Goal: Task Accomplishment & Management: Use online tool/utility

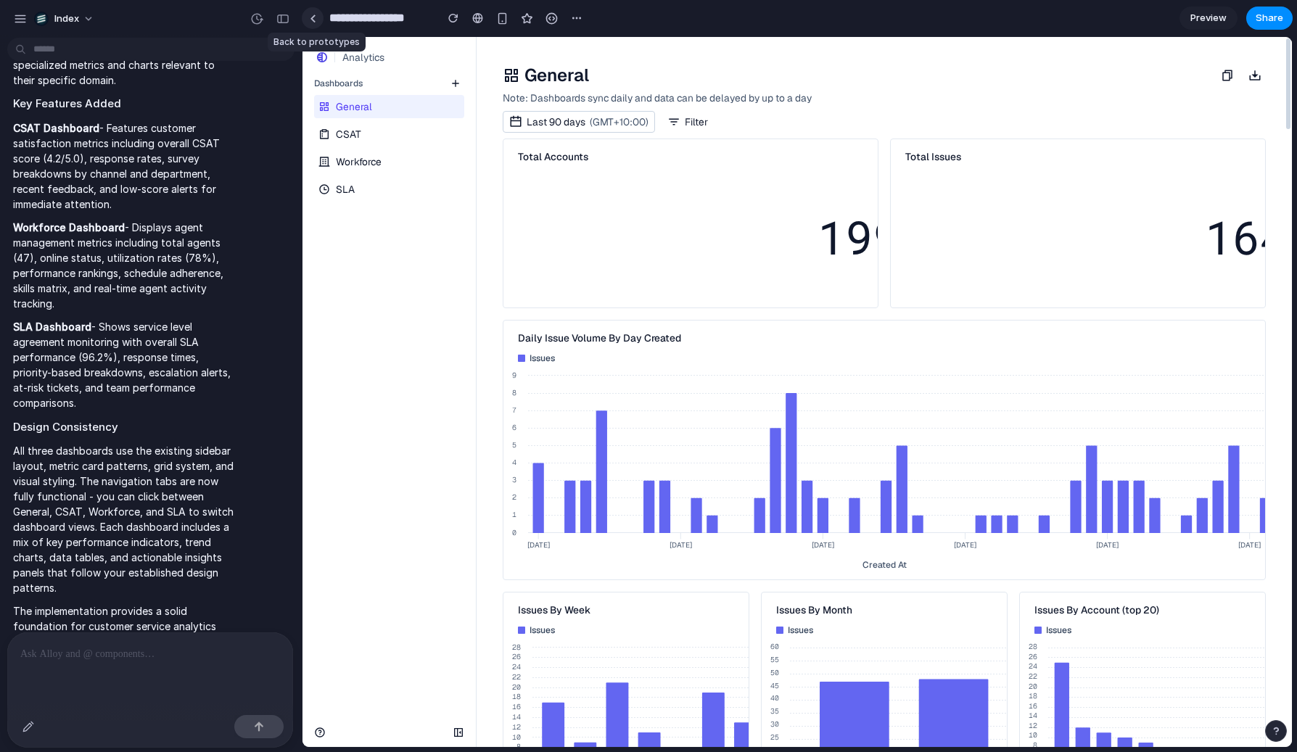
click at [315, 22] on link at bounding box center [313, 18] width 22 height 22
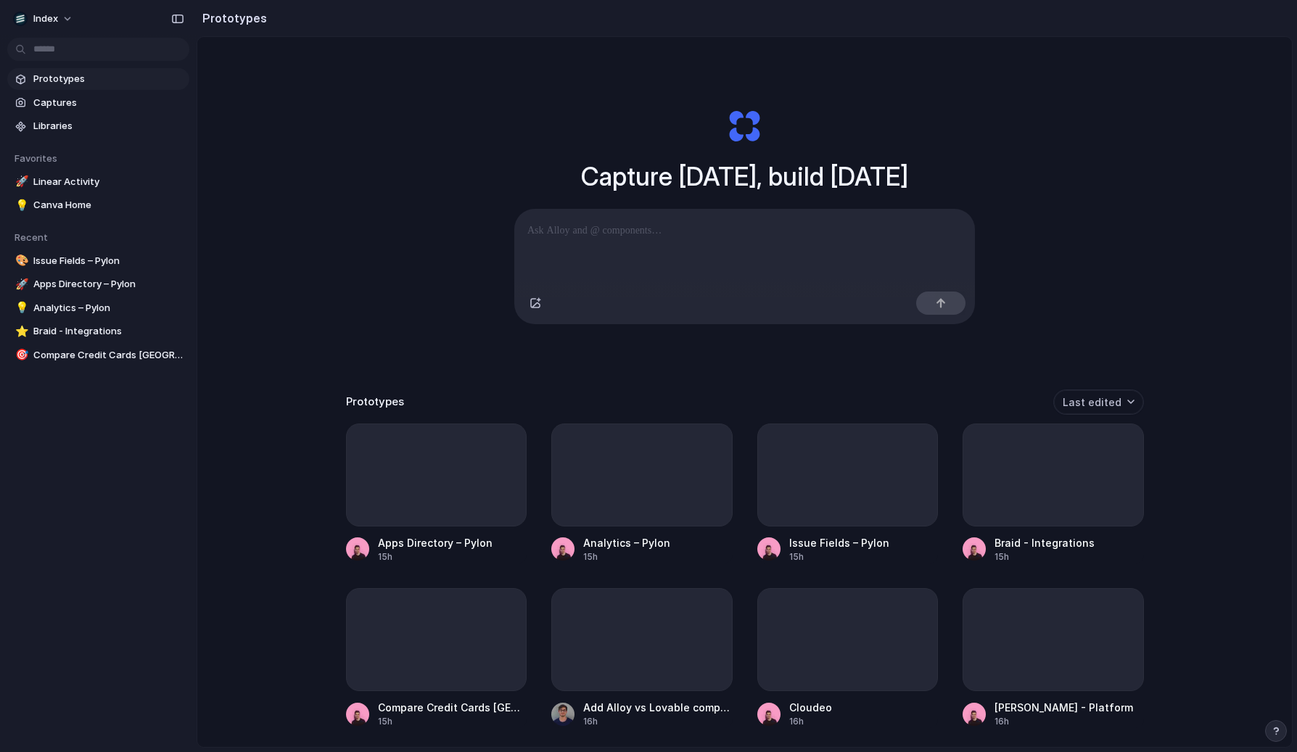
click at [263, 274] on div "Capture today, build tomorrow Clone web app Clone screenshot Start from existin…" at bounding box center [744, 430] width 1095 height 787
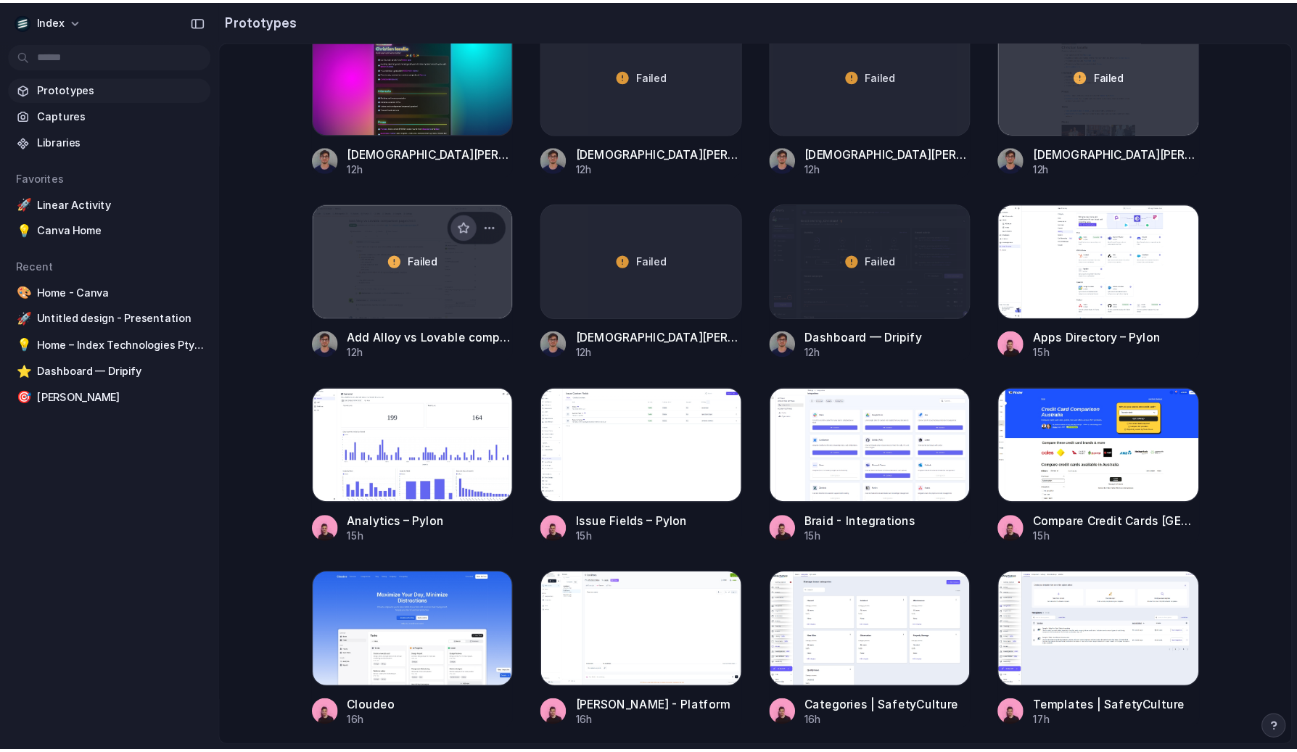
scroll to position [742, 0]
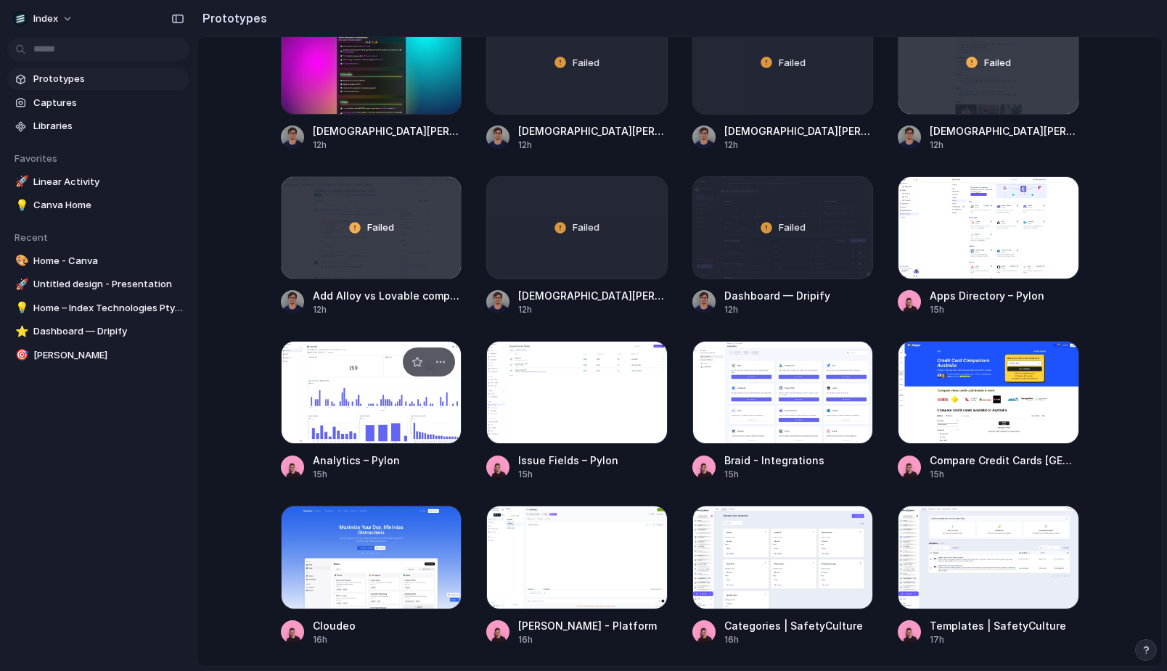
click at [402, 435] on div at bounding box center [371, 392] width 181 height 103
click at [935, 253] on div at bounding box center [988, 227] width 181 height 103
click at [543, 387] on div at bounding box center [576, 392] width 181 height 103
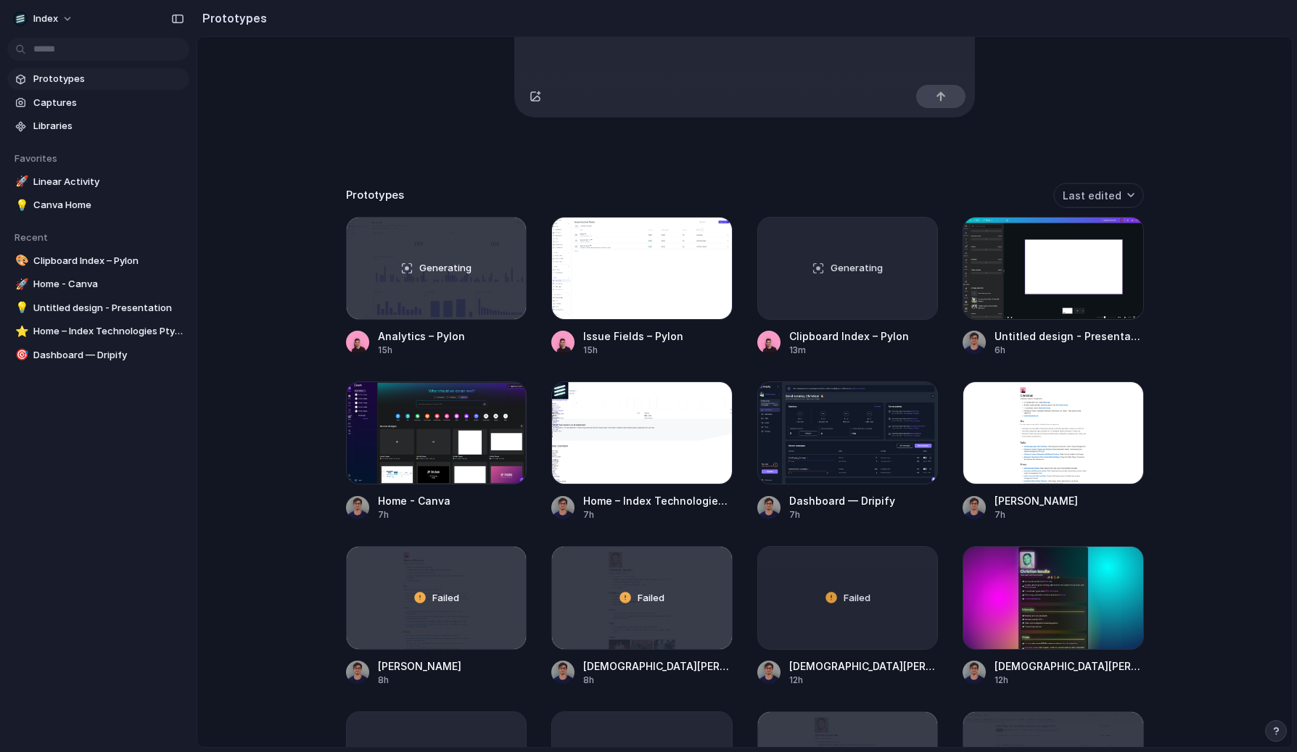
scroll to position [208, 0]
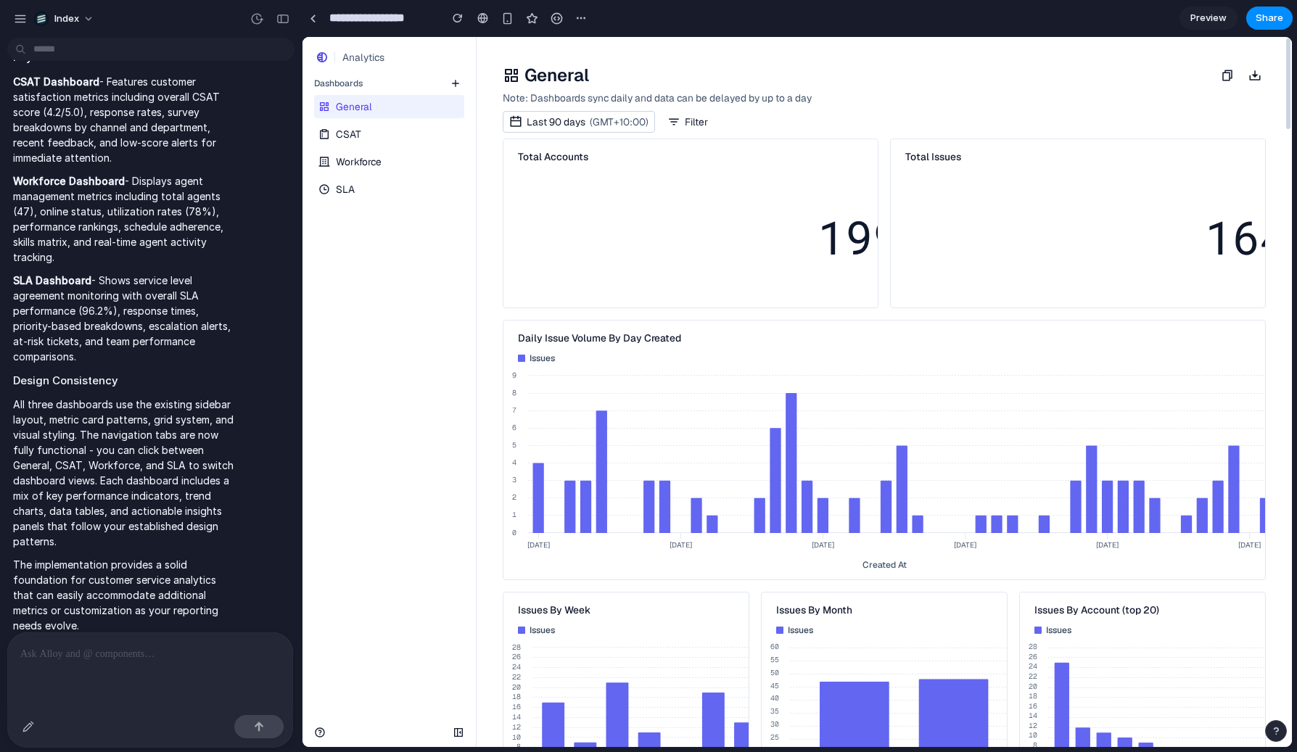
scroll to position [2116, 0]
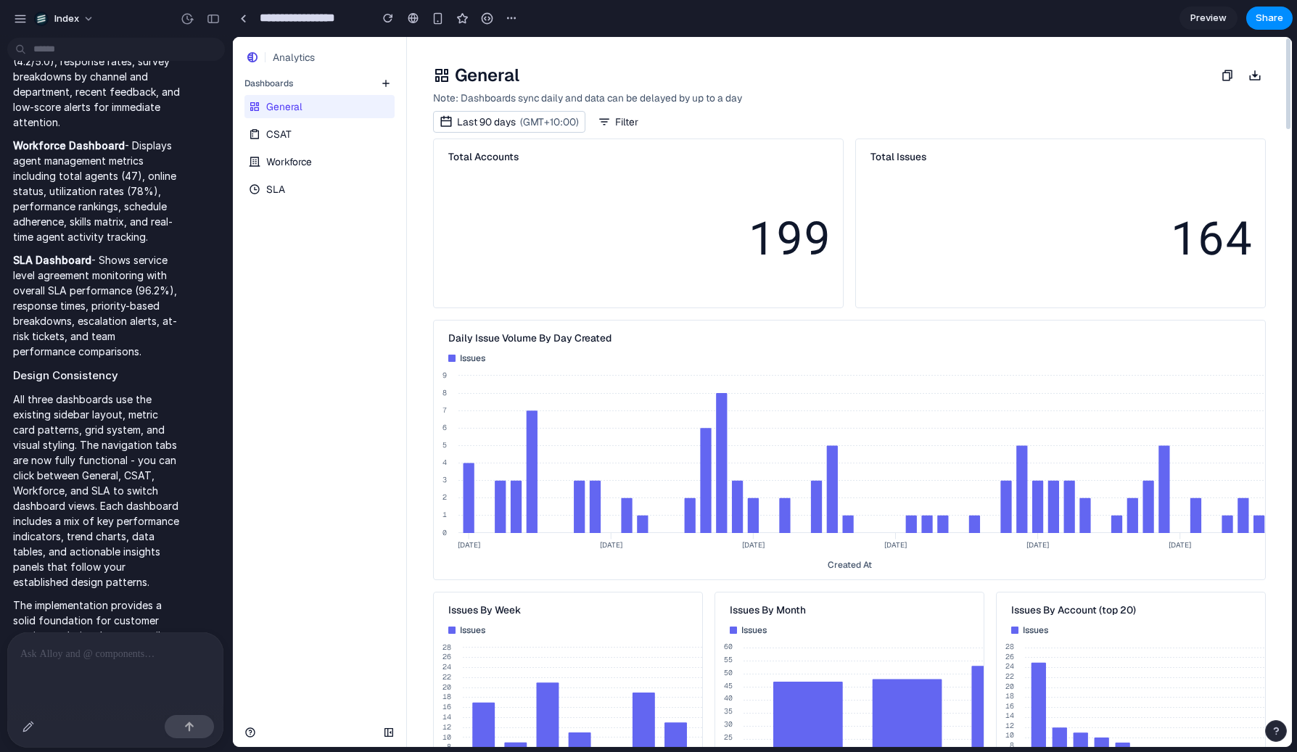
drag, startPoint x: 300, startPoint y: 77, endPoint x: 232, endPoint y: 77, distance: 68.2
click at [214, 20] on div "button" at bounding box center [213, 19] width 13 height 10
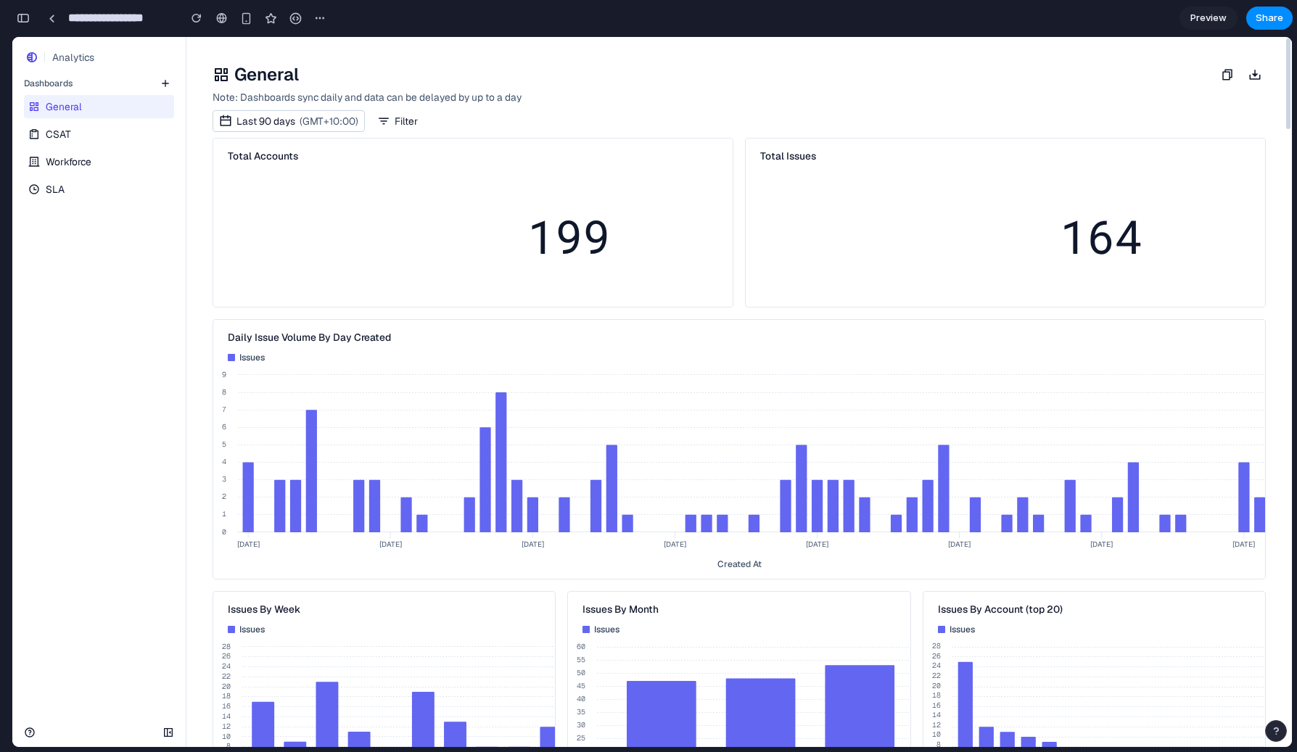
click at [30, 17] on button "button" at bounding box center [23, 18] width 23 height 23
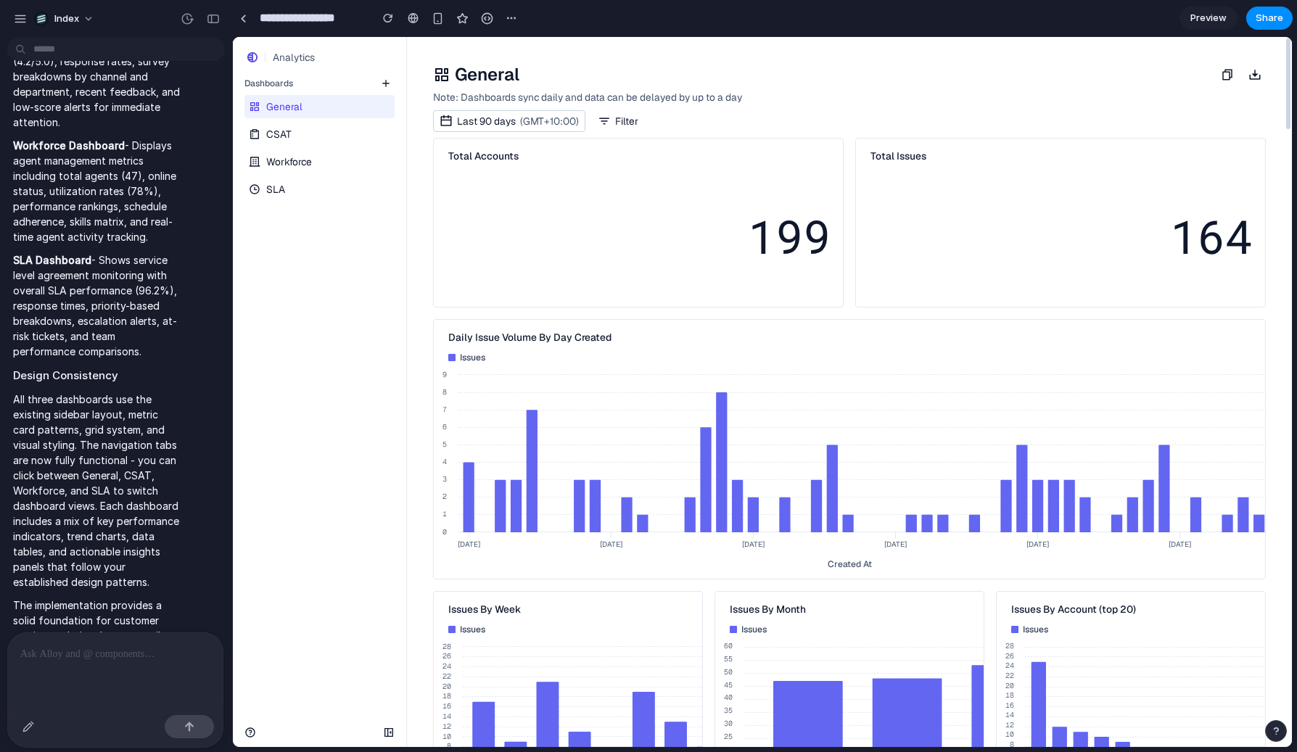
click at [323, 136] on link "CSAT" at bounding box center [318, 134] width 147 height 23
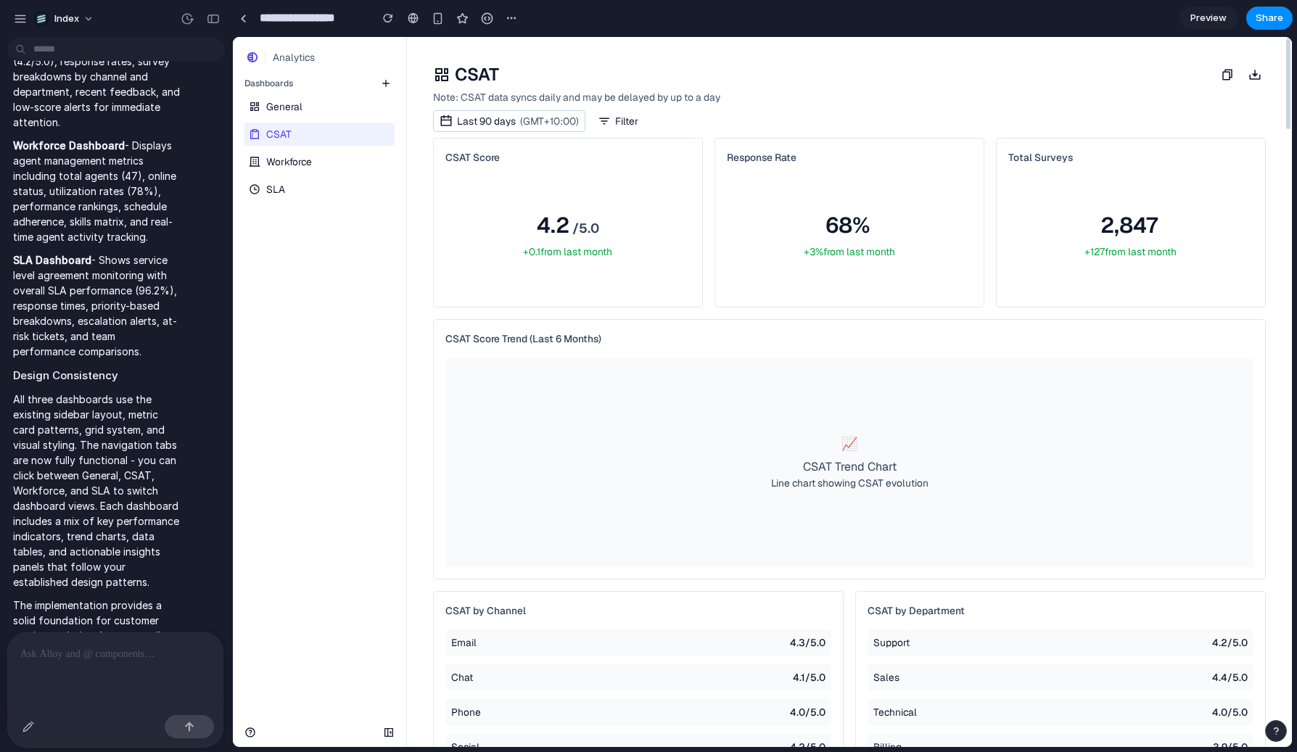
click at [322, 160] on link "Workforce" at bounding box center [318, 161] width 147 height 23
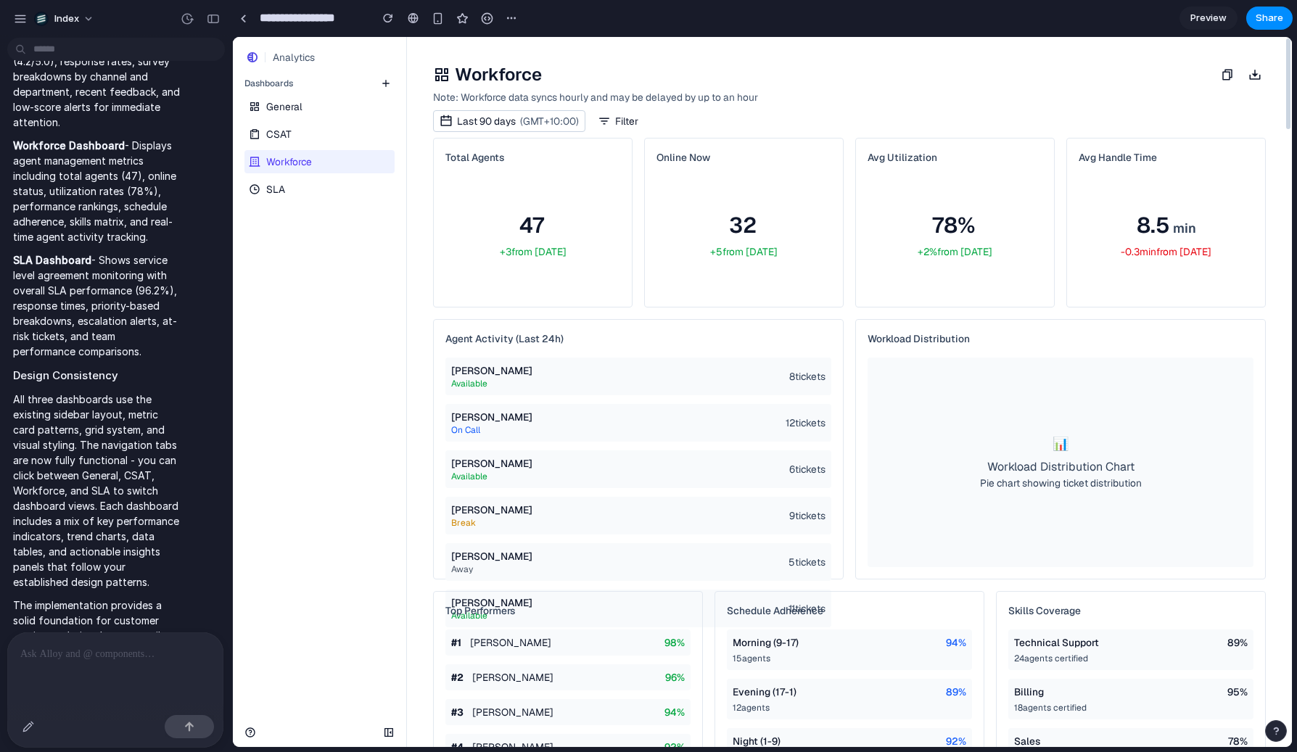
click at [316, 186] on link "SLA" at bounding box center [318, 189] width 147 height 23
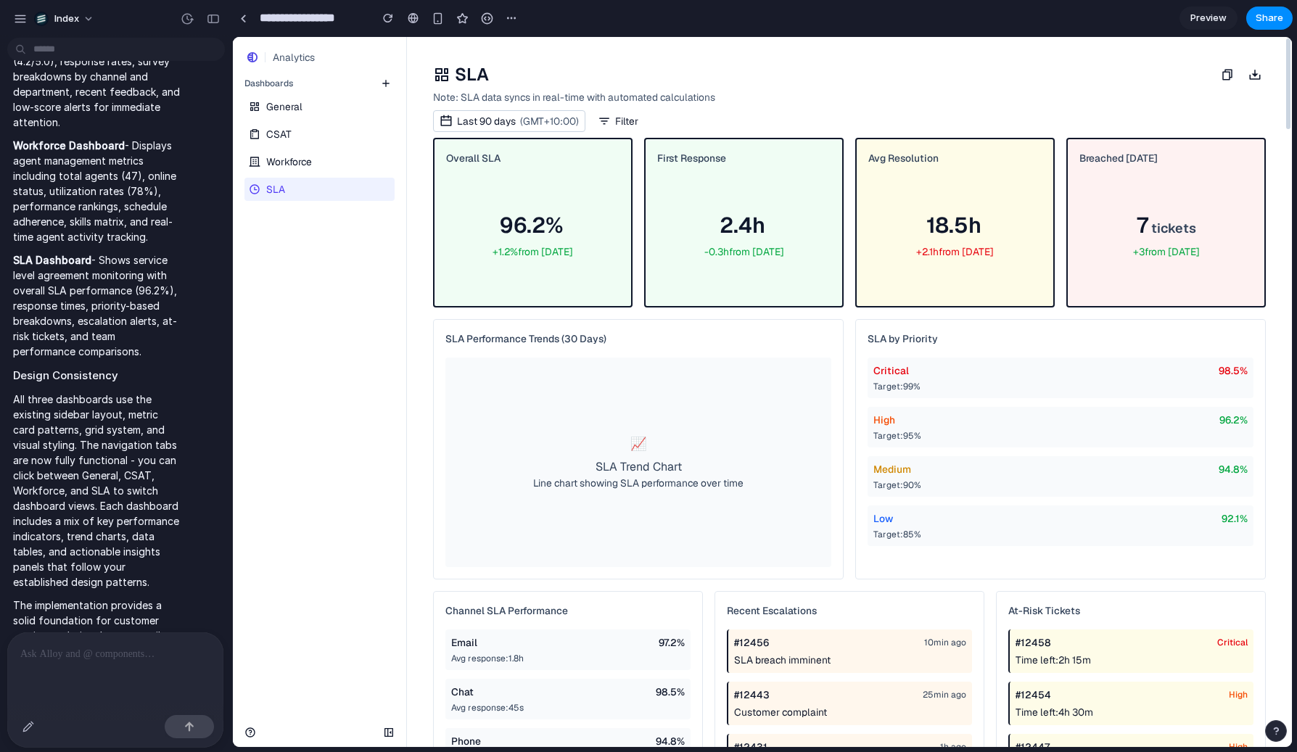
click at [324, 158] on link "Workforce" at bounding box center [318, 161] width 147 height 23
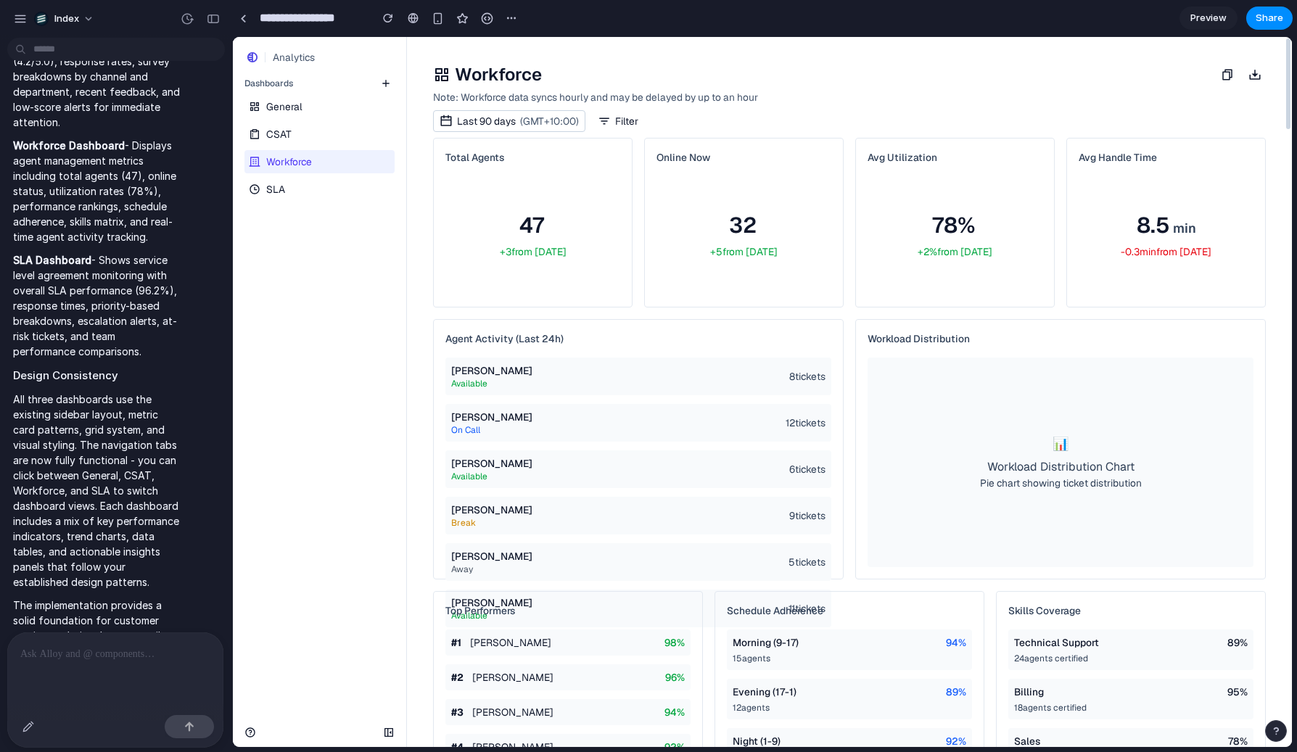
click at [329, 135] on link "CSAT" at bounding box center [318, 134] width 147 height 23
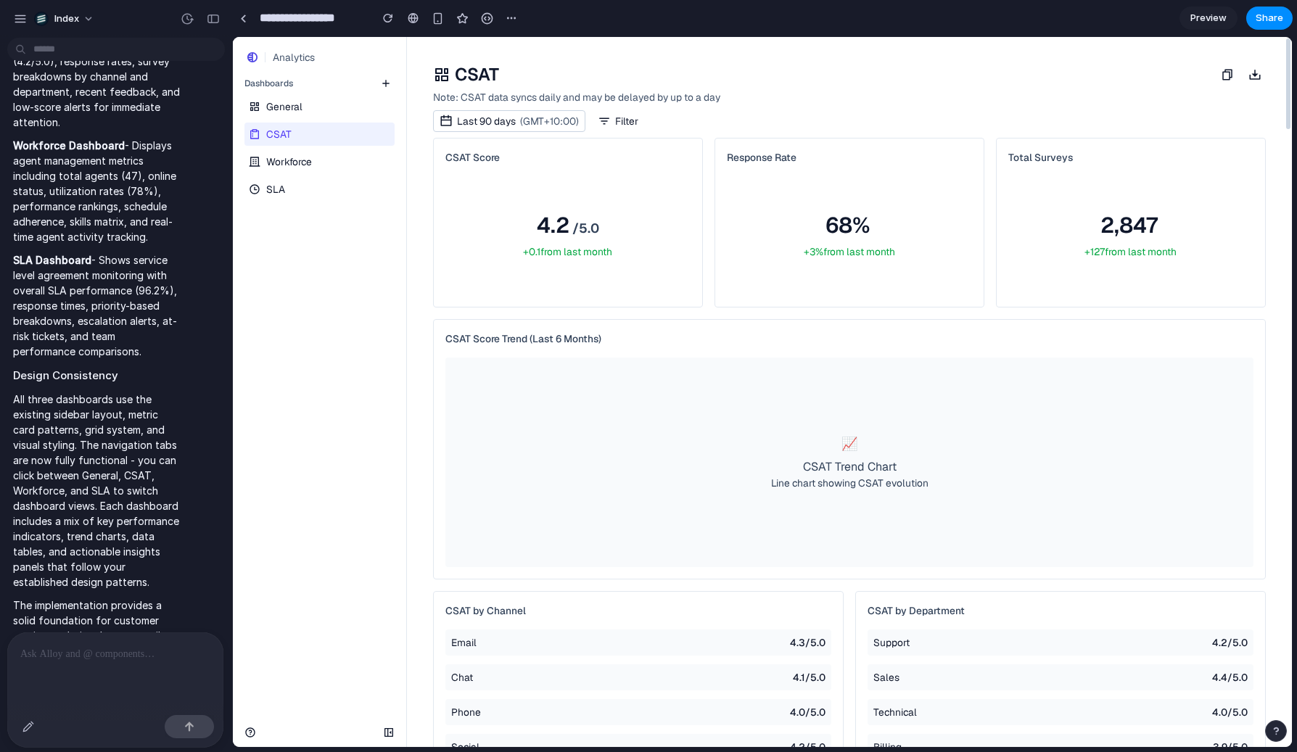
click at [331, 123] on link "CSAT" at bounding box center [318, 134] width 147 height 23
click at [331, 119] on div "General CSAT Workforce SLA" at bounding box center [319, 146] width 173 height 109
click at [330, 113] on link "General" at bounding box center [318, 106] width 147 height 23
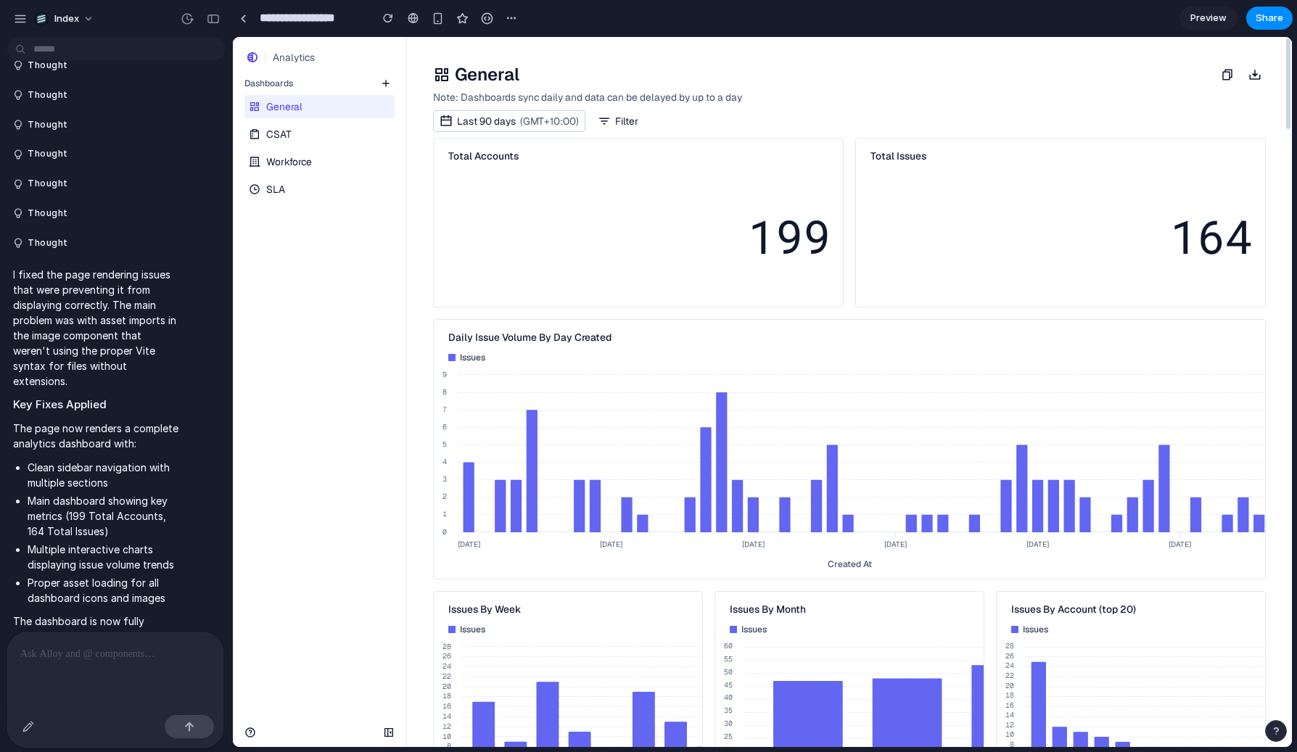
scroll to position [103, 0]
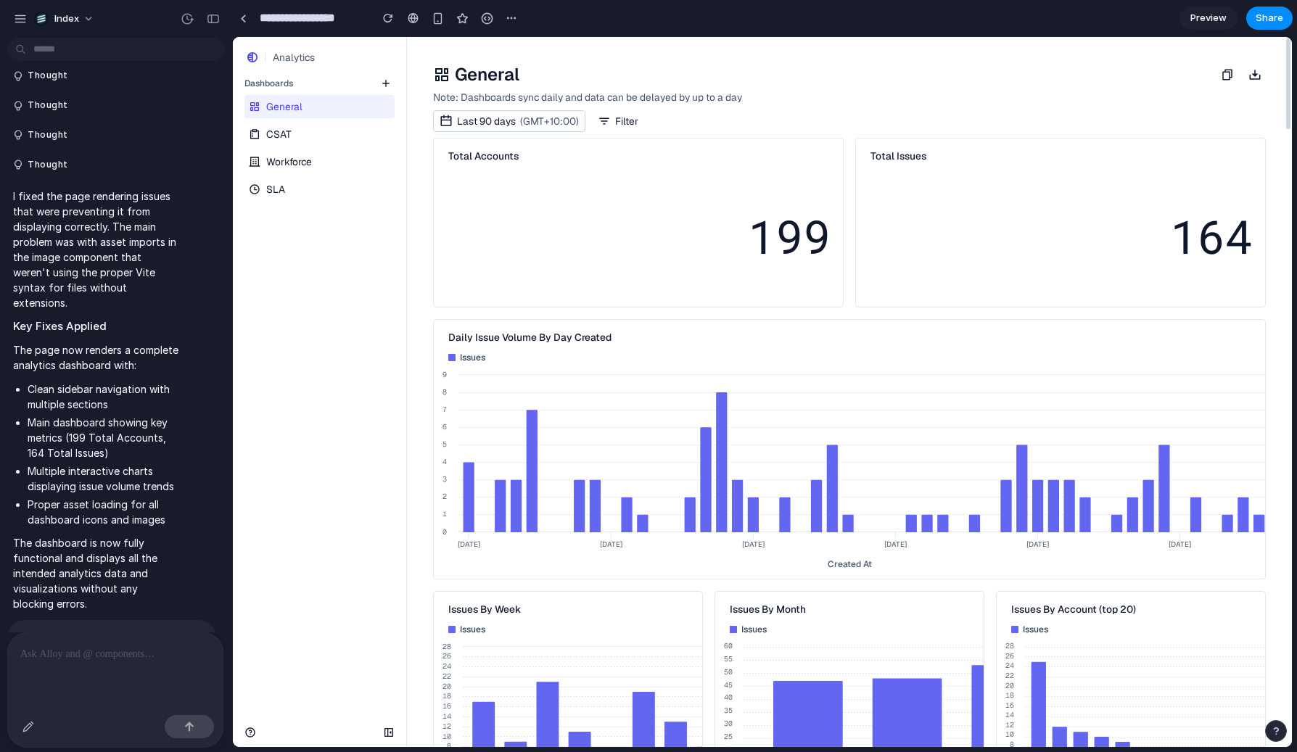
drag, startPoint x: 231, startPoint y: 195, endPoint x: 258, endPoint y: 195, distance: 26.8
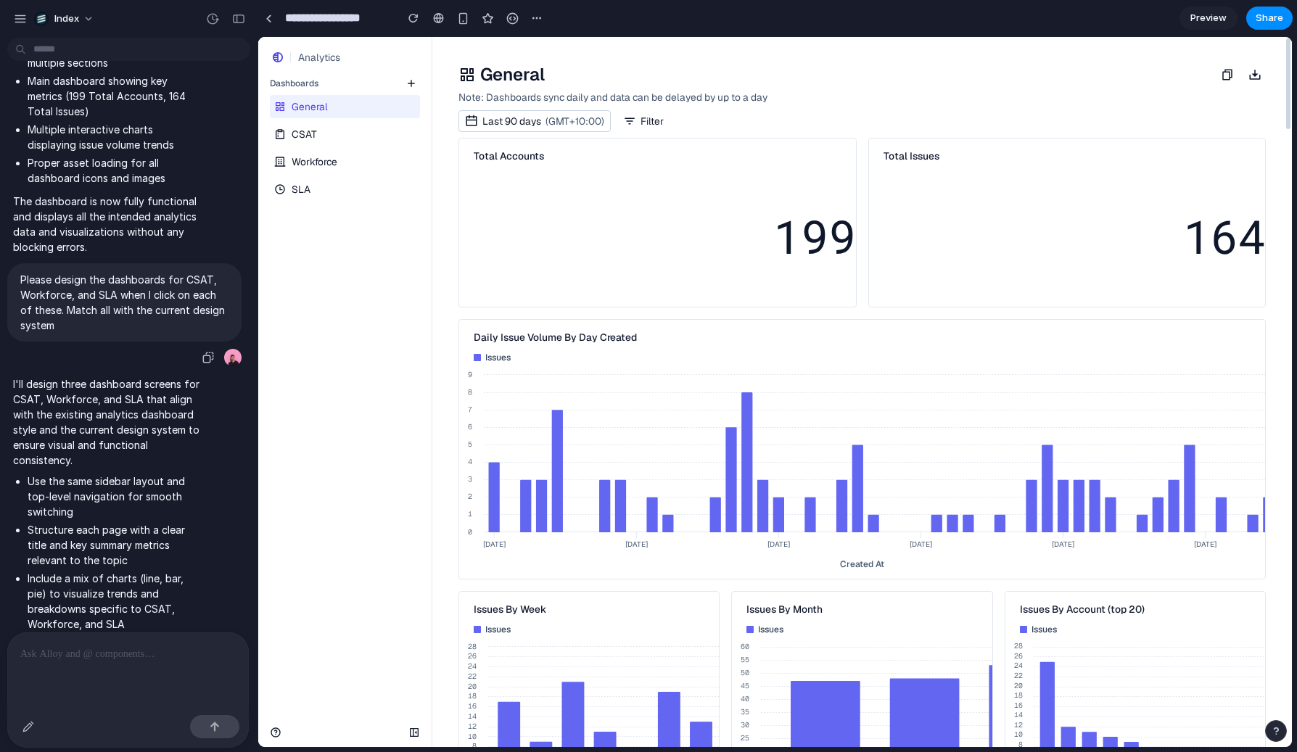
scroll to position [395, 0]
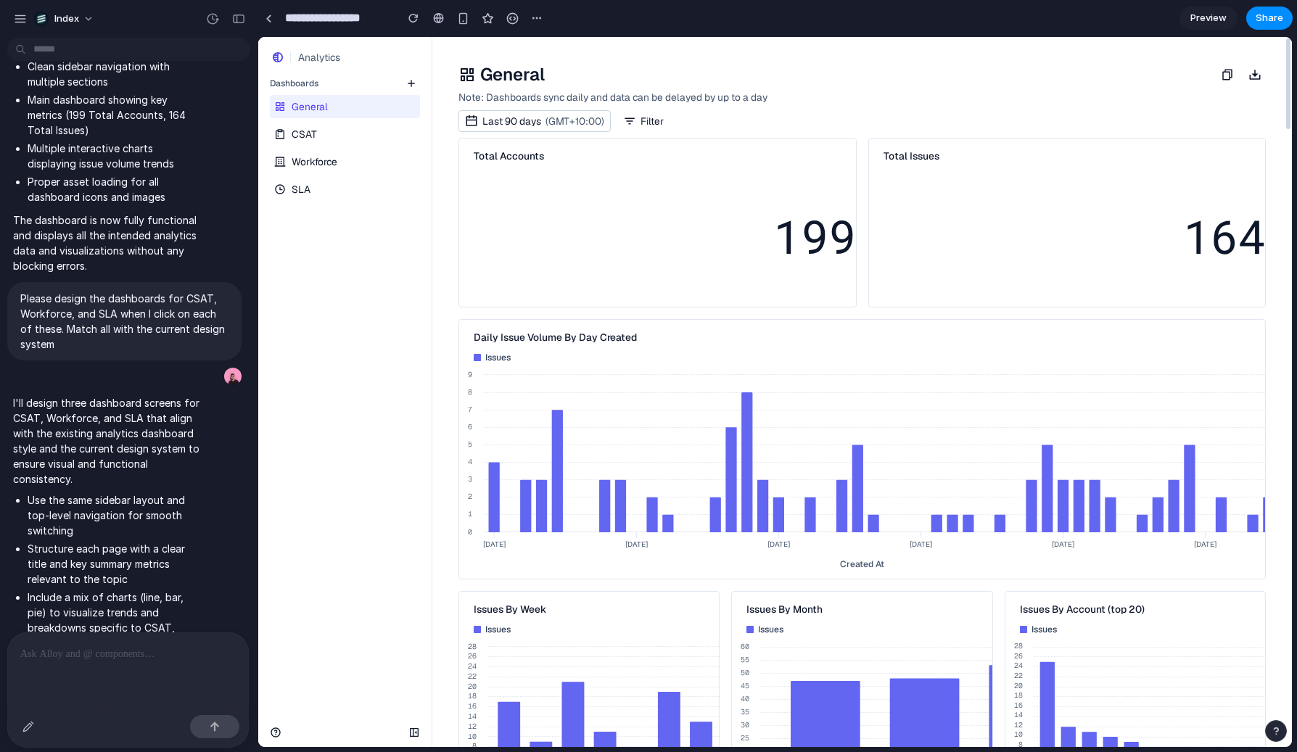
click at [348, 285] on nav "Analytics Dashboards General CSAT Workforce SLA" at bounding box center [345, 392] width 174 height 710
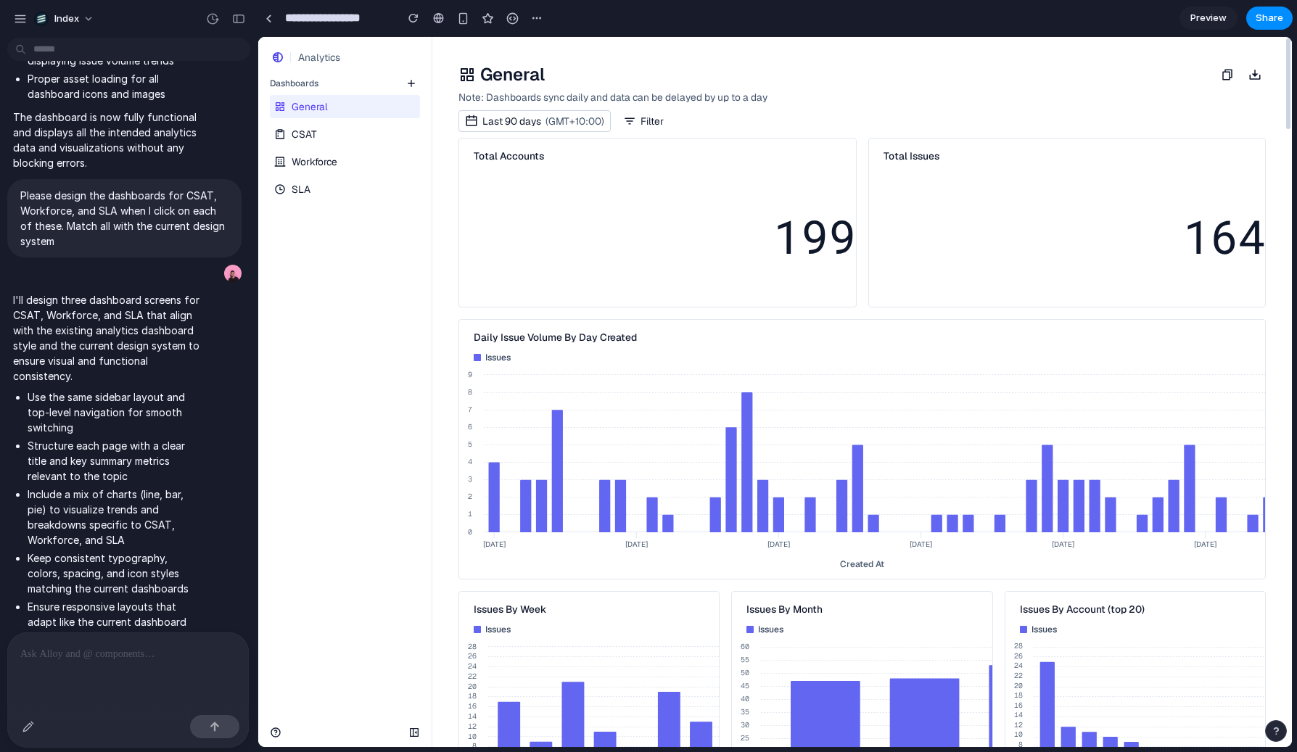
scroll to position [488, 0]
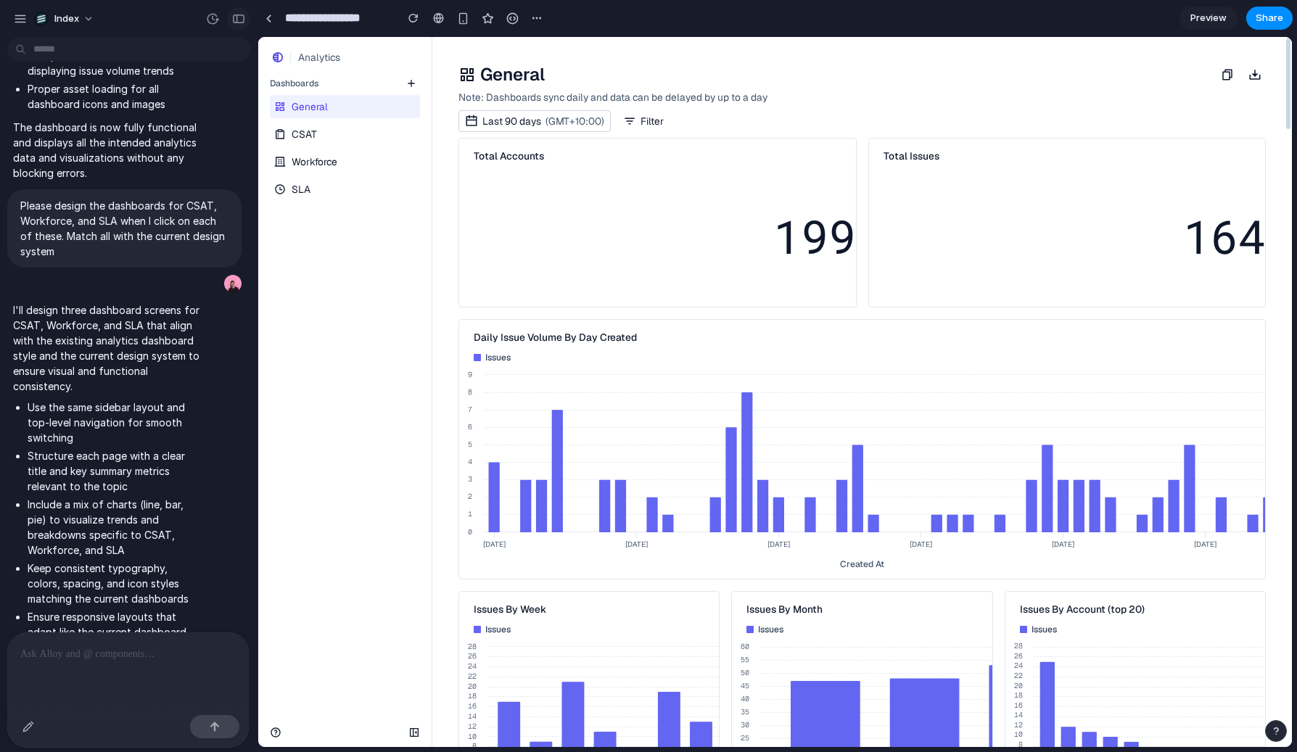
click at [233, 22] on div "button" at bounding box center [238, 19] width 13 height 10
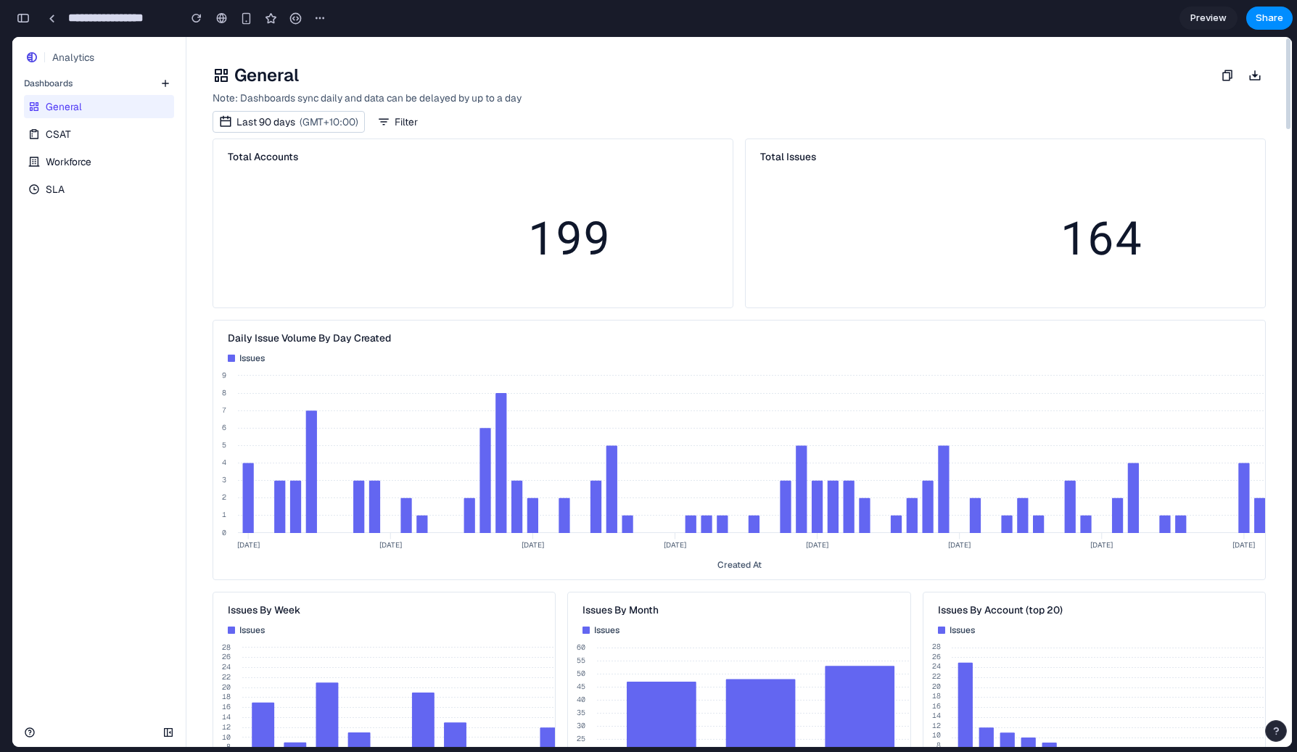
scroll to position [38, 0]
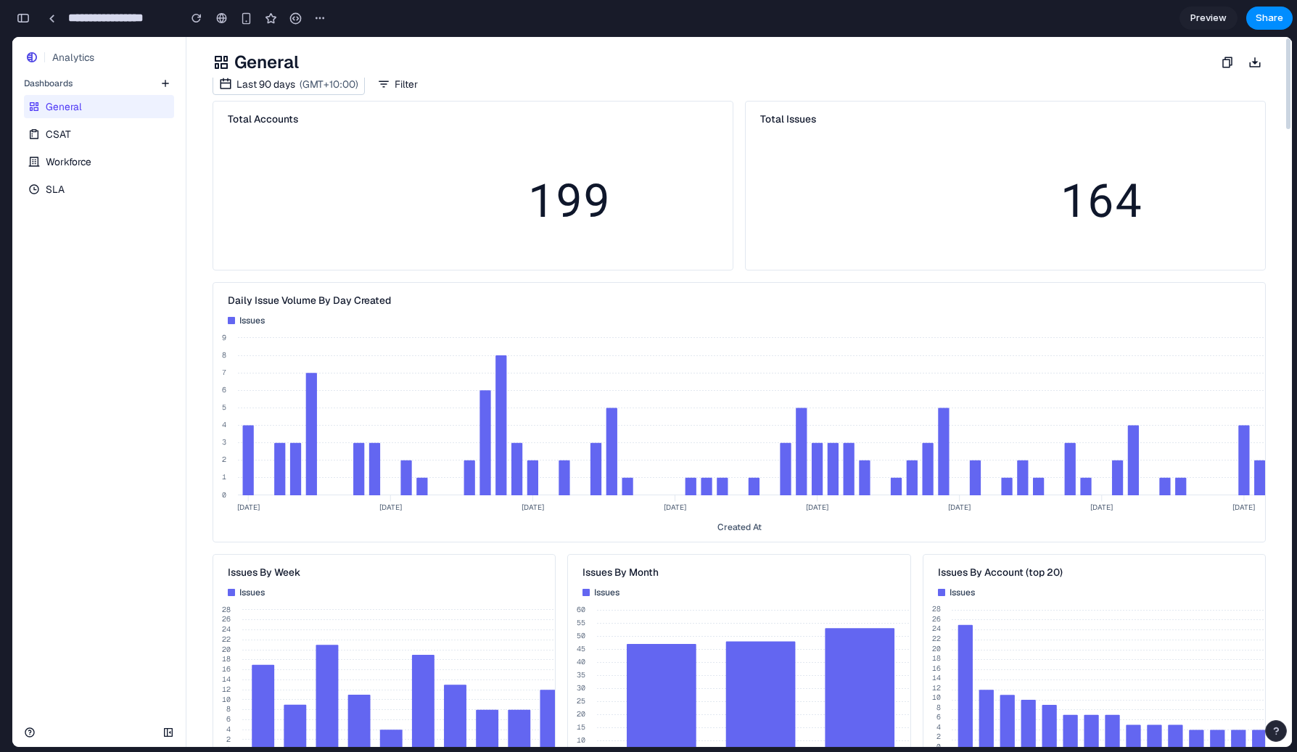
click at [1166, 25] on span "Preview" at bounding box center [1209, 18] width 36 height 15
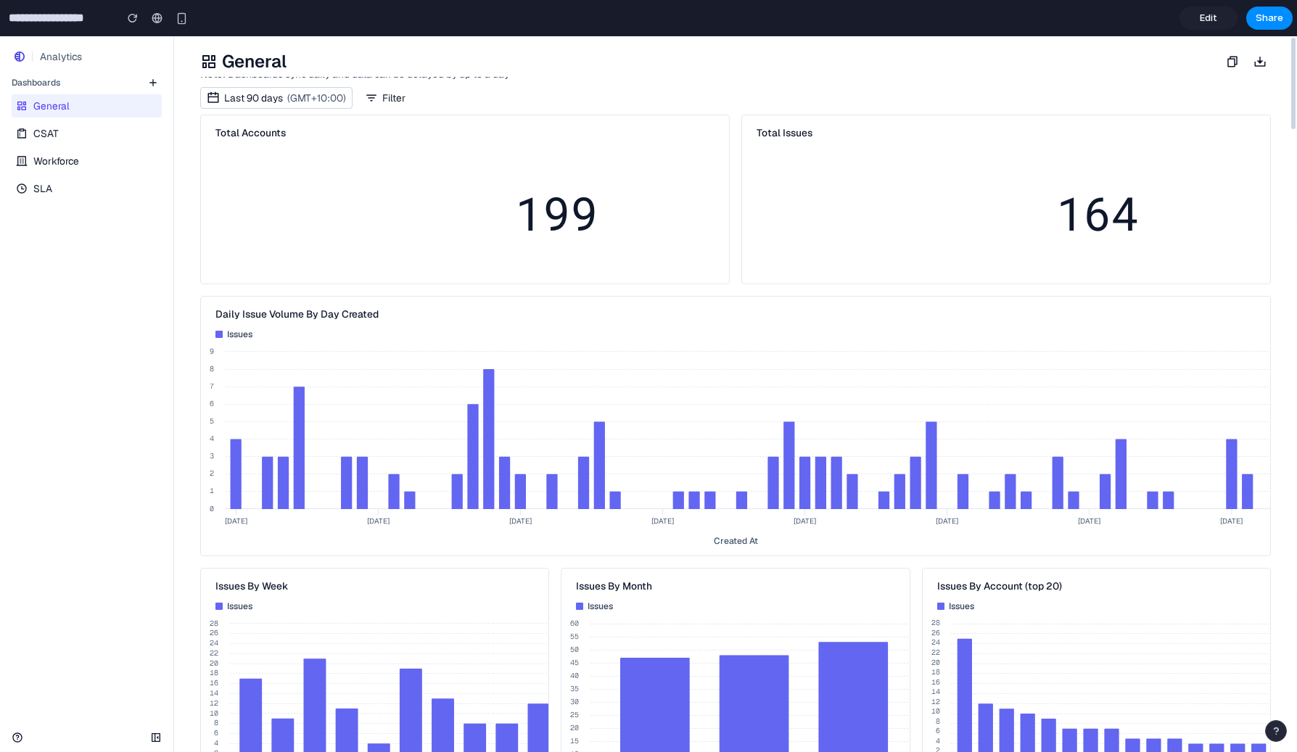
scroll to position [37, 0]
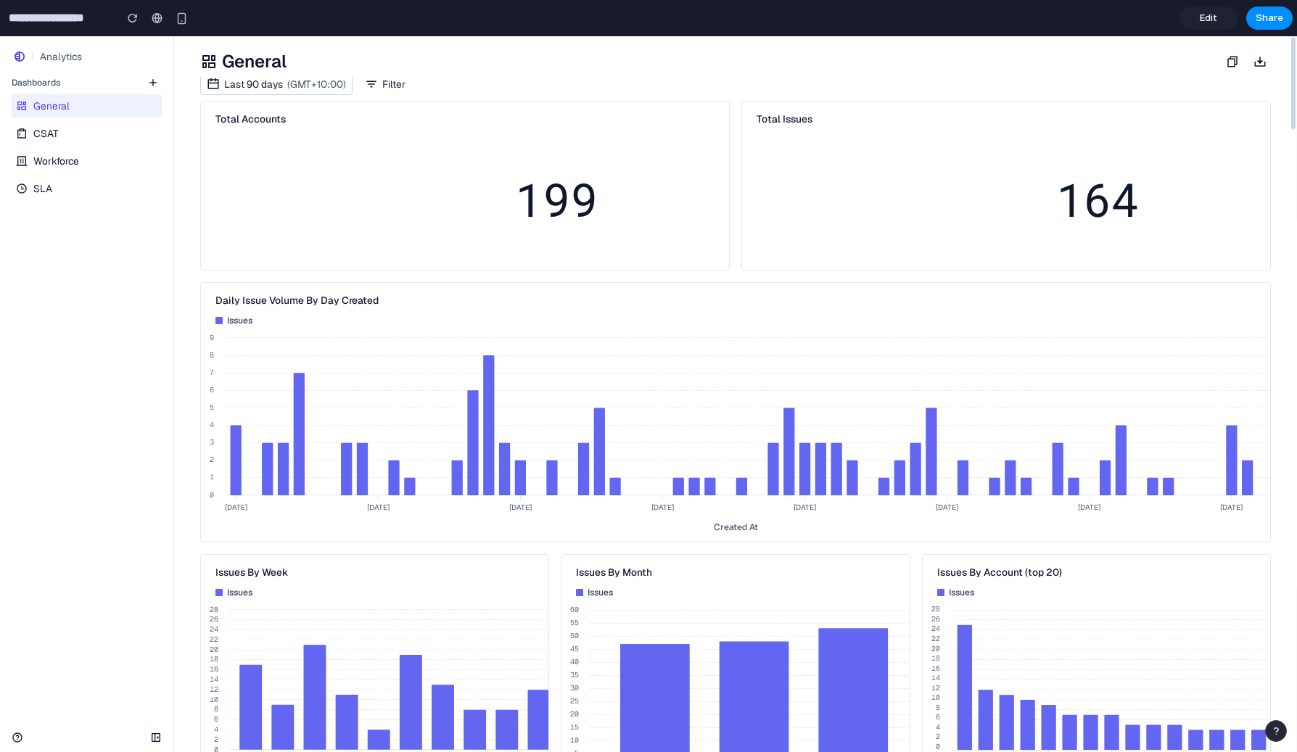
click at [1166, 15] on span "Edit" at bounding box center [1208, 18] width 17 height 15
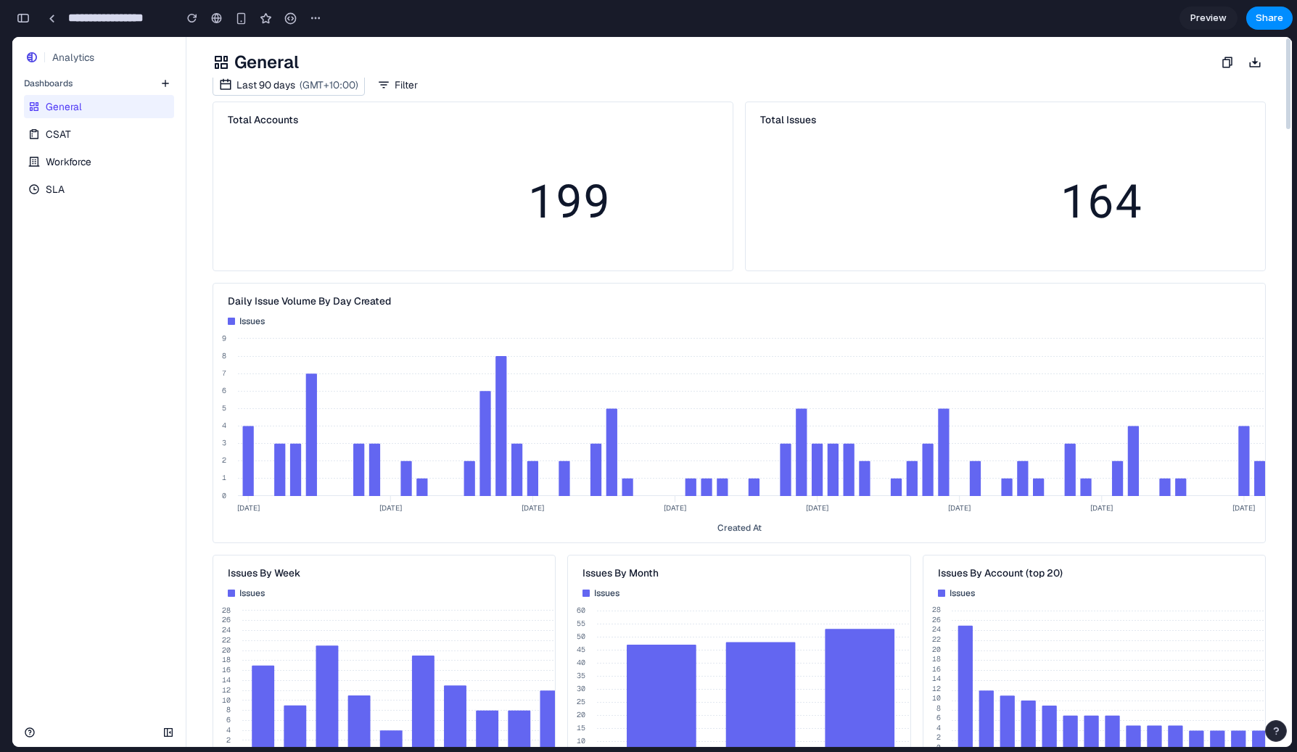
scroll to position [3192, 0]
click at [29, 25] on button "button" at bounding box center [23, 18] width 23 height 23
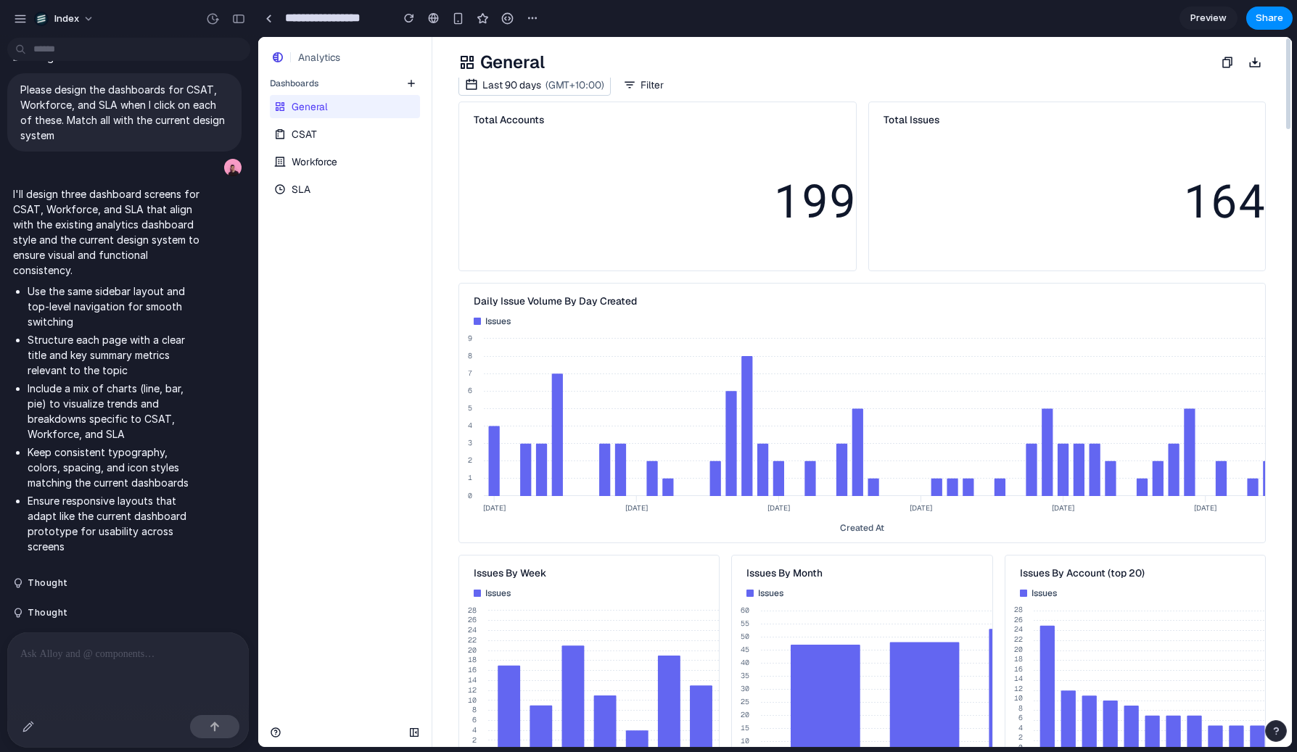
scroll to position [584, 0]
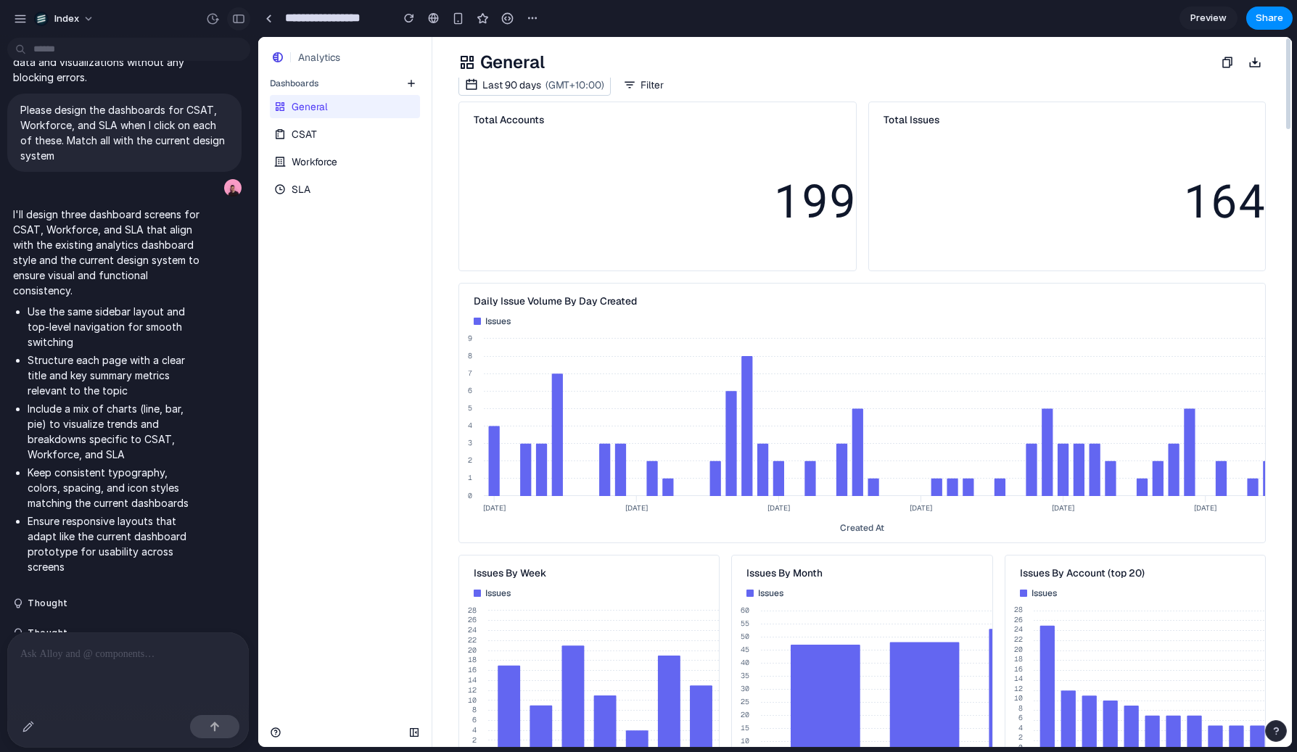
click at [239, 25] on button "button" at bounding box center [238, 18] width 23 height 23
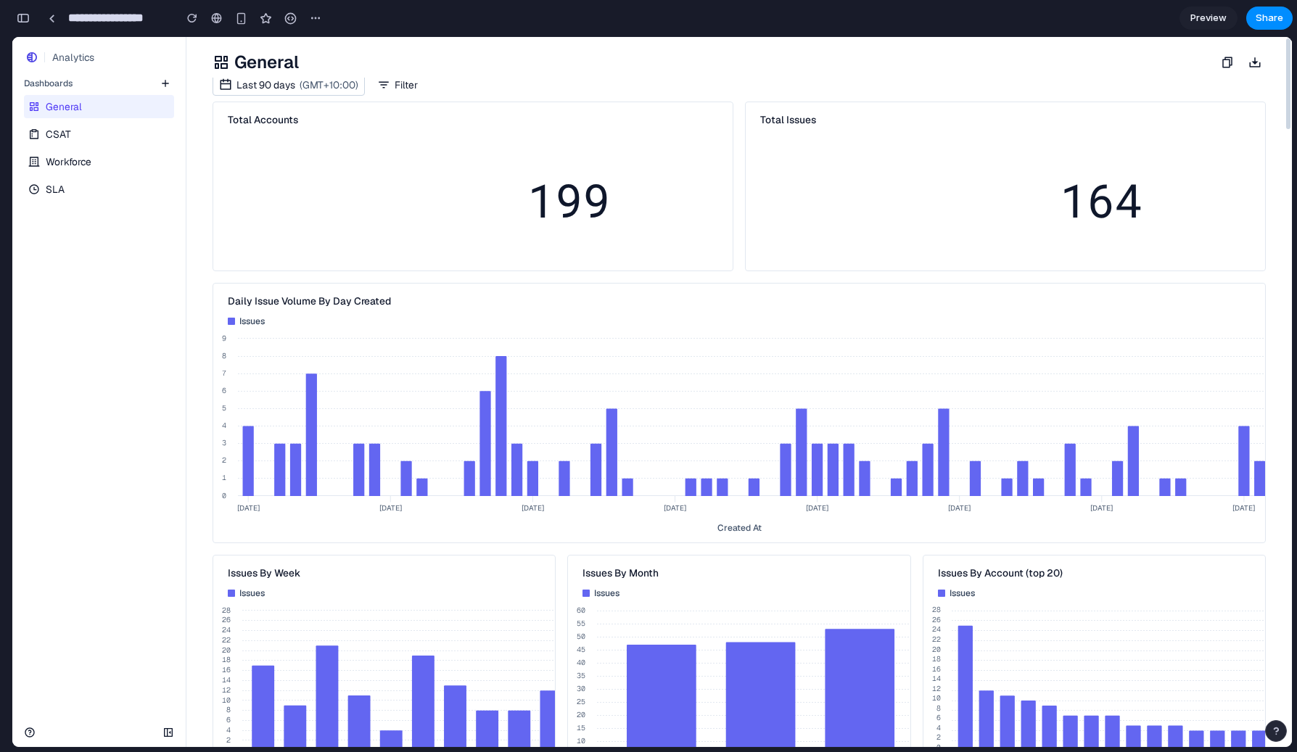
click at [96, 138] on link "CSAT" at bounding box center [97, 134] width 147 height 23
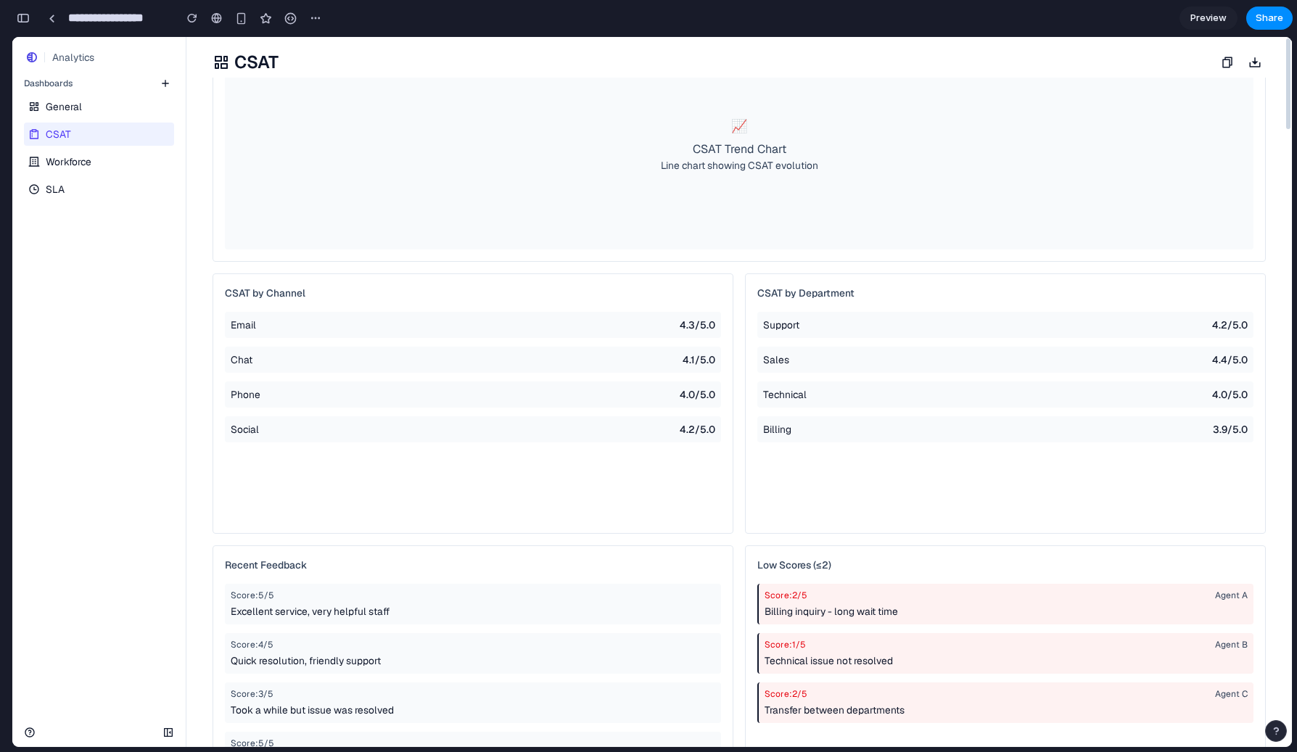
scroll to position [0, 0]
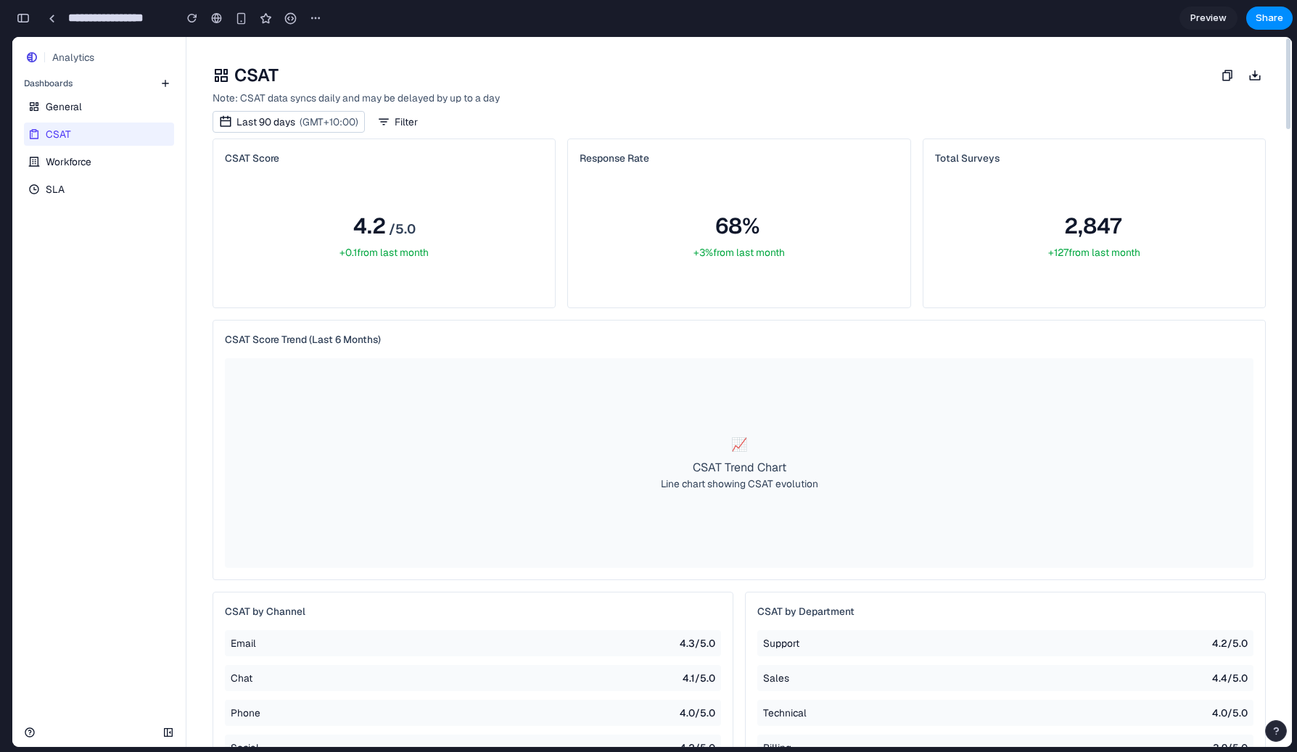
click at [118, 163] on link "Workforce" at bounding box center [97, 161] width 147 height 23
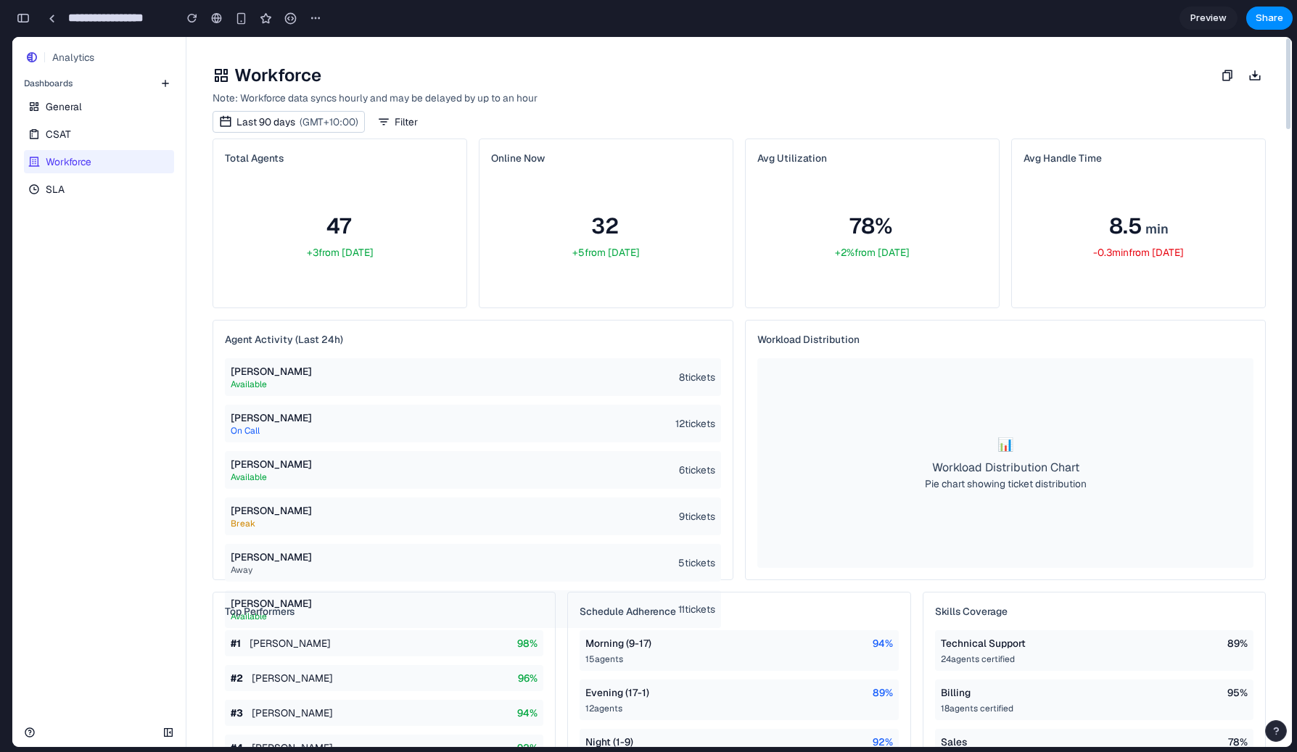
click at [119, 189] on link "SLA" at bounding box center [97, 189] width 147 height 23
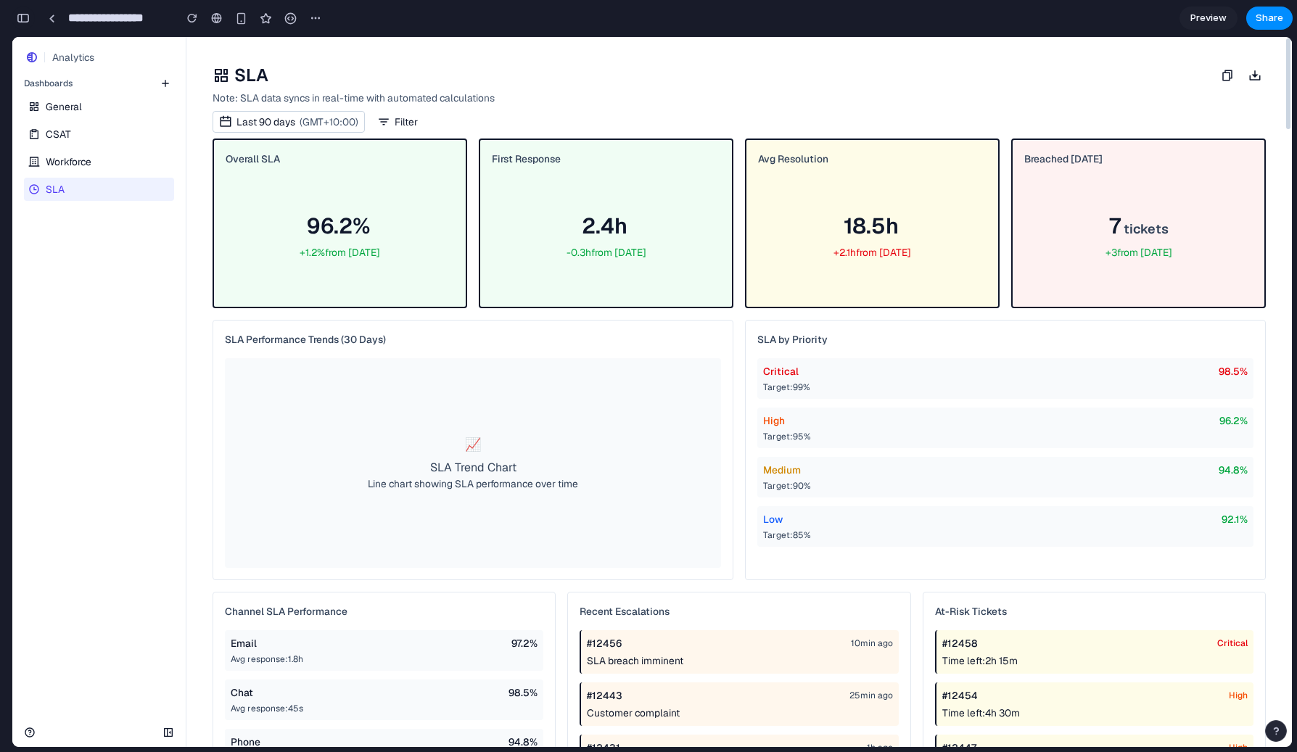
click at [23, 21] on div "button" at bounding box center [23, 18] width 13 height 10
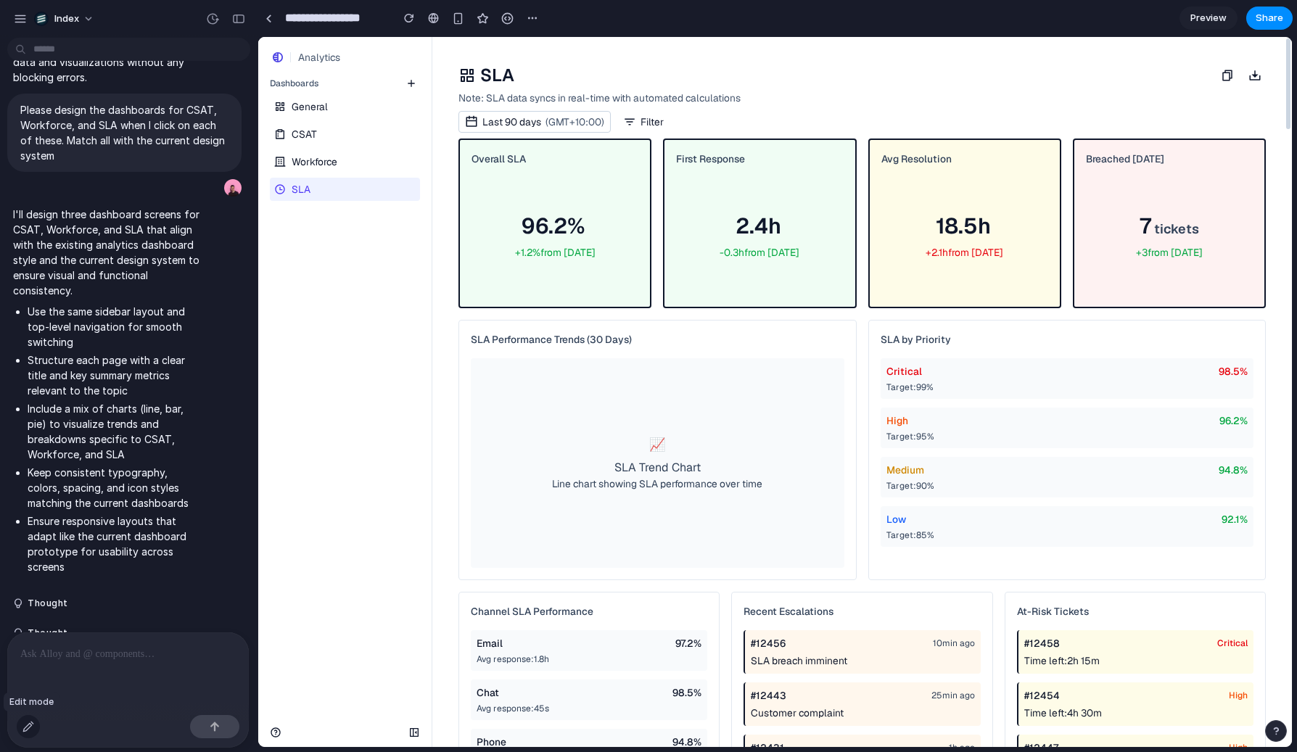
click at [32, 670] on div "button" at bounding box center [28, 727] width 12 height 12
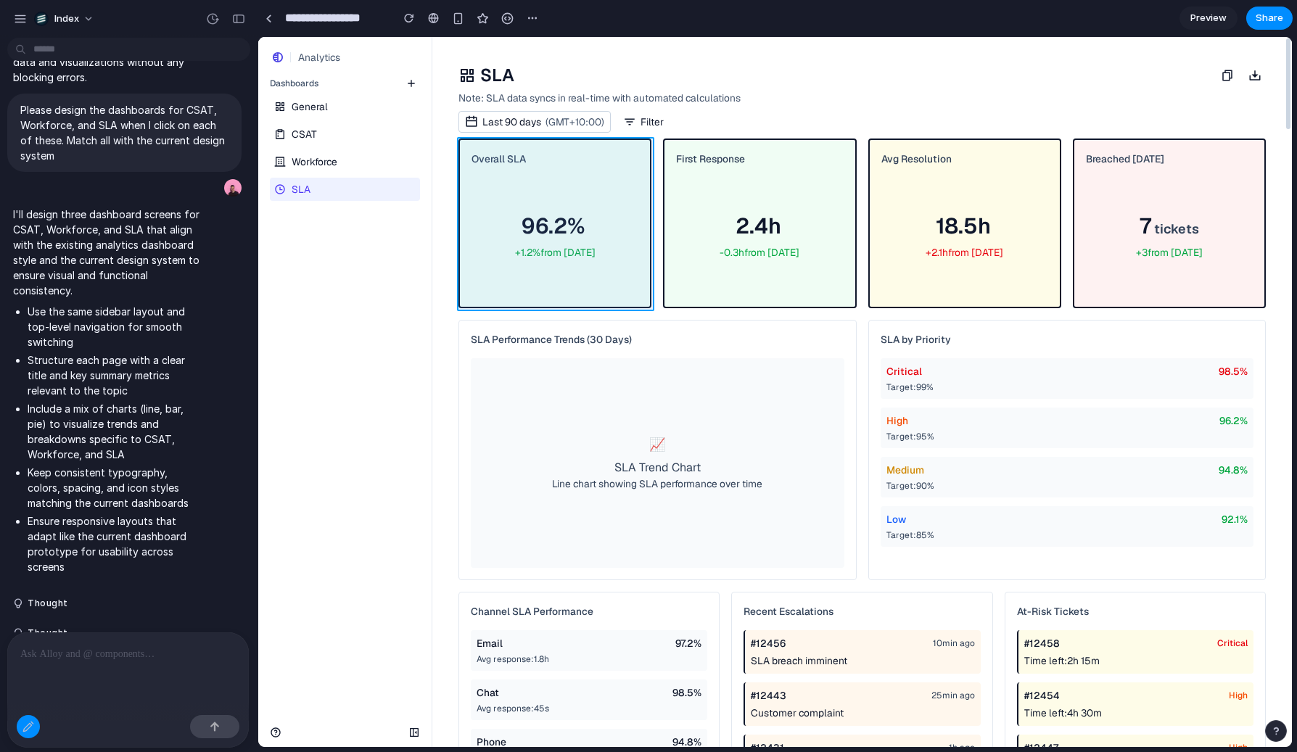
click at [649, 230] on div at bounding box center [775, 393] width 1033 height 710
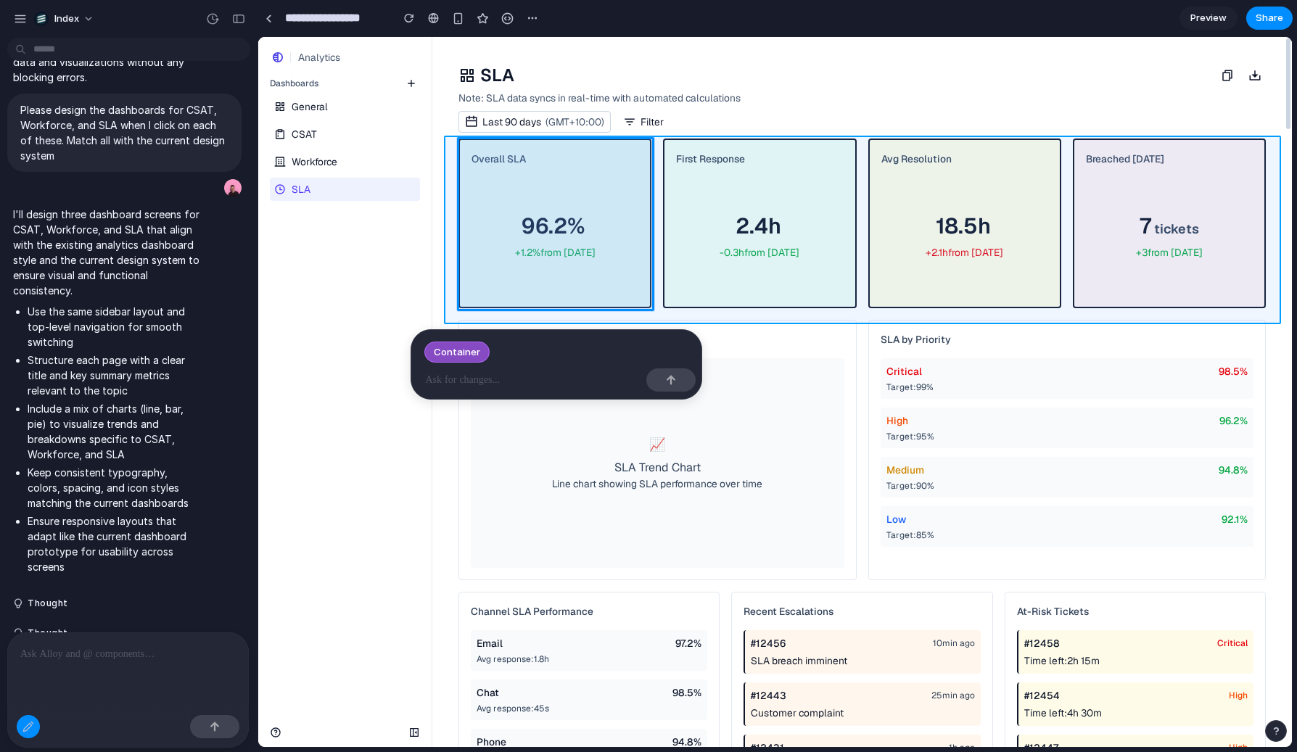
click at [649, 230] on div at bounding box center [775, 393] width 1033 height 710
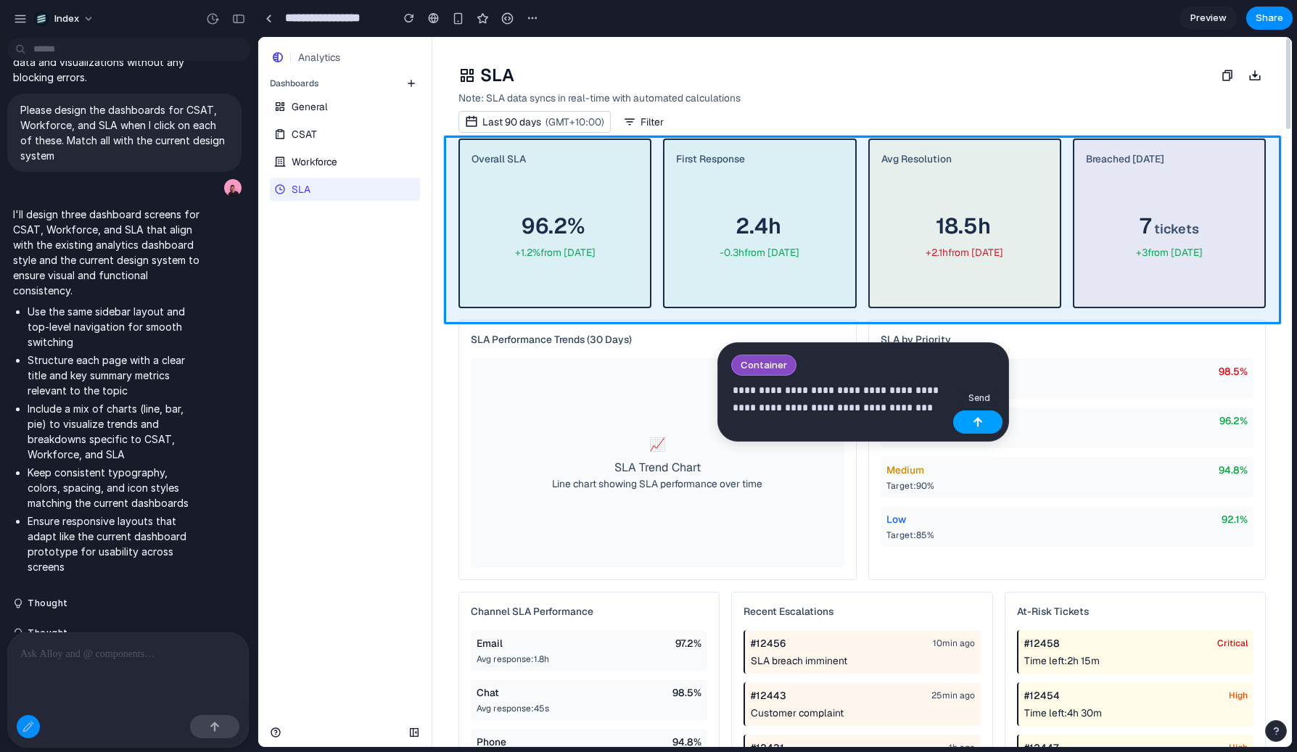
click at [977, 421] on div "button" at bounding box center [978, 422] width 10 height 10
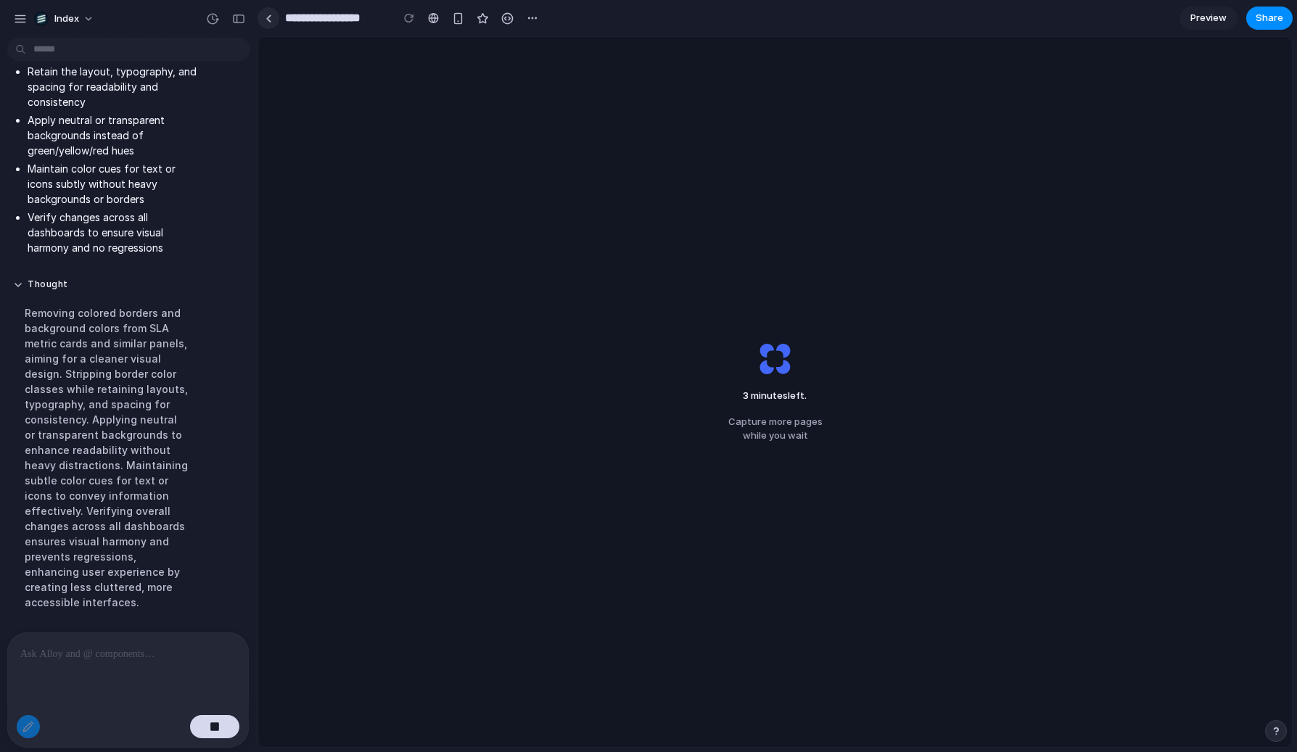
scroll to position [2890, 0]
click at [266, 16] on div at bounding box center [269, 19] width 7 height 8
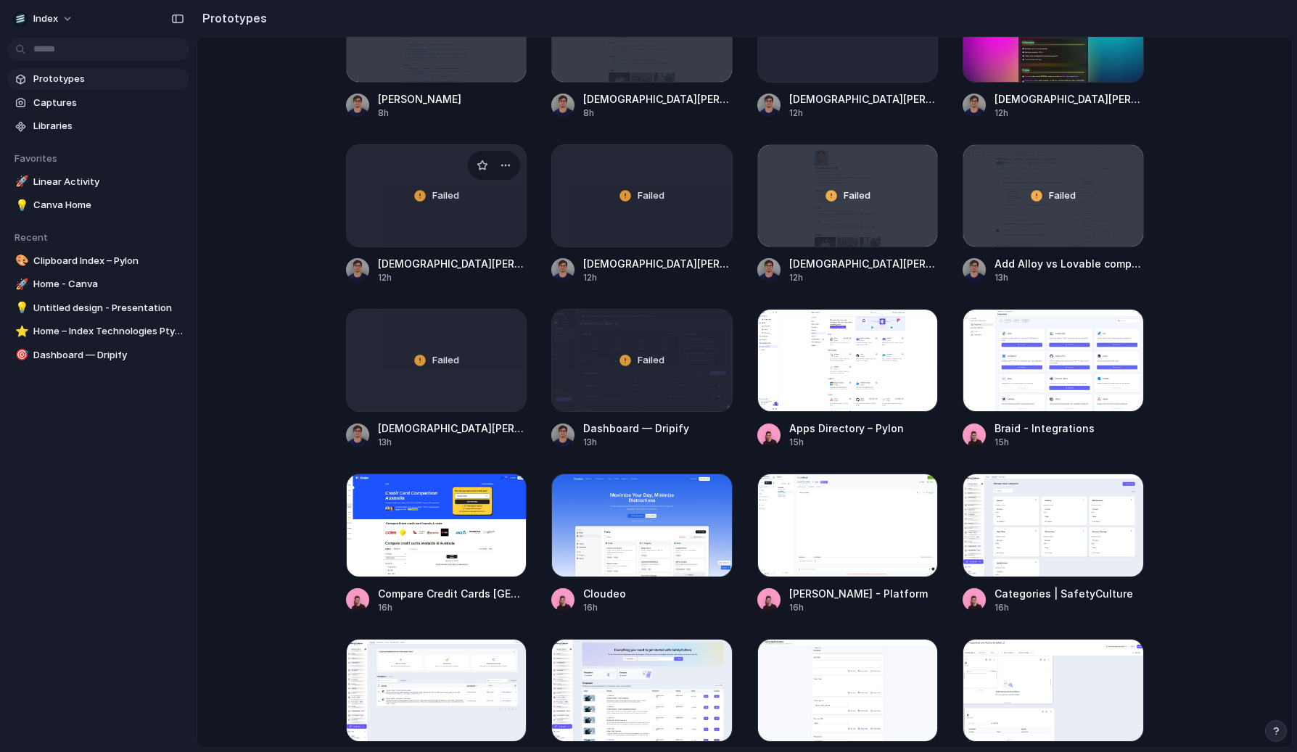
scroll to position [781, 0]
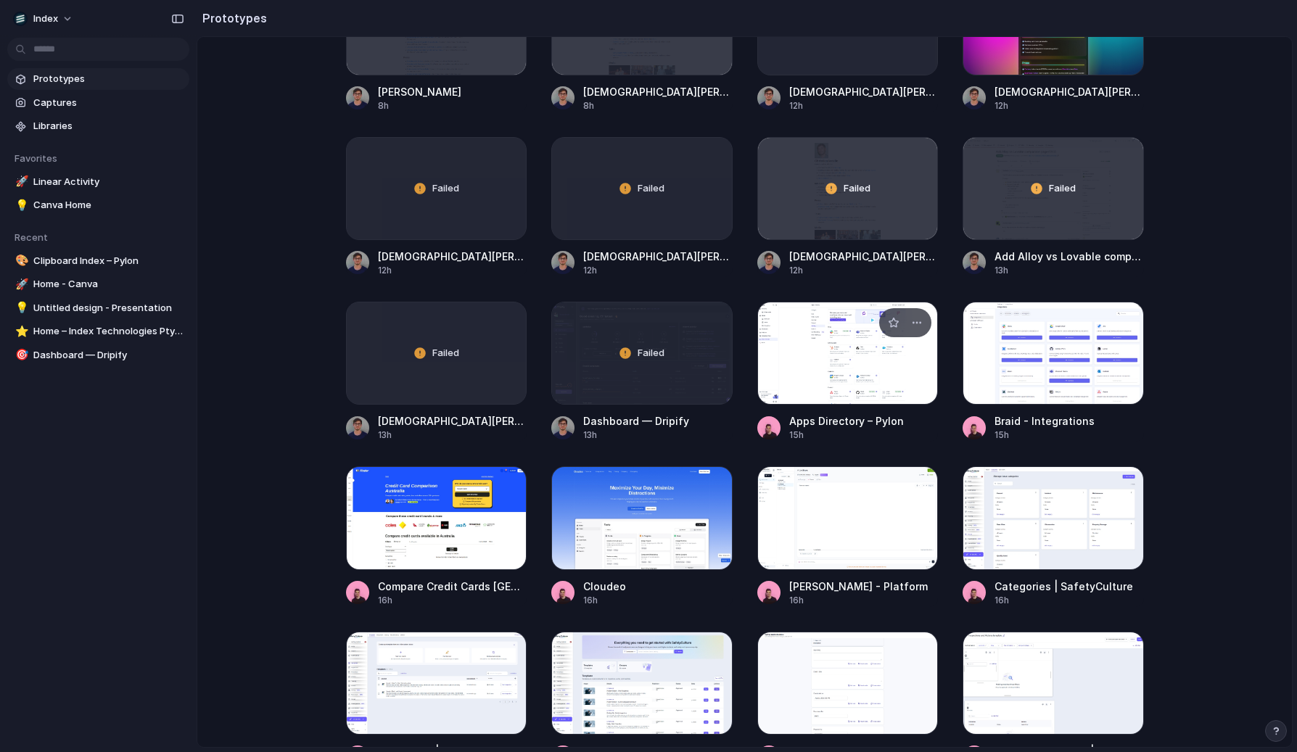
click at [831, 383] on div at bounding box center [847, 353] width 181 height 103
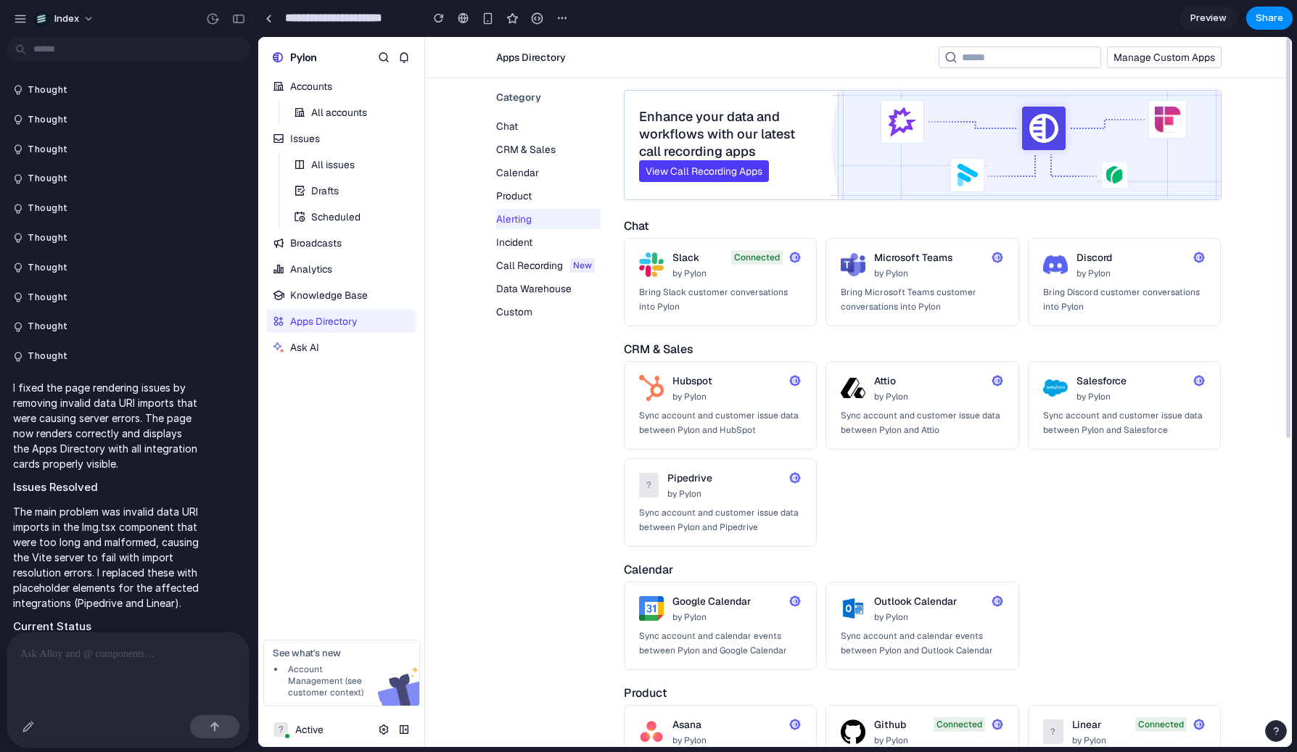
scroll to position [248, 0]
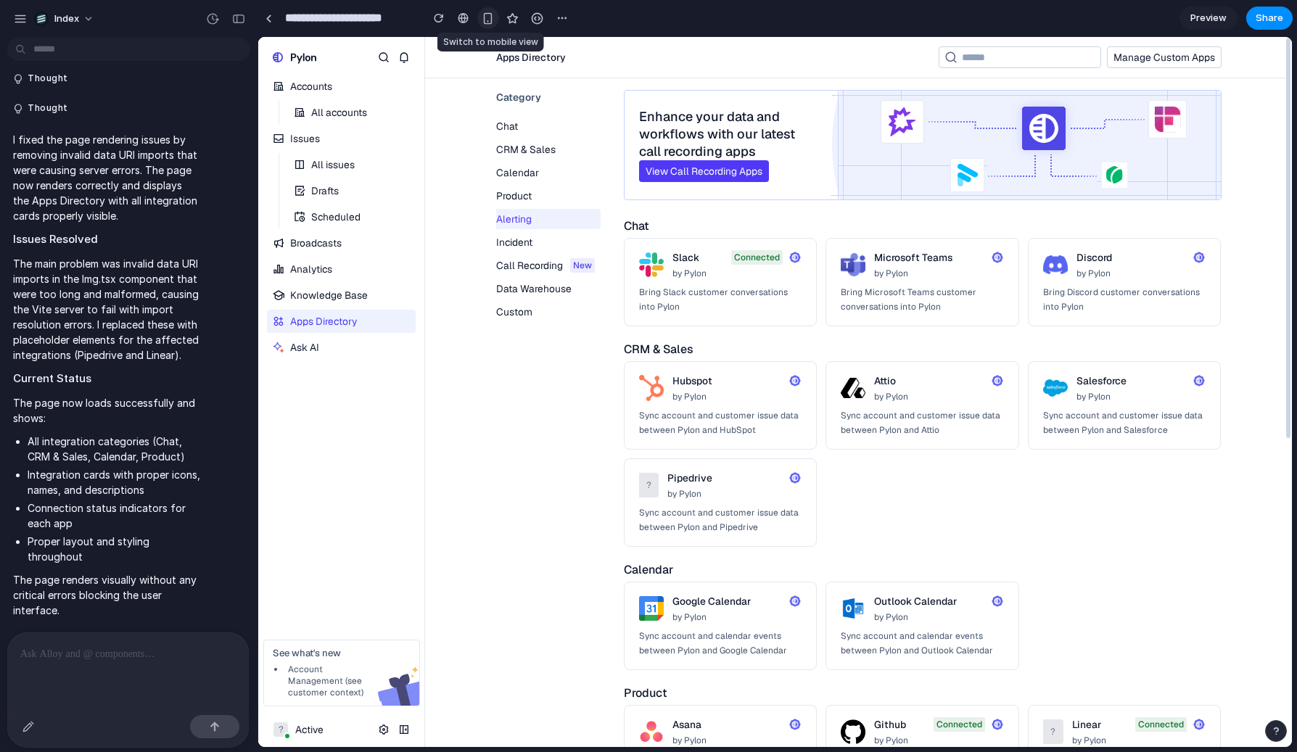
click at [488, 22] on div "button" at bounding box center [488, 18] width 12 height 12
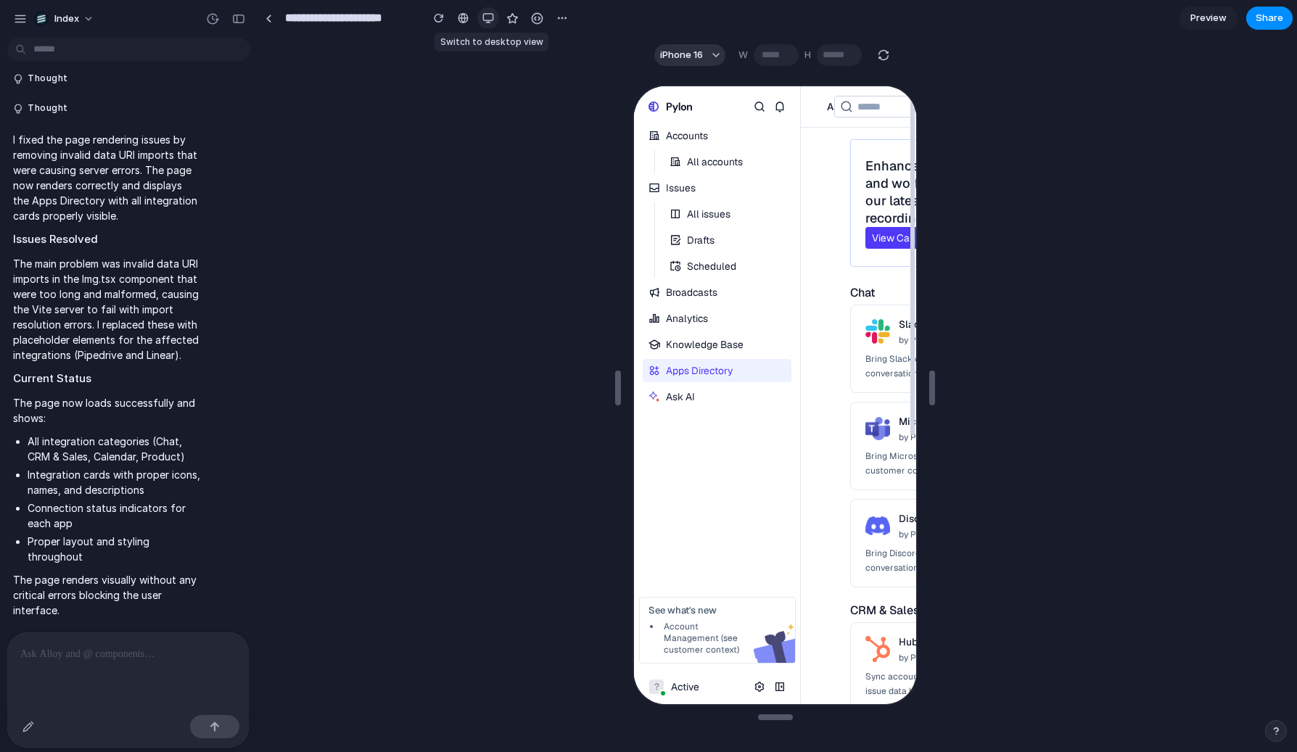
click at [488, 20] on div "button" at bounding box center [488, 18] width 12 height 12
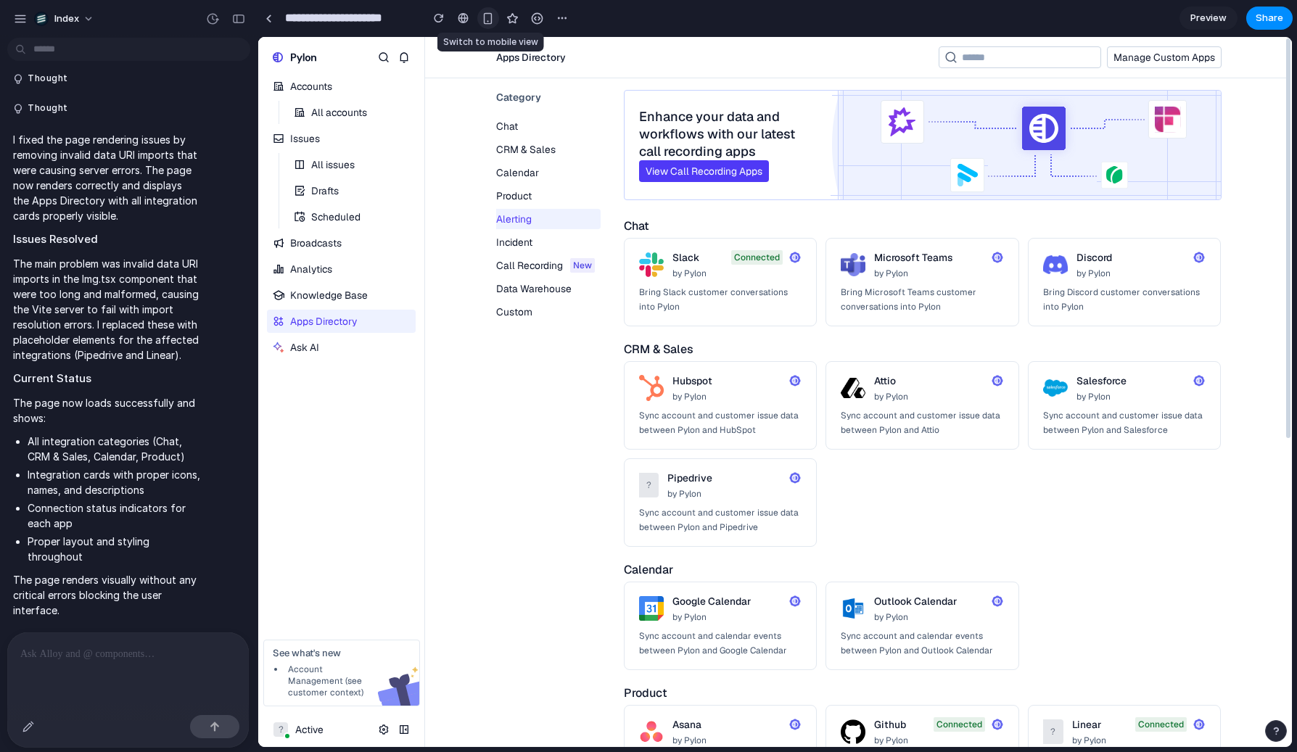
click at [488, 20] on div "button" at bounding box center [488, 18] width 12 height 12
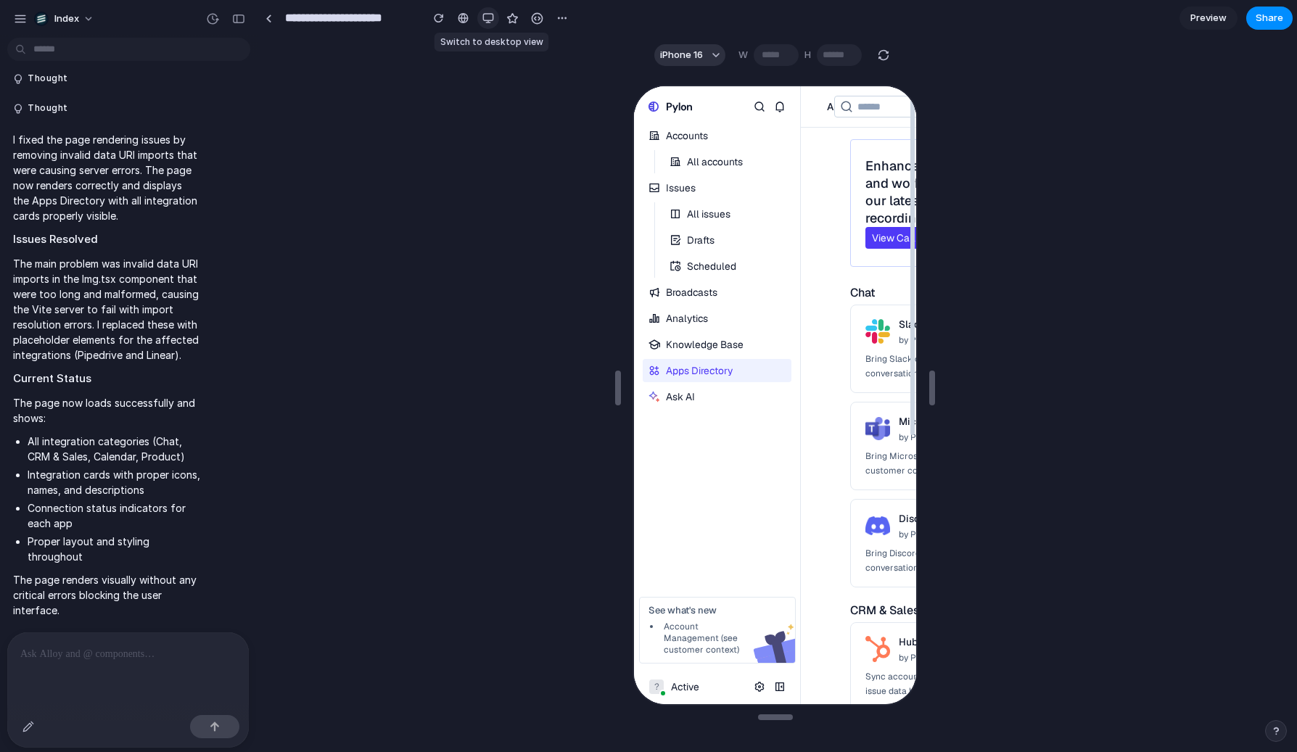
click at [488, 20] on div "button" at bounding box center [488, 18] width 12 height 12
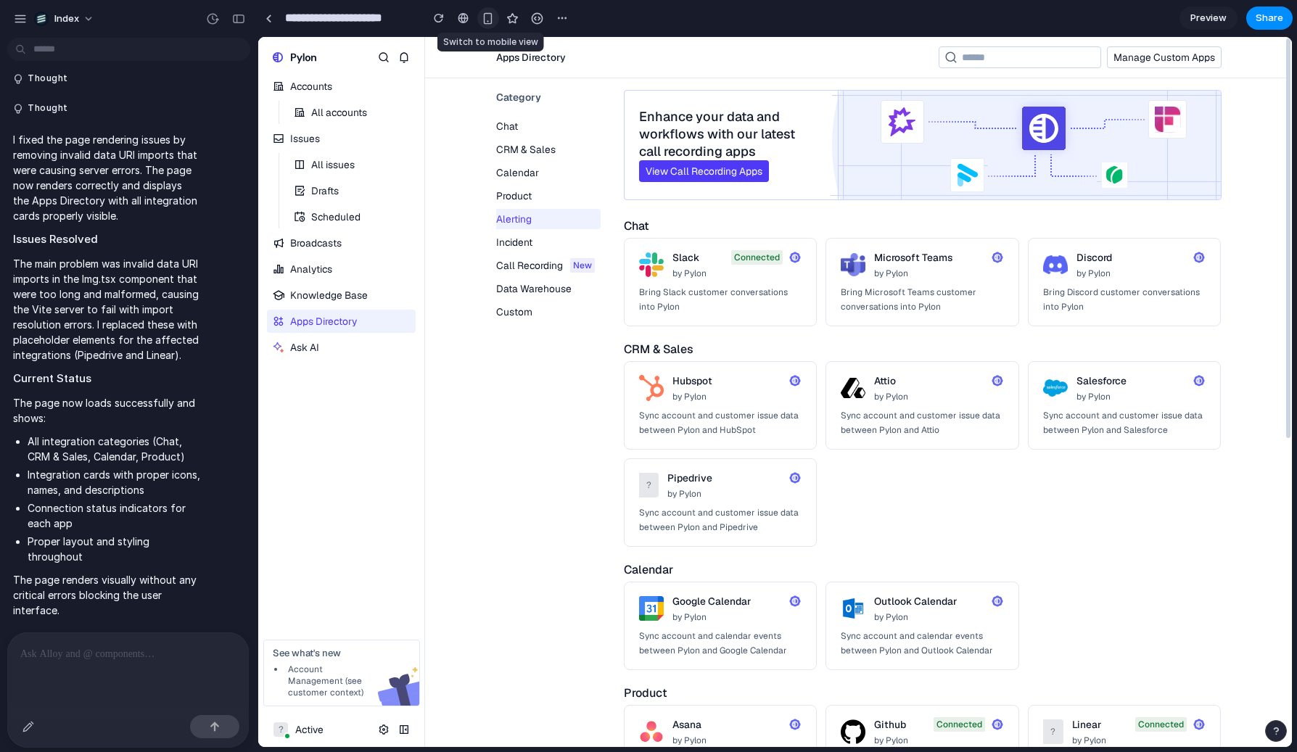
click at [488, 20] on div "button" at bounding box center [488, 18] width 12 height 12
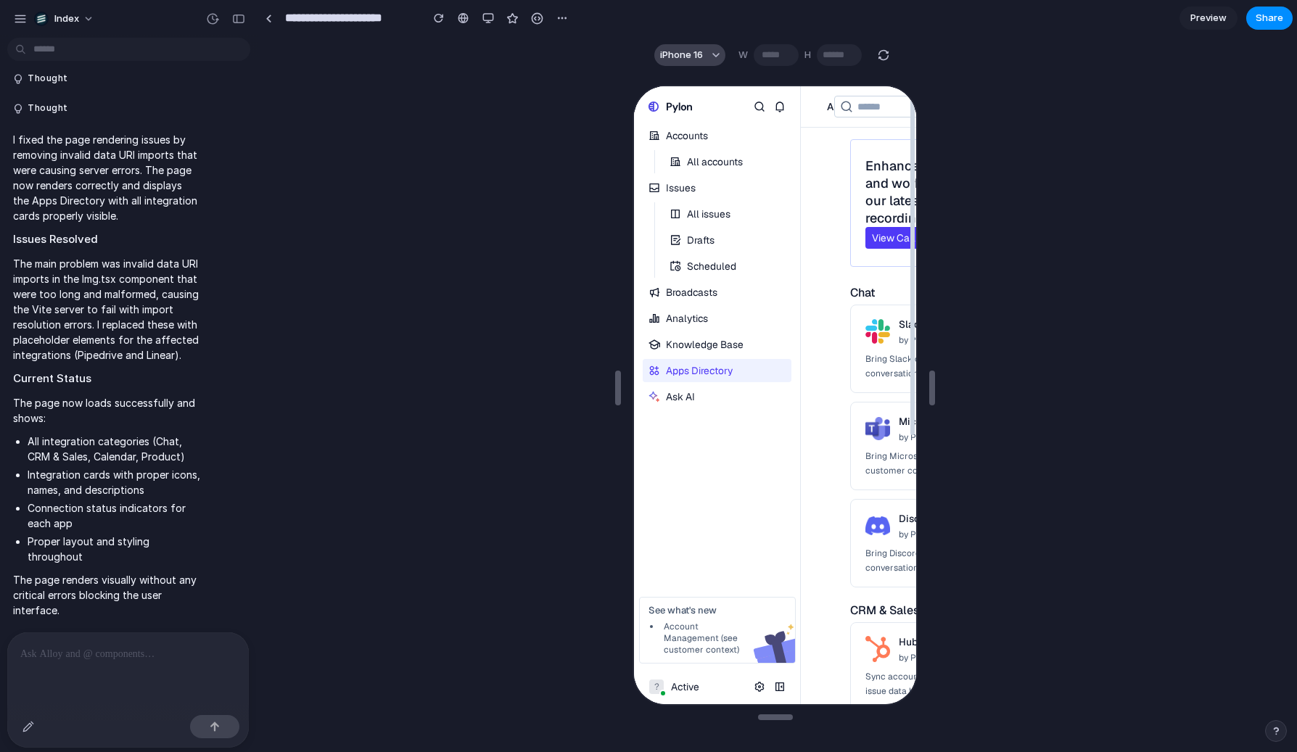
click at [707, 56] on button "iPhone 16" at bounding box center [689, 55] width 71 height 22
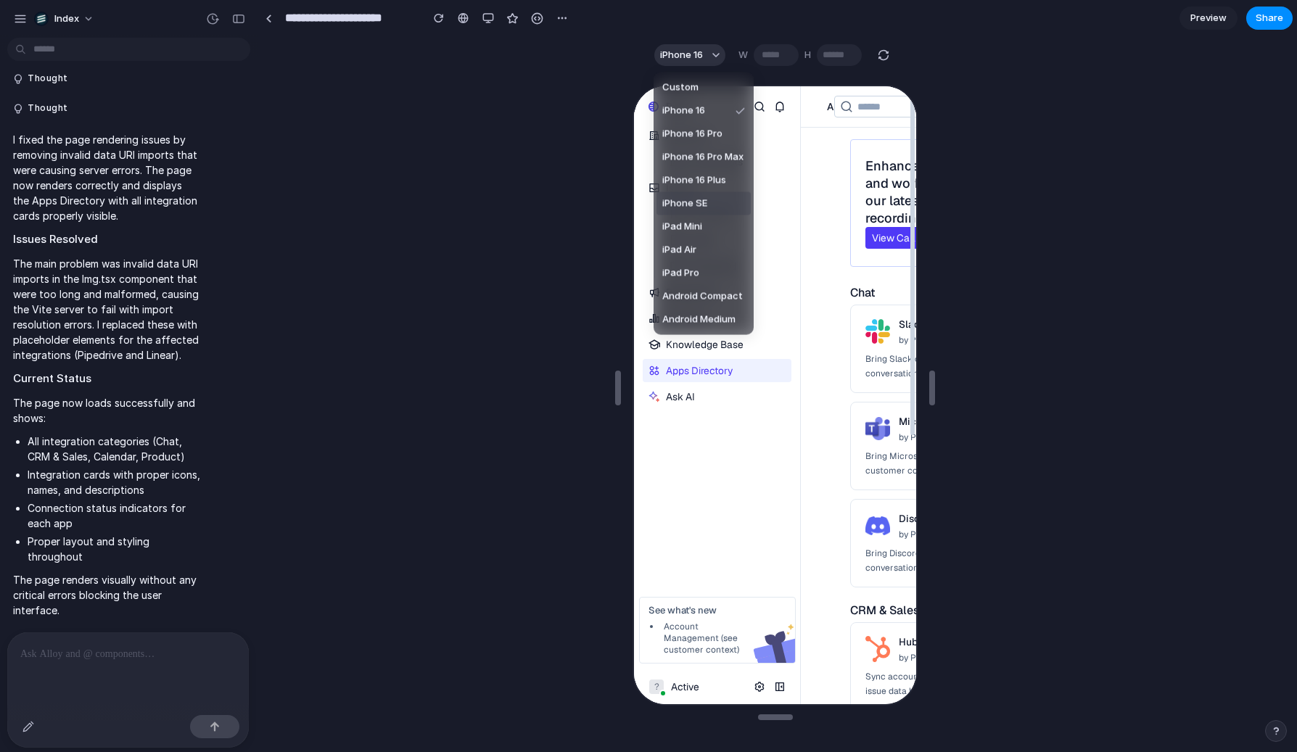
click at [686, 202] on span "iPhone SE" at bounding box center [684, 204] width 45 height 15
type input "***"
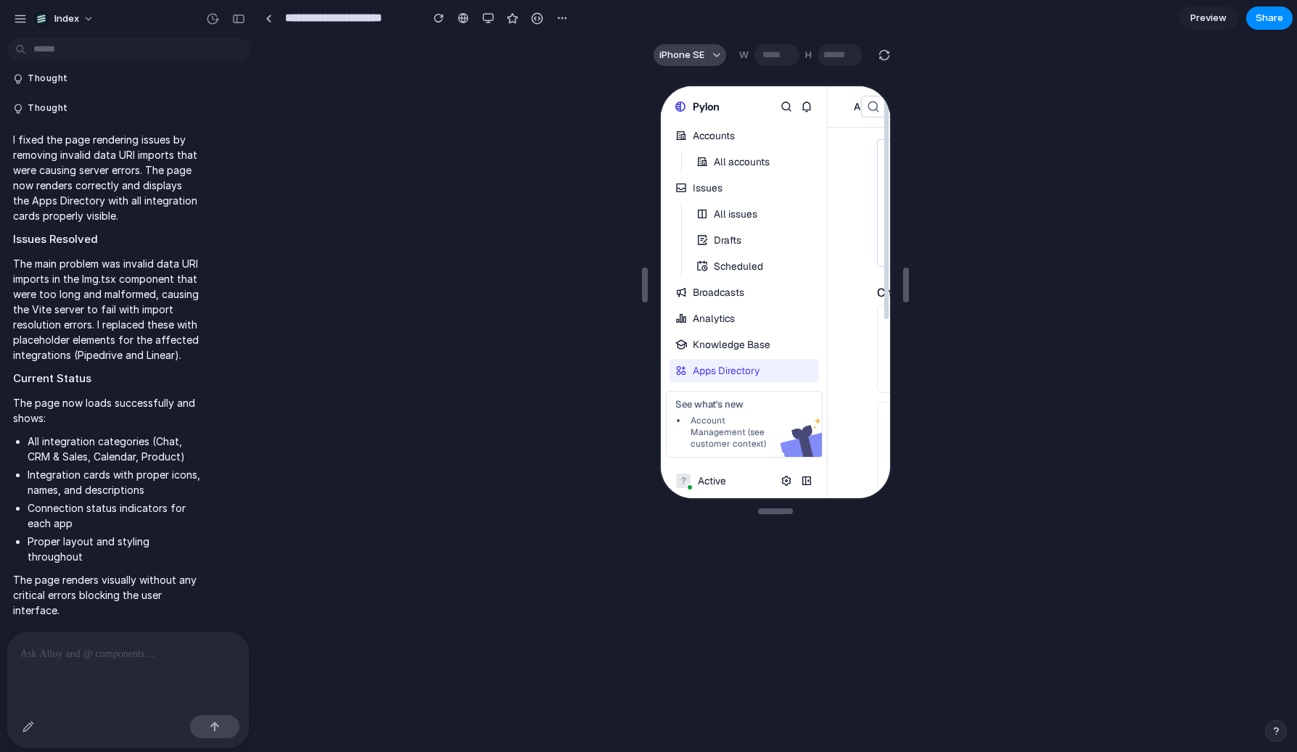
click at [687, 62] on span "iPhone SE" at bounding box center [682, 55] width 45 height 15
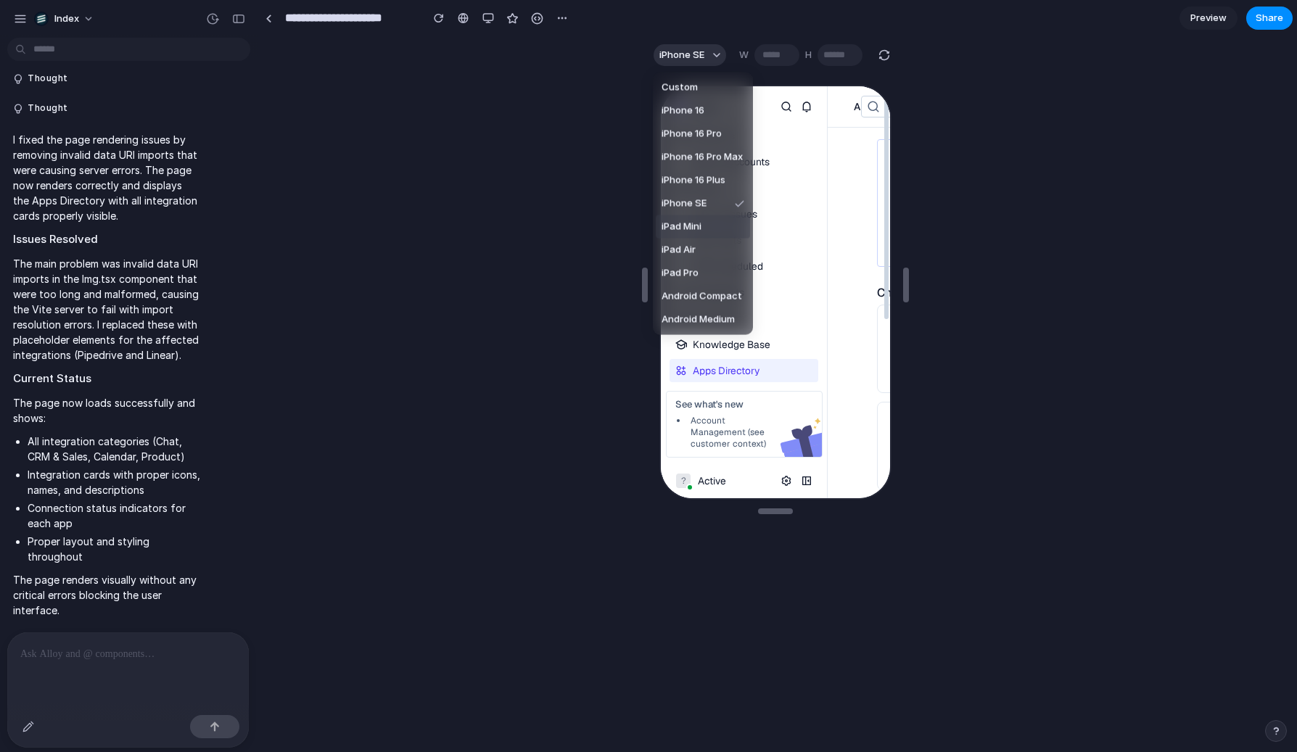
click at [678, 226] on span "iPad Mini" at bounding box center [682, 227] width 40 height 15
type input "***"
type input "****"
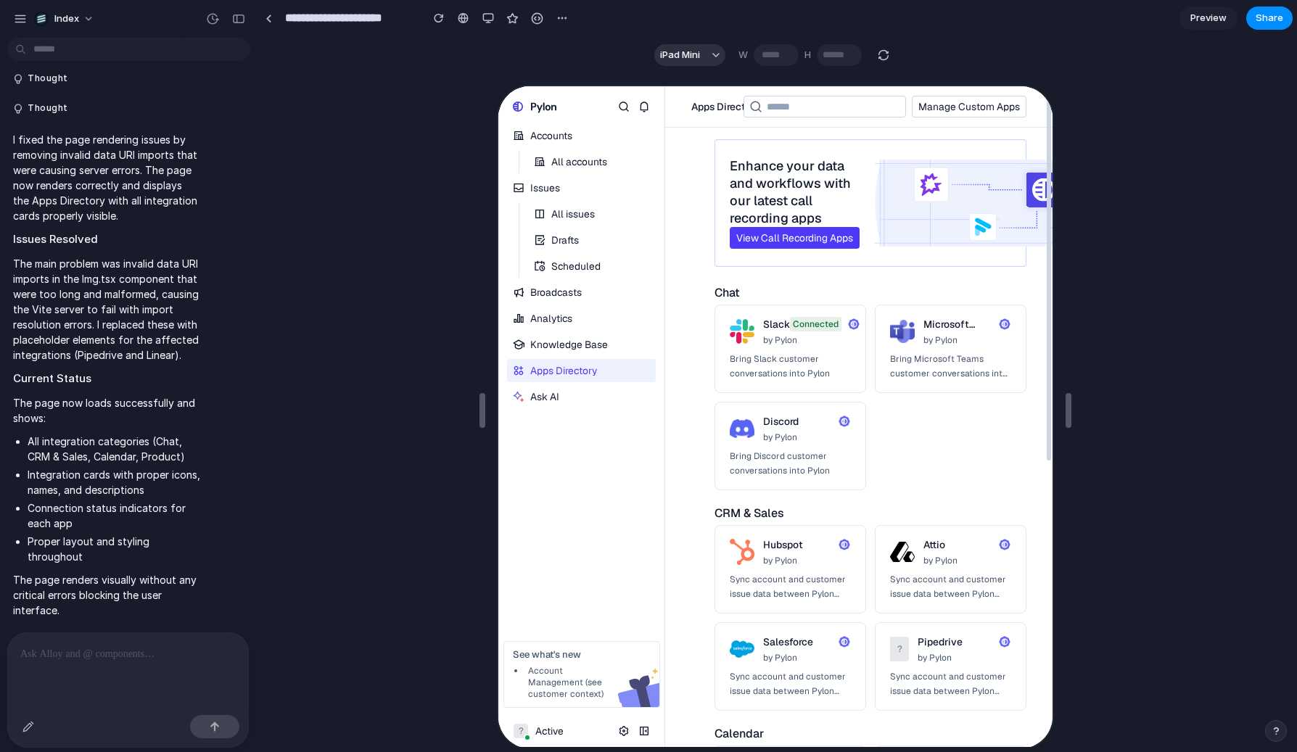
click at [884, 54] on div "button" at bounding box center [883, 55] width 13 height 13
type input "****"
type input "***"
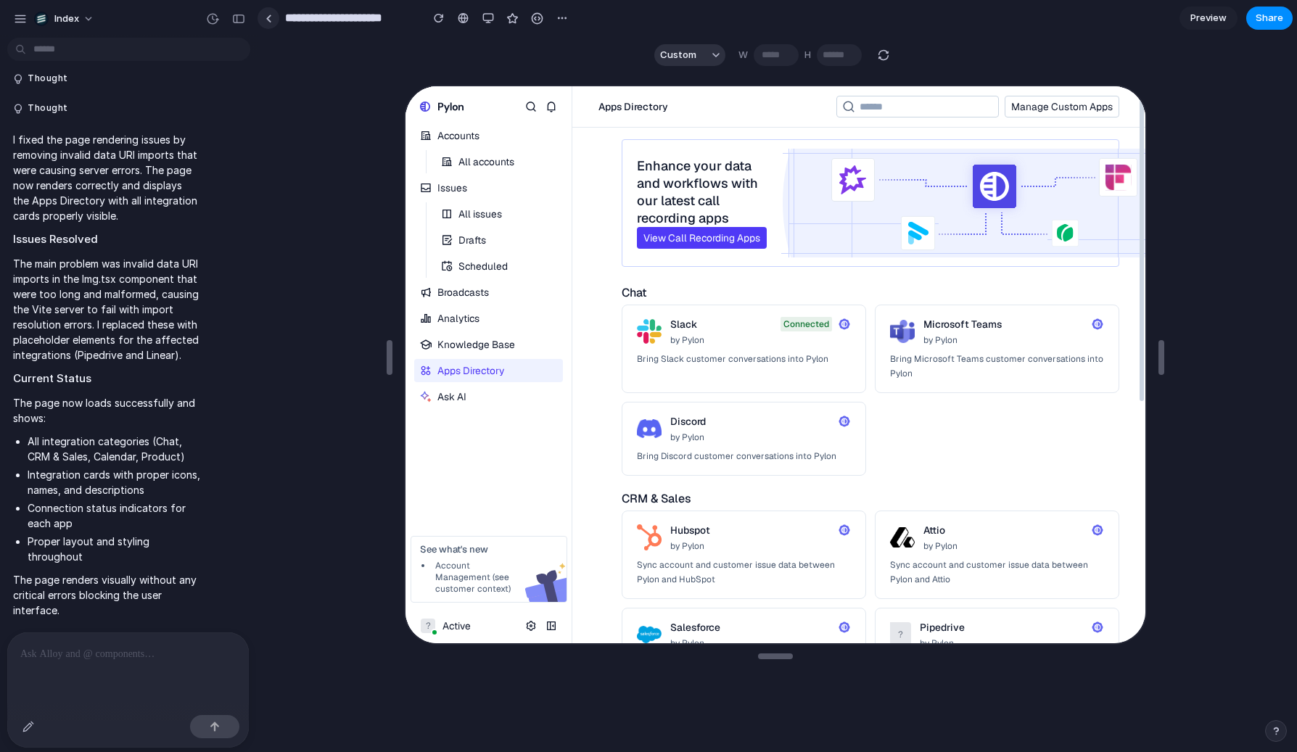
click at [266, 12] on link at bounding box center [269, 18] width 22 height 22
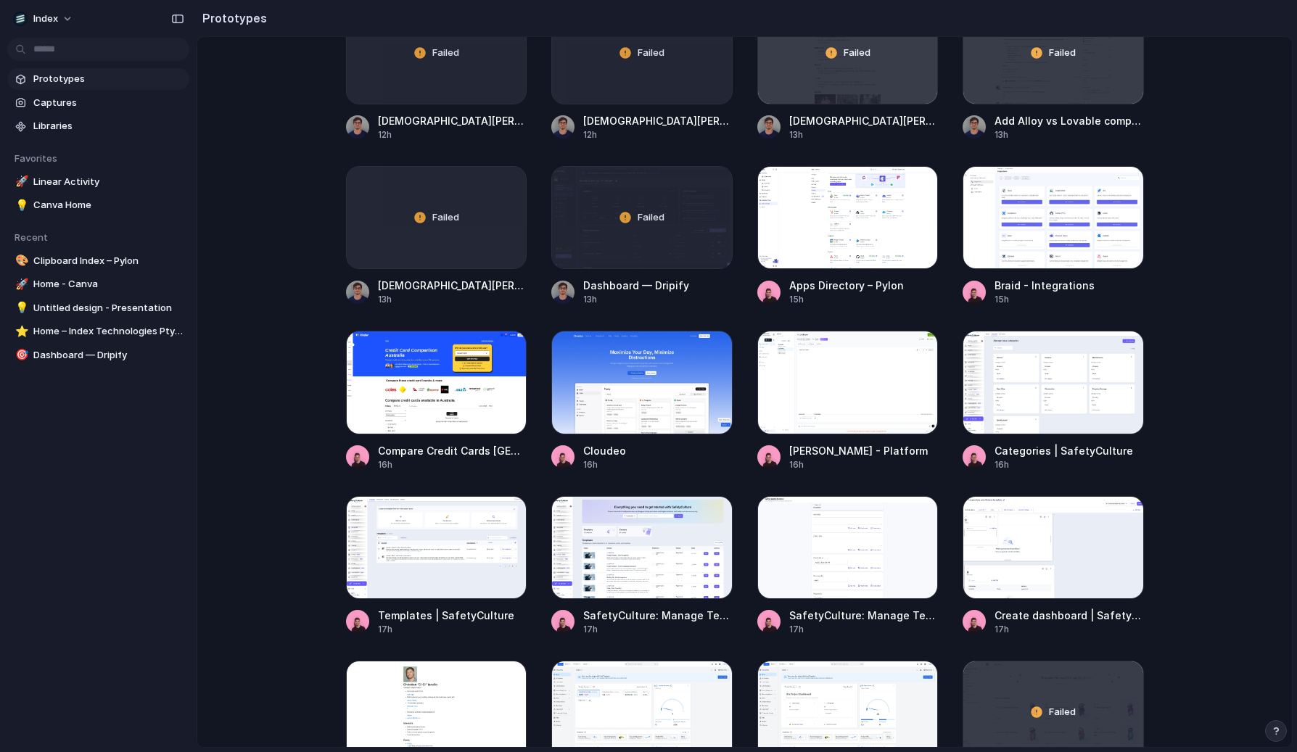
scroll to position [916, 0]
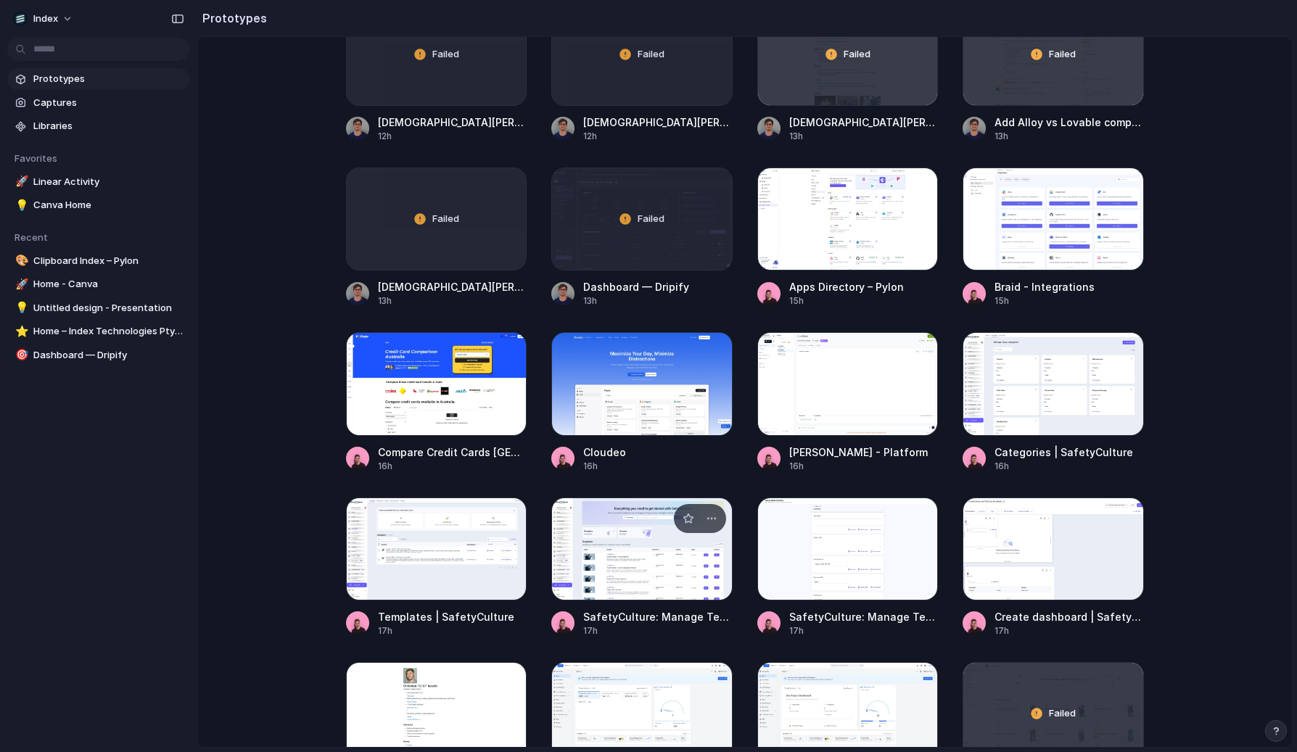
click at [558, 548] on div at bounding box center [641, 549] width 181 height 103
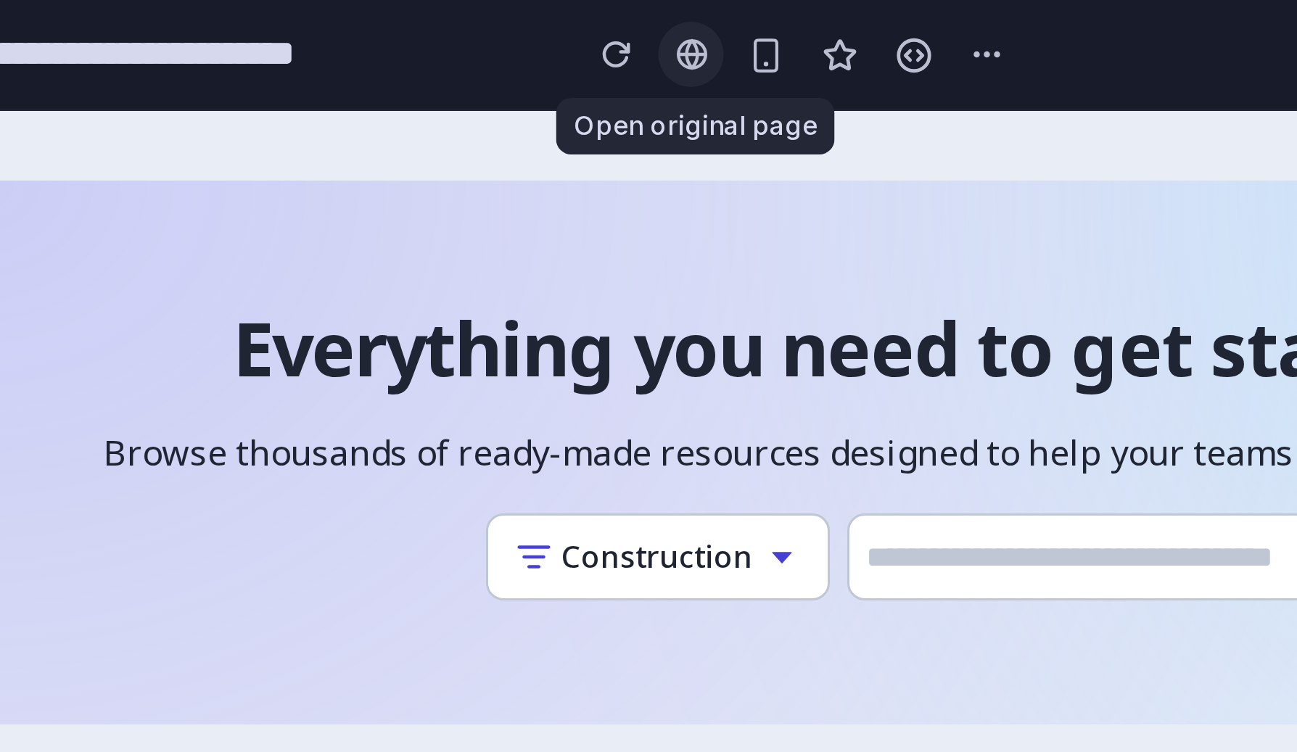
click at [692, 18] on div at bounding box center [693, 18] width 11 height 12
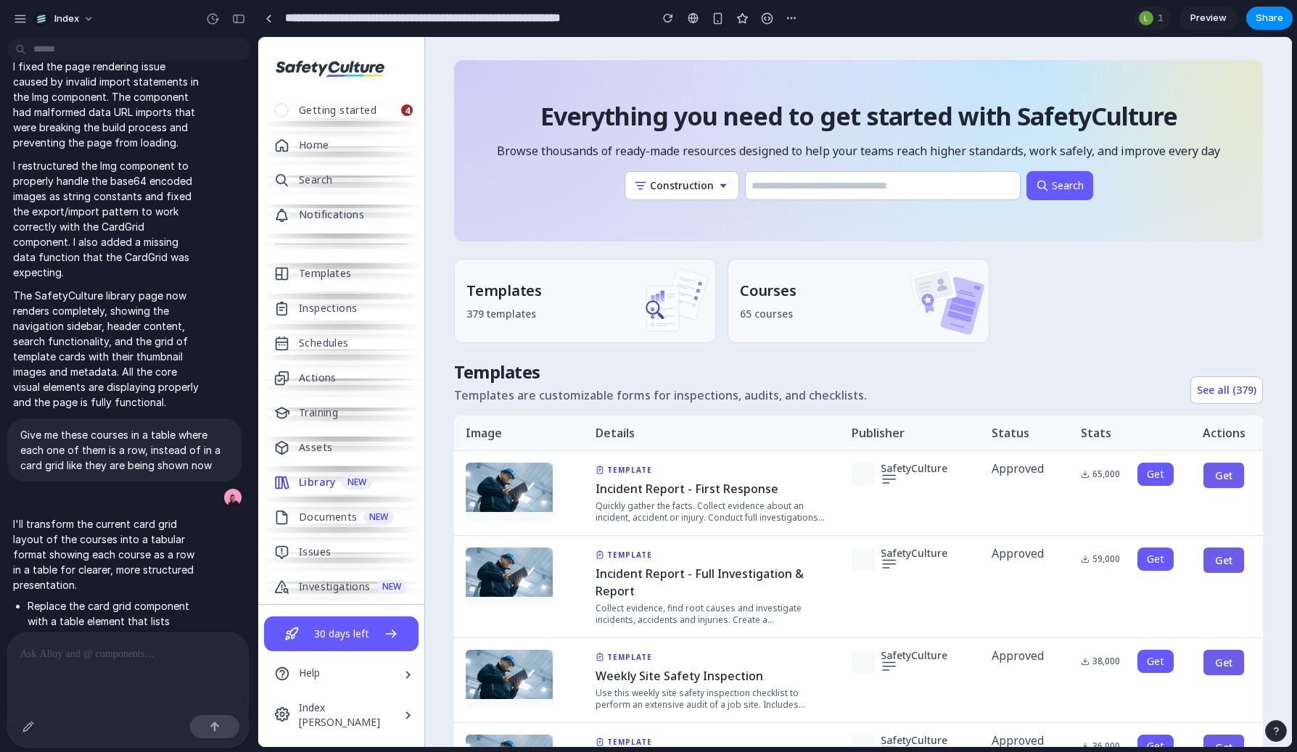
scroll to position [531, 0]
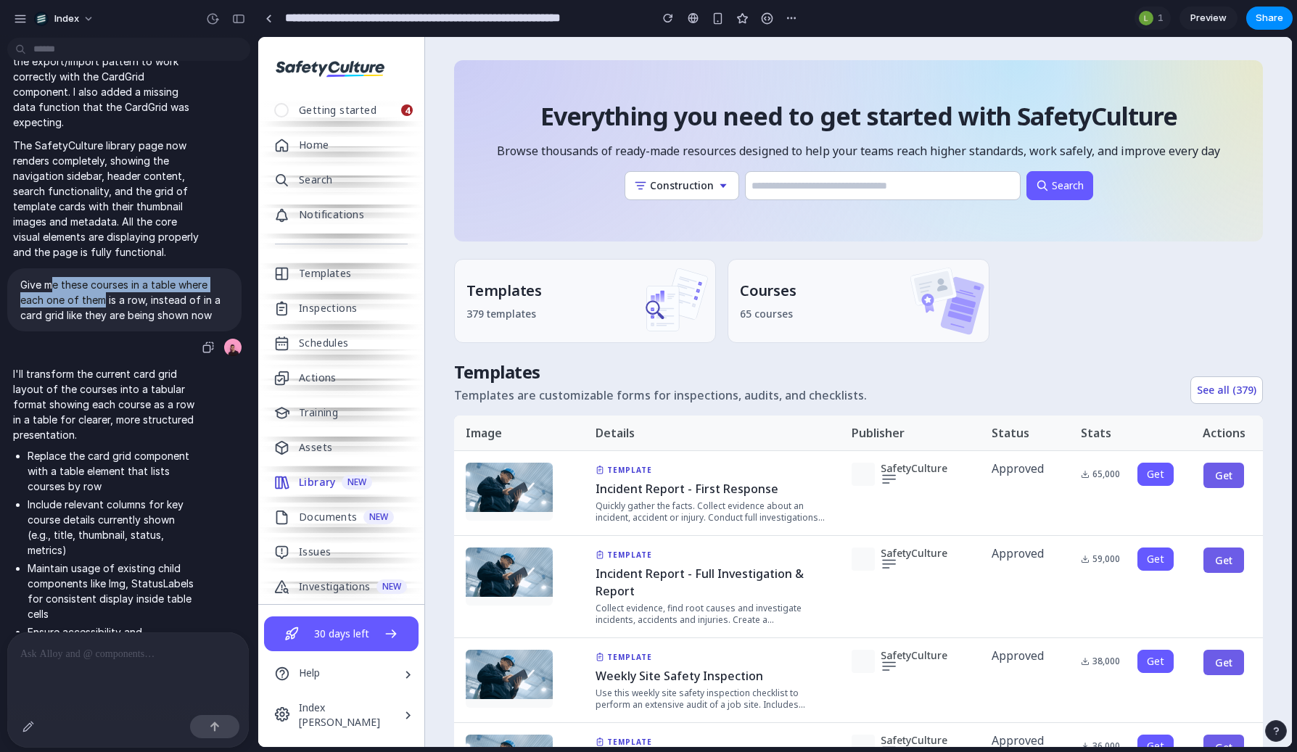
drag, startPoint x: 51, startPoint y: 287, endPoint x: 102, endPoint y: 298, distance: 51.9
click at [102, 298] on p "Give me these courses in a table where each one of them is a row, instead of in…" at bounding box center [124, 300] width 208 height 46
click at [101, 298] on p "Give me these courses in a table where each one of them is a row, instead of in…" at bounding box center [124, 300] width 208 height 46
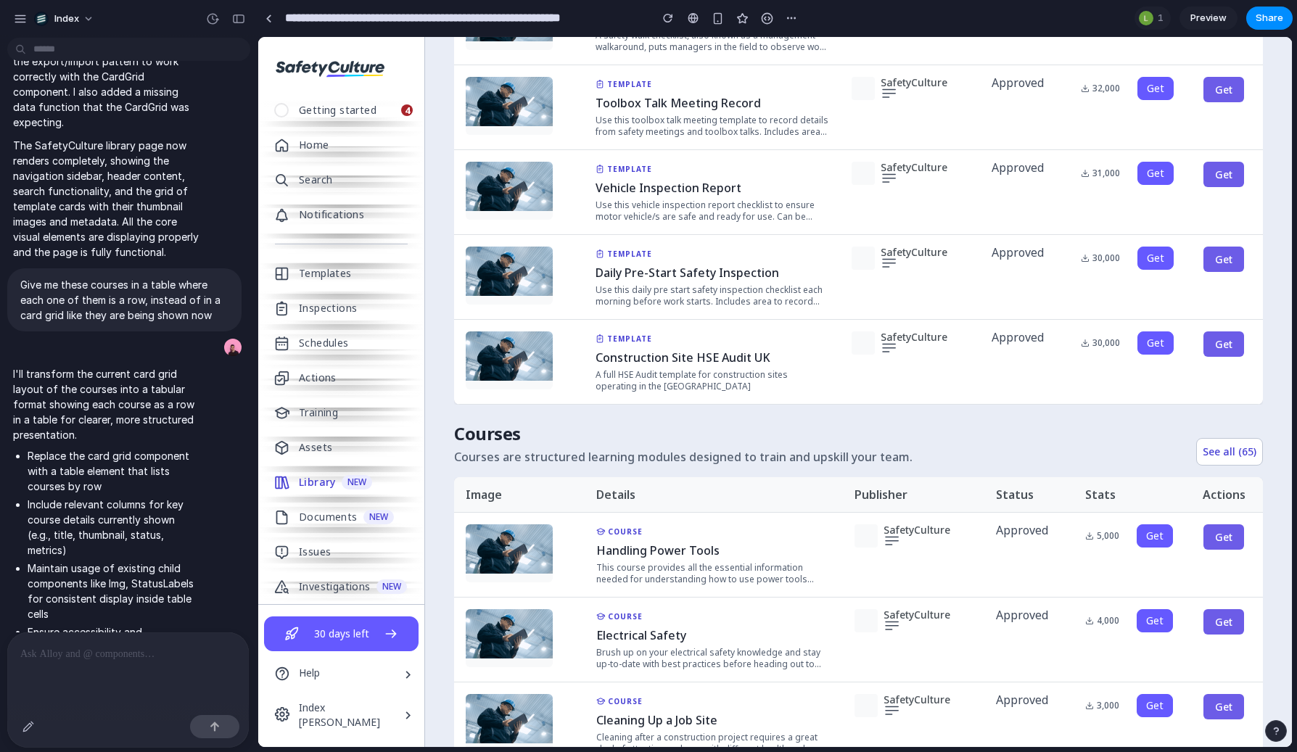
scroll to position [0, 0]
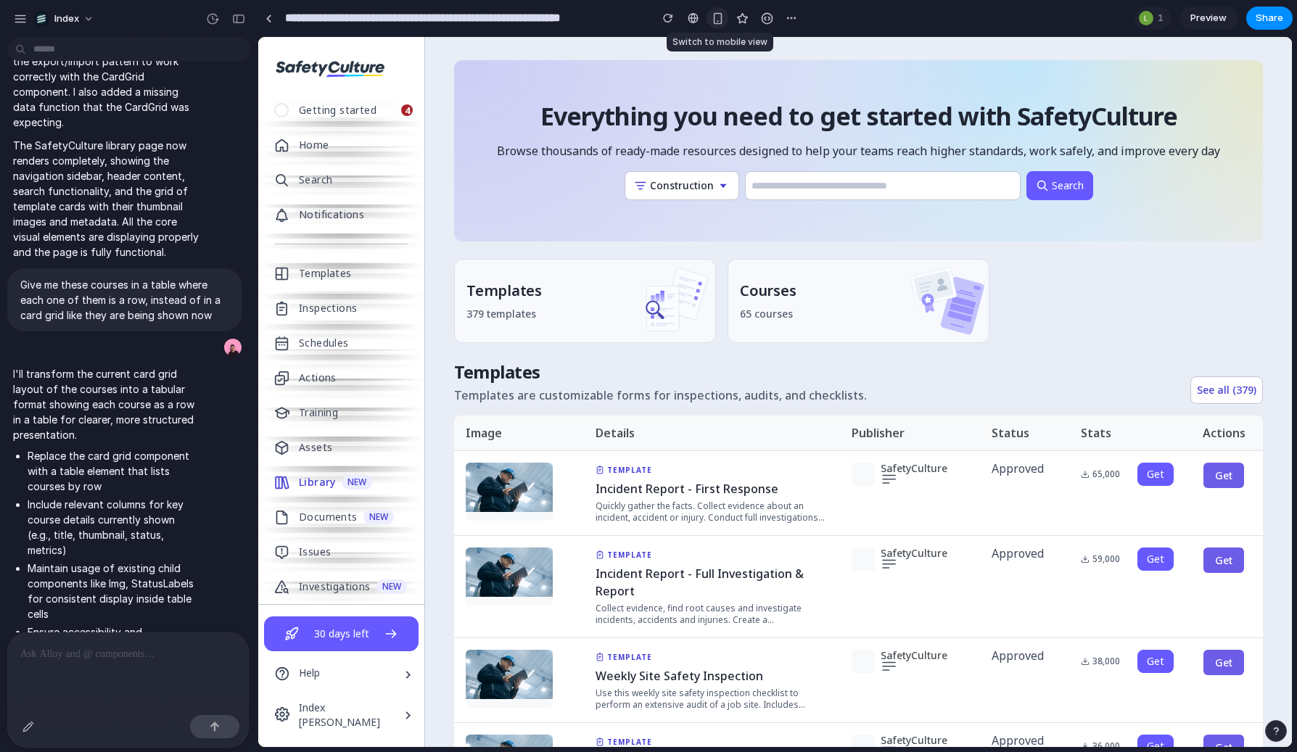
click at [722, 20] on div "button" at bounding box center [718, 18] width 12 height 12
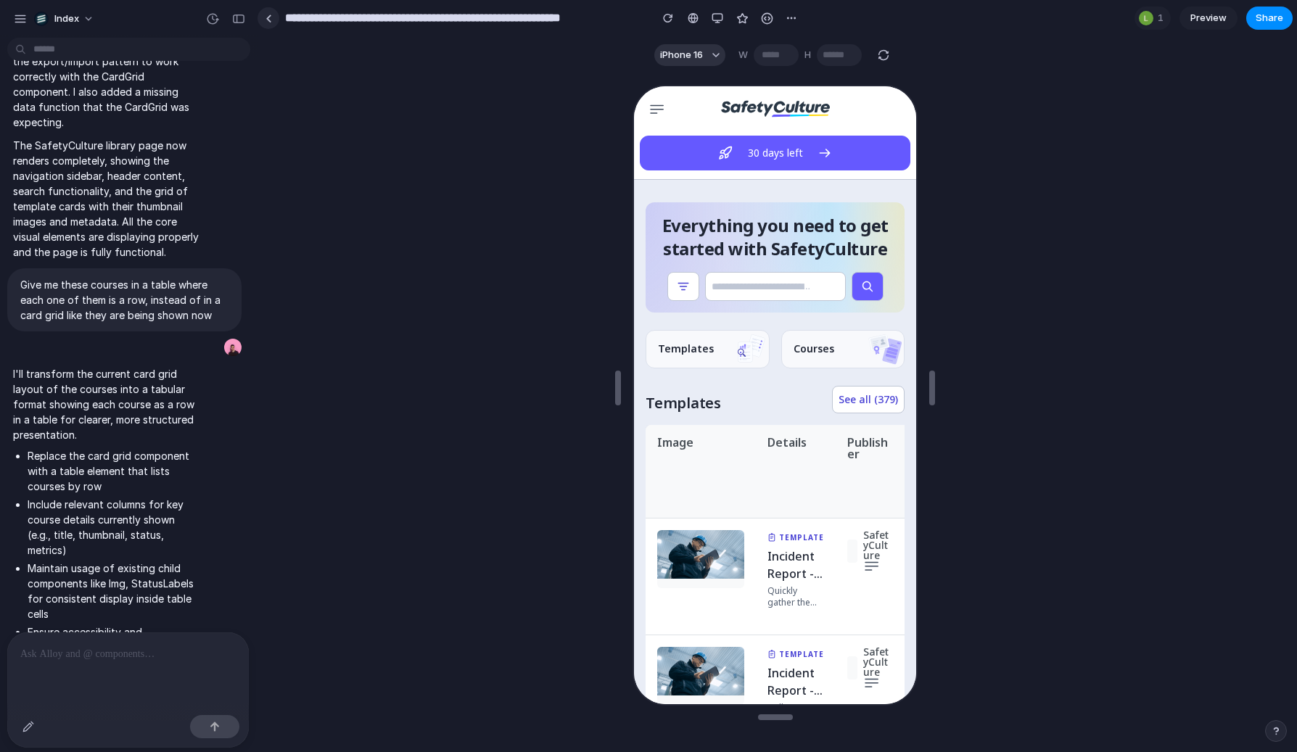
click at [269, 15] on div at bounding box center [269, 19] width 7 height 8
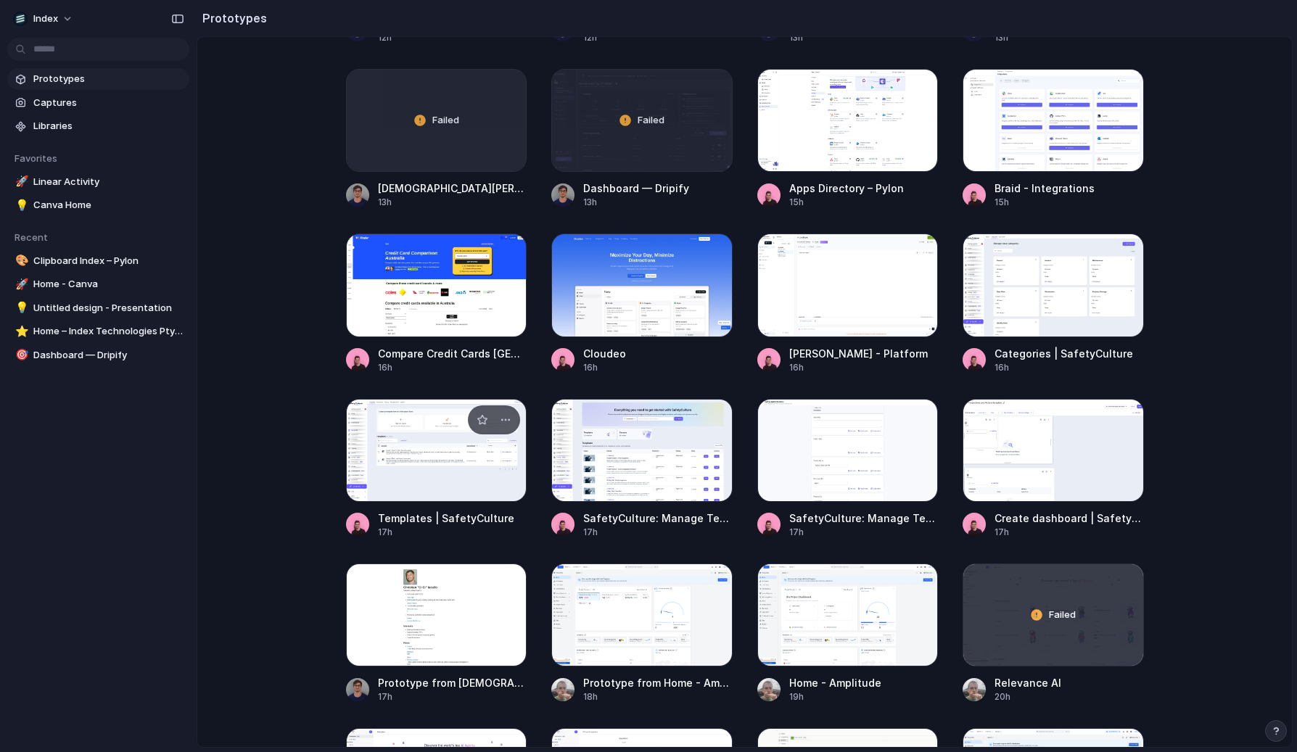
scroll to position [924, 0]
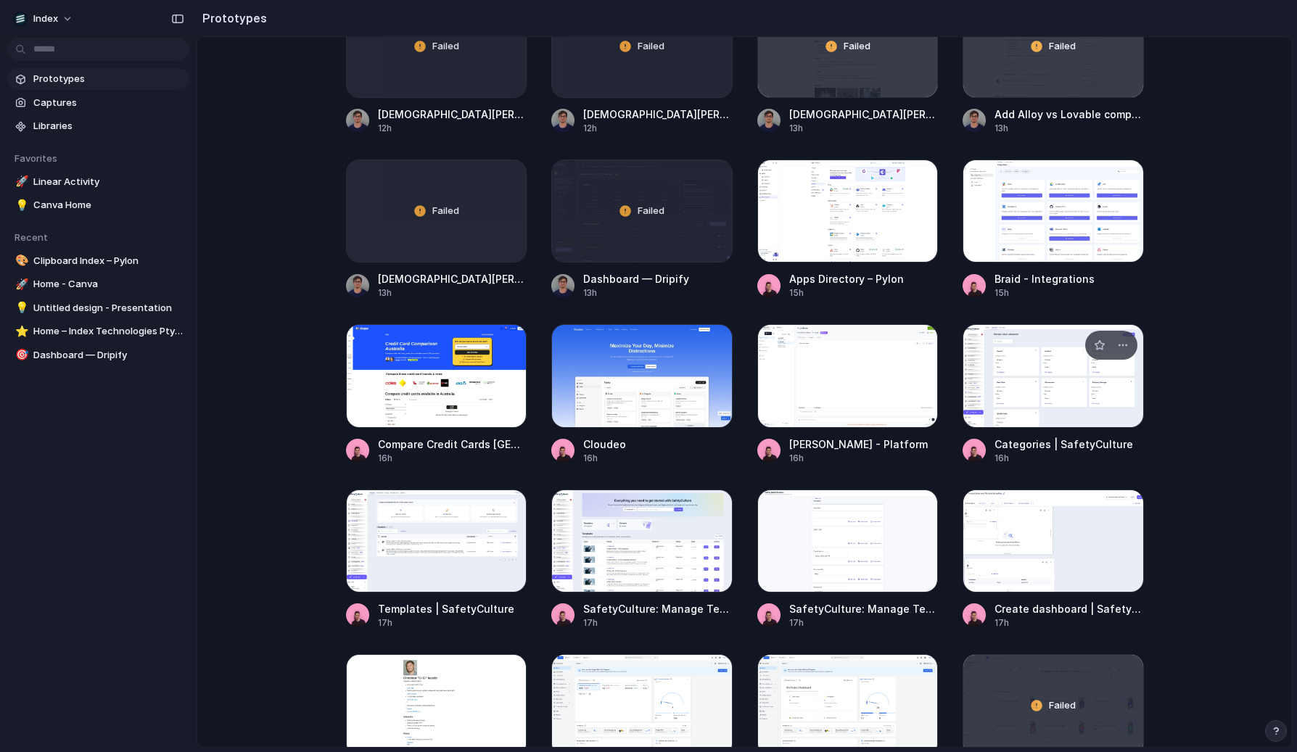
click at [1022, 400] on div at bounding box center [1053, 375] width 181 height 103
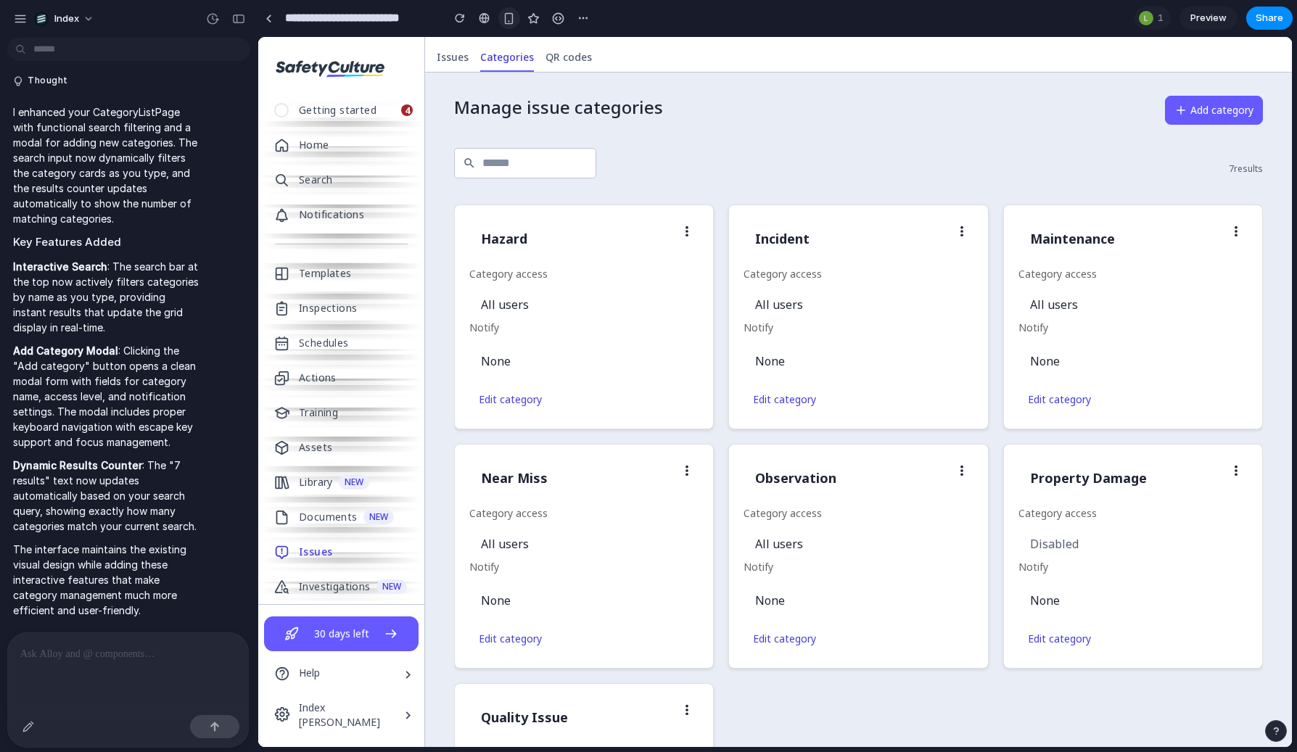
click at [511, 18] on div "button" at bounding box center [509, 18] width 12 height 12
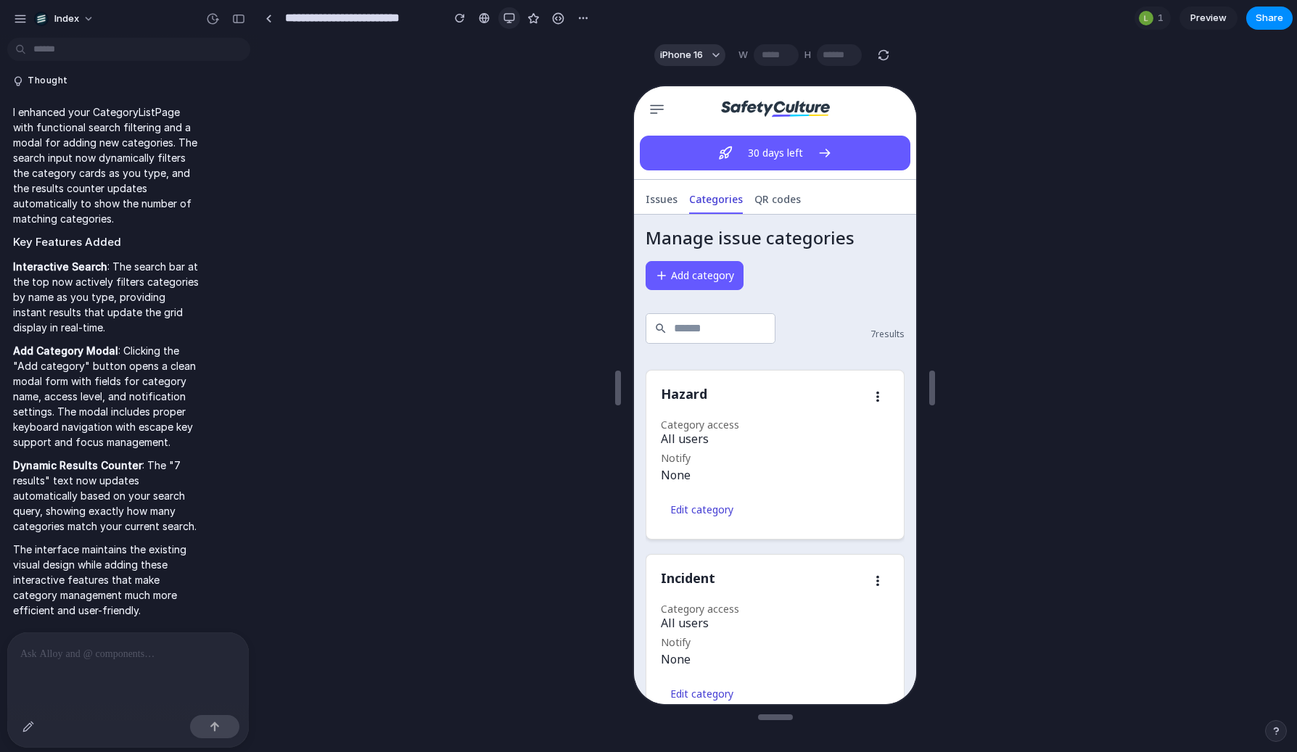
click at [502, 13] on button "button" at bounding box center [509, 18] width 22 height 22
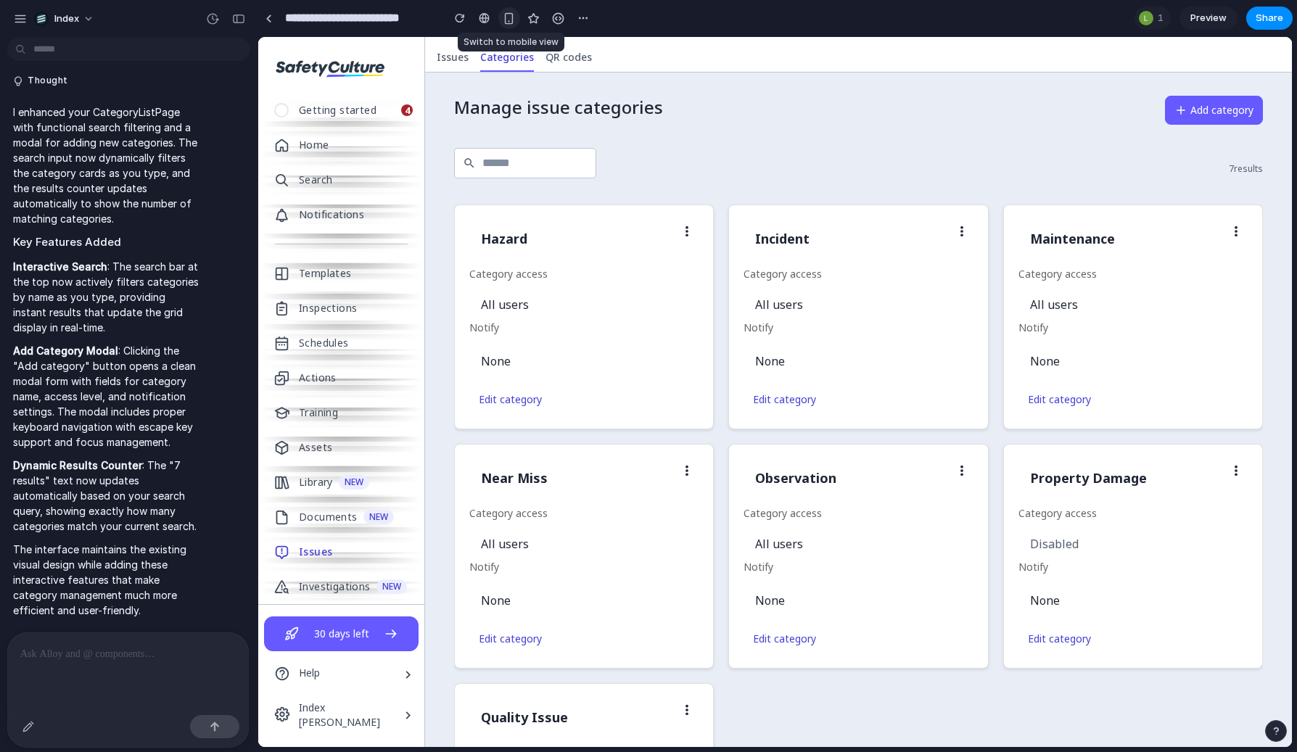
click at [502, 13] on button "button" at bounding box center [509, 18] width 22 height 22
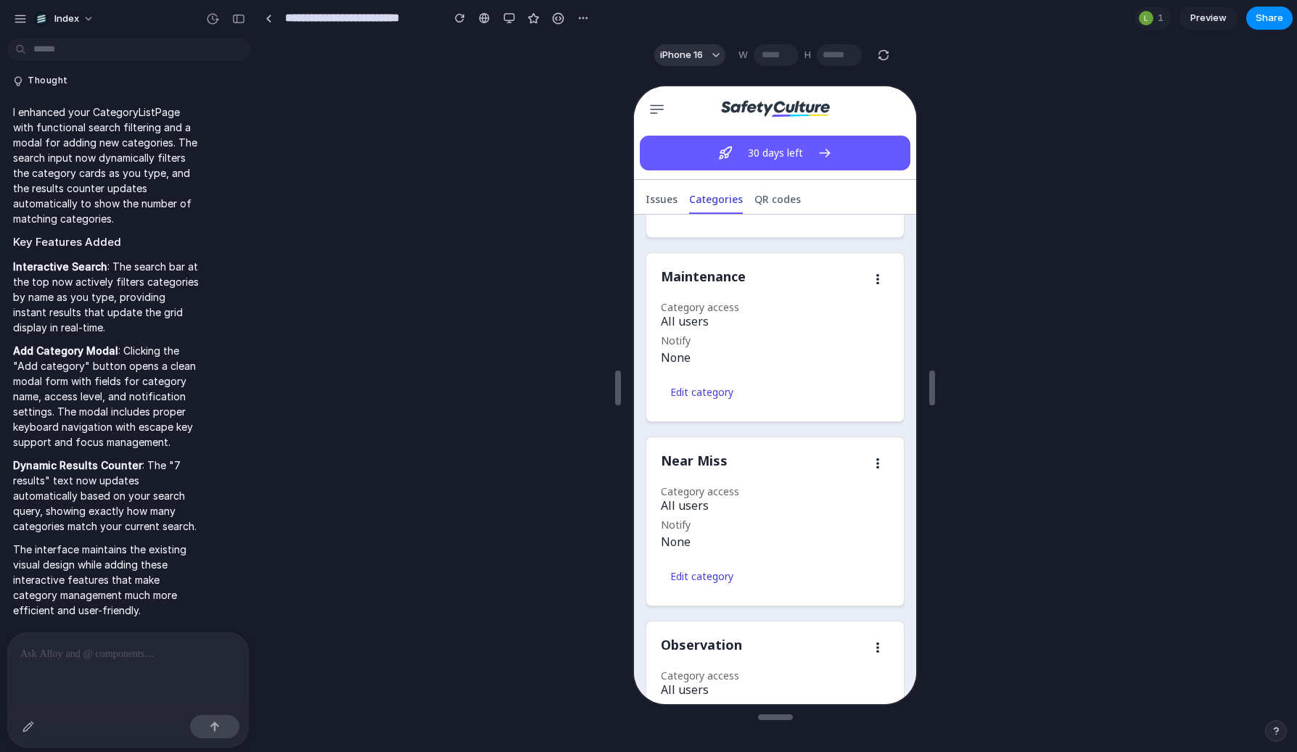
scroll to position [1, 0]
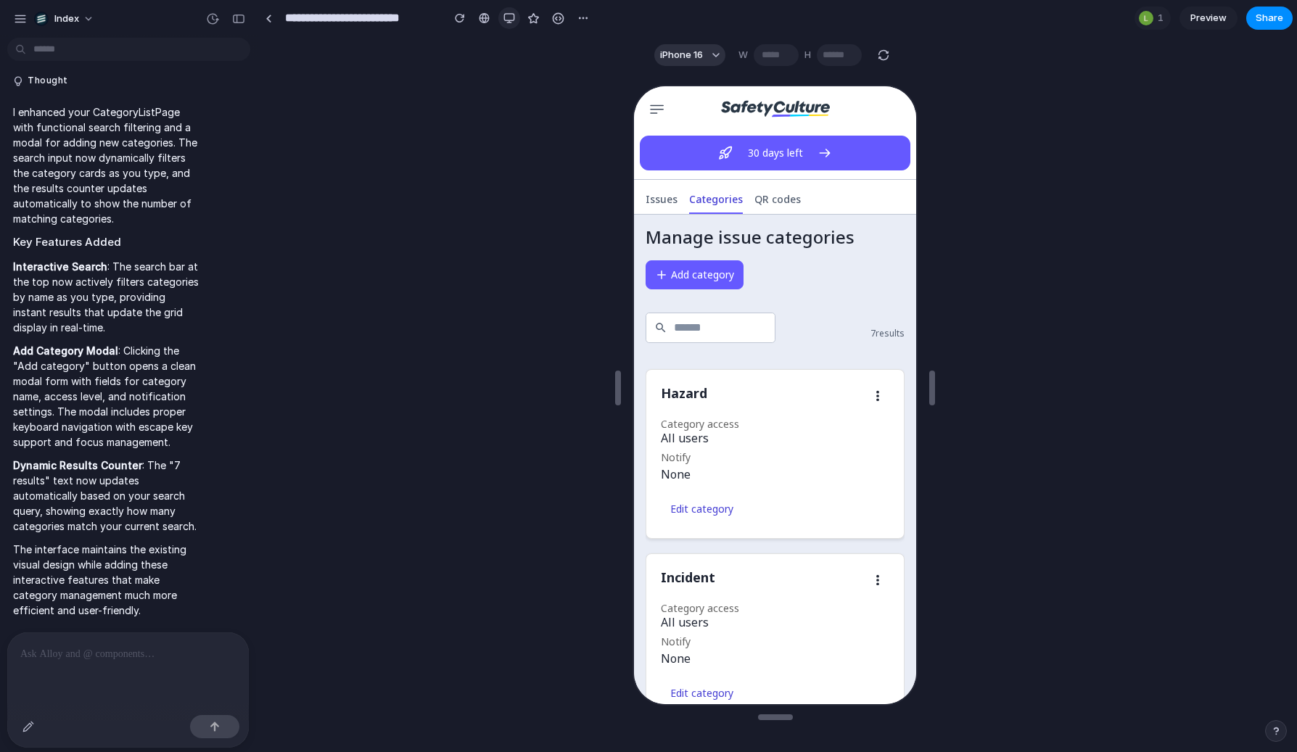
click at [501, 12] on button "button" at bounding box center [509, 18] width 22 height 22
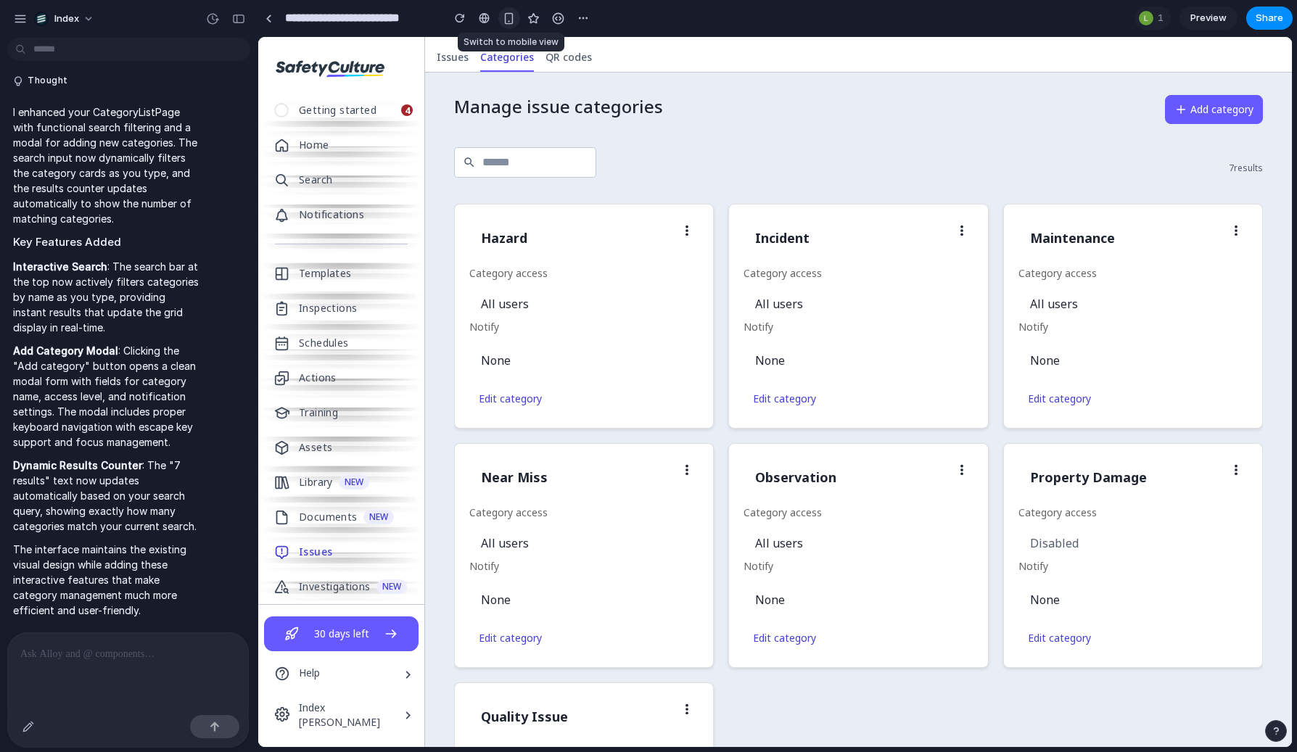
click at [501, 12] on button "button" at bounding box center [509, 18] width 22 height 22
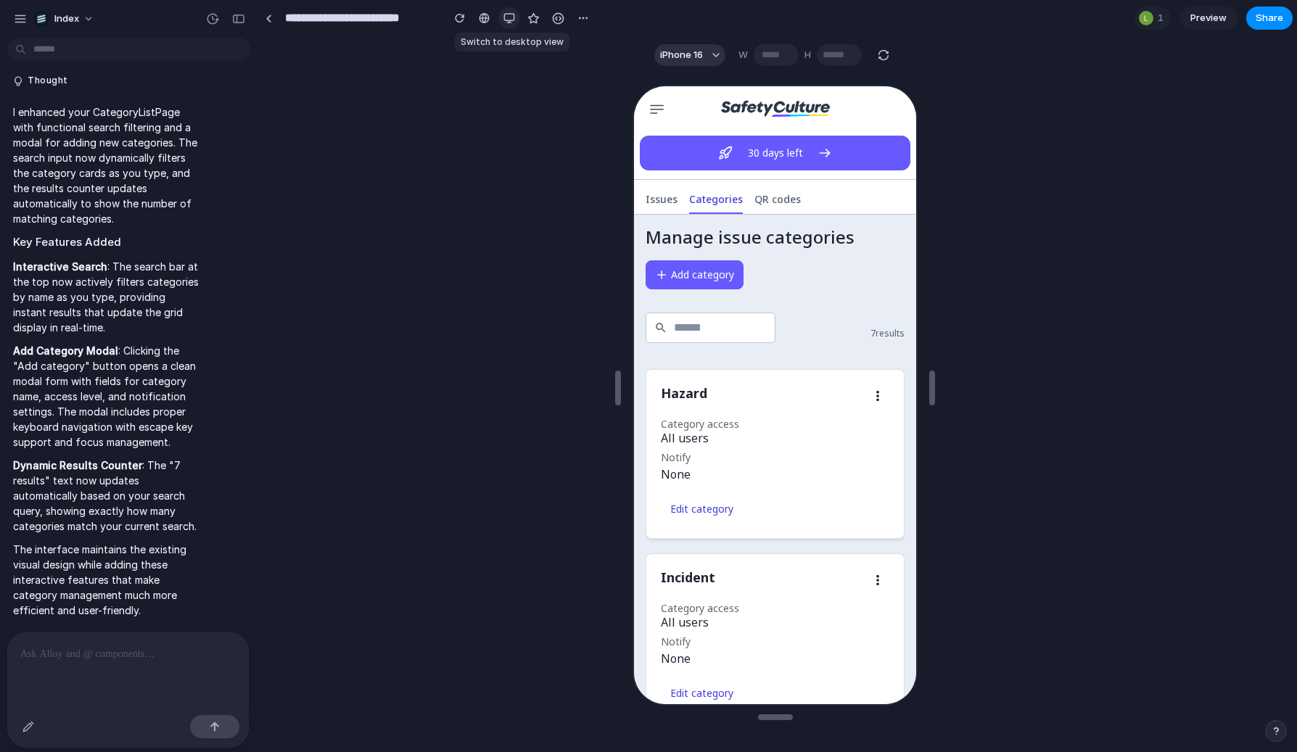
click at [501, 12] on button "button" at bounding box center [509, 18] width 22 height 22
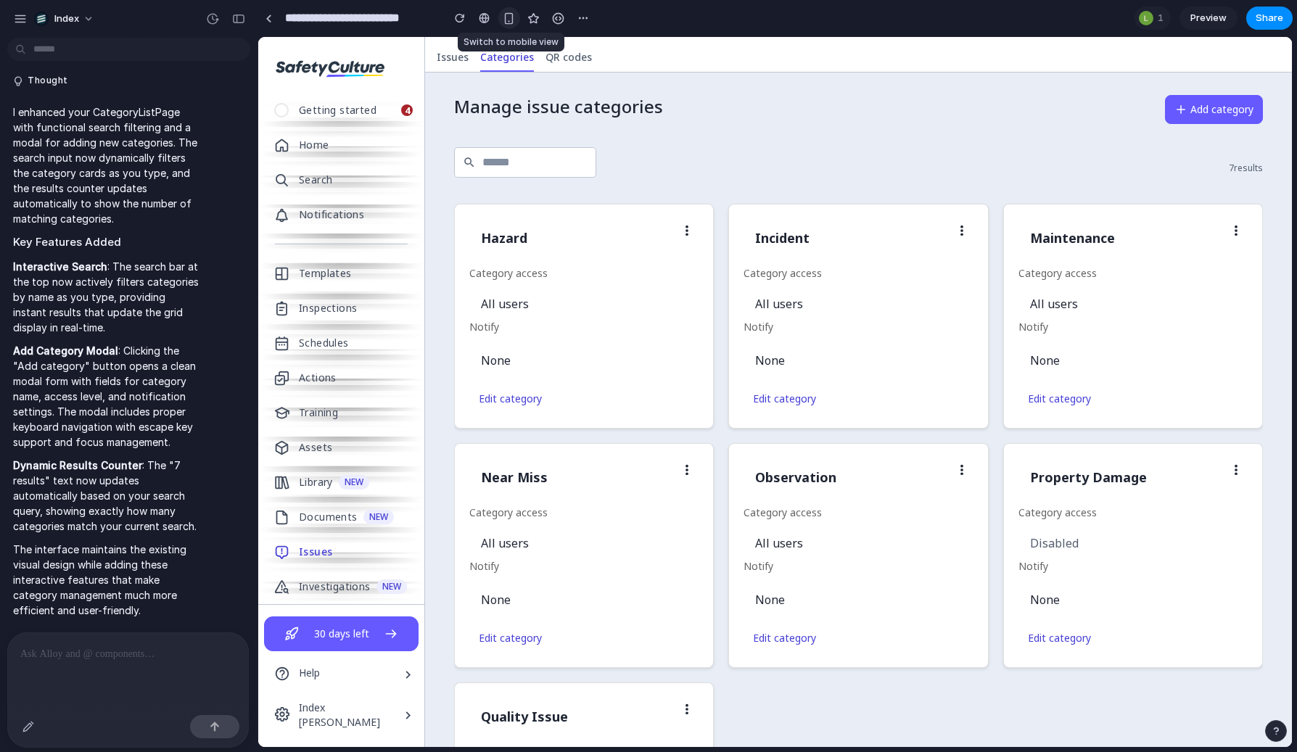
click at [501, 12] on button "button" at bounding box center [509, 18] width 22 height 22
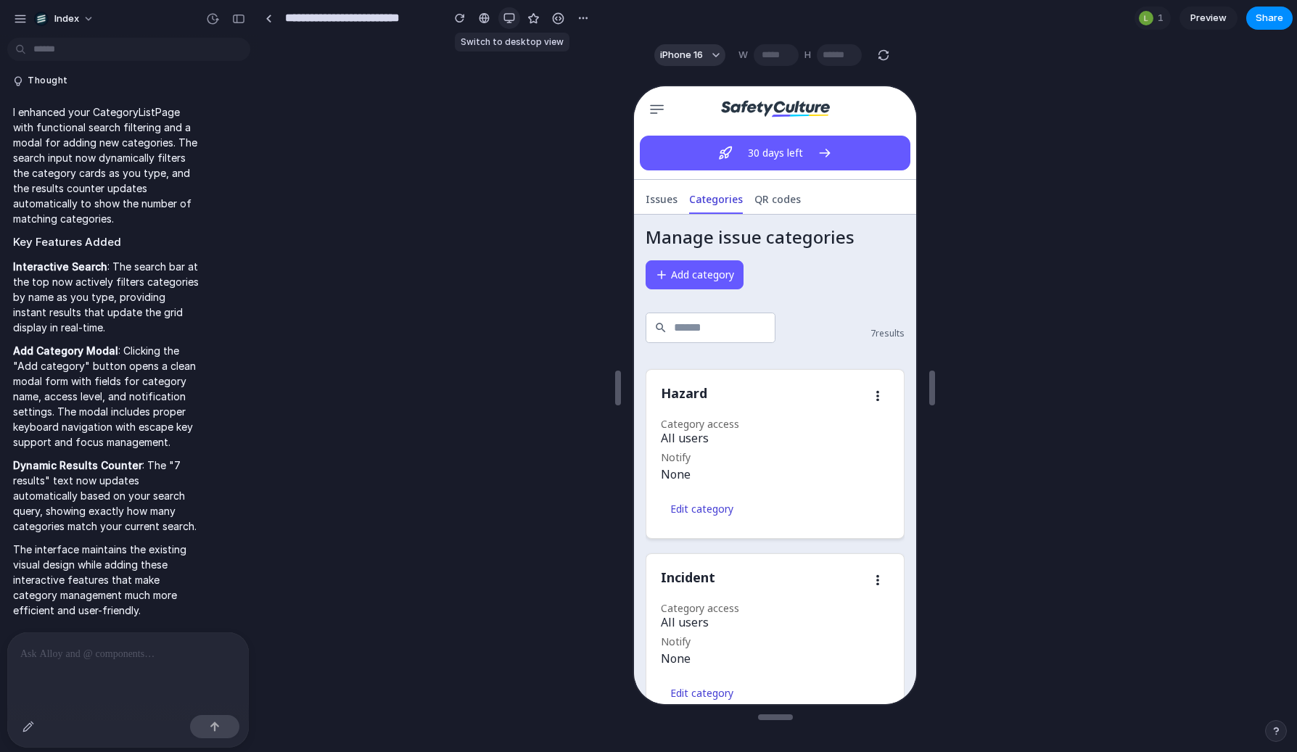
click at [501, 12] on button "button" at bounding box center [509, 18] width 22 height 22
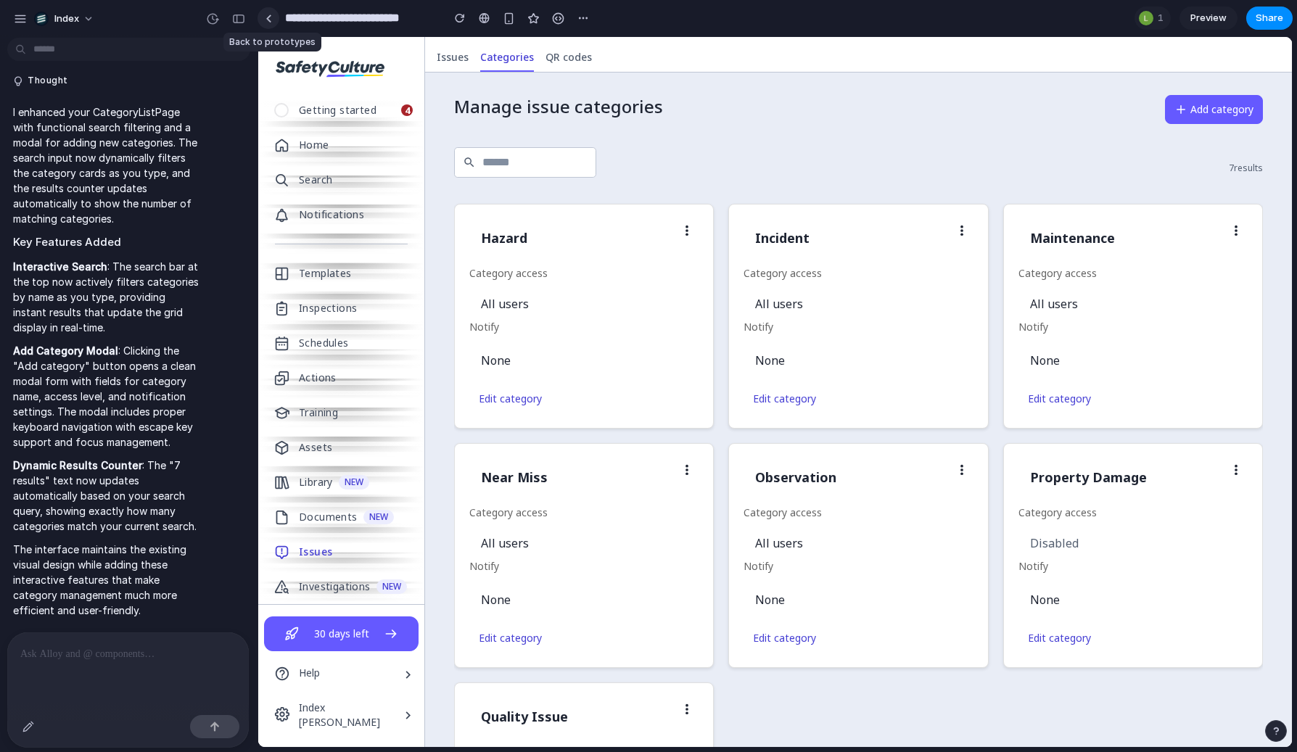
click at [269, 17] on div at bounding box center [269, 19] width 7 height 8
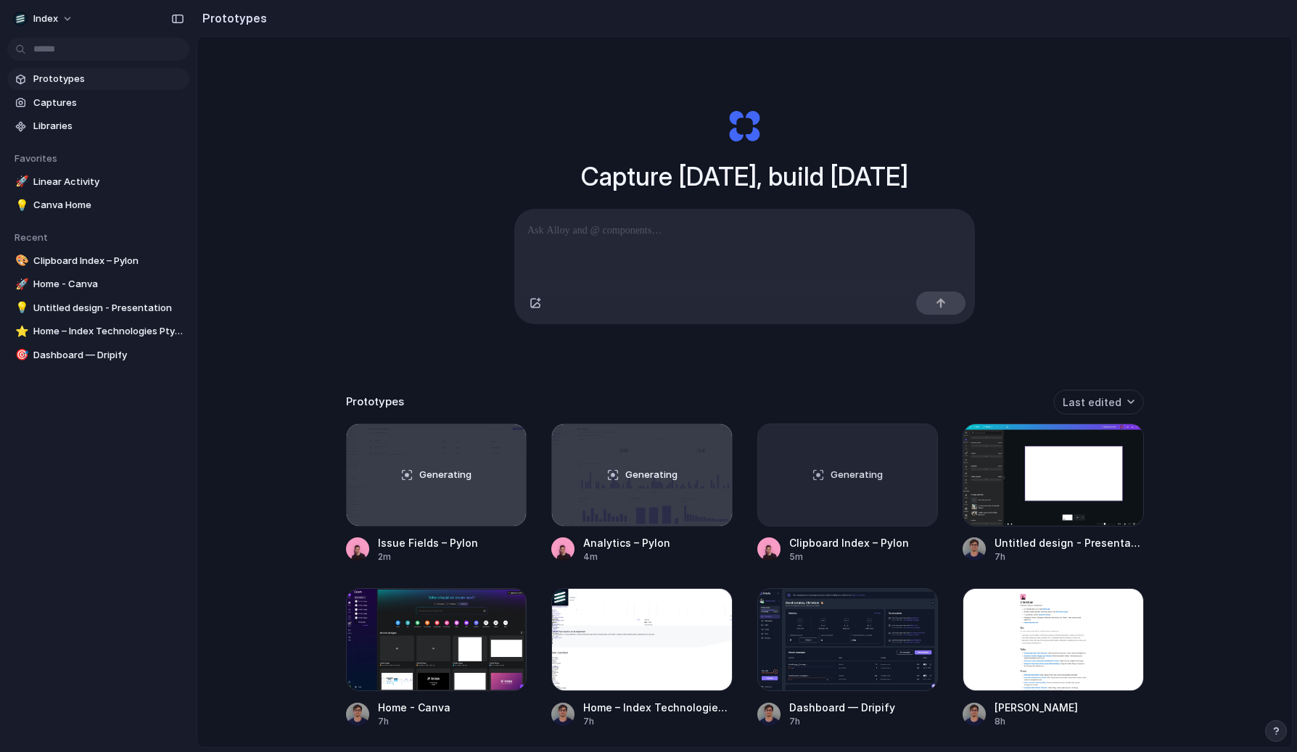
click at [405, 143] on div "Capture today, build tomorrow Clone web app Clone screenshot Start from existin…" at bounding box center [744, 430] width 1095 height 787
click at [379, 239] on div "Capture today, build tomorrow Clone web app Clone screenshot Start from existin…" at bounding box center [744, 430] width 1095 height 787
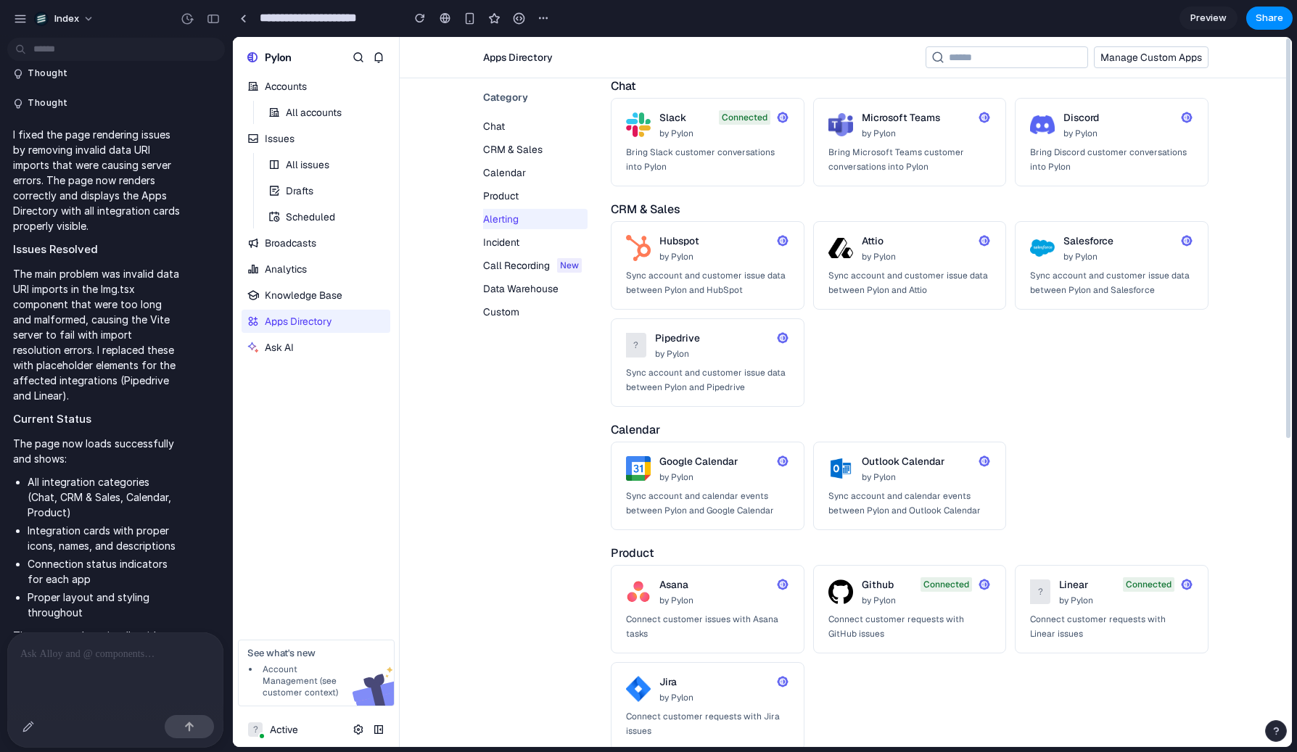
scroll to position [221, 0]
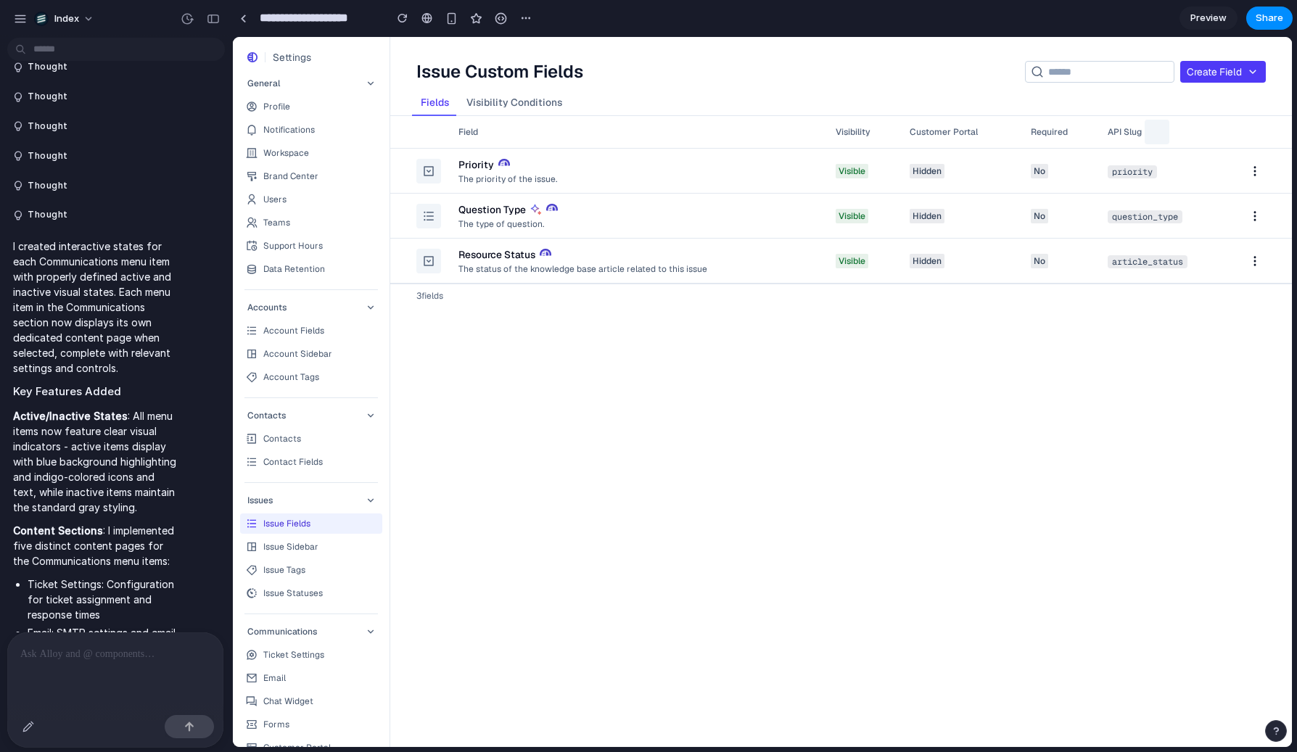
scroll to position [2116, 0]
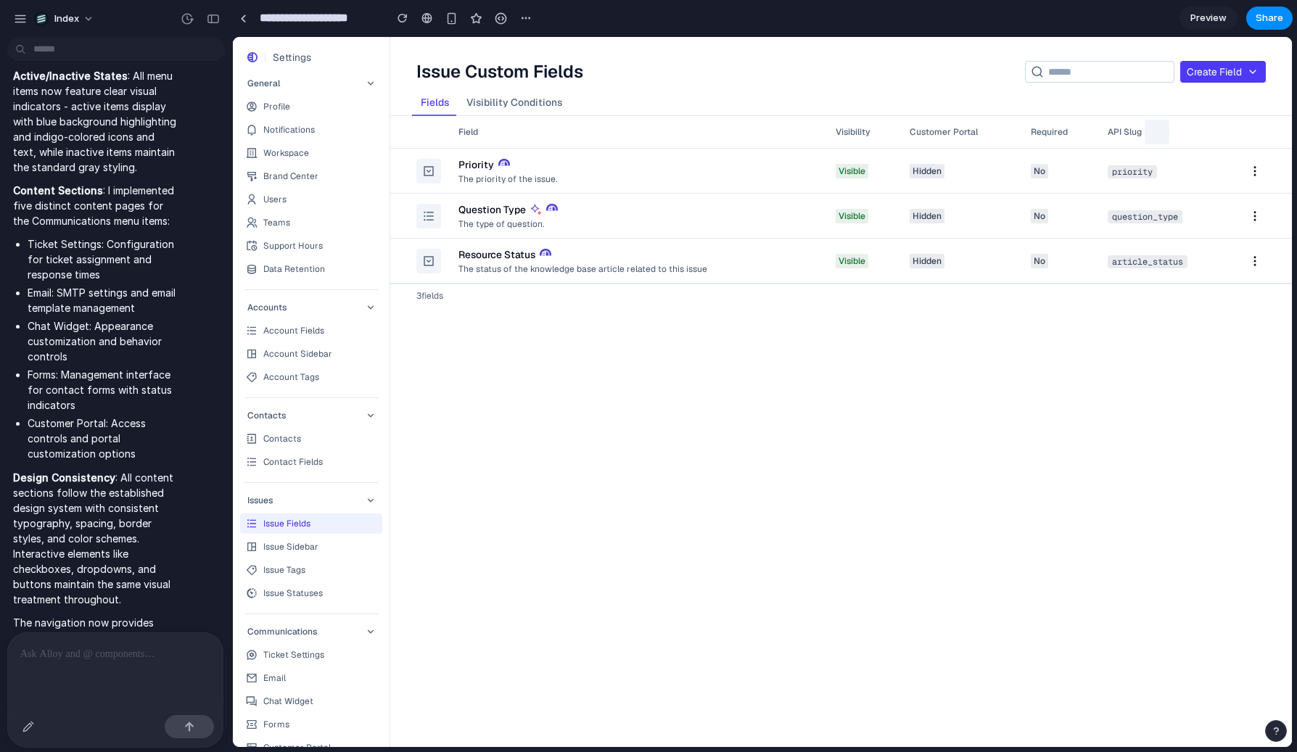
click at [284, 537] on link "Issue Sidebar" at bounding box center [311, 547] width 142 height 20
click at [284, 566] on div "Issue Tags" at bounding box center [284, 570] width 42 height 12
click at [274, 658] on div "Ticket Settings" at bounding box center [293, 655] width 61 height 12
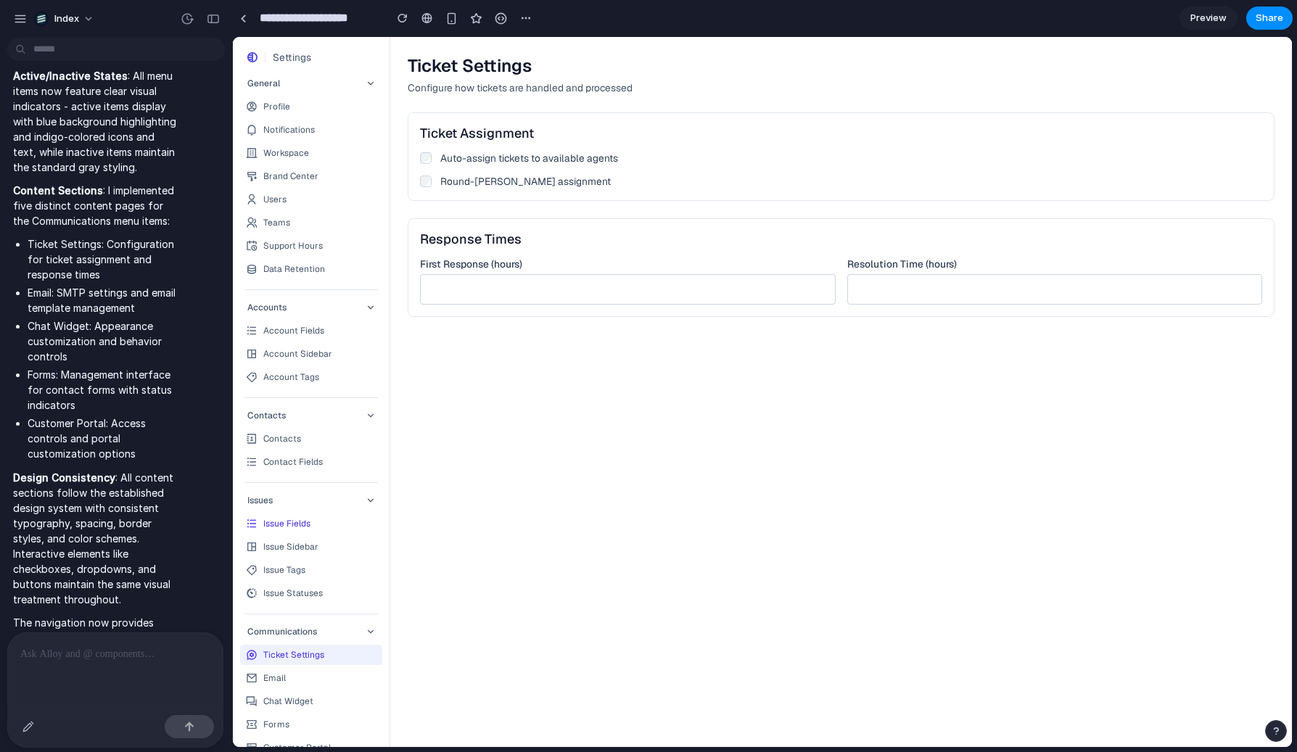
click at [274, 670] on div "Email" at bounding box center [274, 679] width 22 height 12
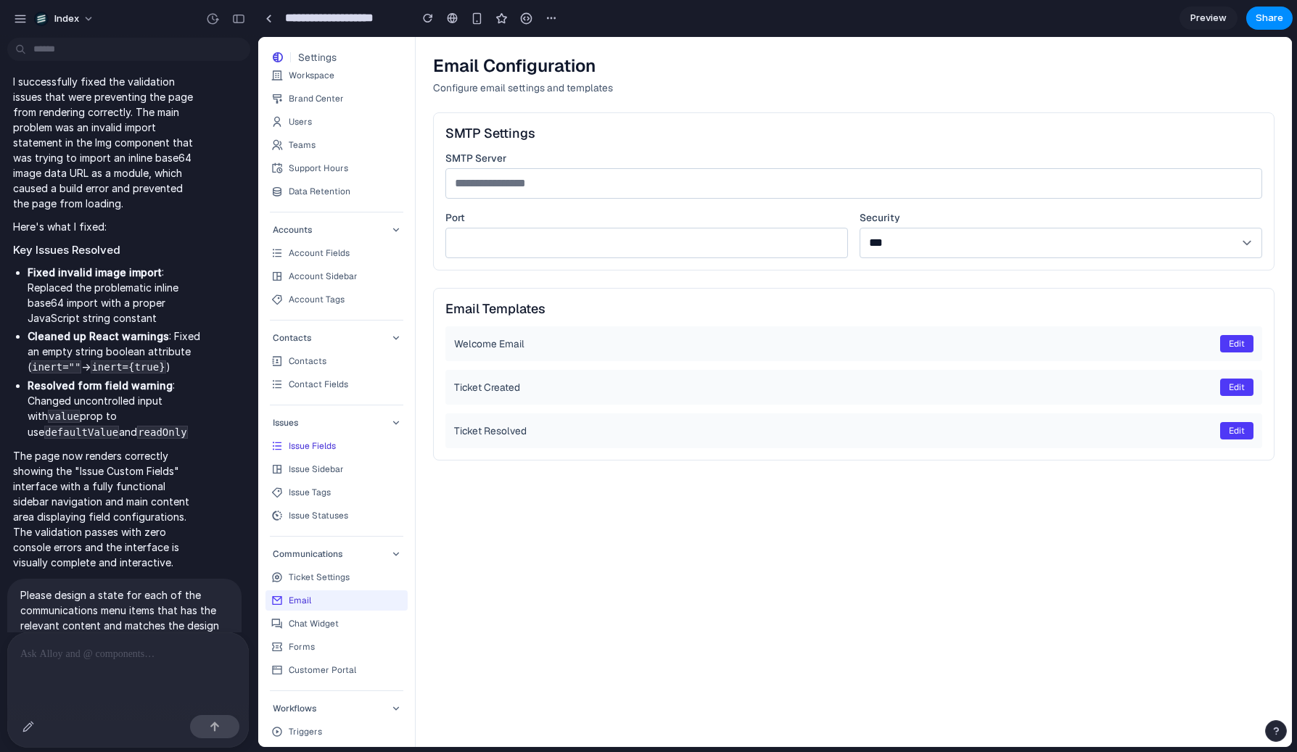
scroll to position [0, 0]
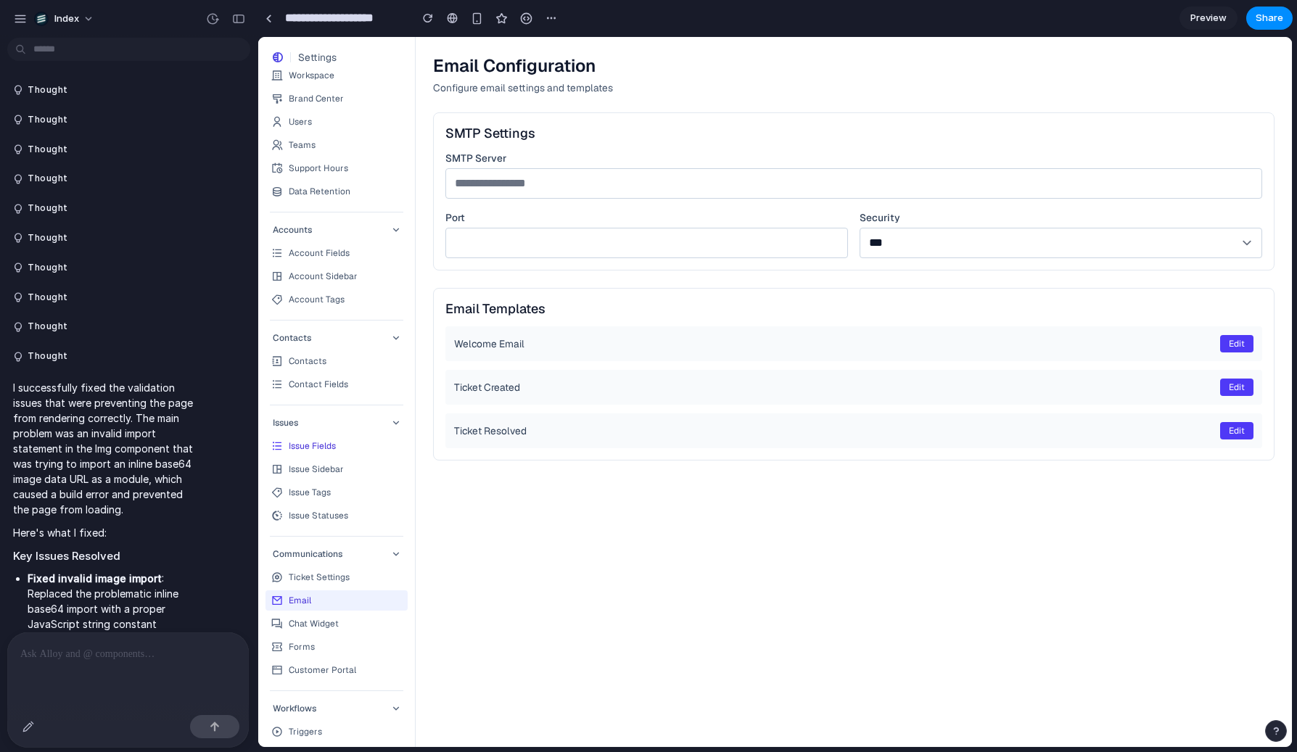
click at [296, 445] on div "Issue Fields" at bounding box center [312, 446] width 47 height 12
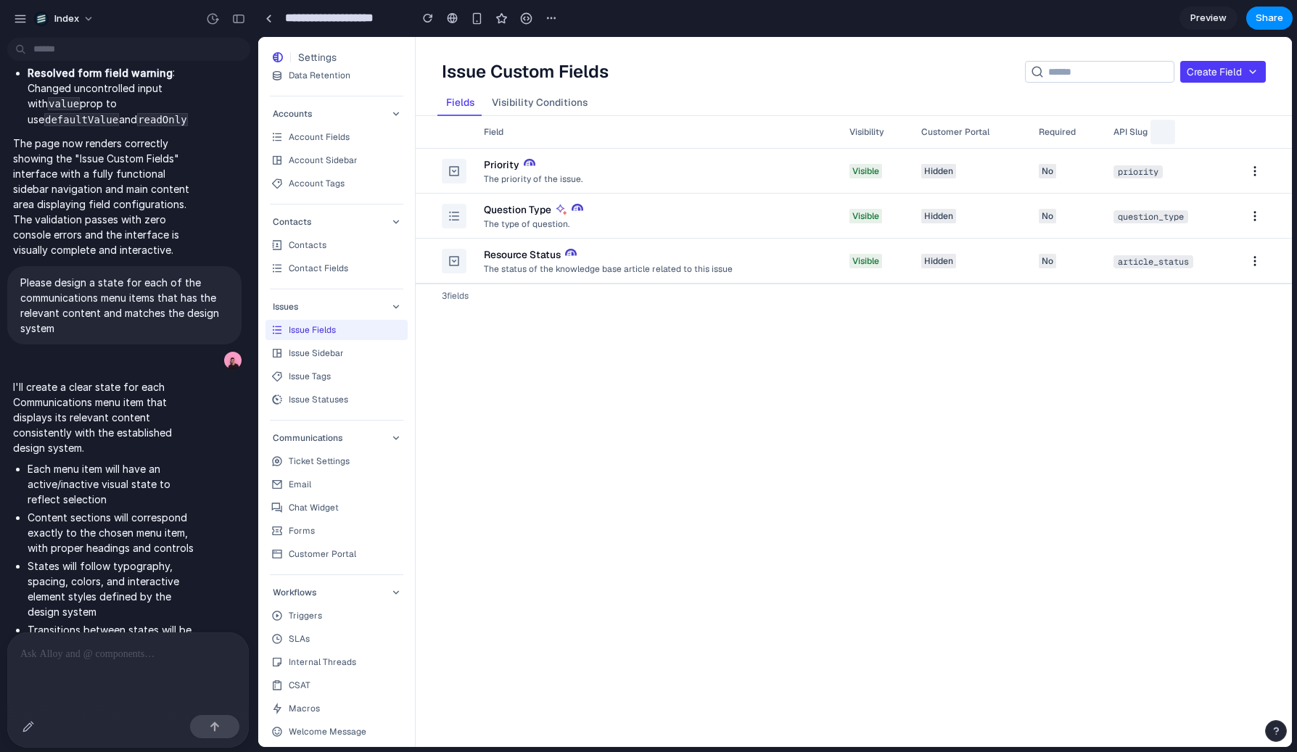
scroll to position [208, 0]
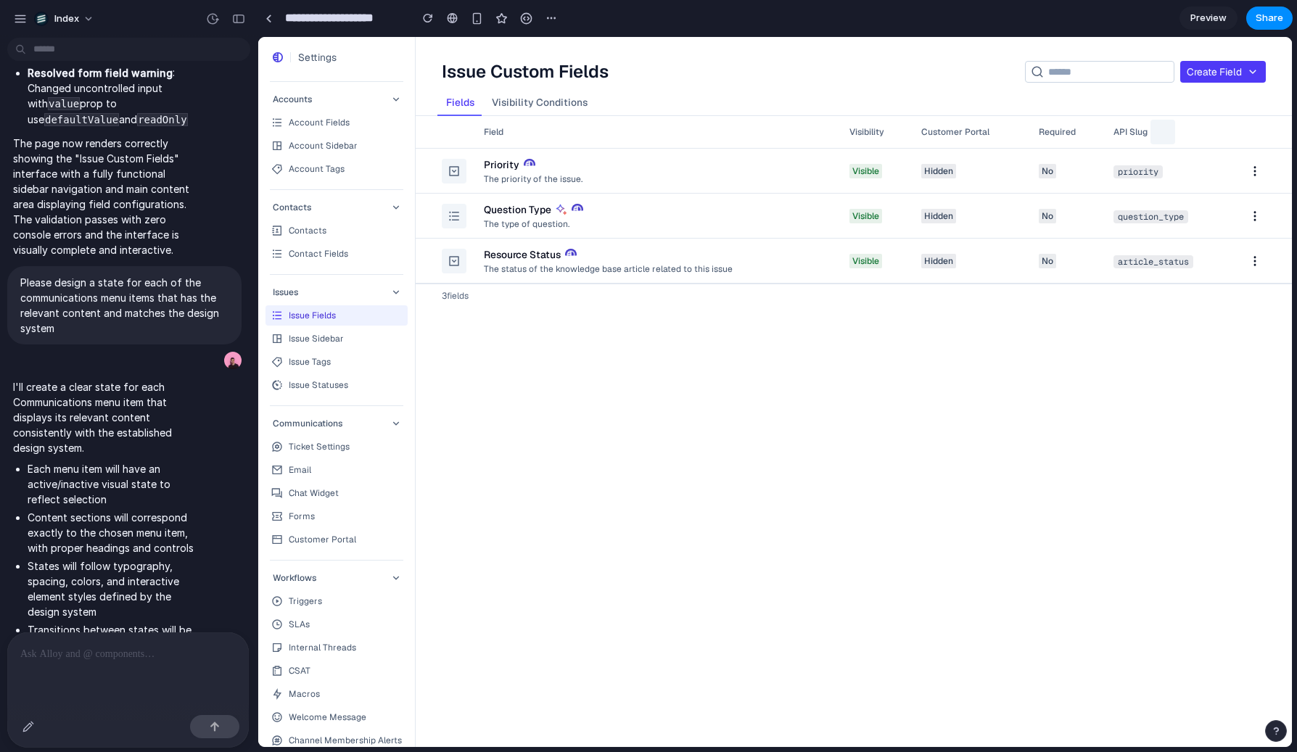
click at [334, 453] on link "Ticket Settings" at bounding box center [337, 447] width 142 height 20
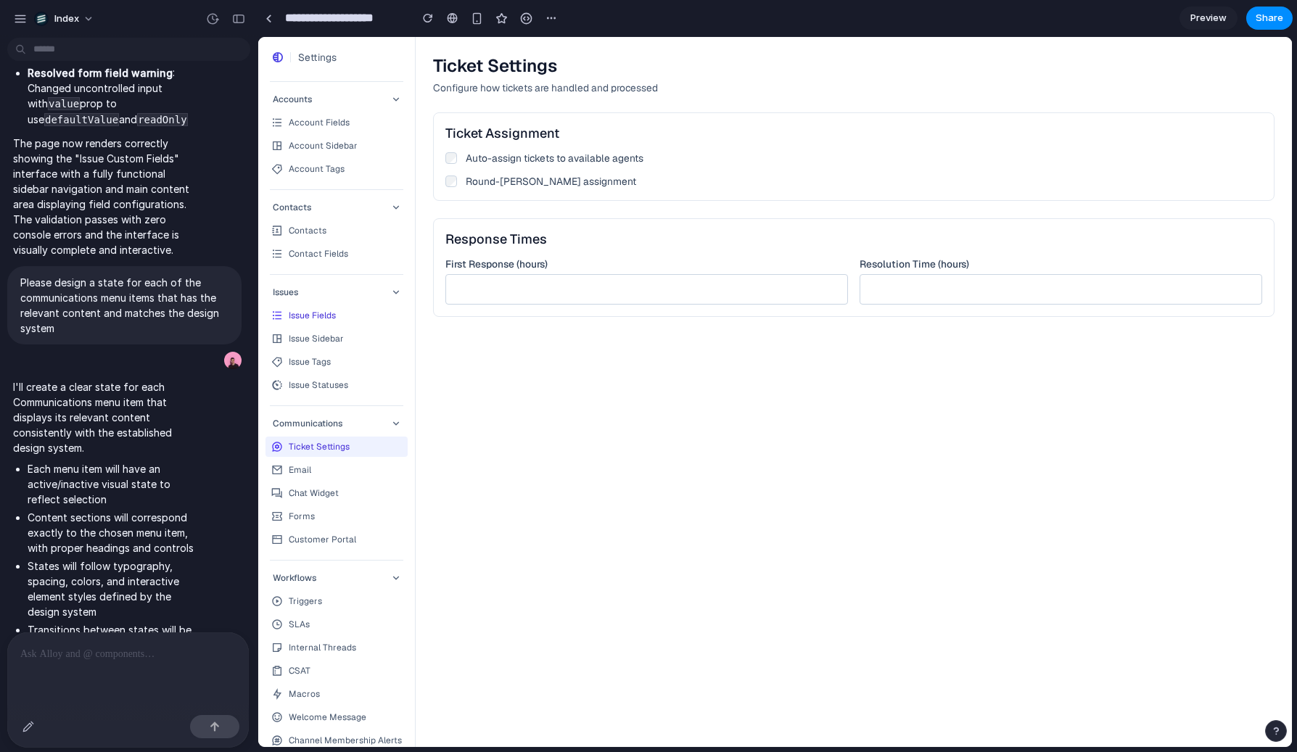
click at [329, 466] on link "Email" at bounding box center [337, 470] width 142 height 20
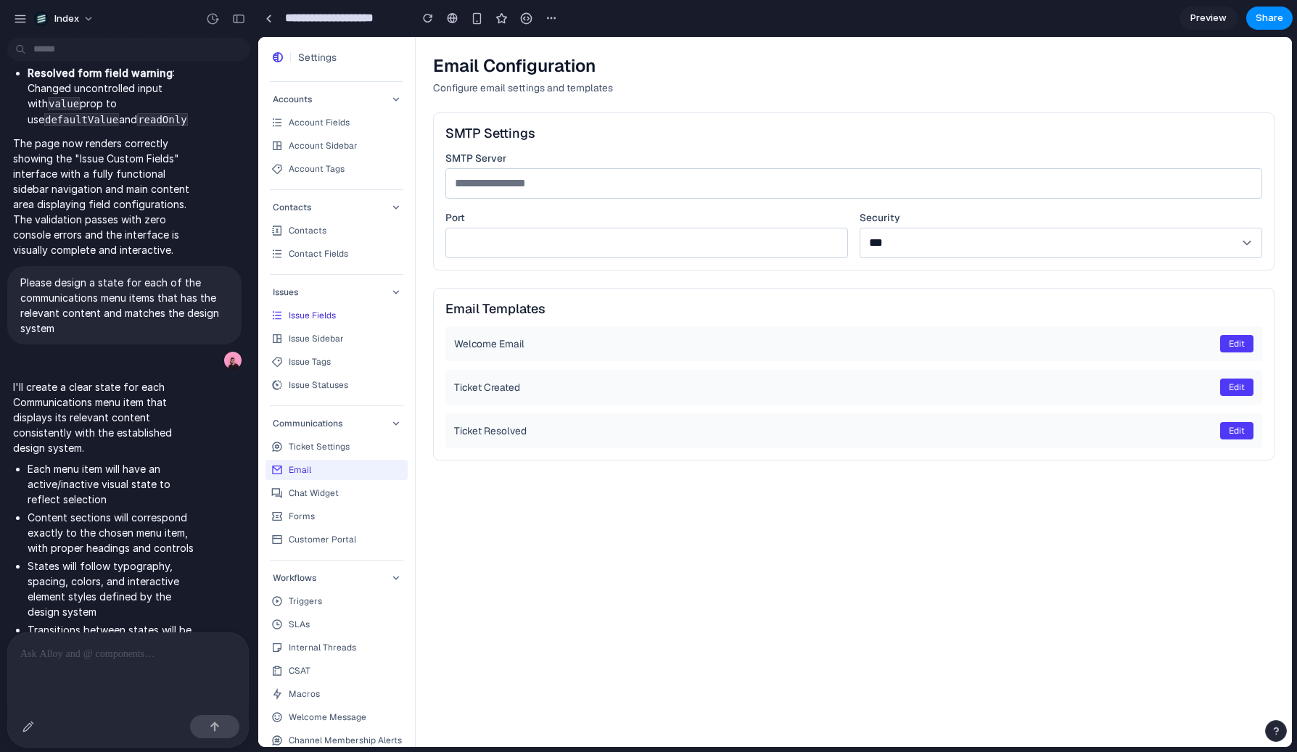
click at [321, 490] on div "Chat Widget" at bounding box center [314, 494] width 50 height 12
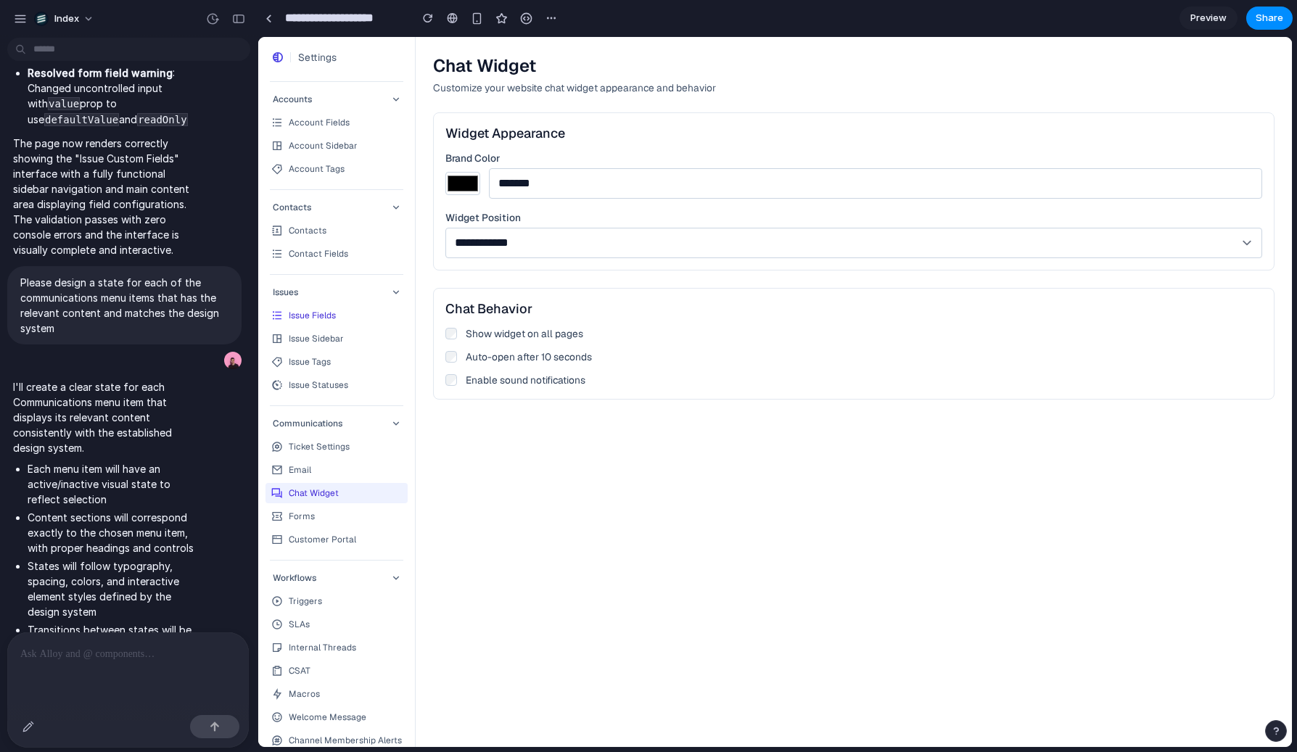
click at [315, 509] on link "Forms" at bounding box center [337, 516] width 142 height 20
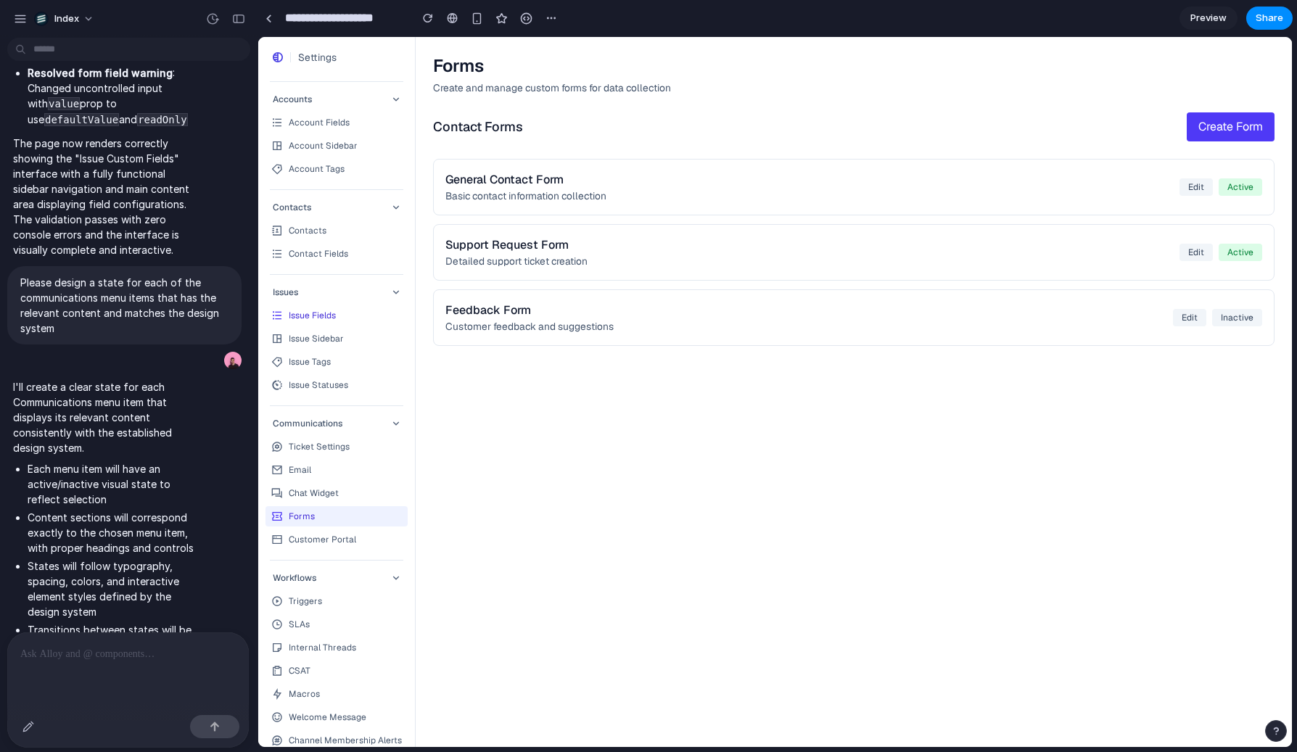
click at [318, 545] on div "Customer Portal" at bounding box center [322, 540] width 67 height 12
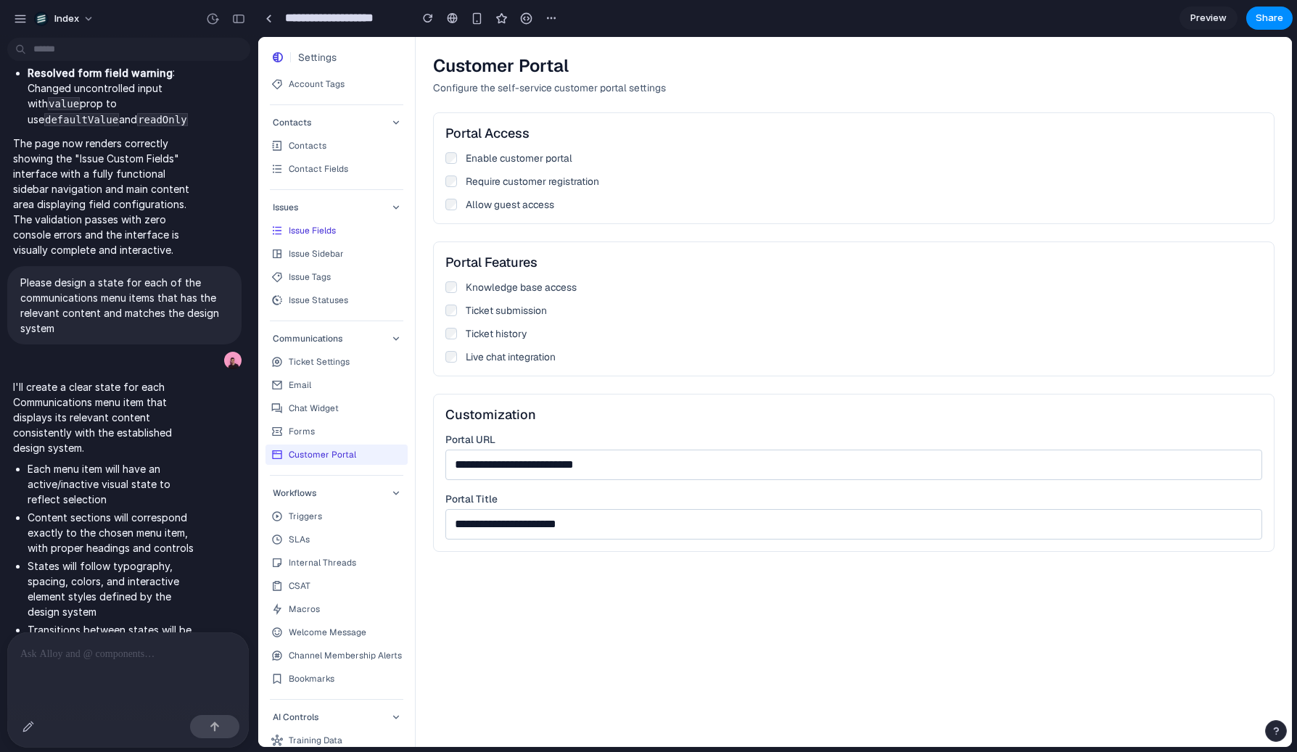
scroll to position [524, 0]
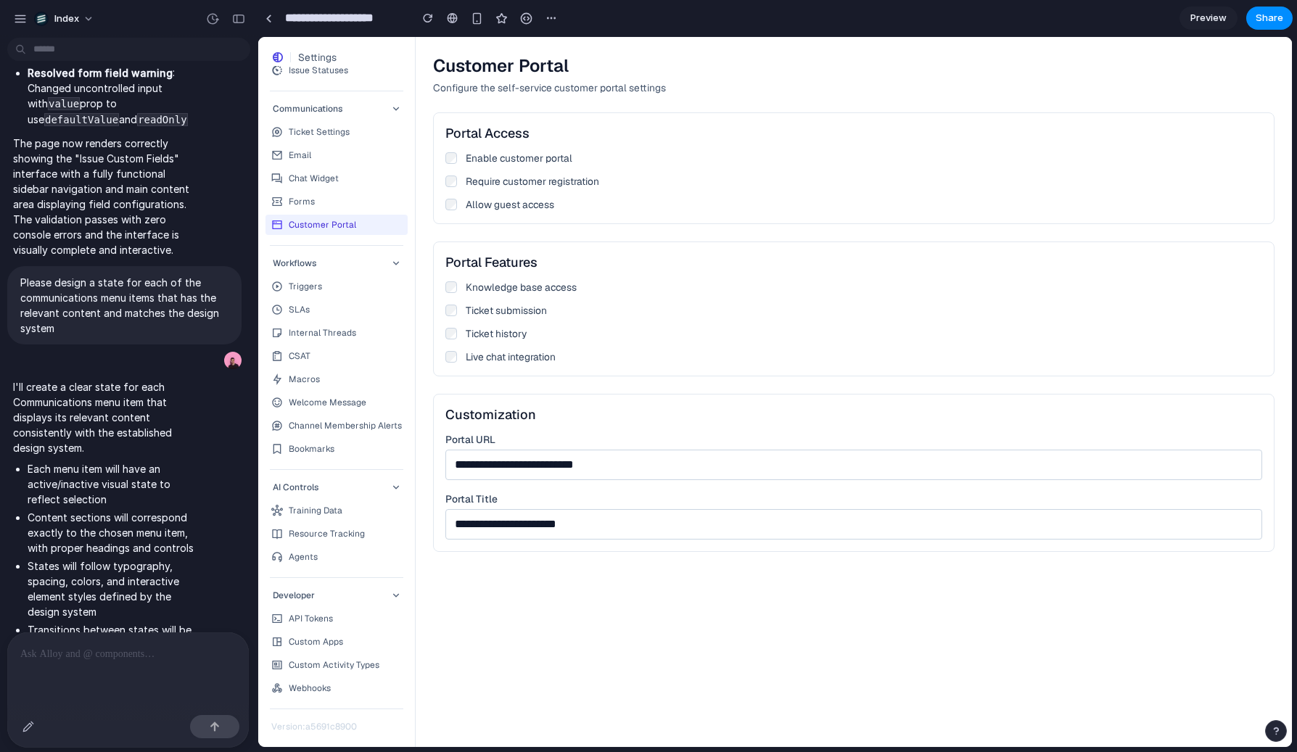
click at [102, 669] on div at bounding box center [128, 653] width 242 height 41
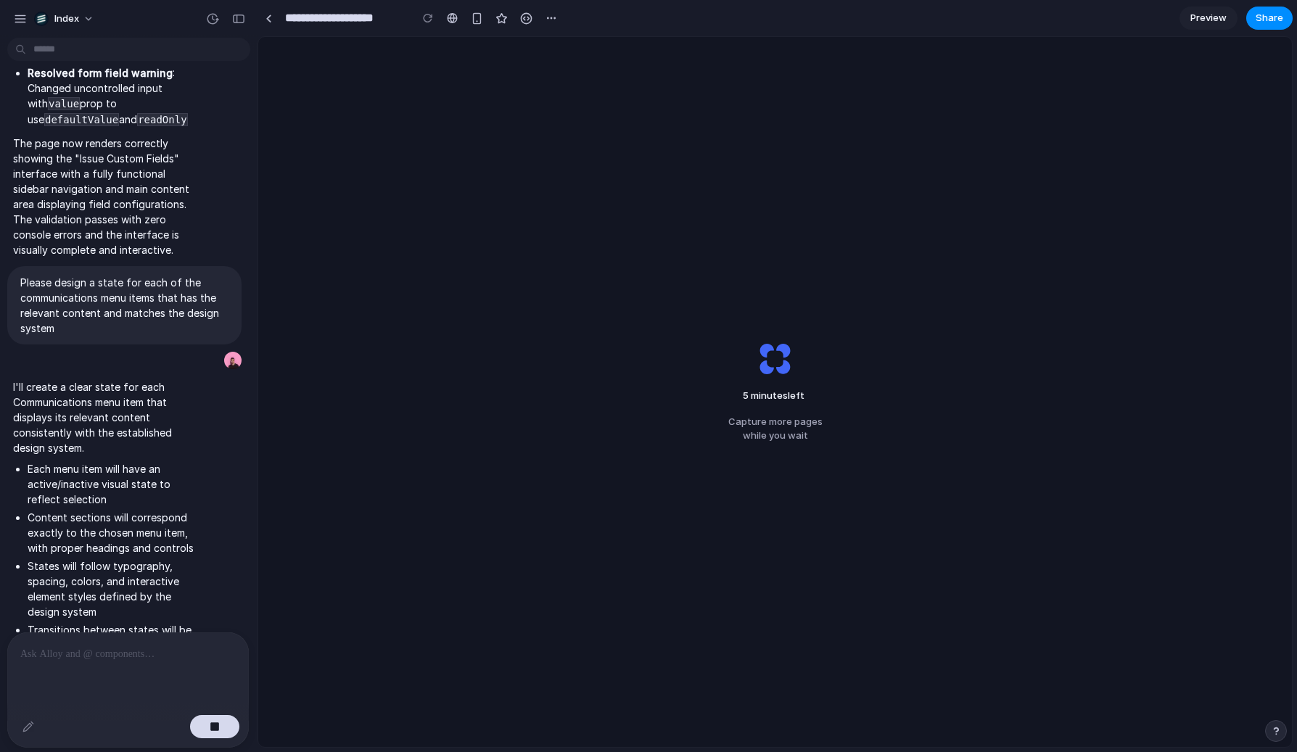
scroll to position [2201, 0]
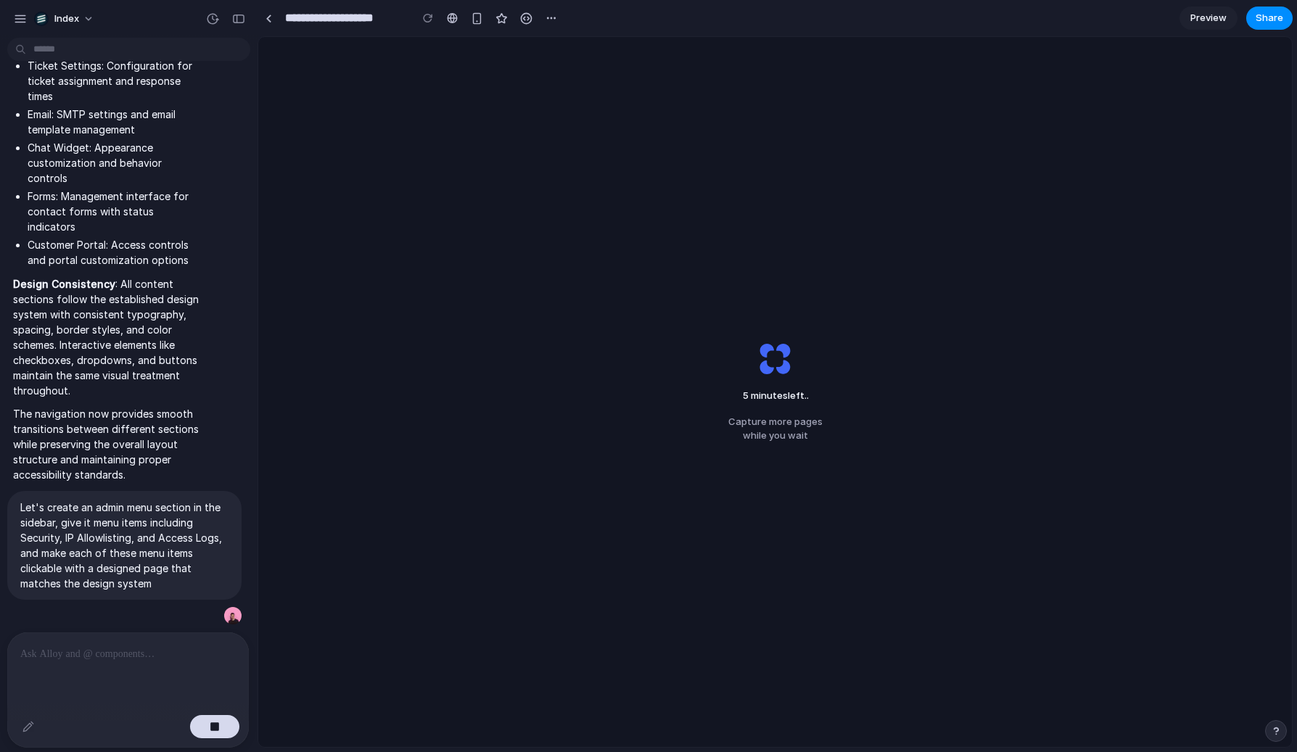
click at [1166, 11] on span "Preview" at bounding box center [1209, 18] width 36 height 15
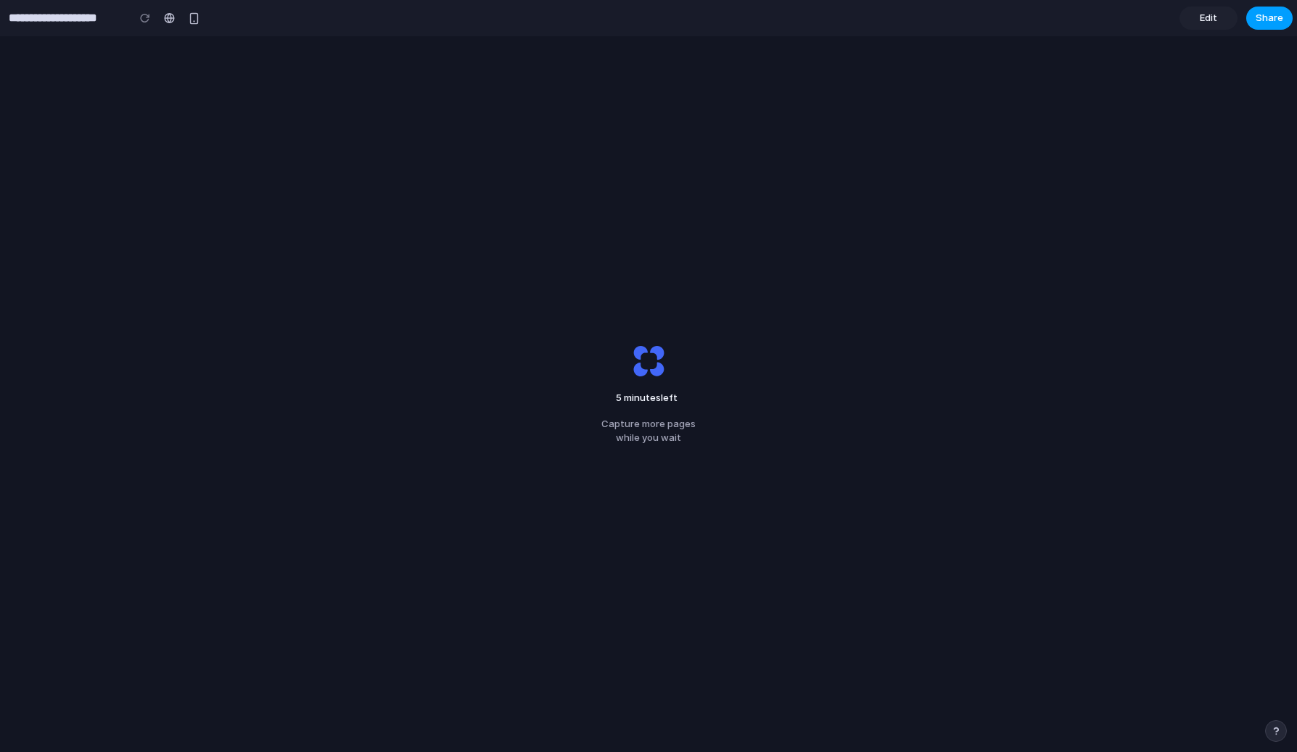
click at [1166, 16] on button "Share" at bounding box center [1269, 18] width 46 height 23
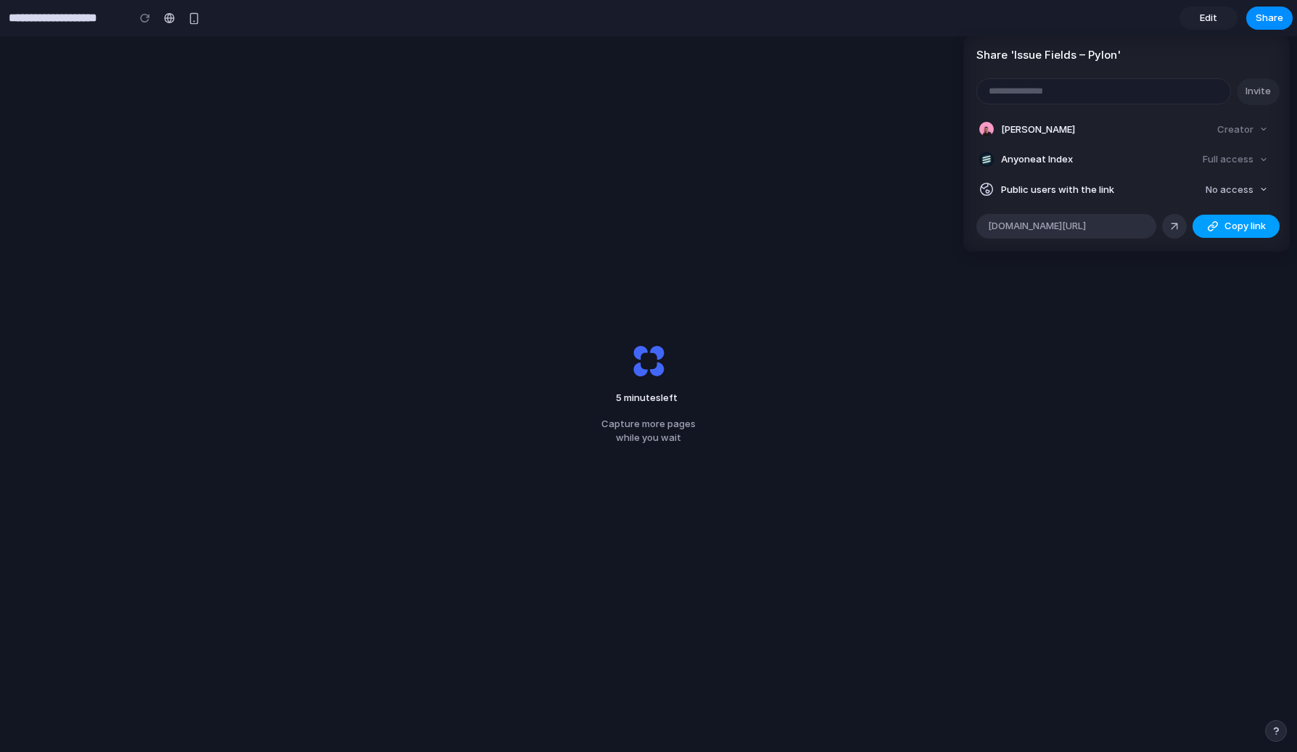
click at [1166, 221] on span "Copy link" at bounding box center [1245, 226] width 41 height 15
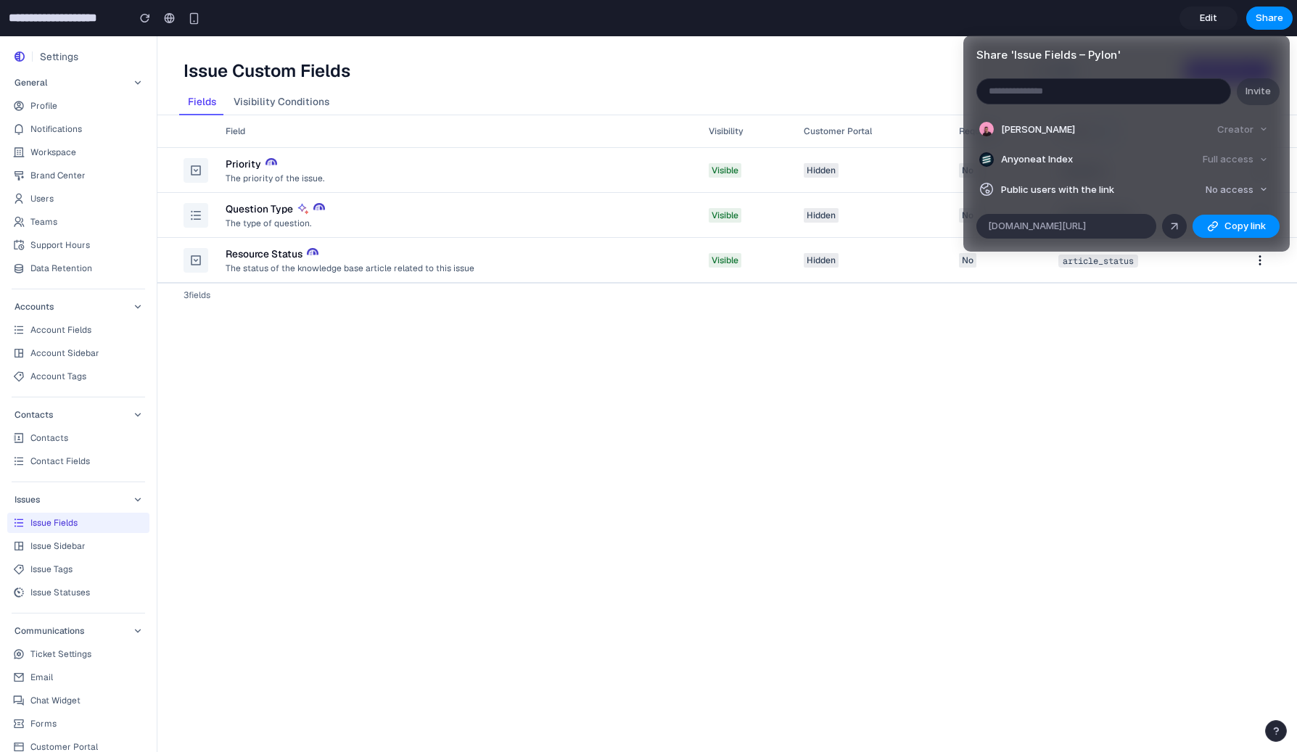
click at [834, 88] on div "Share ' Issue Fields – Pylon ' Invite Simon Kubica Creator Anyone at Index Full…" at bounding box center [648, 376] width 1297 height 752
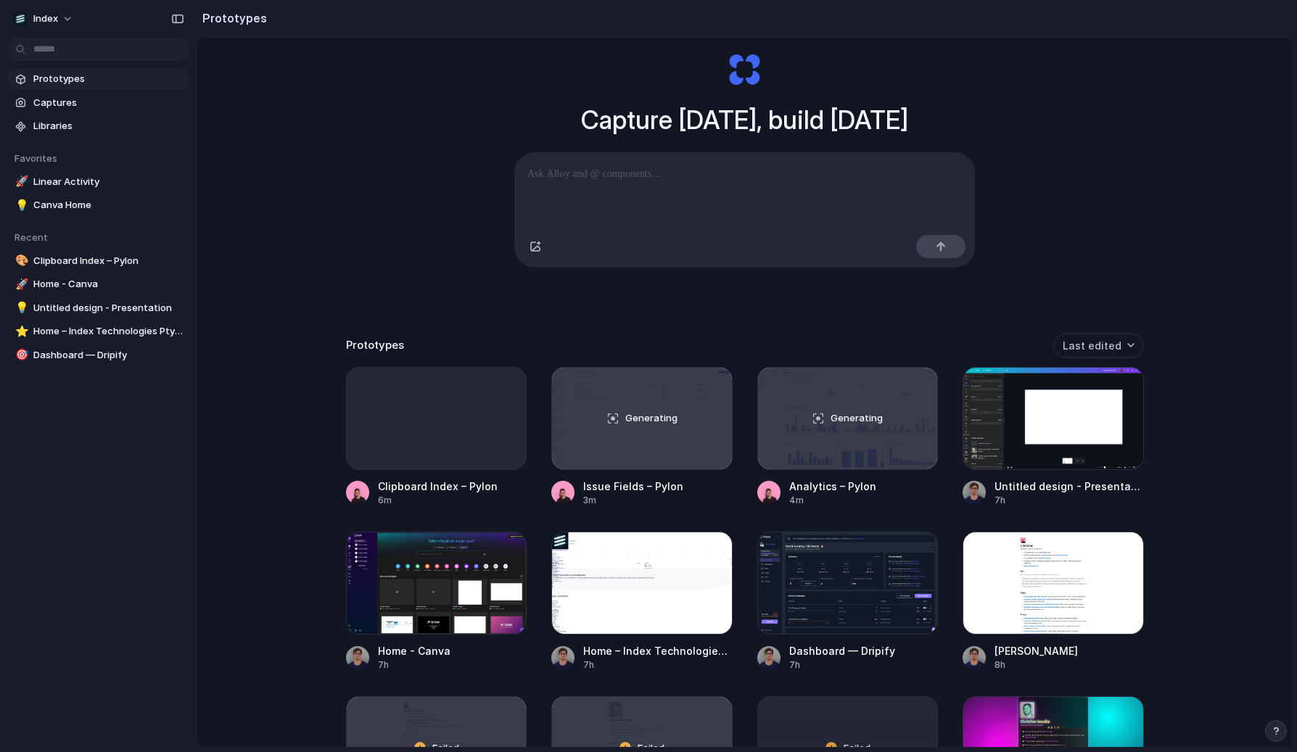
scroll to position [59, 0]
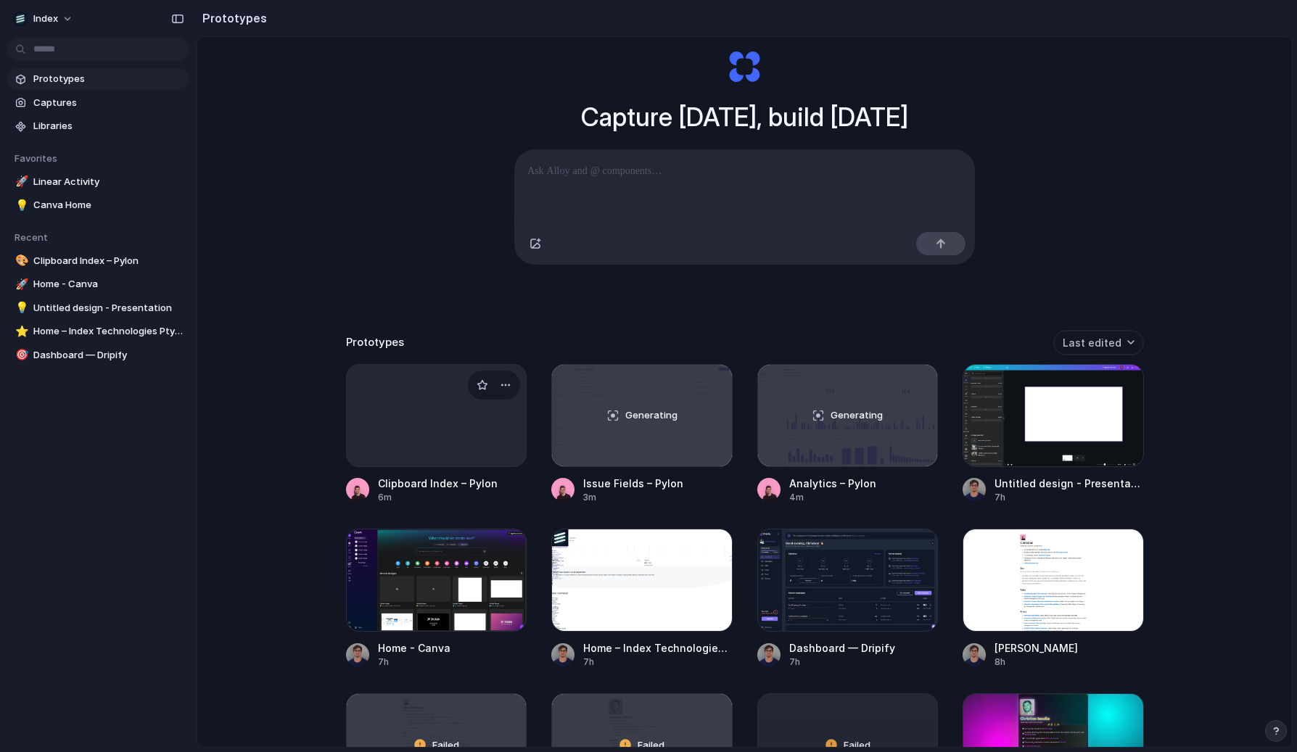
click at [463, 435] on div at bounding box center [436, 415] width 181 height 103
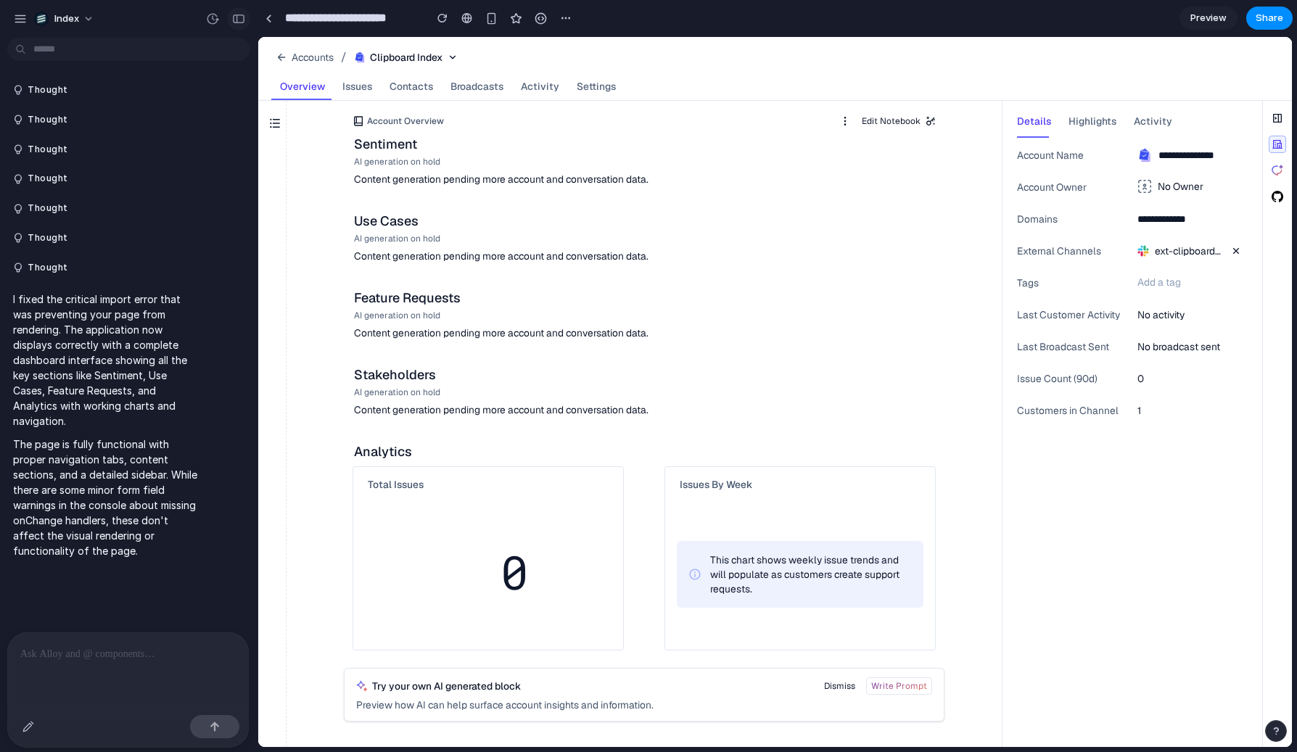
click at [238, 12] on button "button" at bounding box center [238, 18] width 23 height 23
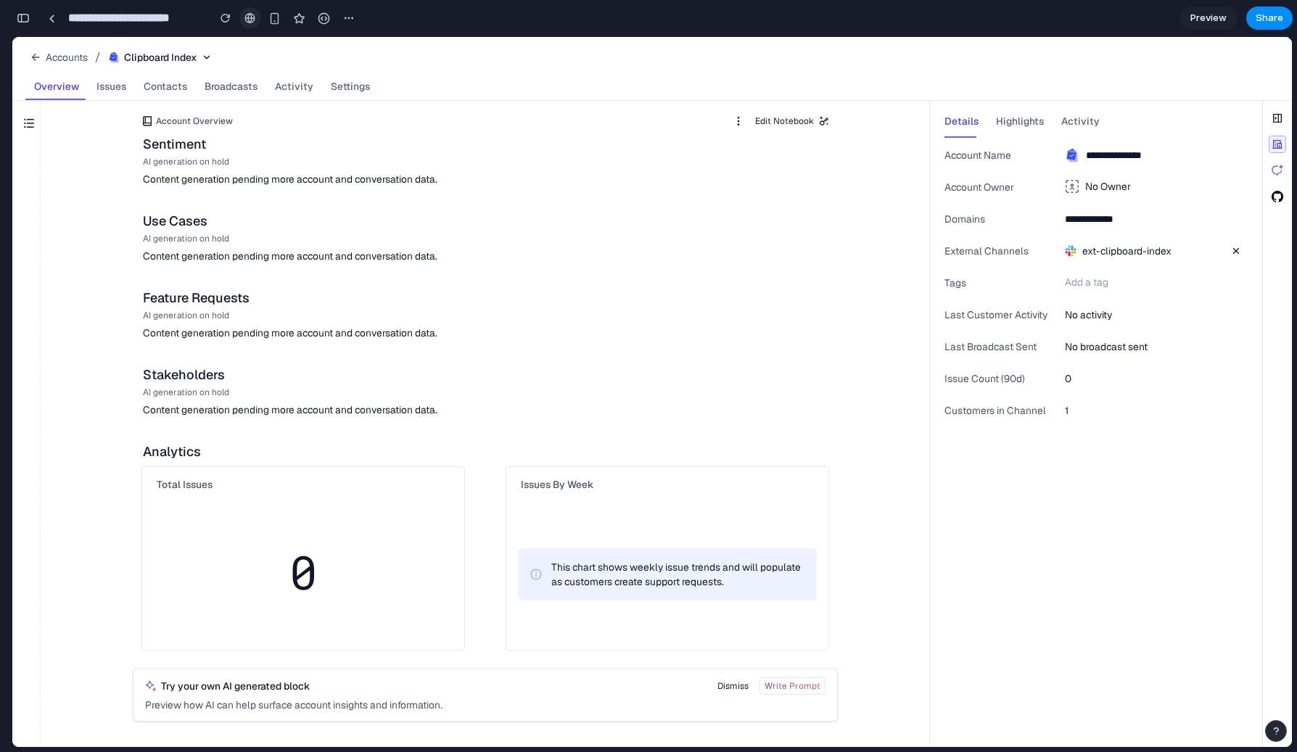
click at [250, 16] on div at bounding box center [250, 18] width 11 height 12
click at [30, 20] on button "button" at bounding box center [23, 18] width 23 height 23
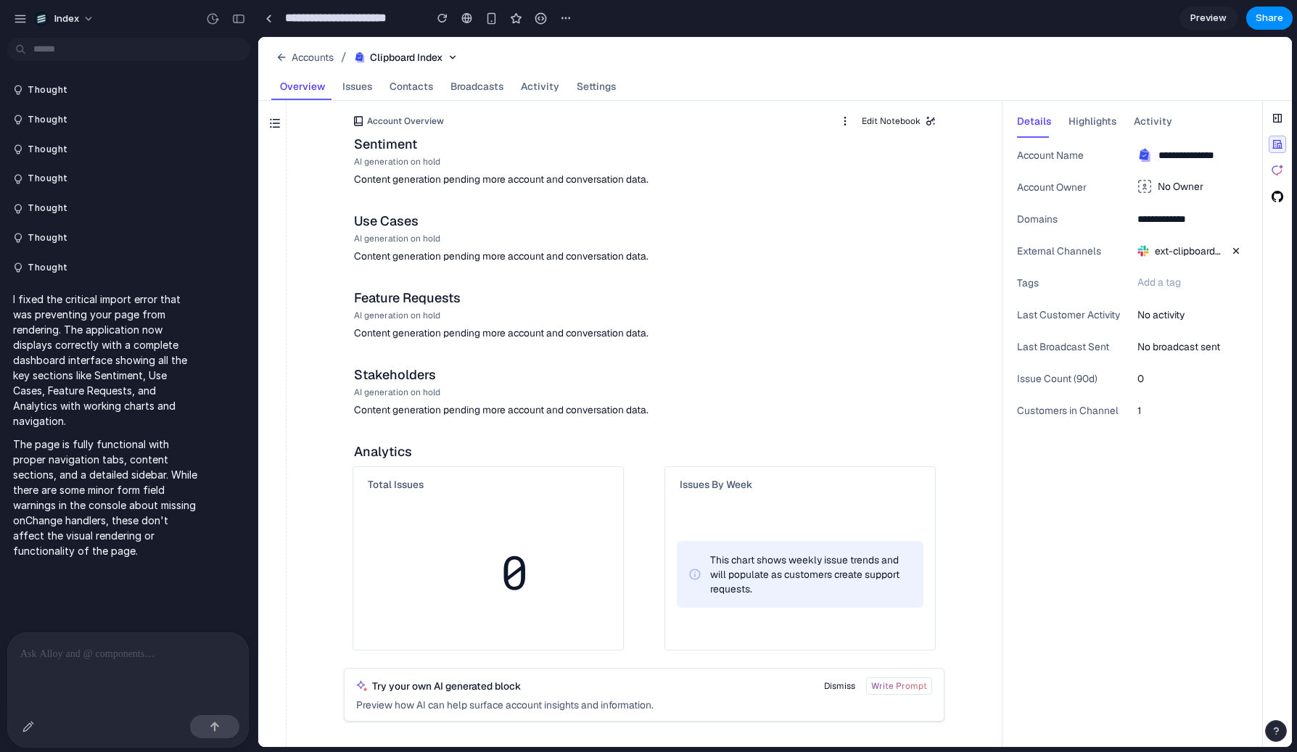
click at [122, 650] on p at bounding box center [127, 654] width 215 height 17
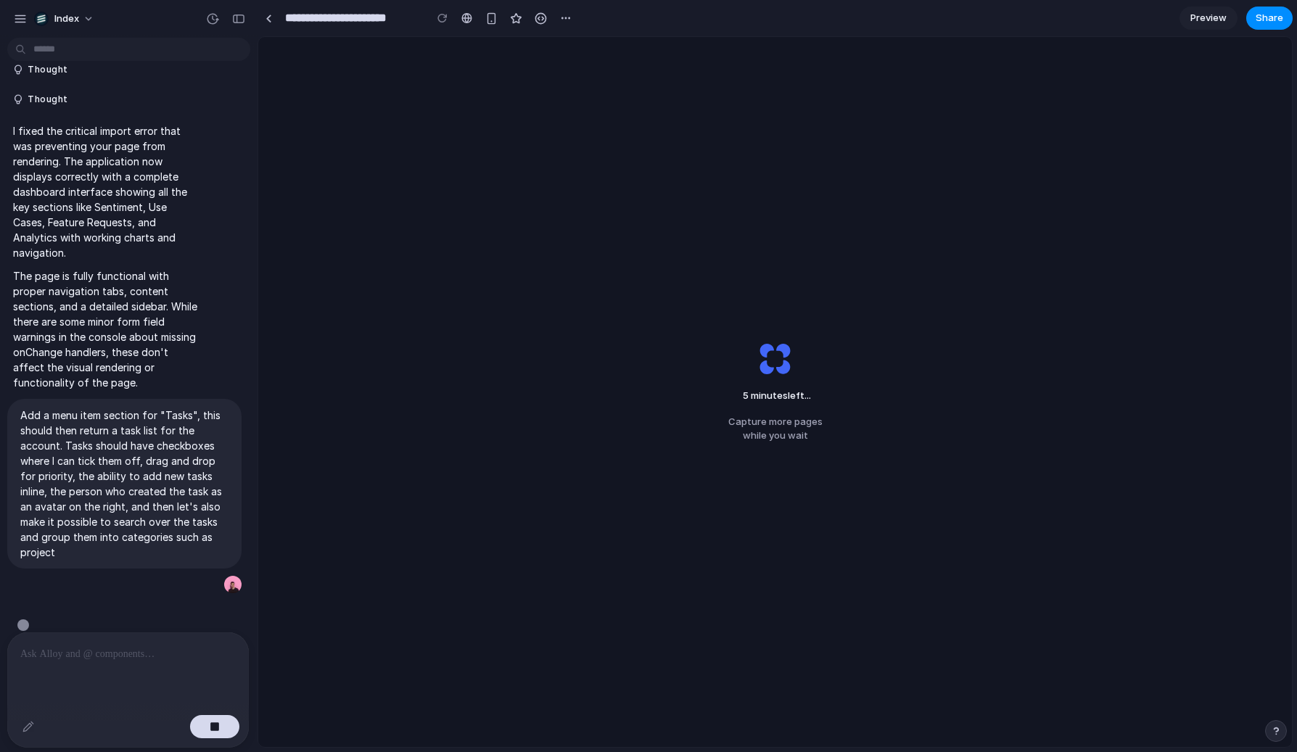
scroll to position [171, 0]
click at [271, 20] on div at bounding box center [269, 19] width 7 height 8
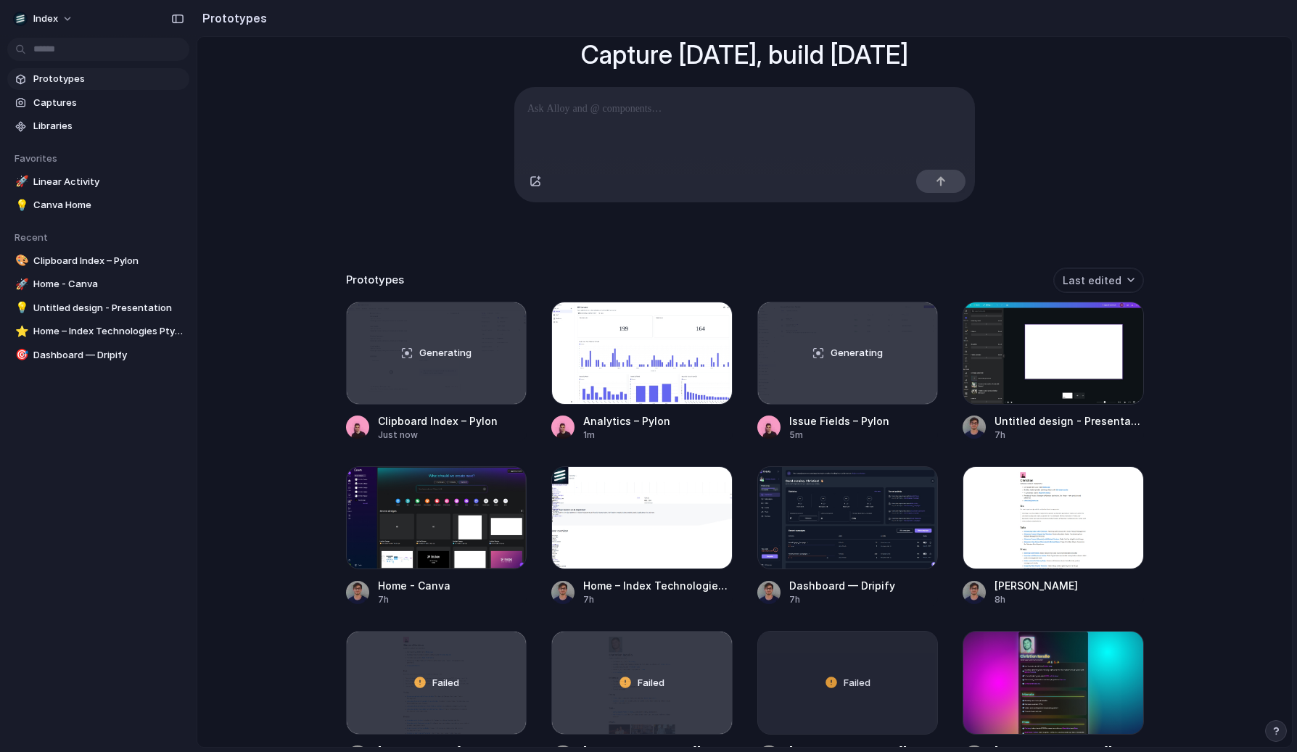
scroll to position [154, 0]
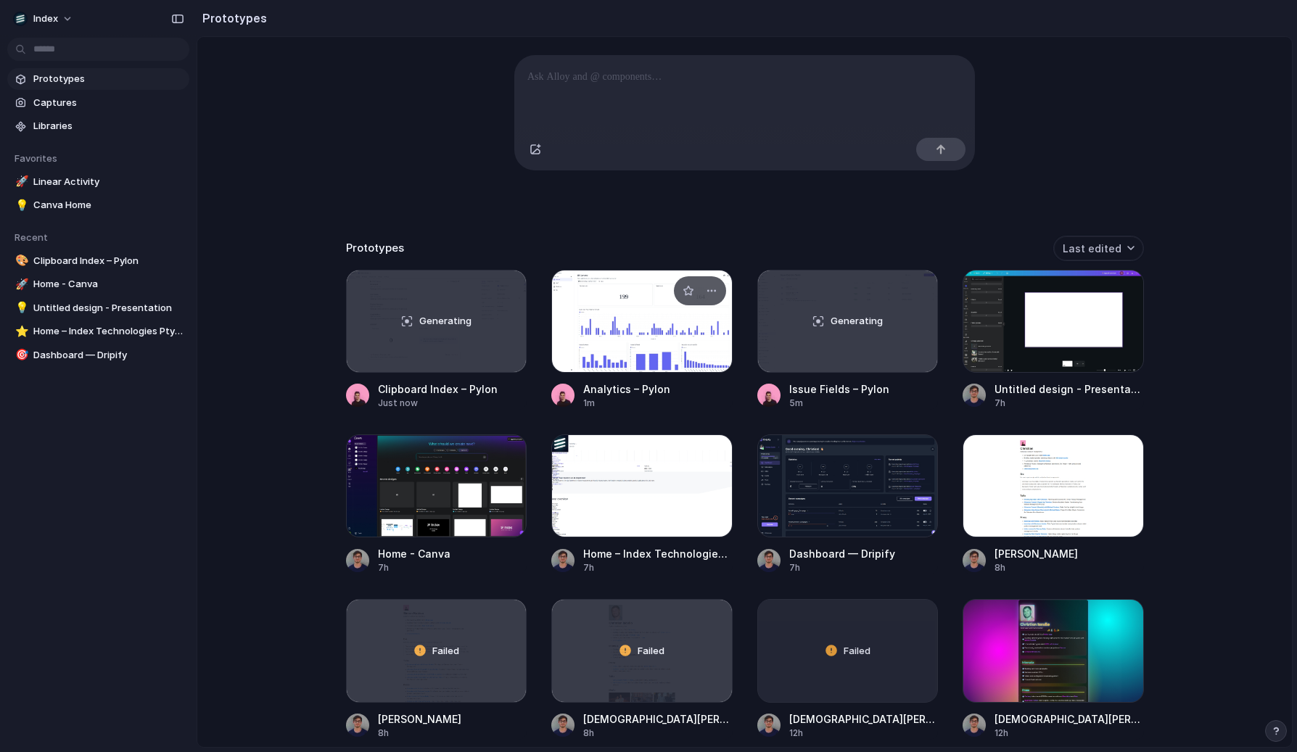
click at [586, 325] on div at bounding box center [641, 321] width 181 height 103
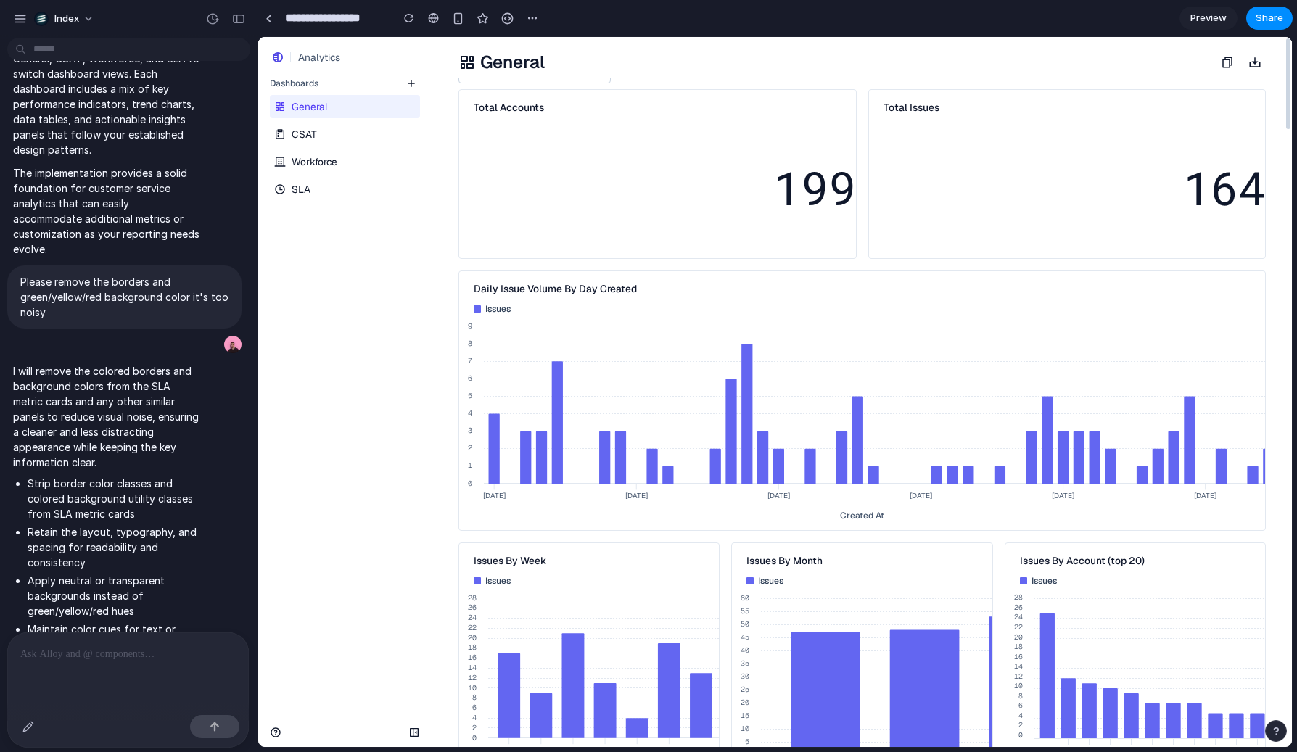
scroll to position [52, 0]
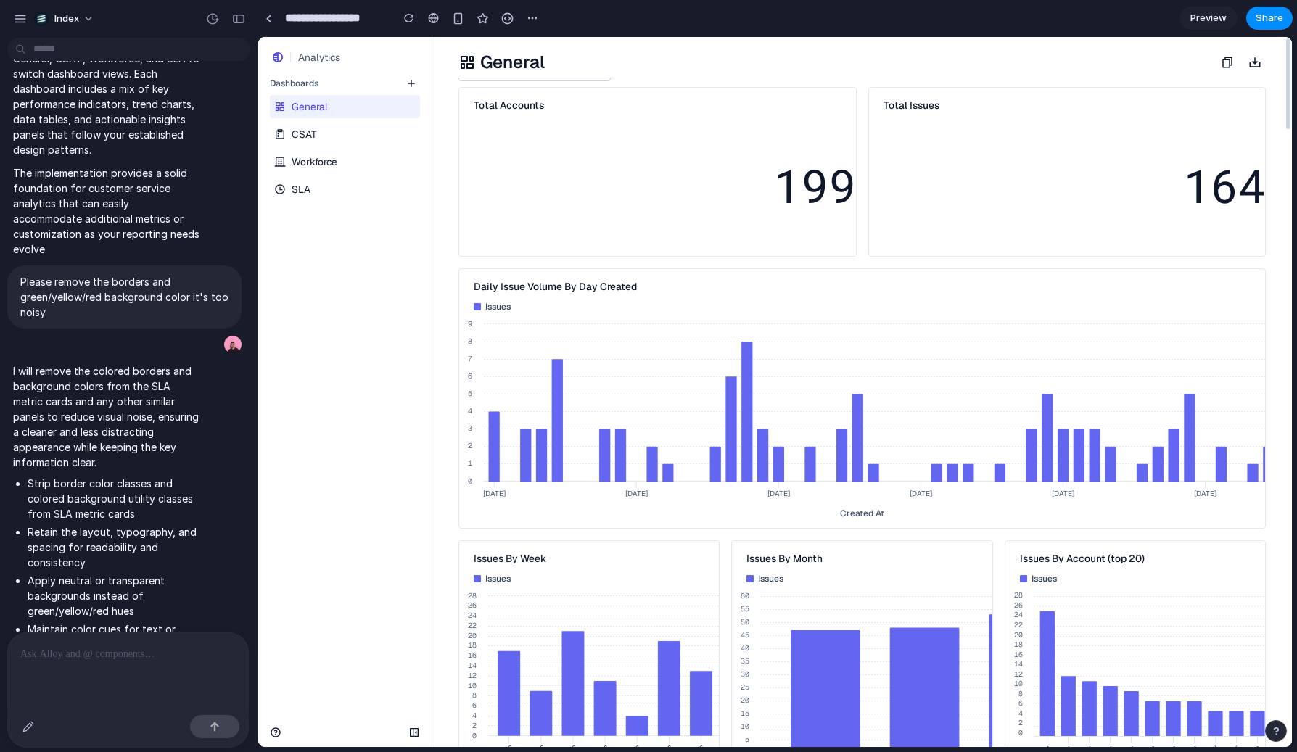
click at [351, 176] on div "General CSAT Workforce SLA" at bounding box center [344, 146] width 173 height 109
click at [351, 184] on link "SLA" at bounding box center [343, 189] width 147 height 23
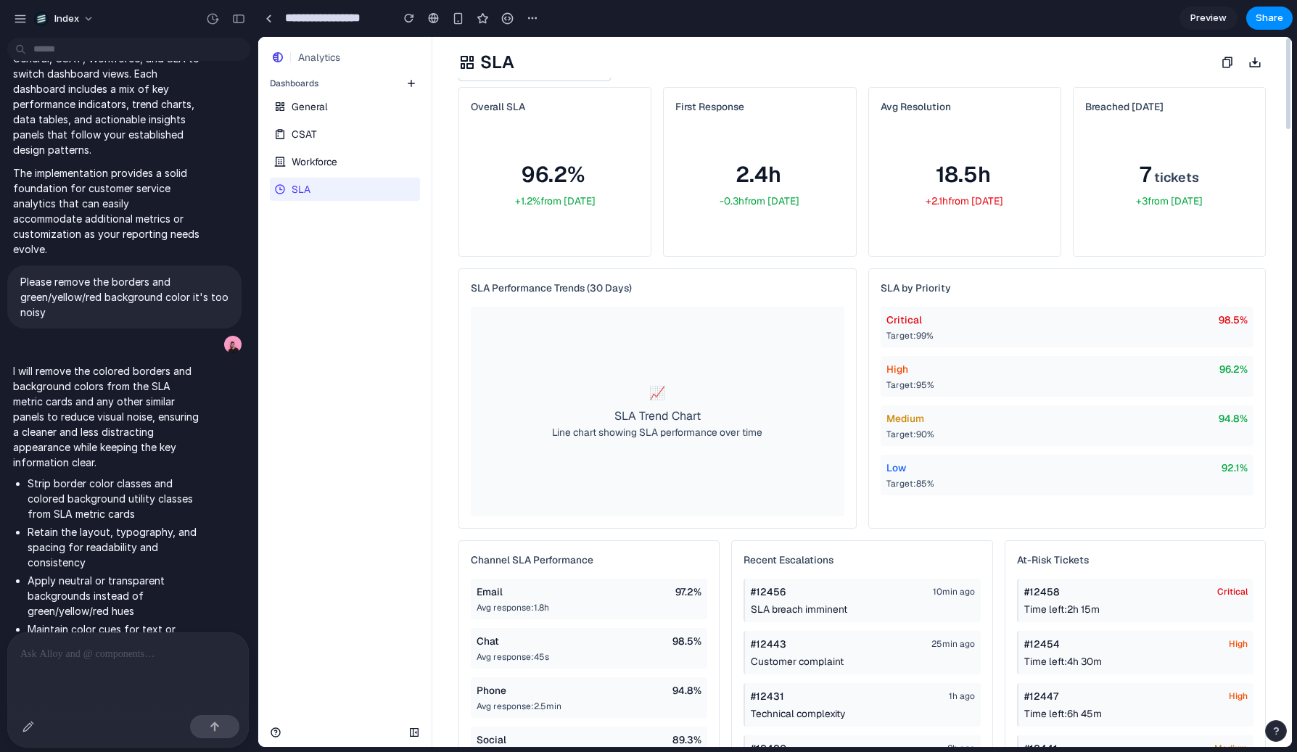
scroll to position [0, 0]
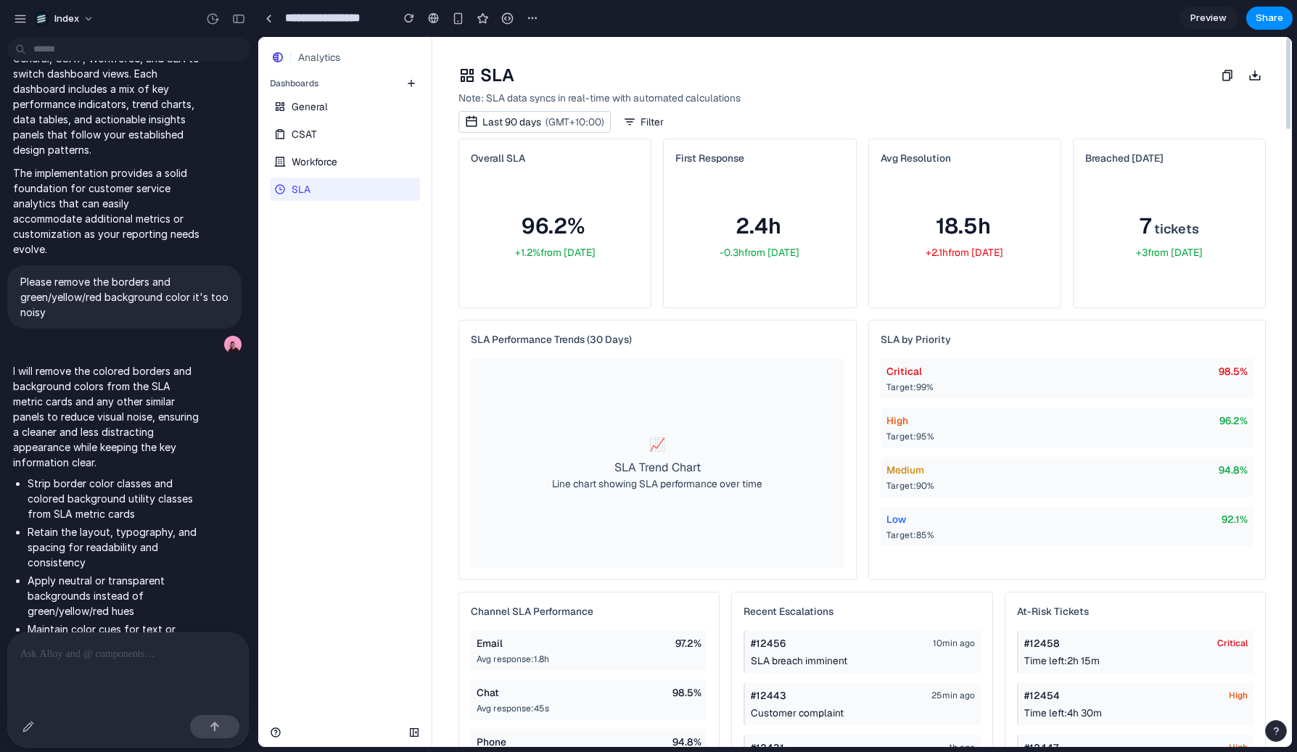
click at [359, 166] on link "Workforce" at bounding box center [343, 161] width 147 height 23
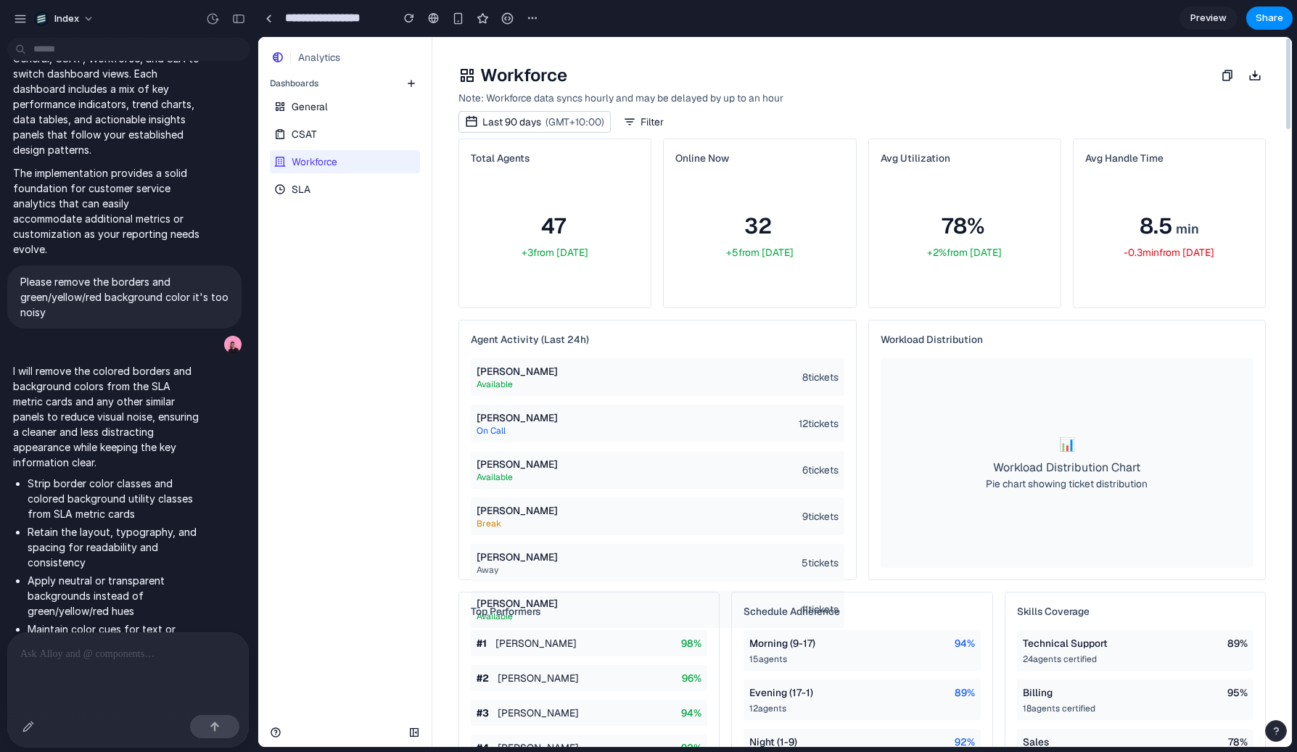
click at [359, 131] on link "CSAT" at bounding box center [343, 134] width 147 height 23
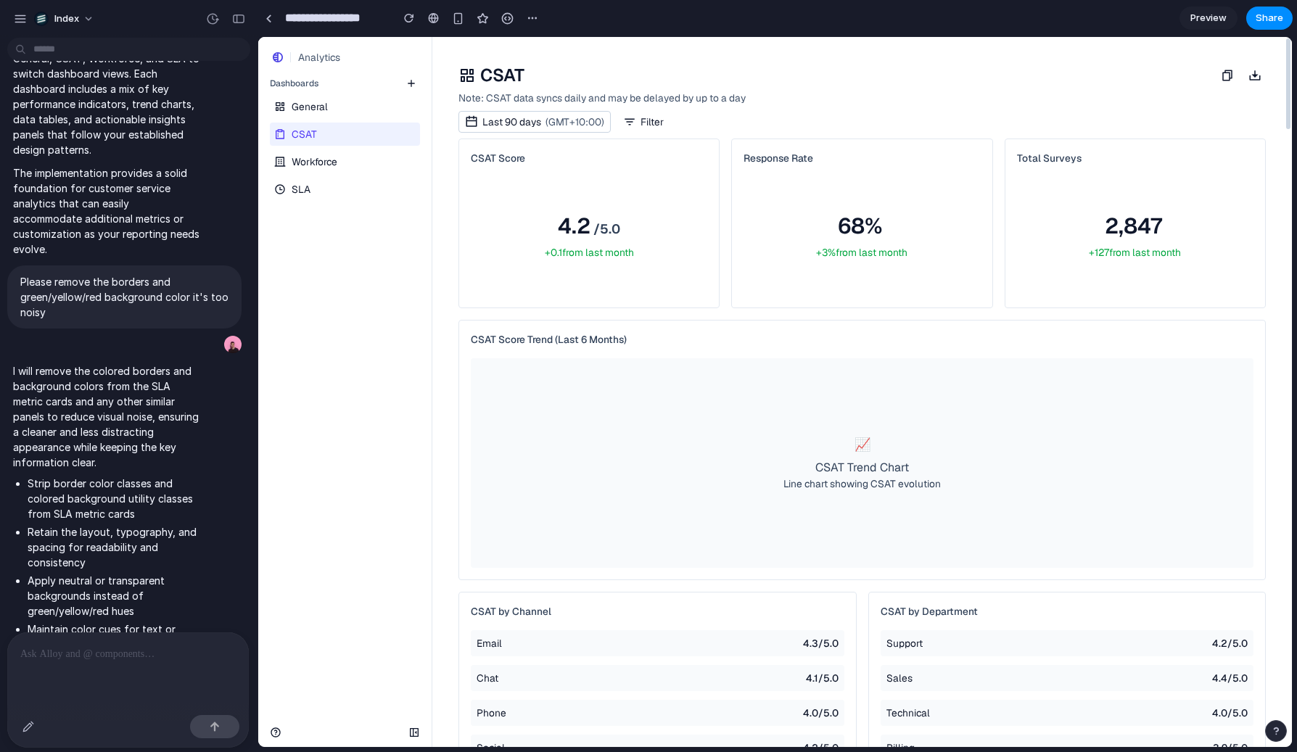
click at [339, 194] on link "SLA" at bounding box center [343, 189] width 147 height 23
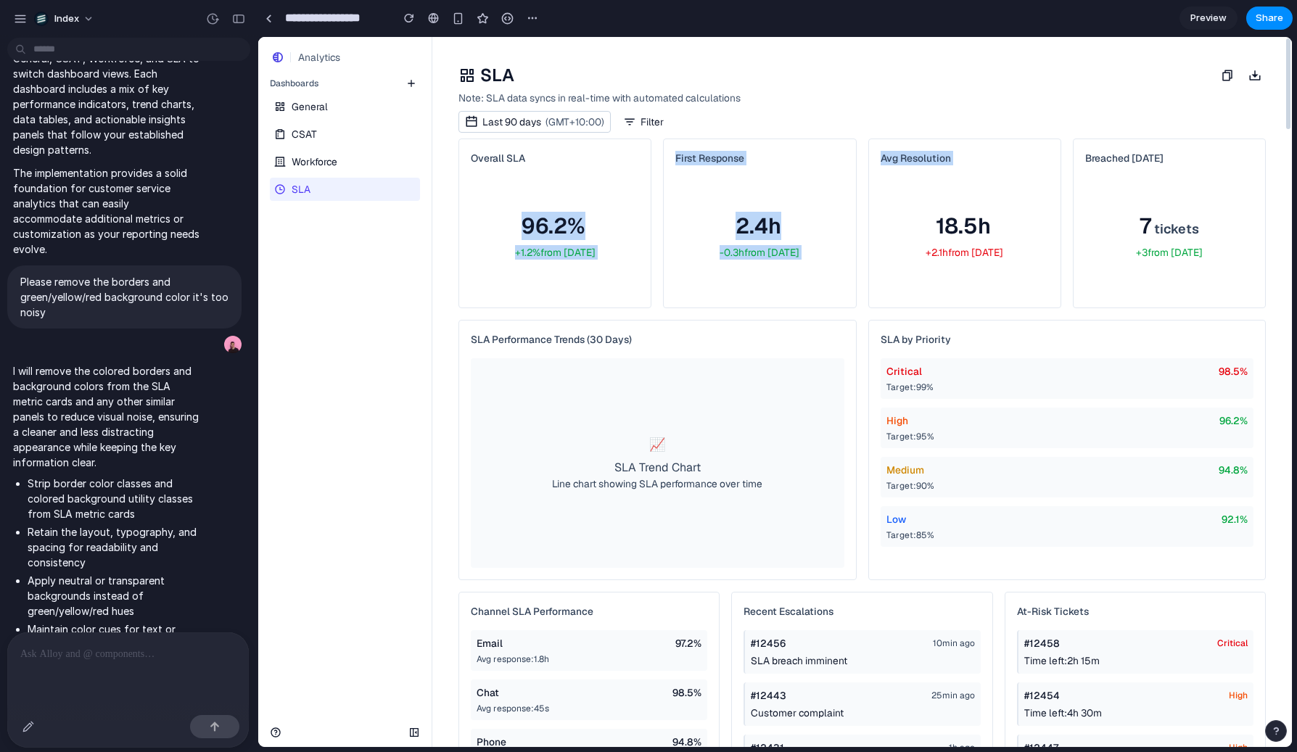
drag, startPoint x: 580, startPoint y: 156, endPoint x: 898, endPoint y: 186, distance: 319.2
click at [898, 186] on div "Overall SLA 96.2% +1.2% from yesterday First Response 2.4h -0.3h from yesterday…" at bounding box center [862, 229] width 831 height 181
click at [846, 219] on div "First Response 2.4h -0.3h from yesterday" at bounding box center [760, 223] width 192 height 168
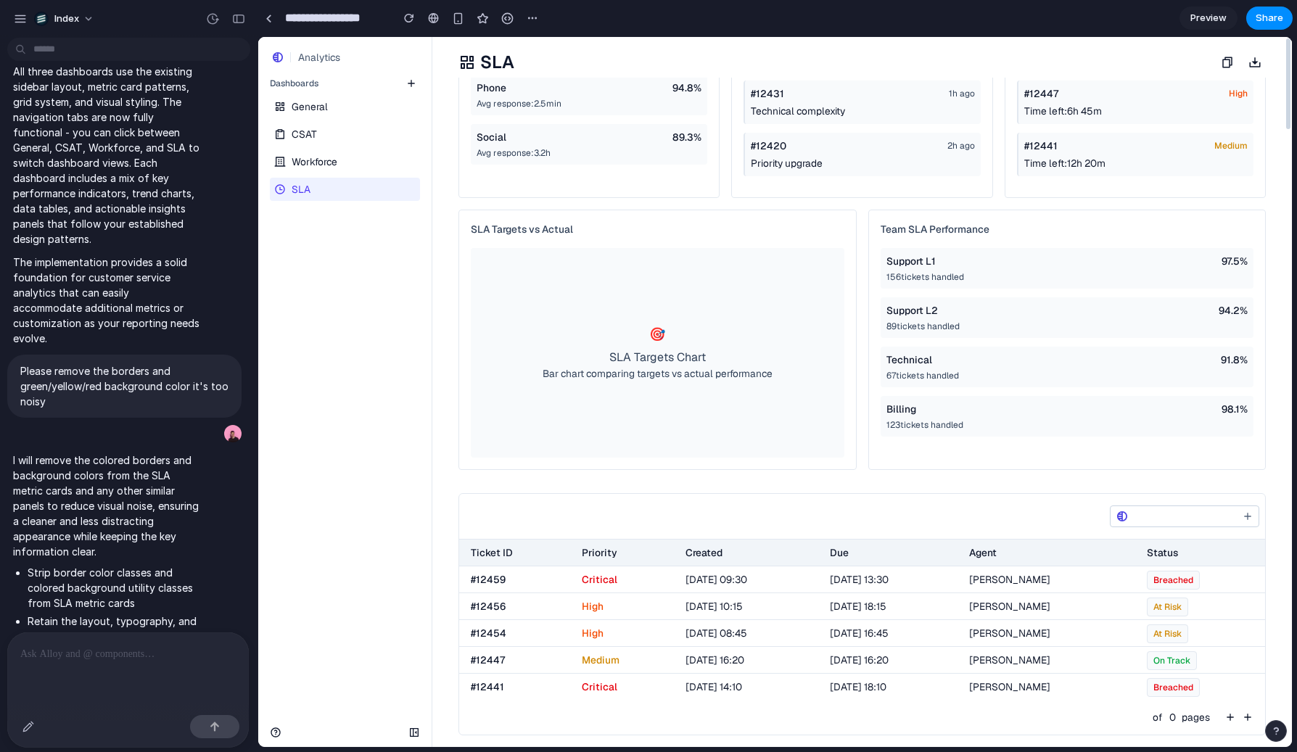
scroll to position [654, 0]
click at [1133, 515] on input "search" at bounding box center [1184, 516] width 102 height 17
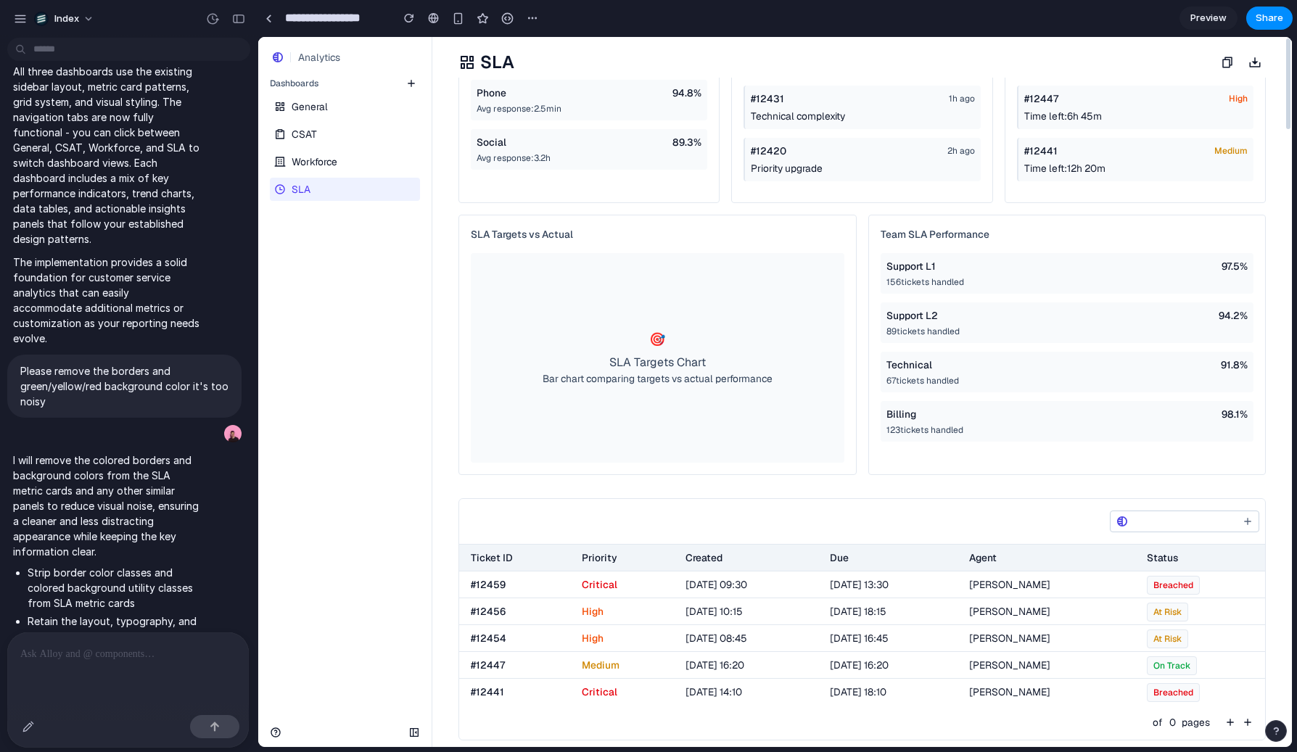
click at [1043, 505] on div at bounding box center [862, 522] width 806 height 46
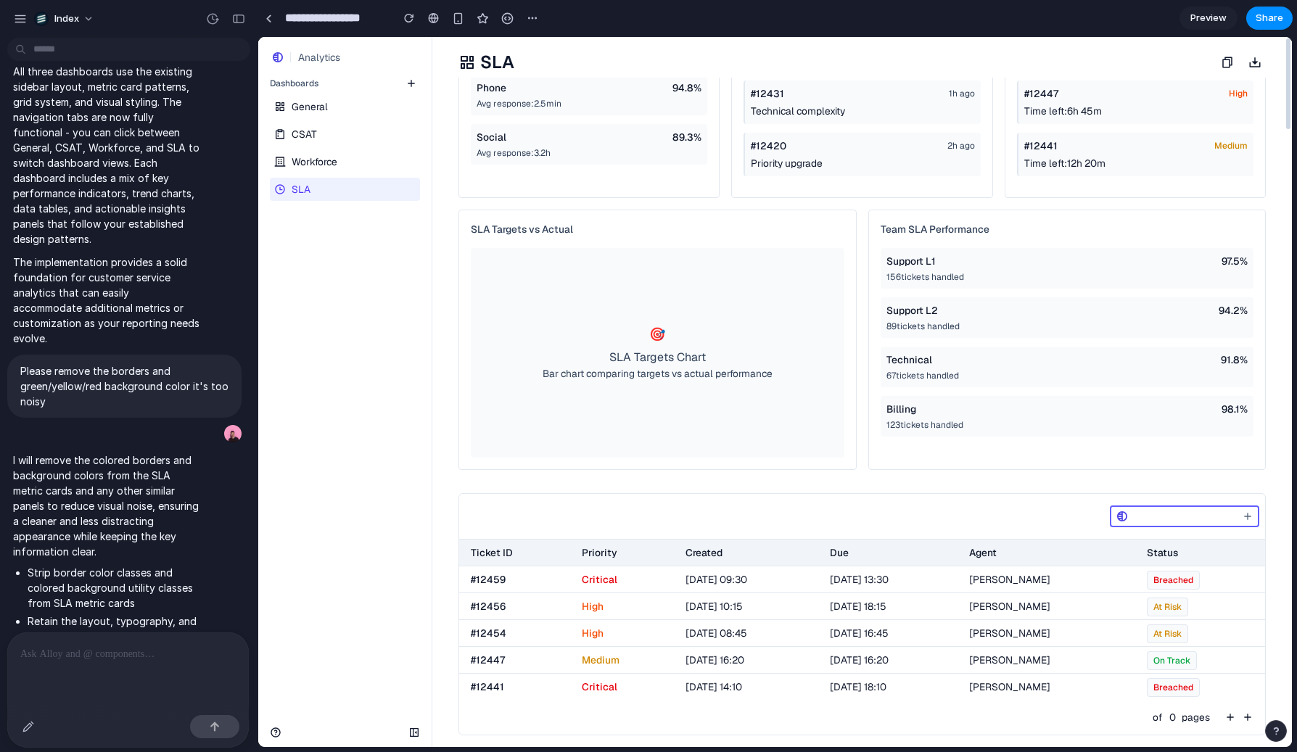
click at [1133, 517] on input "search" at bounding box center [1184, 516] width 102 height 17
click at [28, 728] on div "button" at bounding box center [28, 727] width 12 height 12
click at [1108, 510] on div at bounding box center [775, 393] width 1033 height 710
click at [1133, 510] on input "search" at bounding box center [1184, 516] width 102 height 17
click at [862, 332] on div at bounding box center [862, 346] width 1 height 272
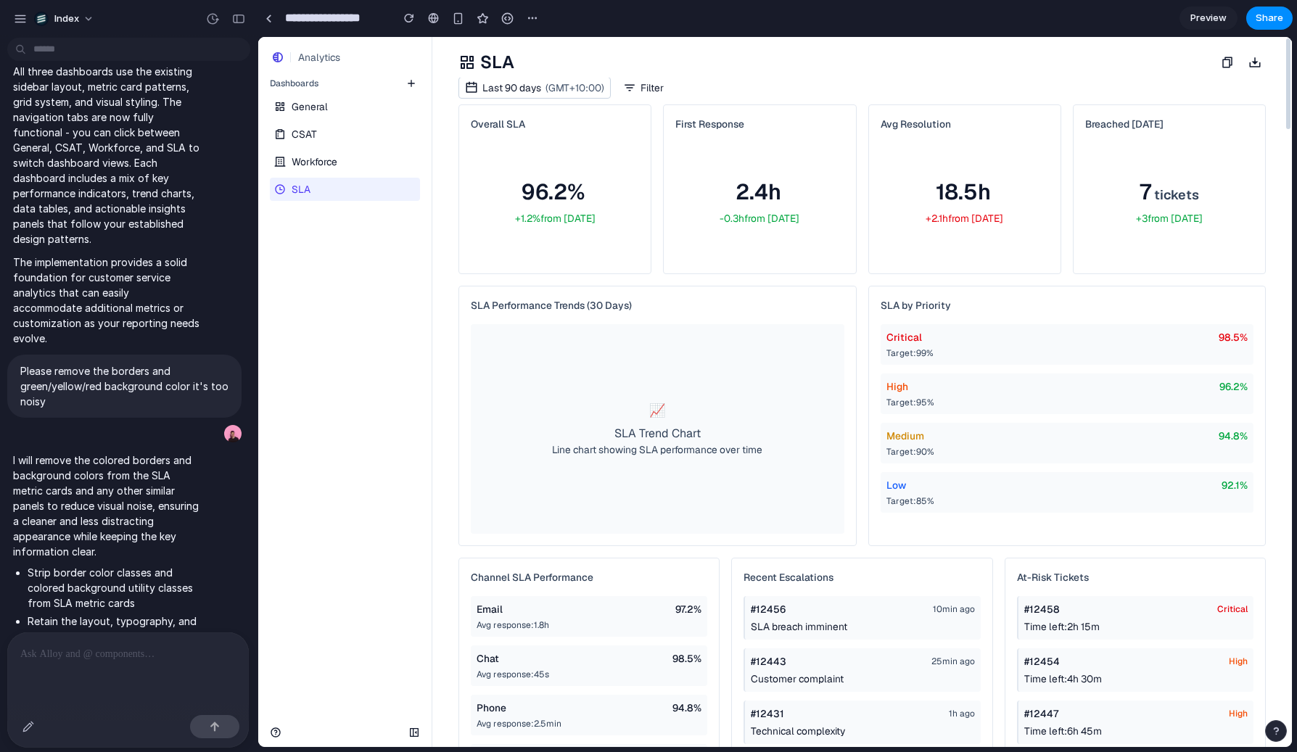
scroll to position [0, 0]
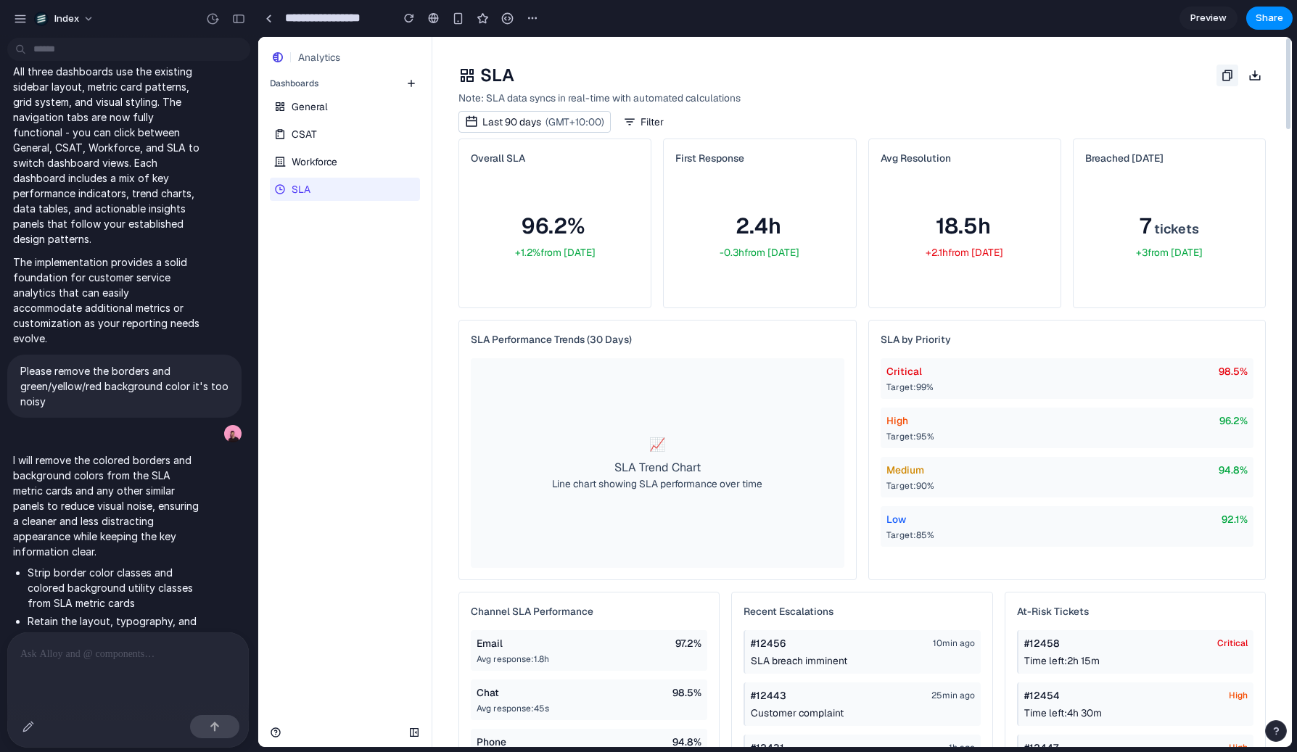
click at [1228, 73] on icon "button" at bounding box center [1227, 75] width 9 height 11
click at [988, 203] on div "18.5h +2.1h from yesterday" at bounding box center [965, 236] width 168 height 119
click at [551, 125] on span "(GMT+10:00)" at bounding box center [575, 122] width 59 height 15
click at [507, 120] on span "Last 90 days" at bounding box center [511, 122] width 59 height 15
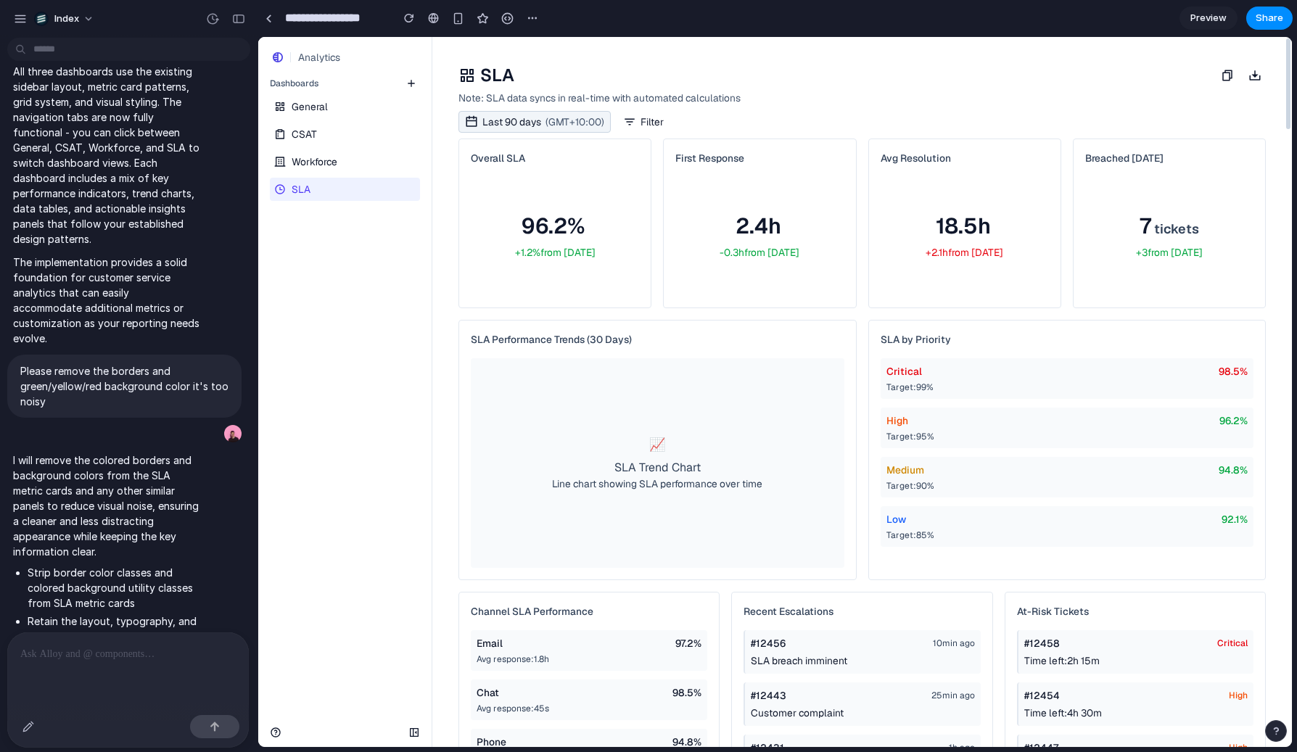
click at [507, 120] on span "Last 90 days" at bounding box center [511, 122] width 59 height 15
click at [634, 122] on icon "button" at bounding box center [629, 121] width 13 height 13
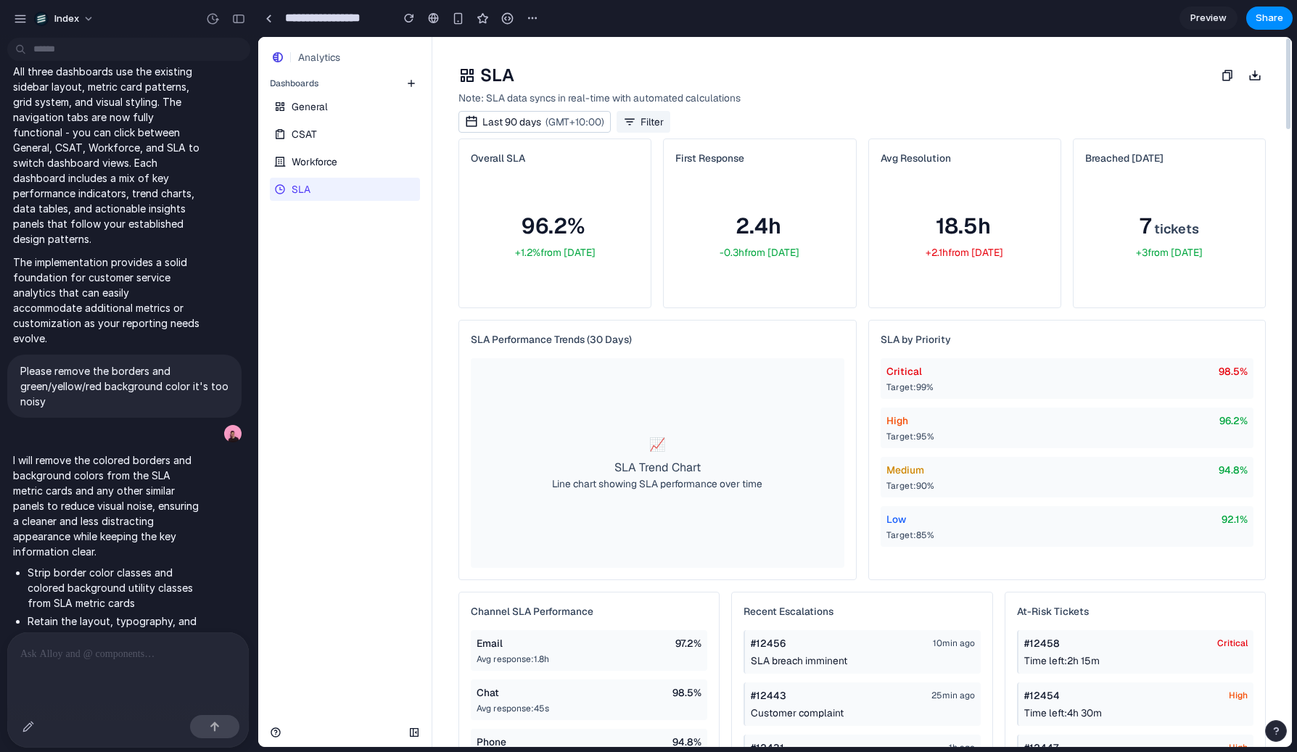
click at [634, 122] on icon "button" at bounding box center [629, 121] width 13 height 13
click at [612, 123] on div "Last 90 days (GMT+10:00) Filter" at bounding box center [565, 122] width 212 height 22
click at [139, 664] on div at bounding box center [128, 653] width 242 height 41
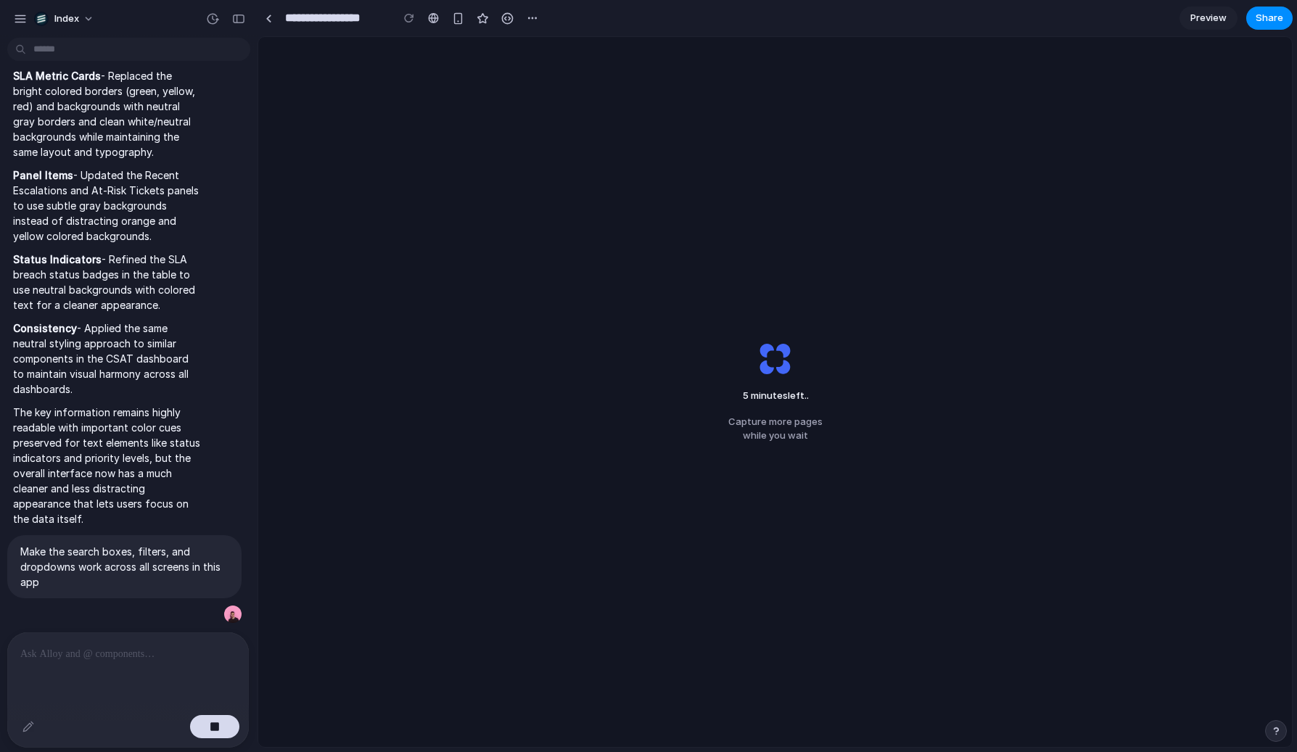
click at [276, 26] on div at bounding box center [269, 18] width 22 height 22
click at [267, 22] on link at bounding box center [269, 18] width 22 height 22
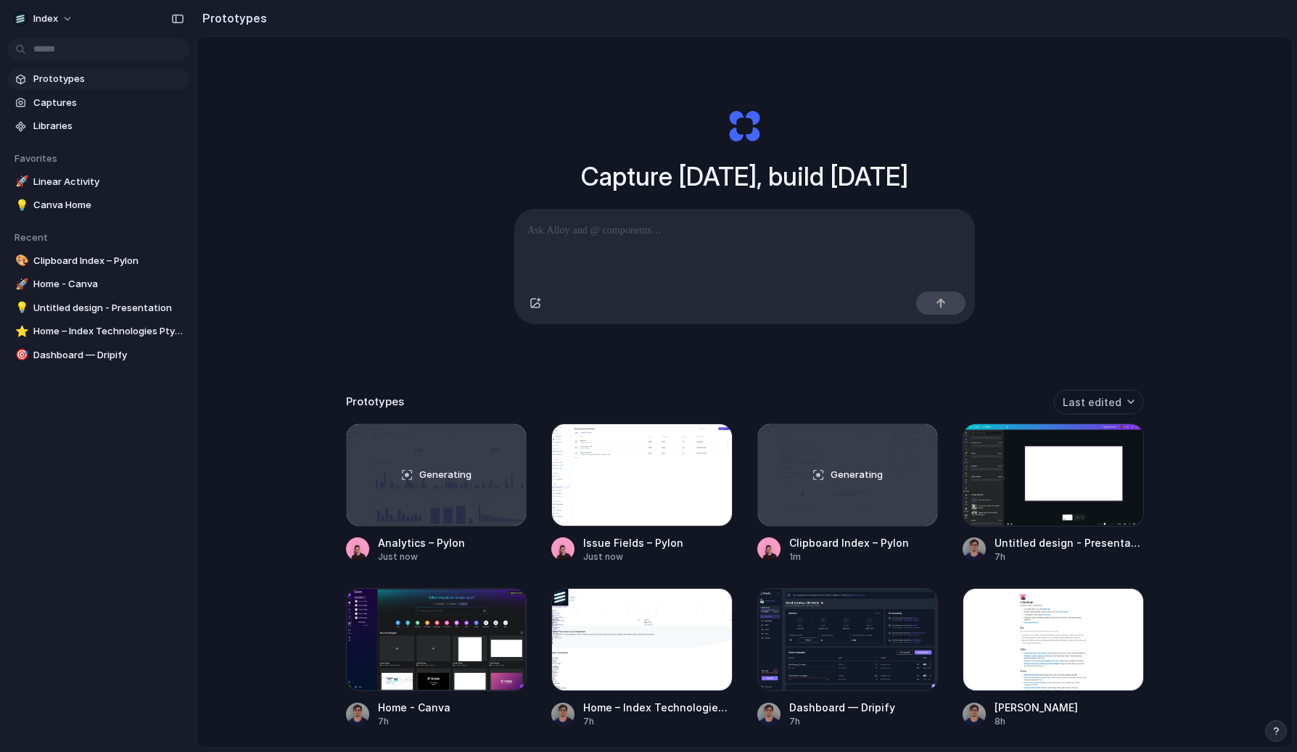
scroll to position [128, 0]
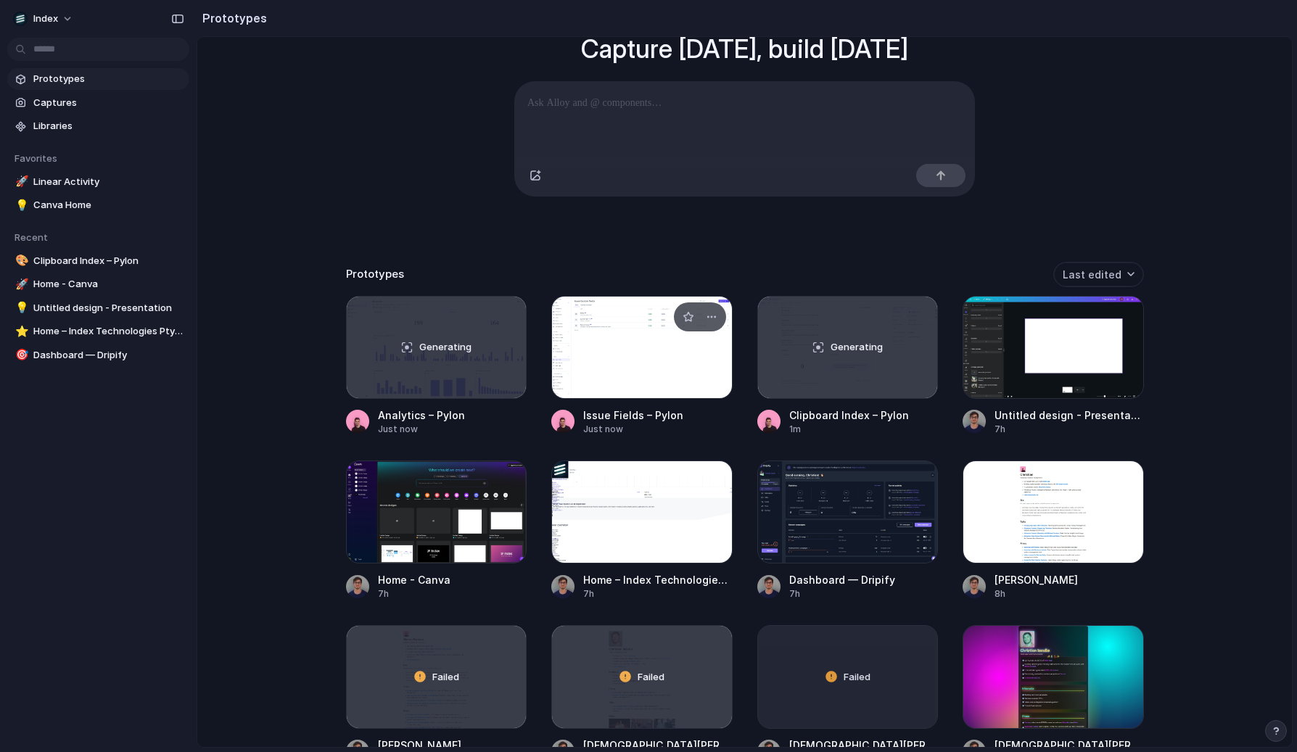
click at [609, 332] on div at bounding box center [641, 347] width 181 height 103
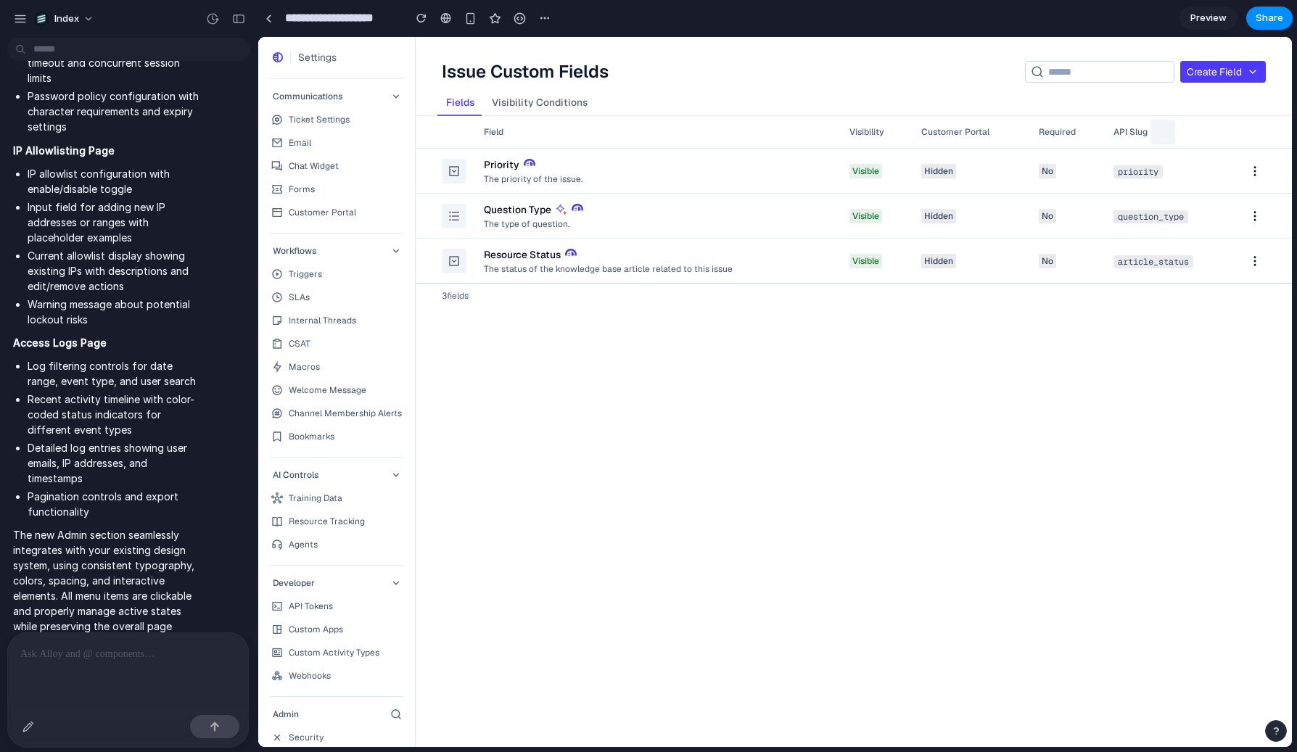
scroll to position [632, 0]
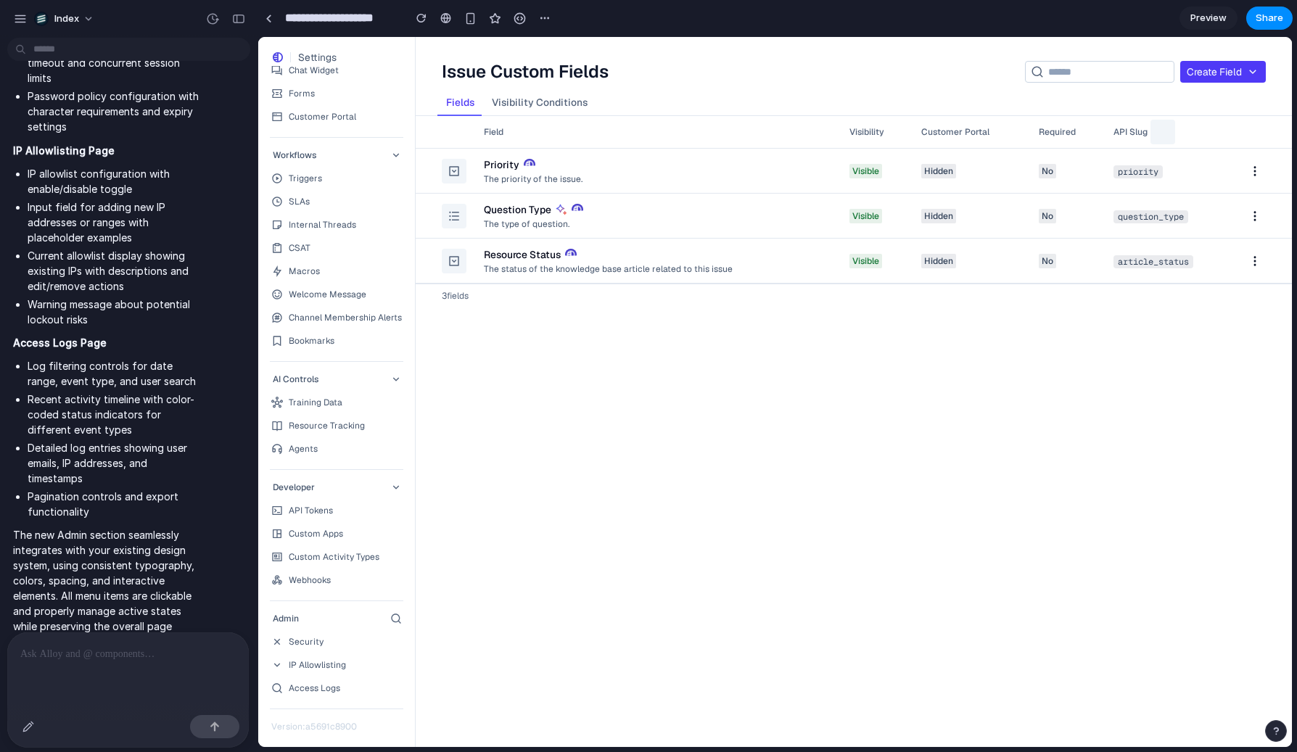
click at [342, 638] on link "Security" at bounding box center [337, 642] width 142 height 20
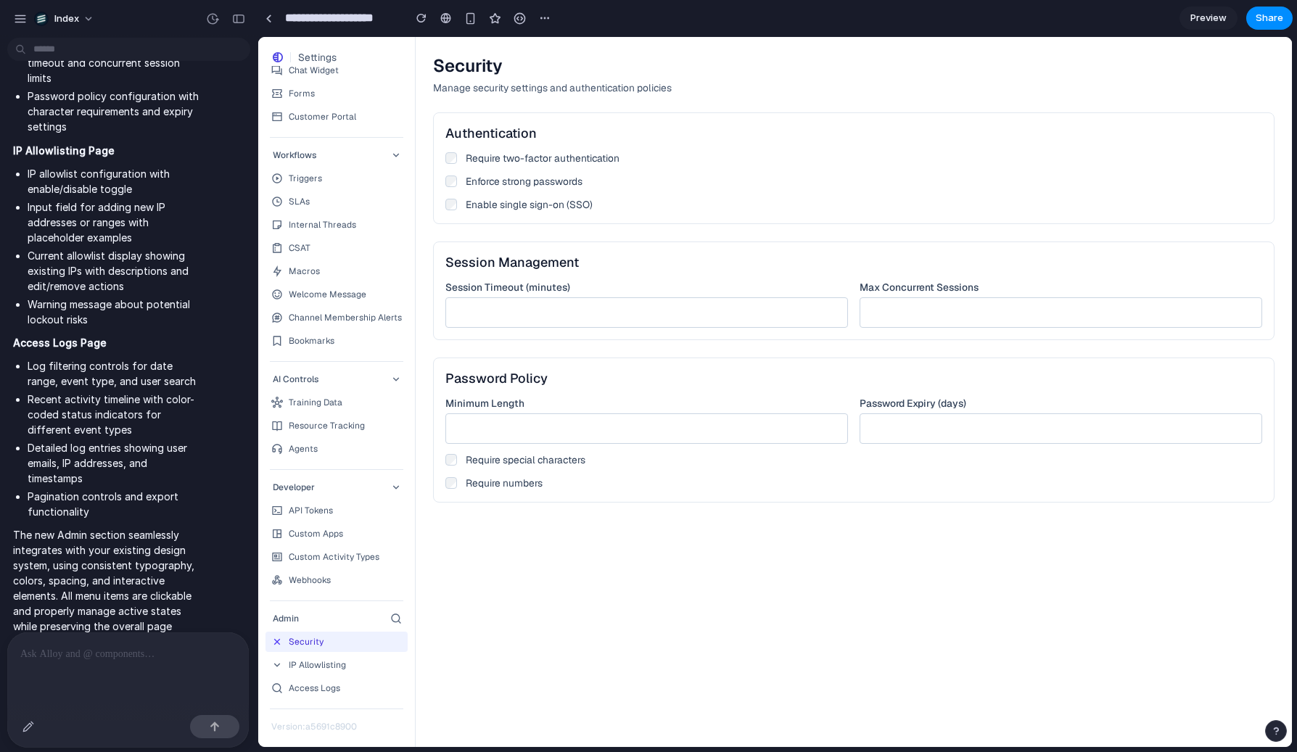
click at [354, 659] on link "IP Allowlisting" at bounding box center [337, 665] width 142 height 20
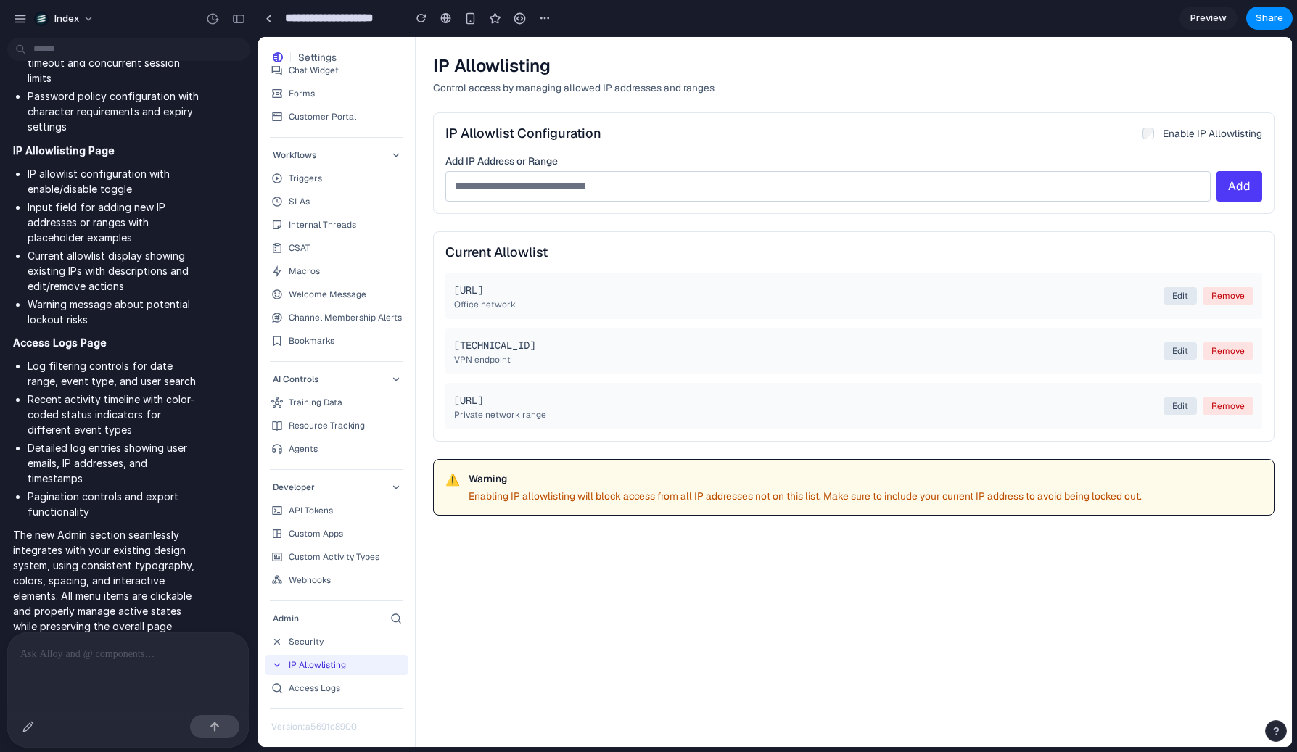
click at [313, 683] on div "Access Logs" at bounding box center [315, 689] width 52 height 12
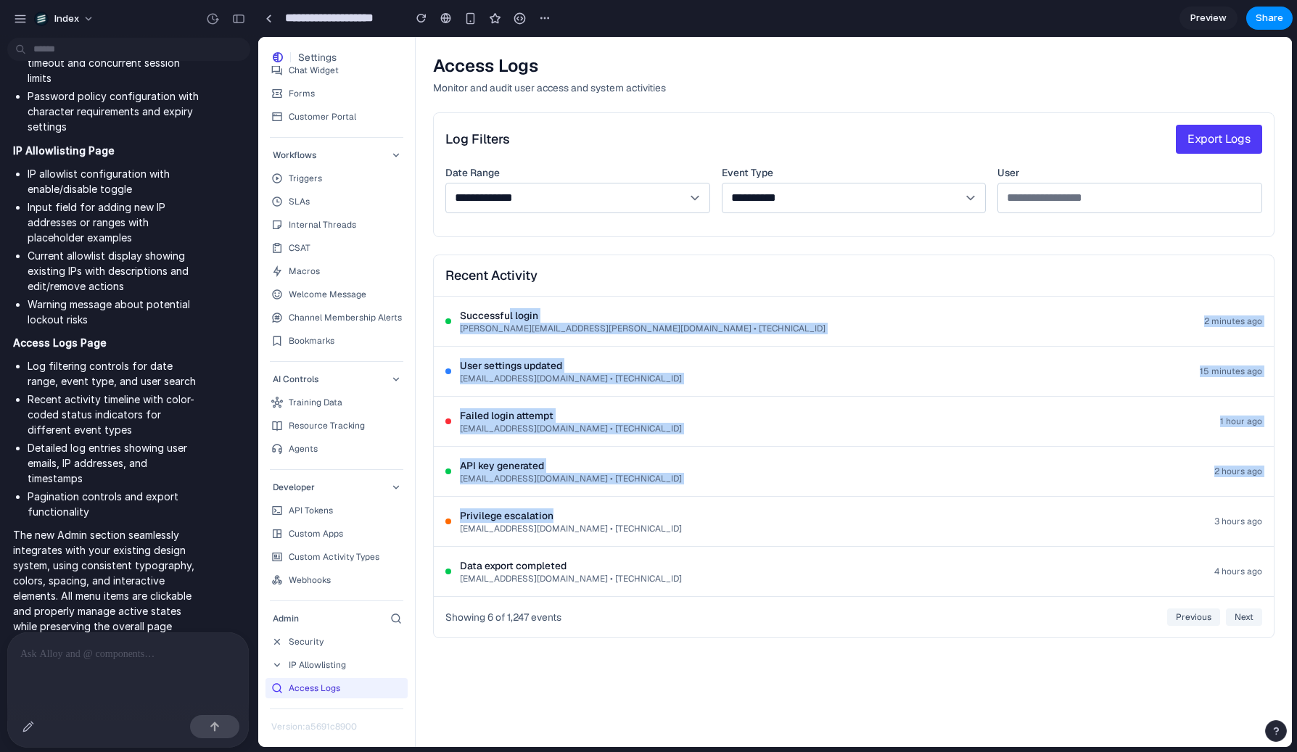
drag, startPoint x: 507, startPoint y: 322, endPoint x: 556, endPoint y: 522, distance: 206.2
click at [556, 522] on div "Successful login john.doe@company.com • 192.168.1.100 2 minutes ago User settin…" at bounding box center [854, 447] width 840 height 300
click at [556, 522] on p "Privilege escalation" at bounding box center [571, 516] width 222 height 15
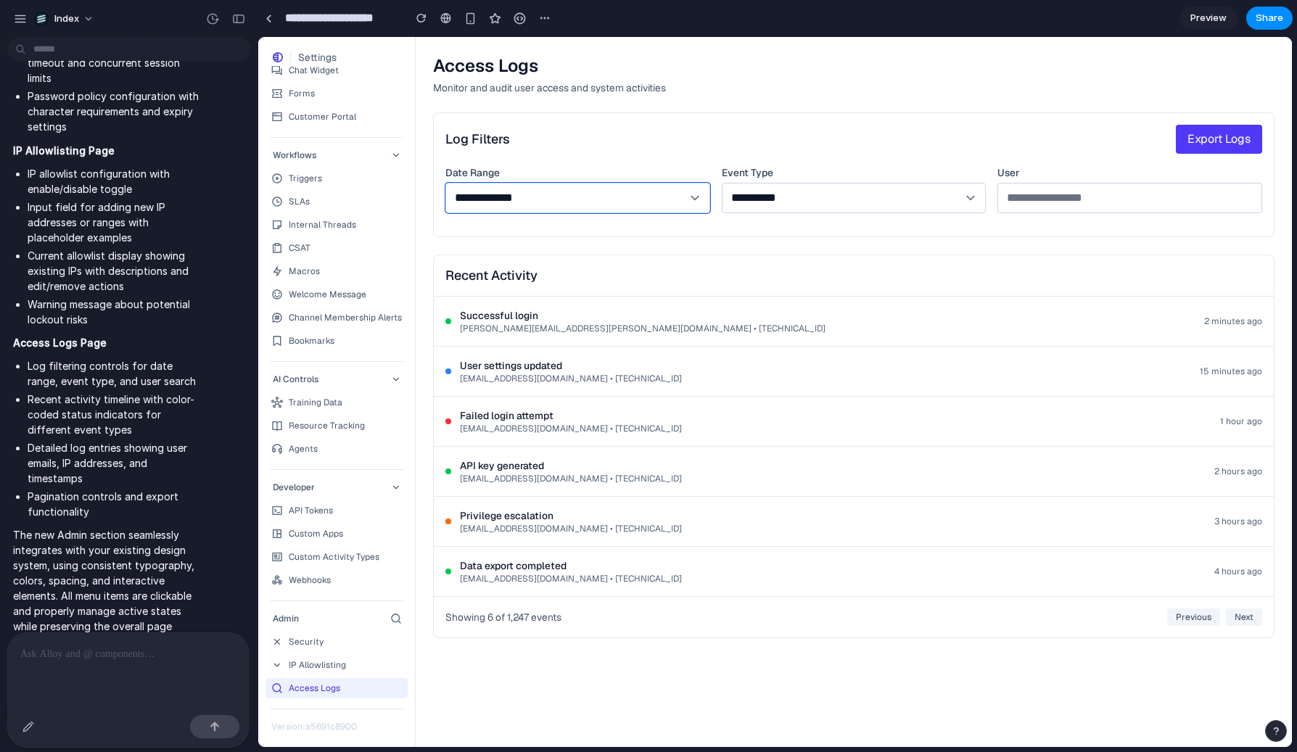
click at [541, 211] on select "**********" at bounding box center [577, 198] width 265 height 30
click at [445, 183] on select "**********" at bounding box center [577, 198] width 265 height 30
click at [530, 202] on select "**********" at bounding box center [577, 198] width 265 height 30
click at [445, 183] on select "**********" at bounding box center [577, 198] width 265 height 30
click at [523, 194] on select "**********" at bounding box center [577, 198] width 265 height 30
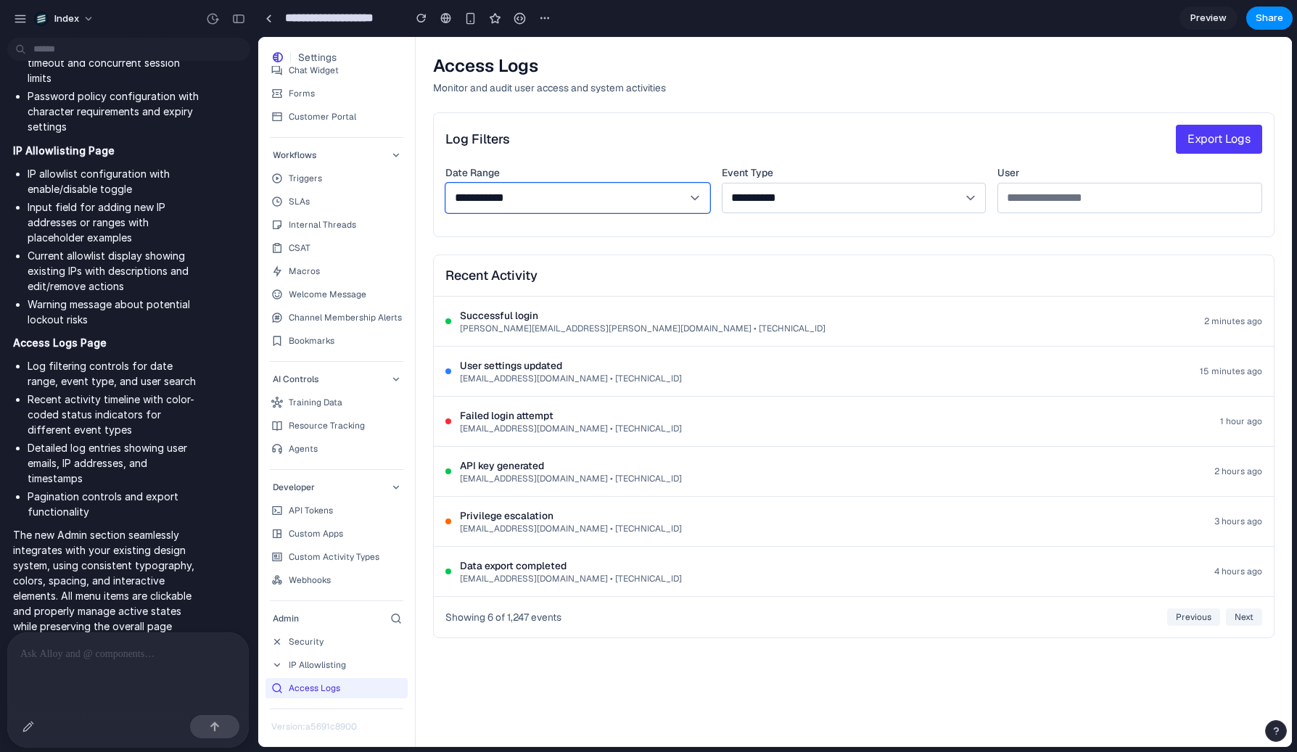
select select "**********"
click at [445, 183] on select "**********" at bounding box center [577, 198] width 265 height 30
click at [812, 199] on select "**********" at bounding box center [854, 198] width 265 height 30
click at [765, 213] on select "**********" at bounding box center [854, 198] width 265 height 30
click at [619, 249] on div "**********" at bounding box center [854, 375] width 842 height 526
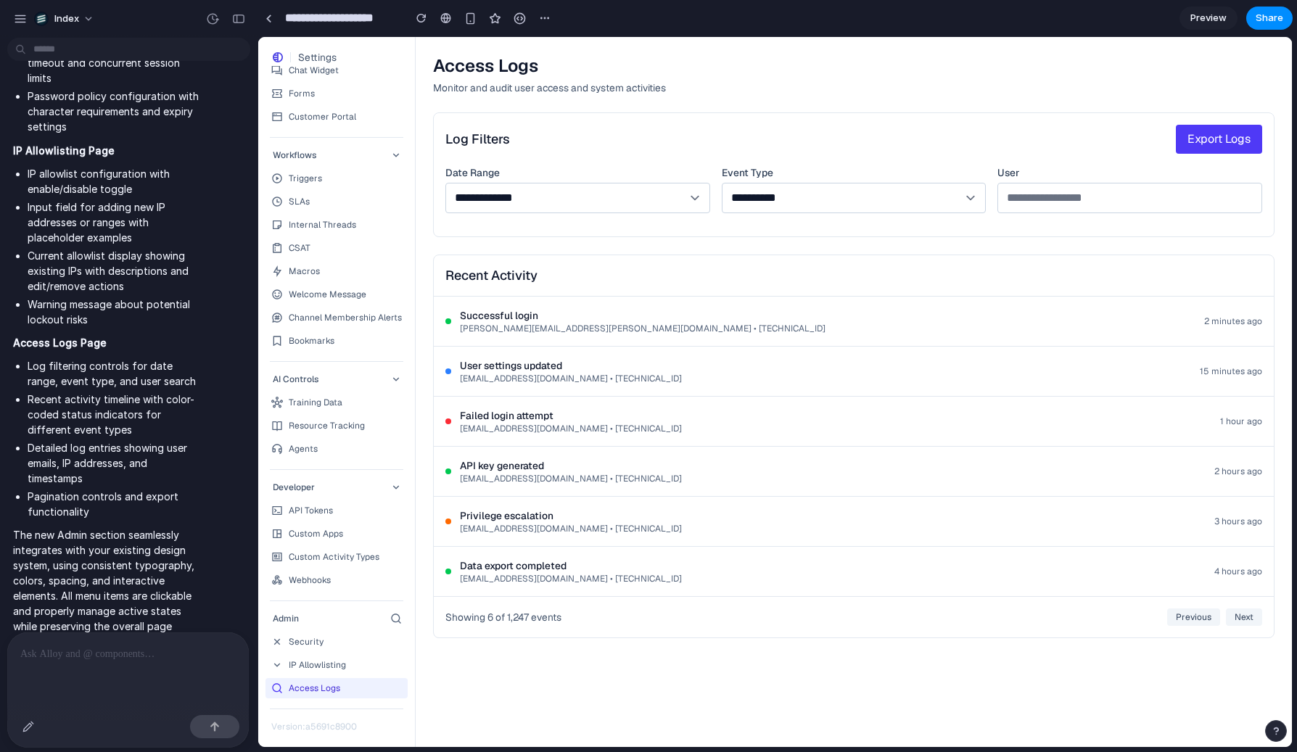
click at [306, 657] on link "IP Allowlisting" at bounding box center [337, 665] width 142 height 20
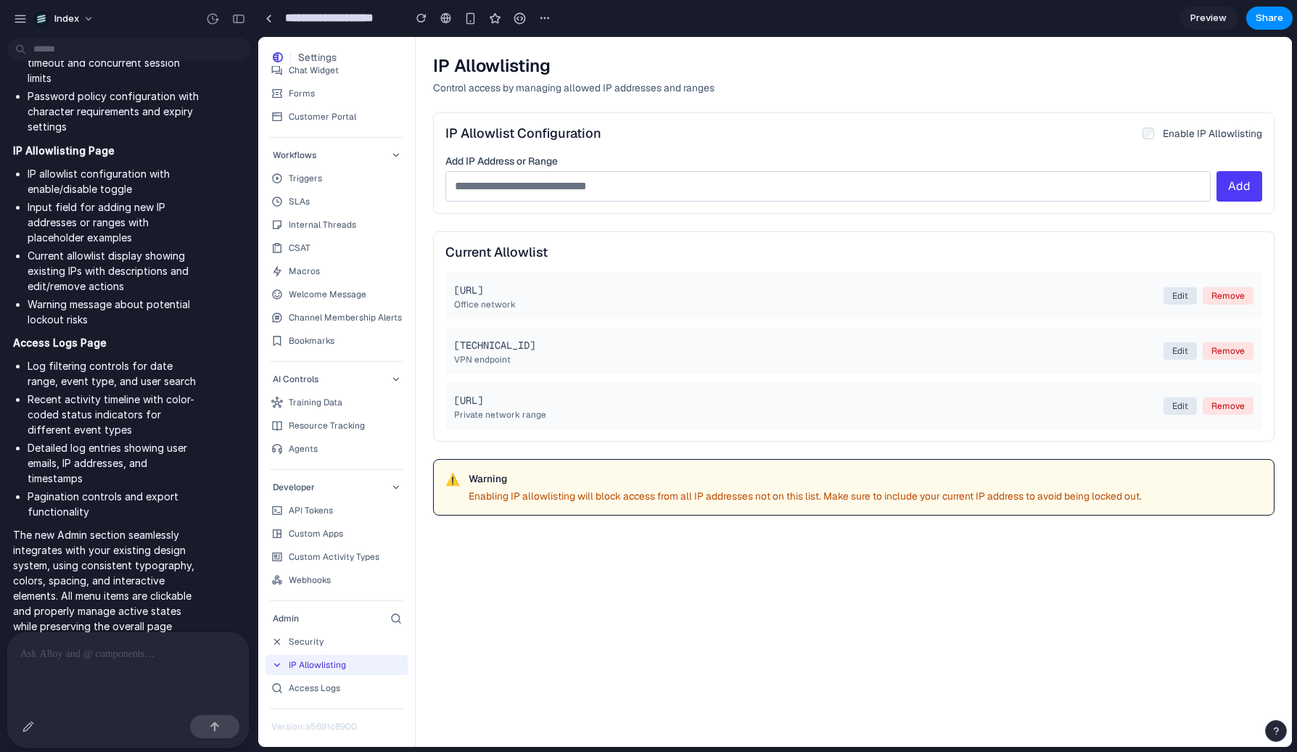
click at [319, 641] on div "Security" at bounding box center [306, 642] width 35 height 12
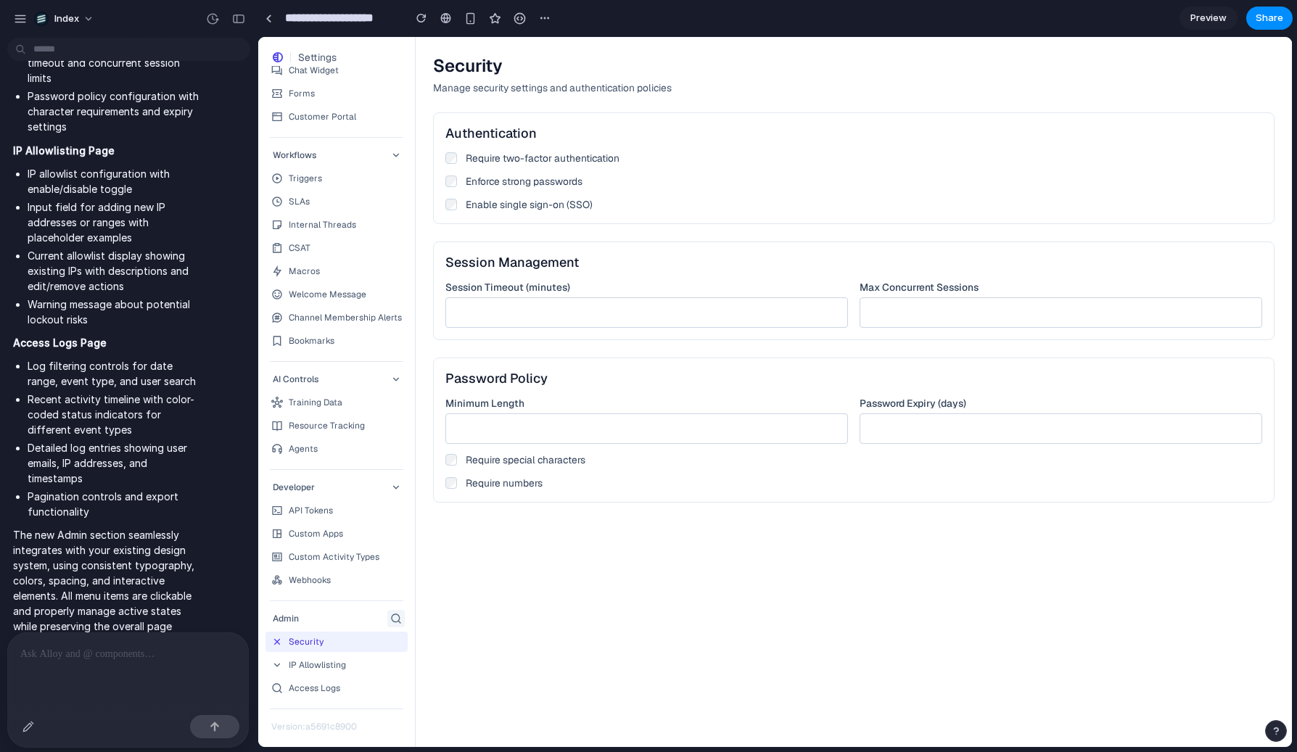
click at [398, 618] on icon "button" at bounding box center [396, 619] width 12 height 12
click at [351, 657] on link "IP Allowlisting" at bounding box center [337, 665] width 142 height 20
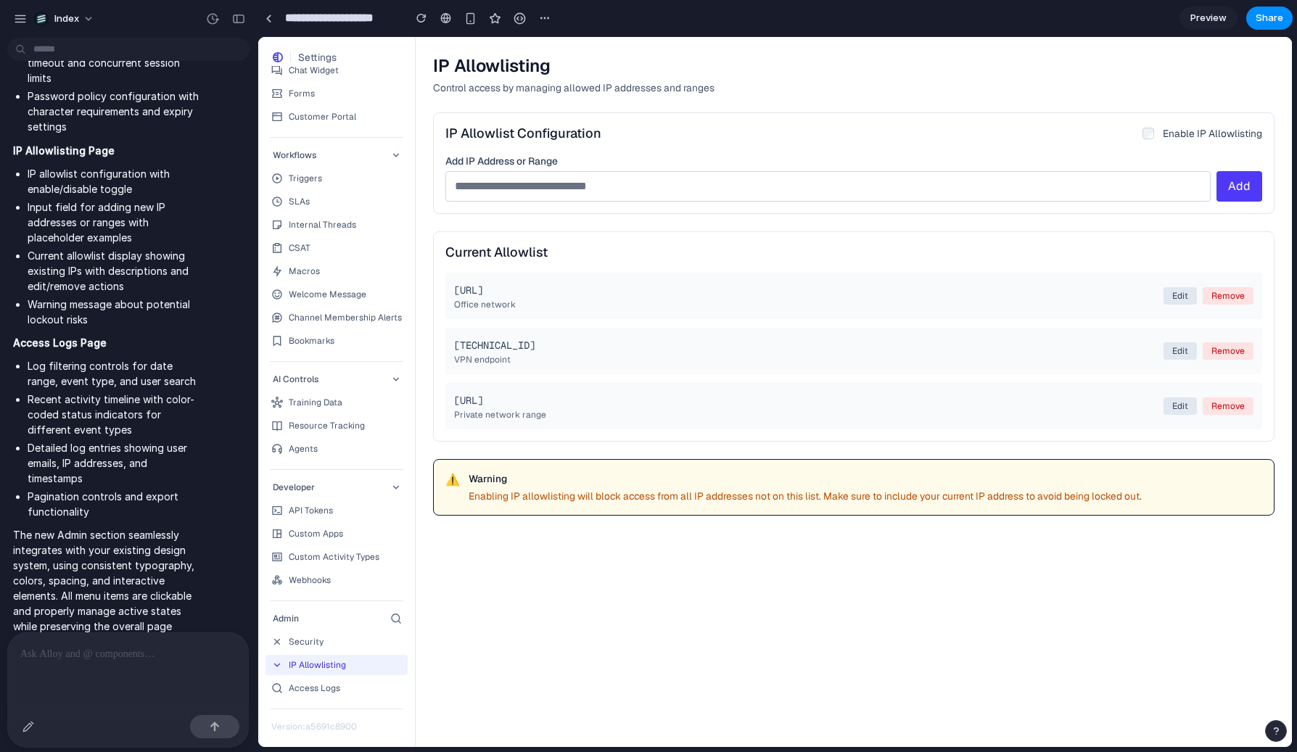
click at [355, 643] on link "Security" at bounding box center [337, 642] width 142 height 20
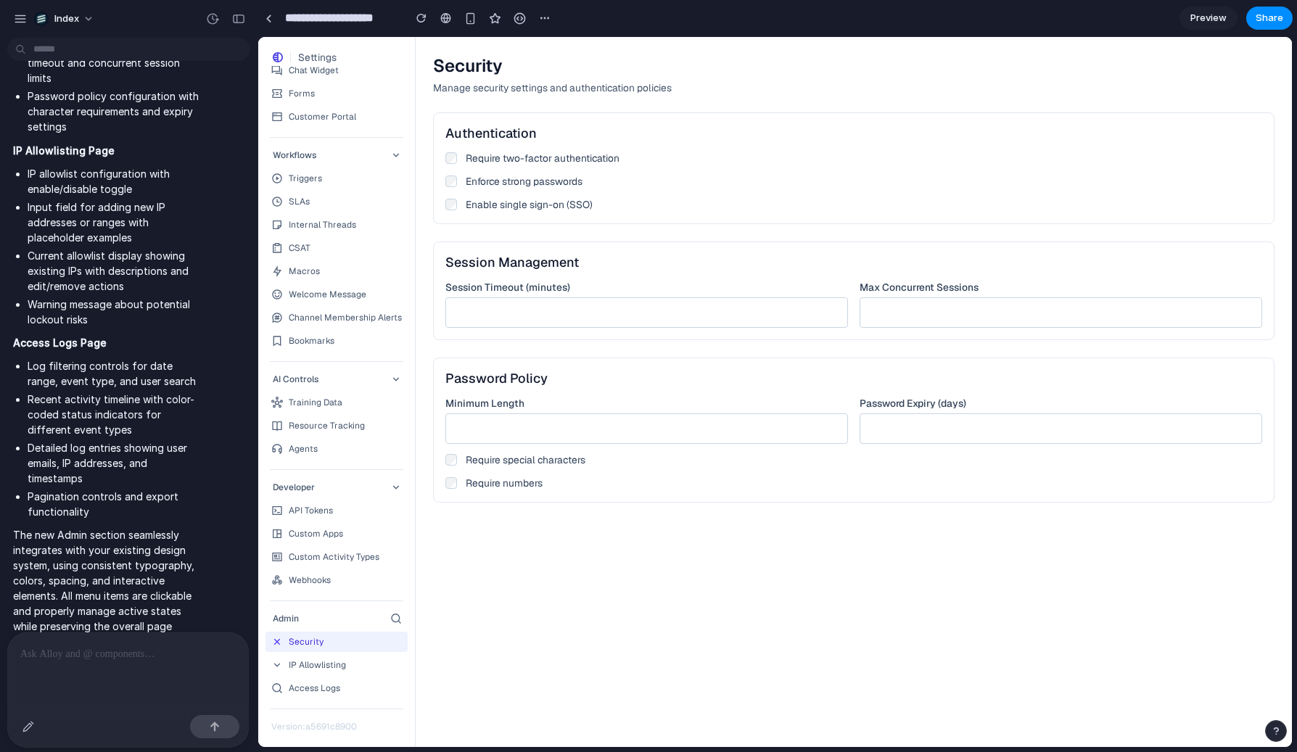
click at [349, 665] on link "IP Allowlisting" at bounding box center [337, 665] width 142 height 20
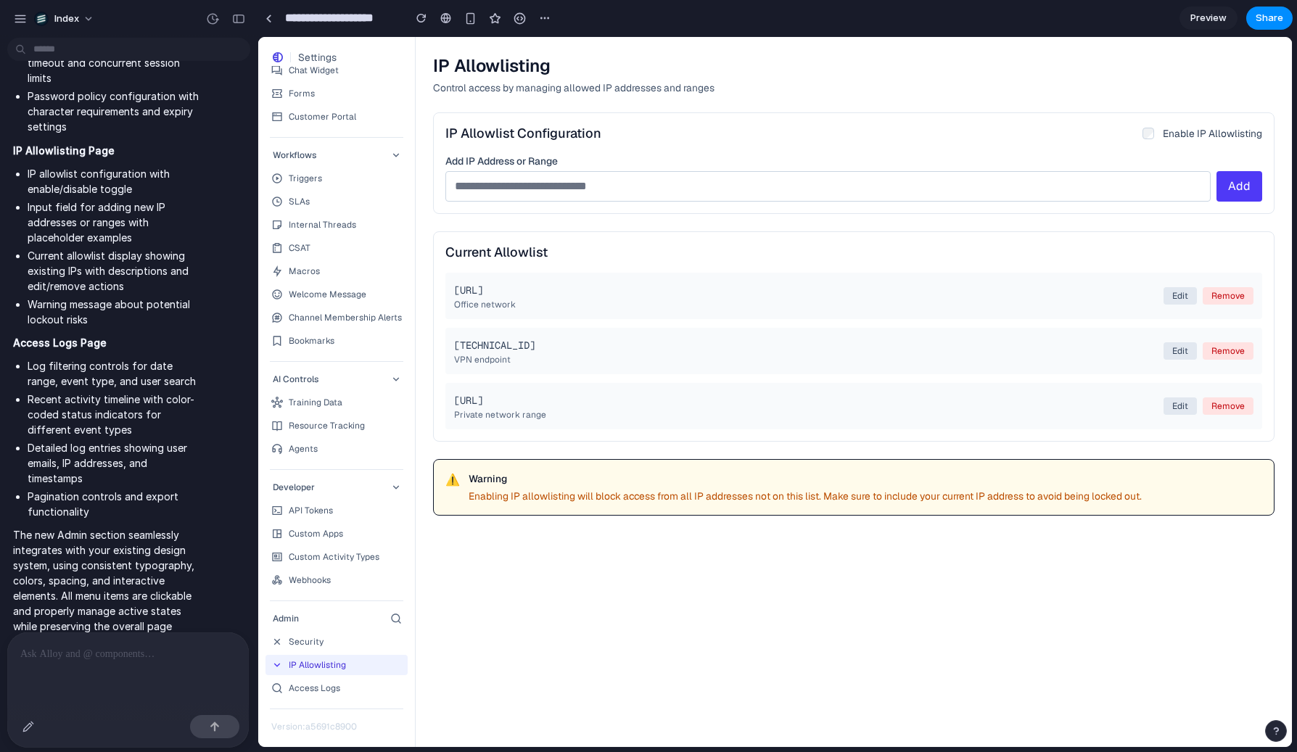
click at [1176, 353] on button "Edit" at bounding box center [1180, 350] width 33 height 17
click at [1218, 353] on button "Remove" at bounding box center [1228, 350] width 51 height 17
click at [274, 15] on link at bounding box center [269, 18] width 22 height 22
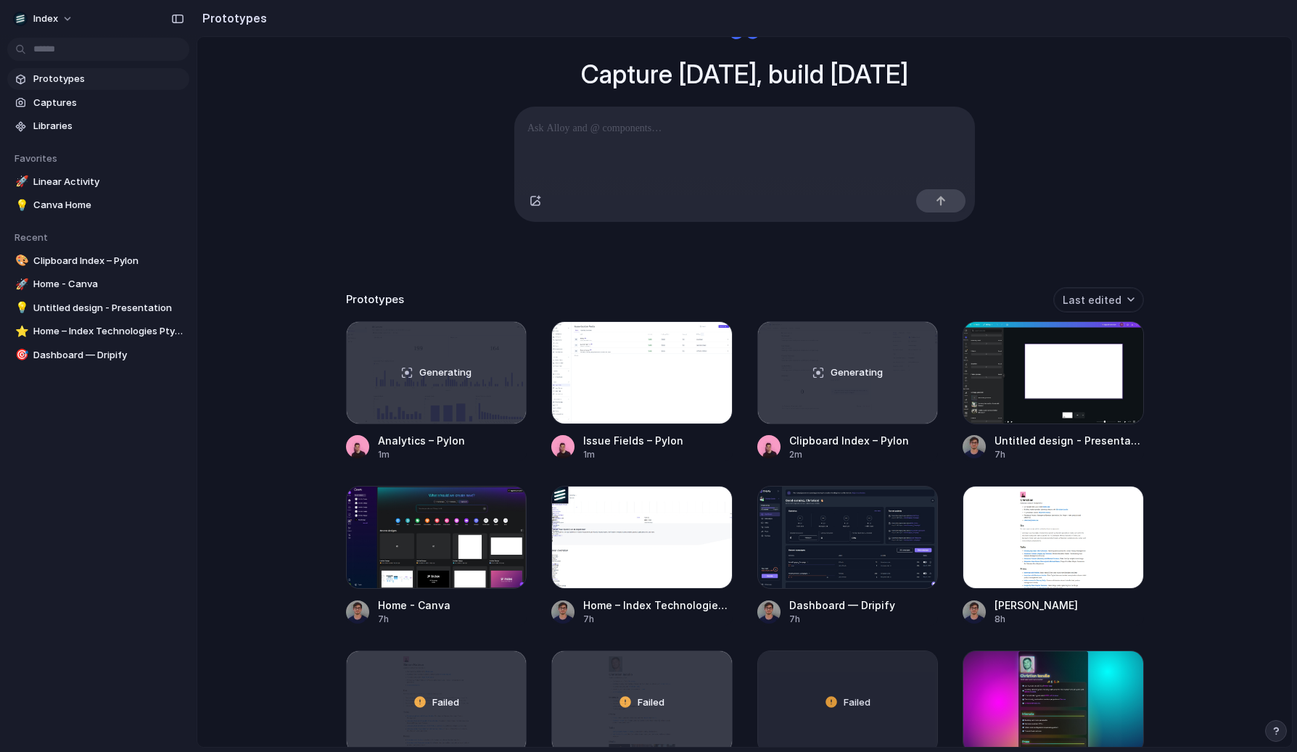
scroll to position [104, 0]
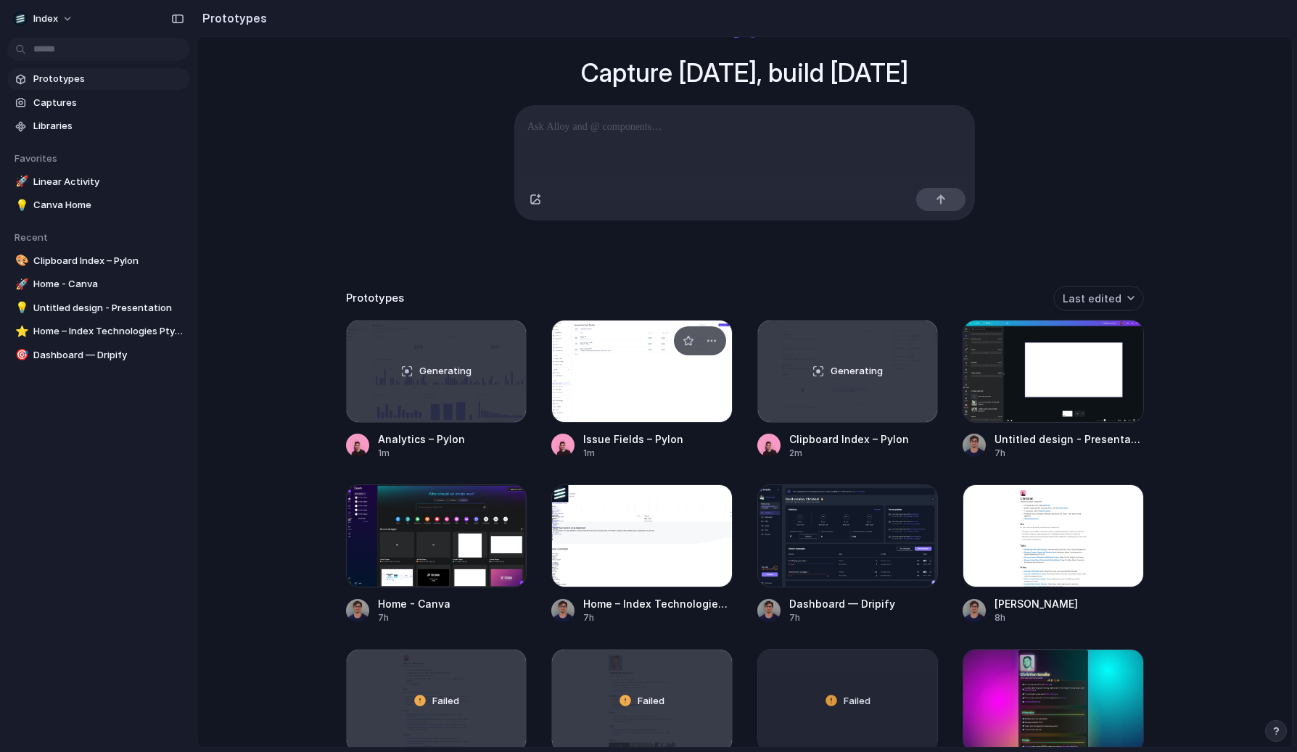
click at [597, 392] on div at bounding box center [641, 371] width 181 height 103
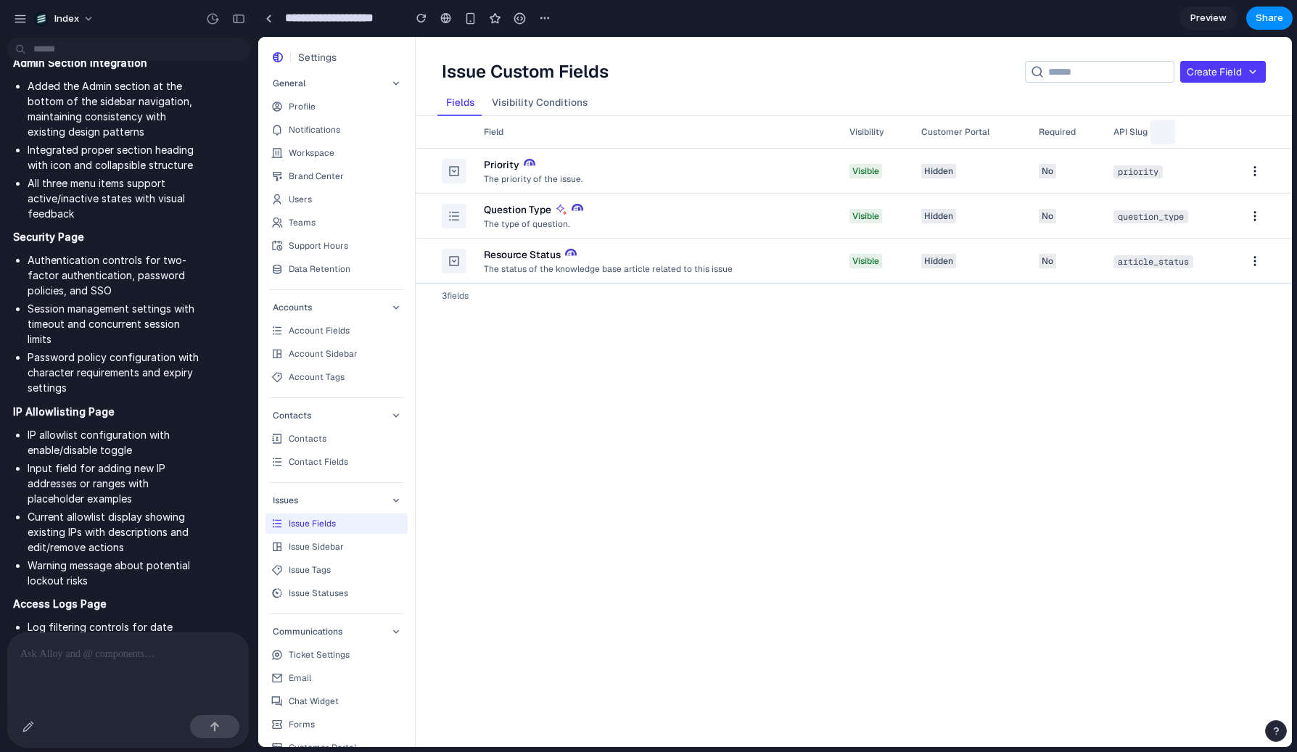
scroll to position [3987, 0]
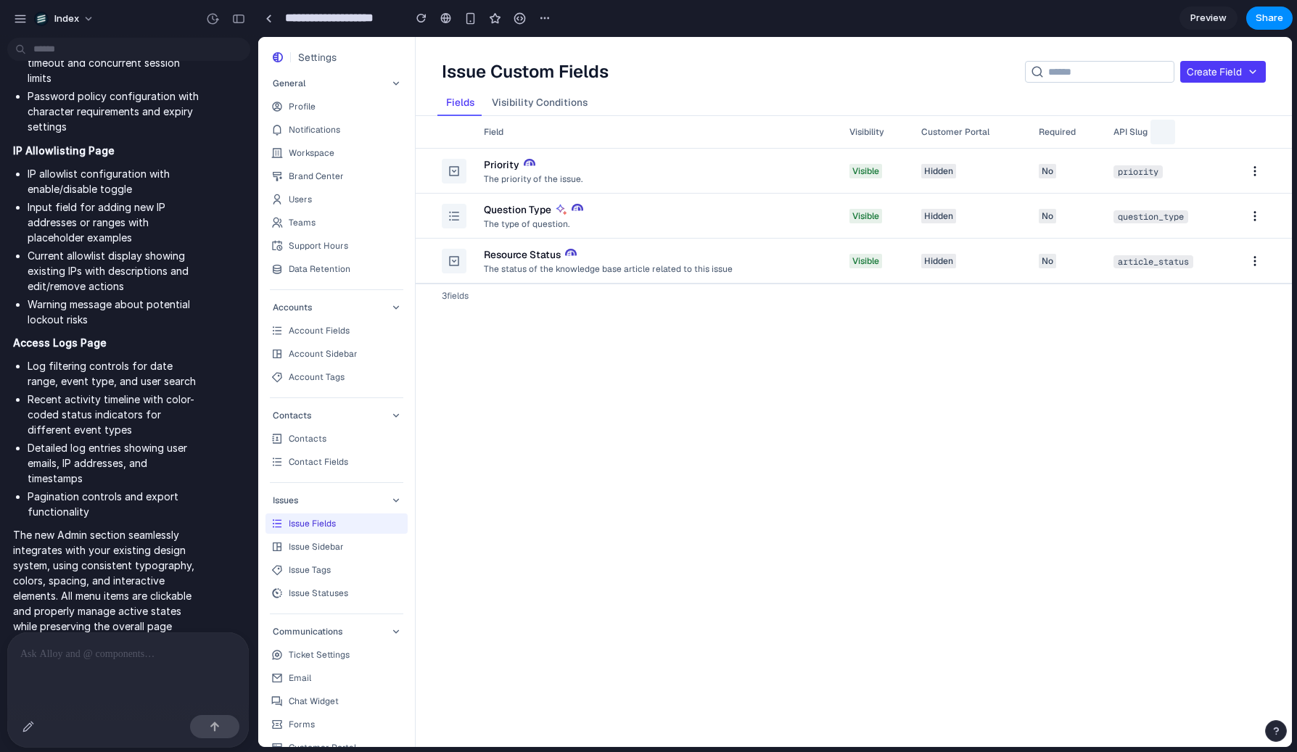
click at [543, 475] on div "**********" at bounding box center [854, 392] width 876 height 710
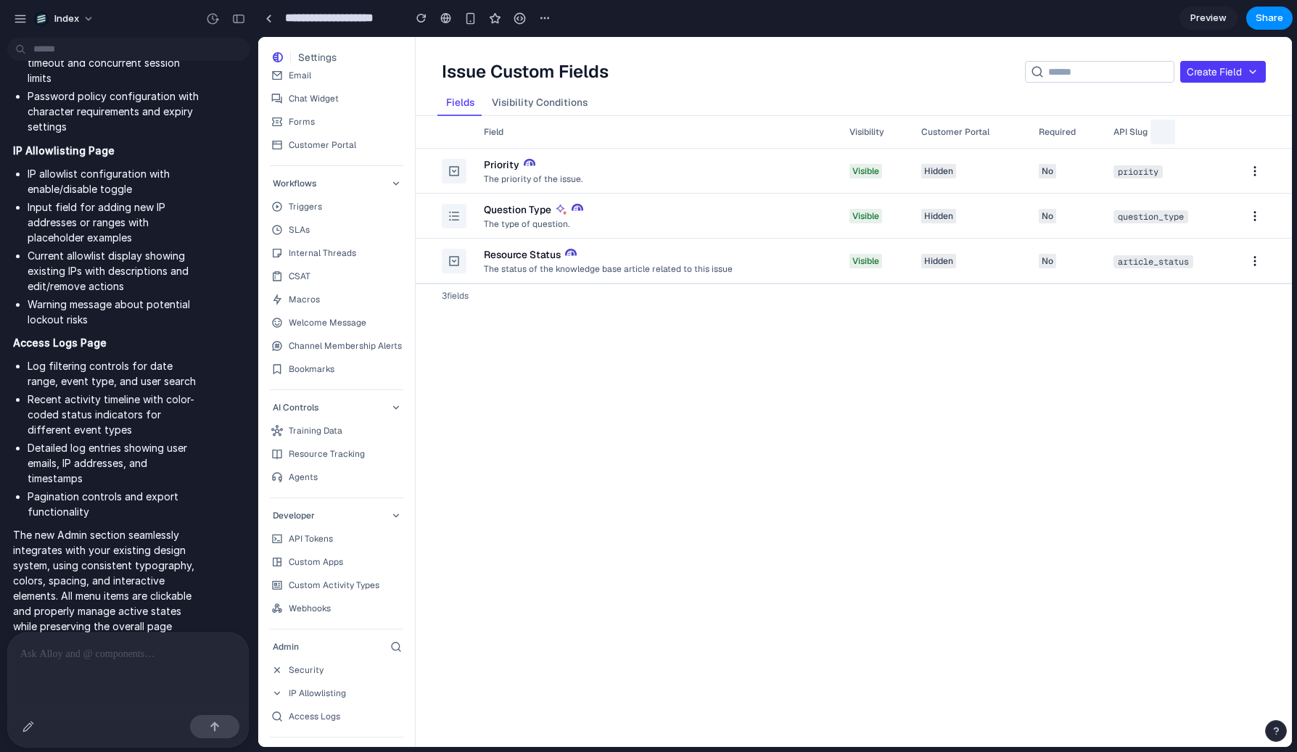
scroll to position [632, 0]
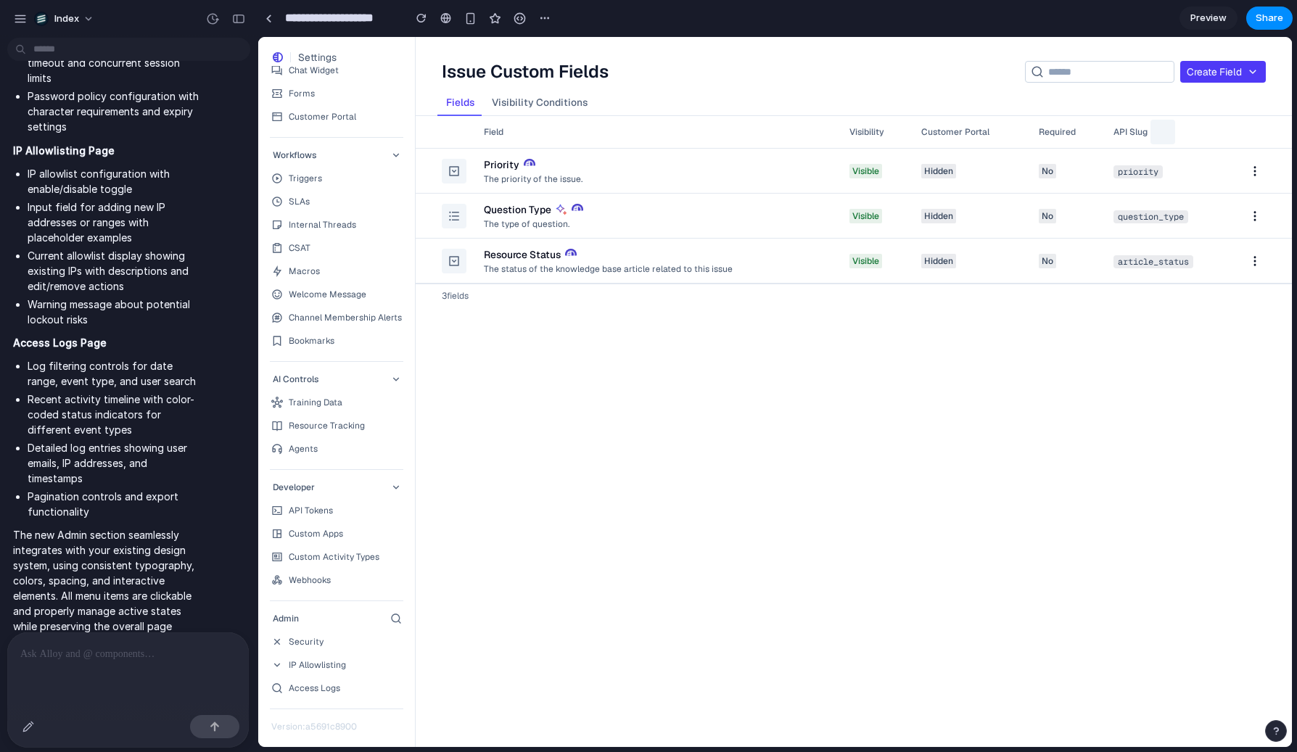
click at [313, 625] on div "Admin" at bounding box center [337, 618] width 142 height 17
click at [312, 633] on link "Security" at bounding box center [337, 642] width 142 height 20
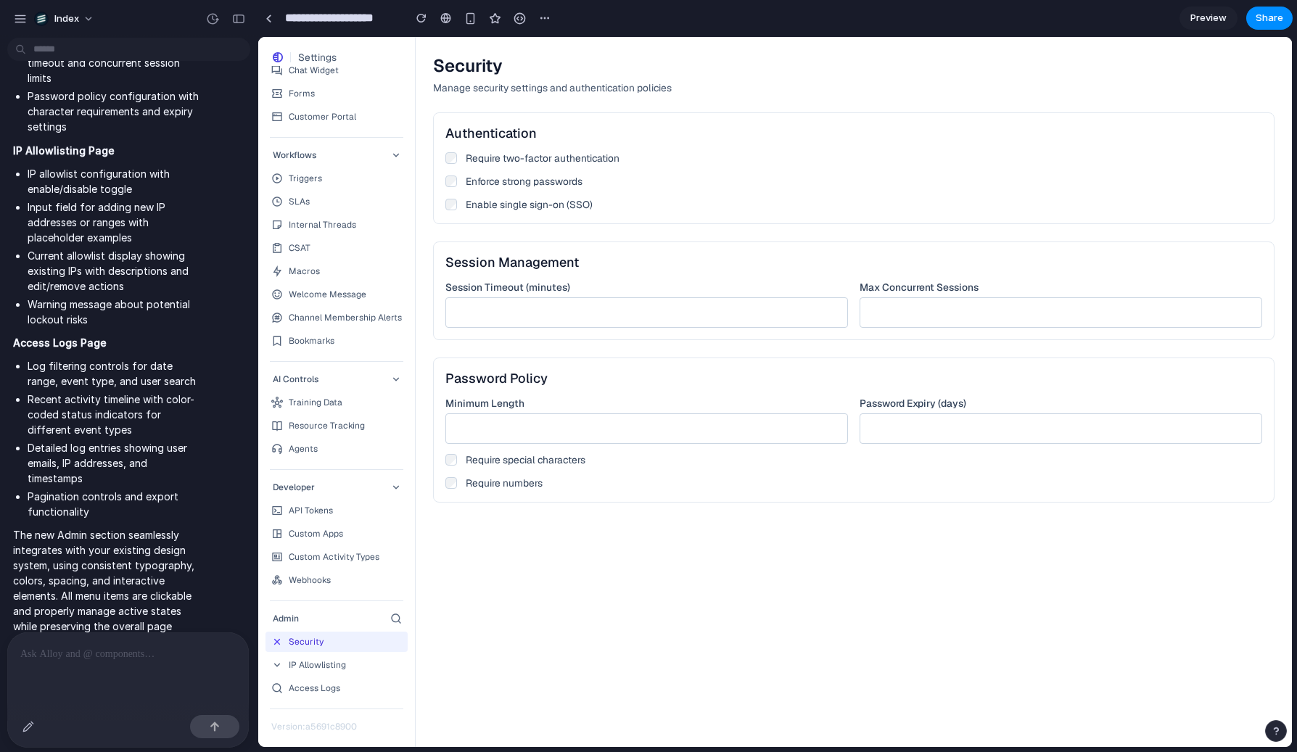
click at [311, 656] on link "IP Allowlisting" at bounding box center [337, 665] width 142 height 20
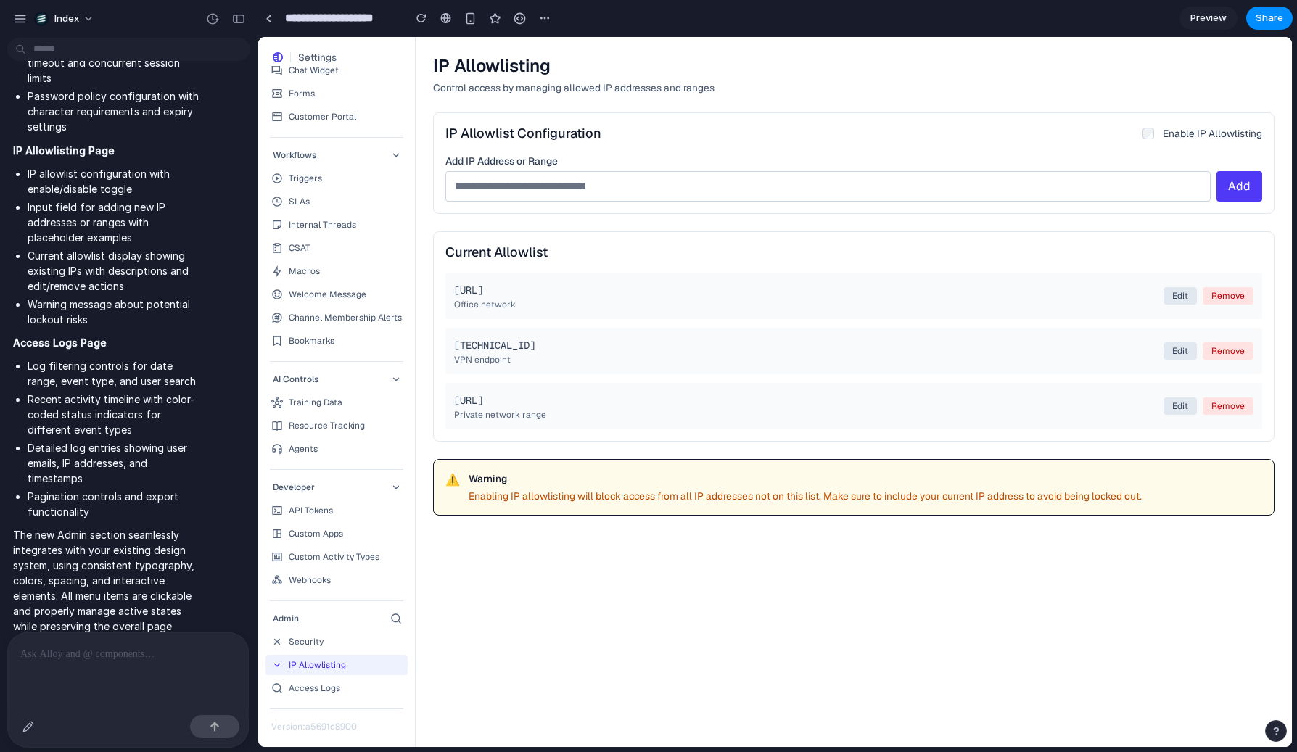
click at [309, 670] on link "IP Allowlisting" at bounding box center [337, 665] width 142 height 20
click at [309, 683] on div "Access Logs" at bounding box center [315, 689] width 52 height 12
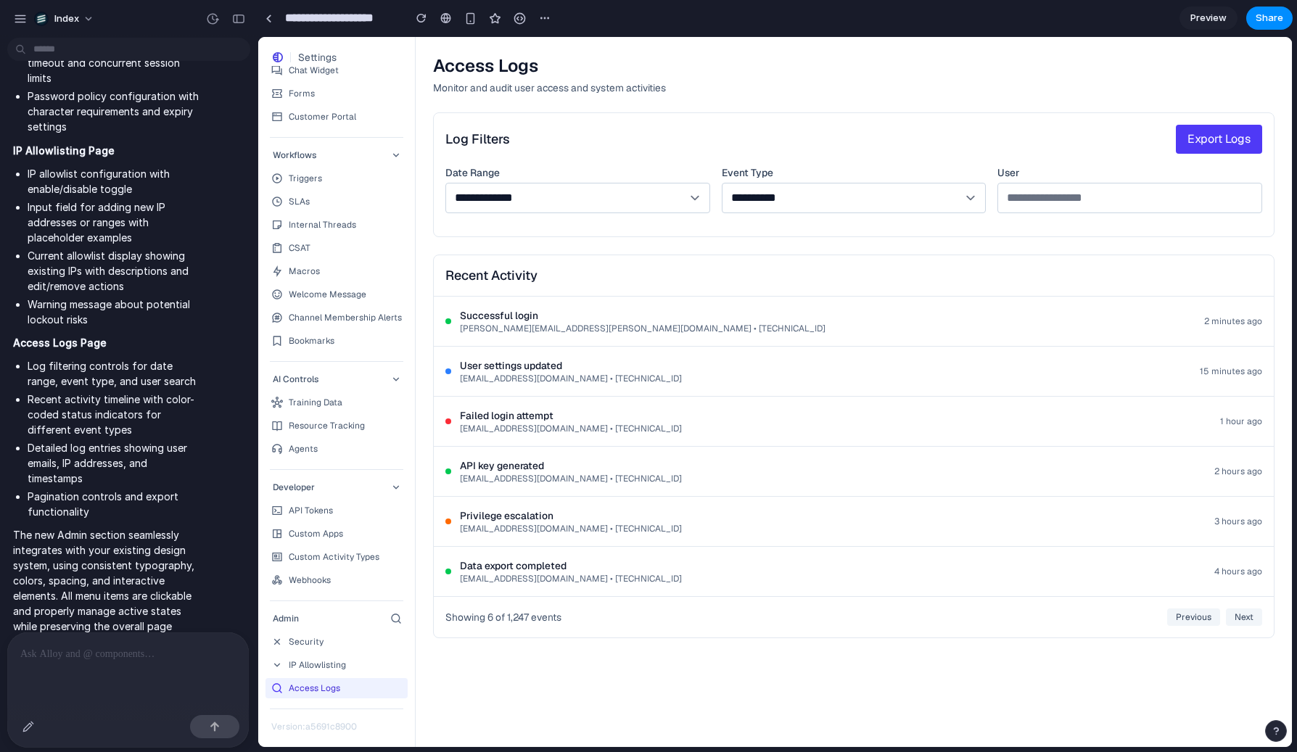
click at [313, 668] on div "IP Allowlisting" at bounding box center [317, 666] width 57 height 12
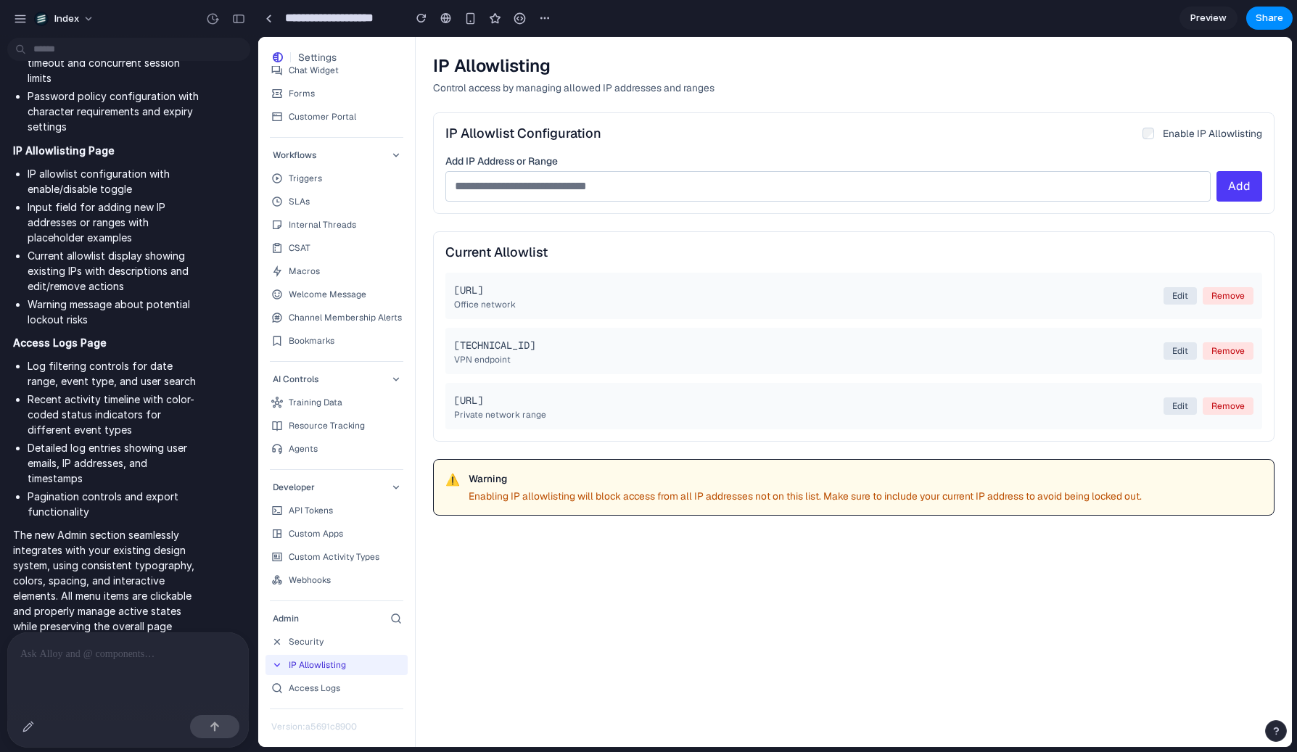
click at [316, 642] on div "Security" at bounding box center [306, 642] width 35 height 12
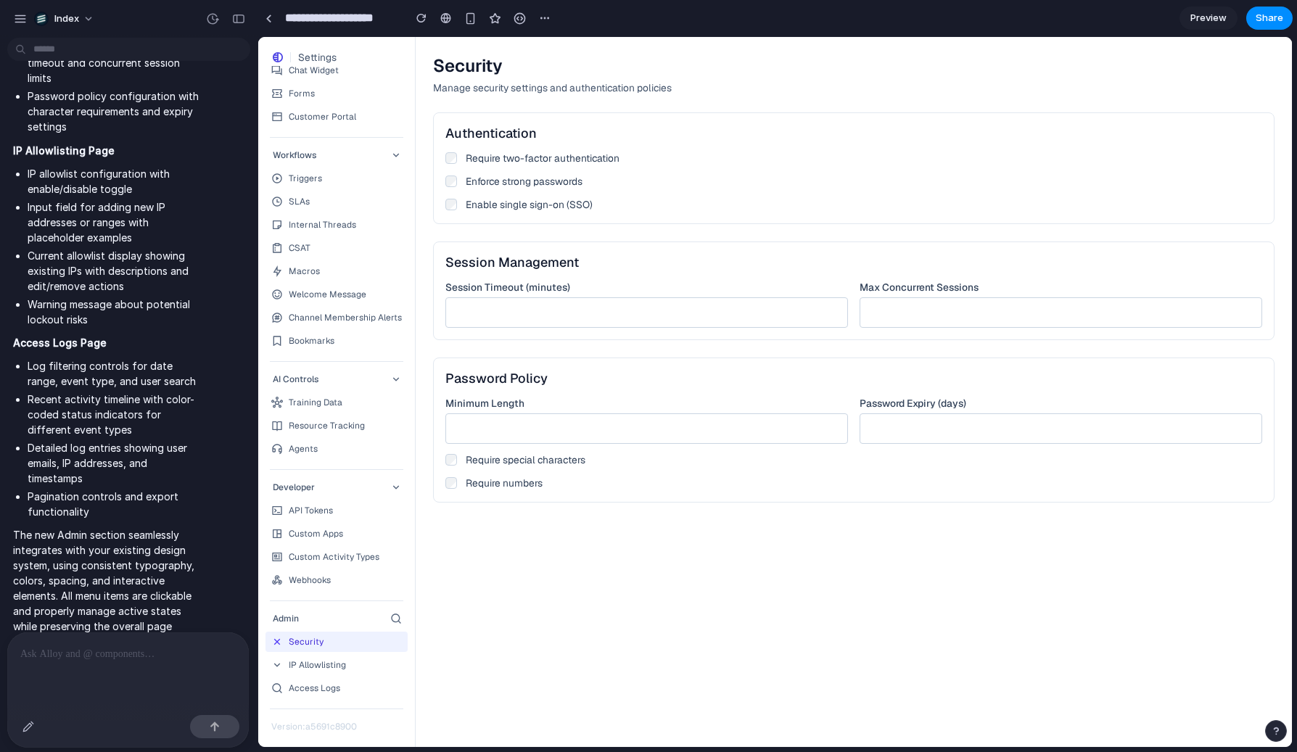
click at [308, 686] on div "Access Logs" at bounding box center [315, 689] width 52 height 12
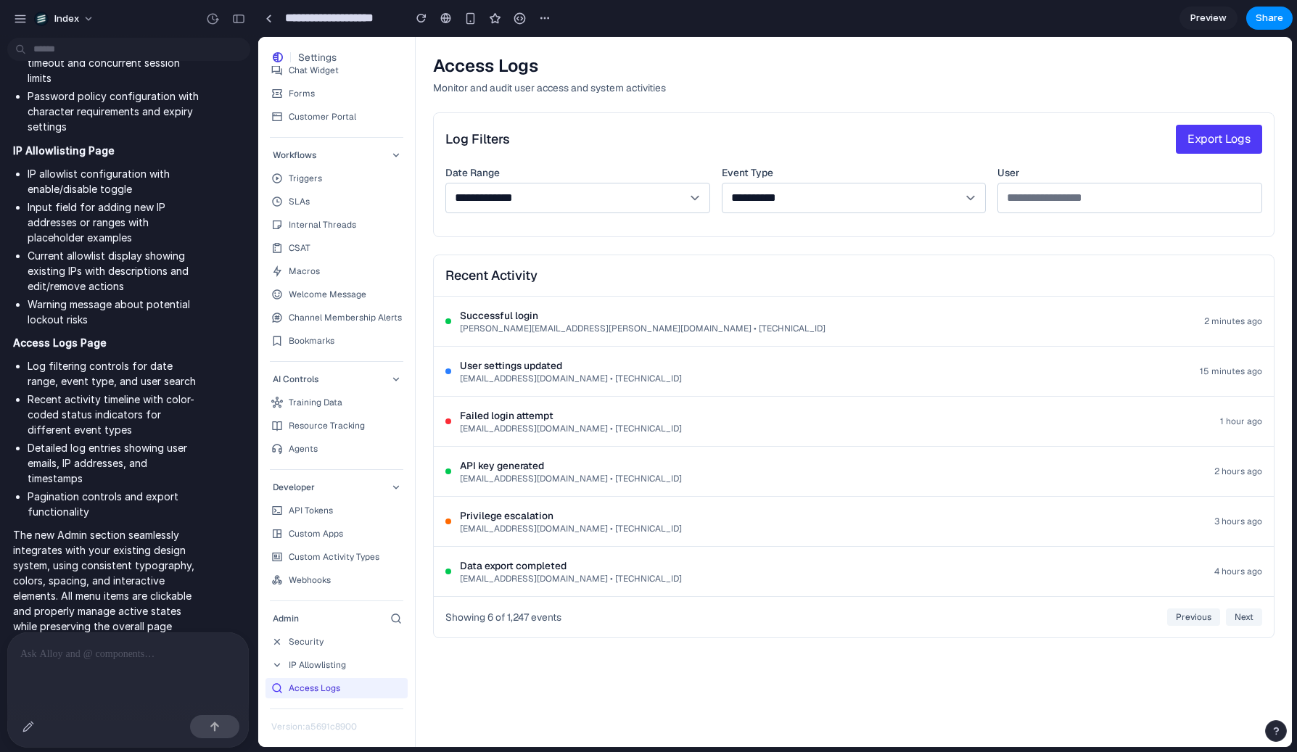
click at [312, 663] on div "IP Allowlisting" at bounding box center [317, 666] width 57 height 12
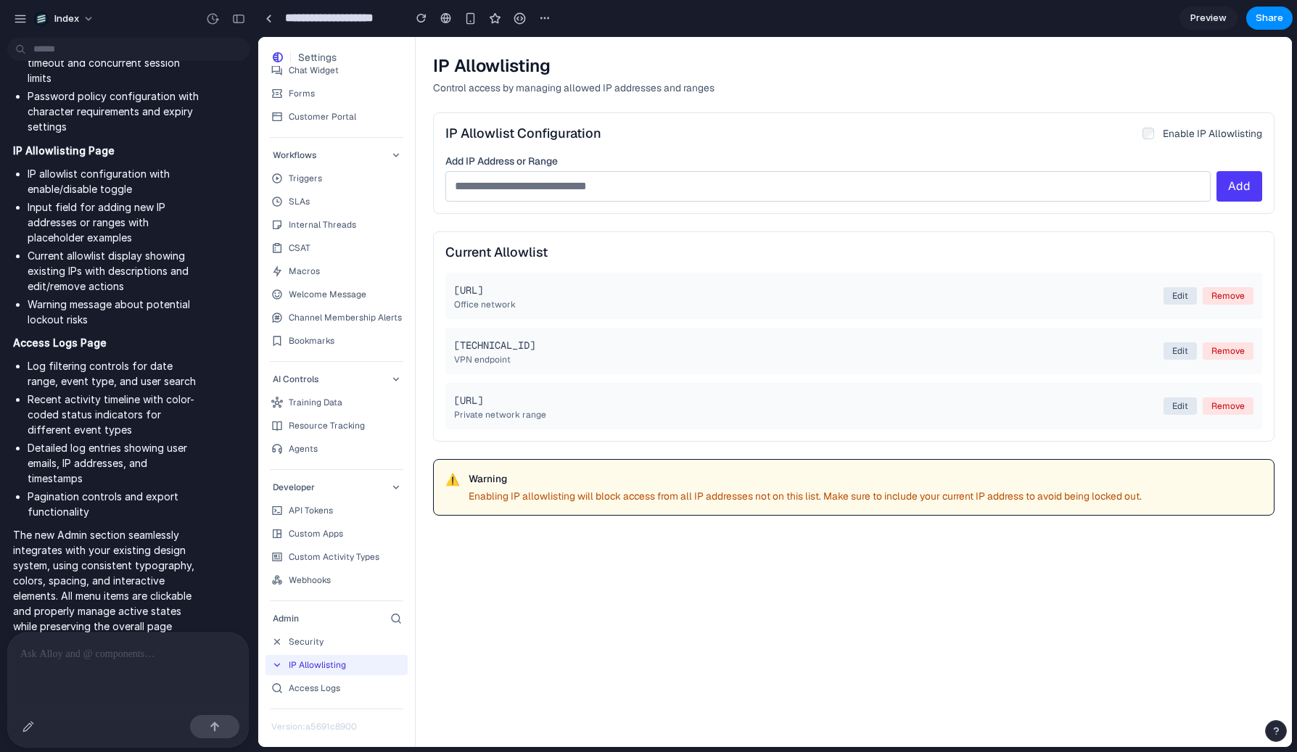
click at [313, 646] on div "Security" at bounding box center [306, 642] width 35 height 12
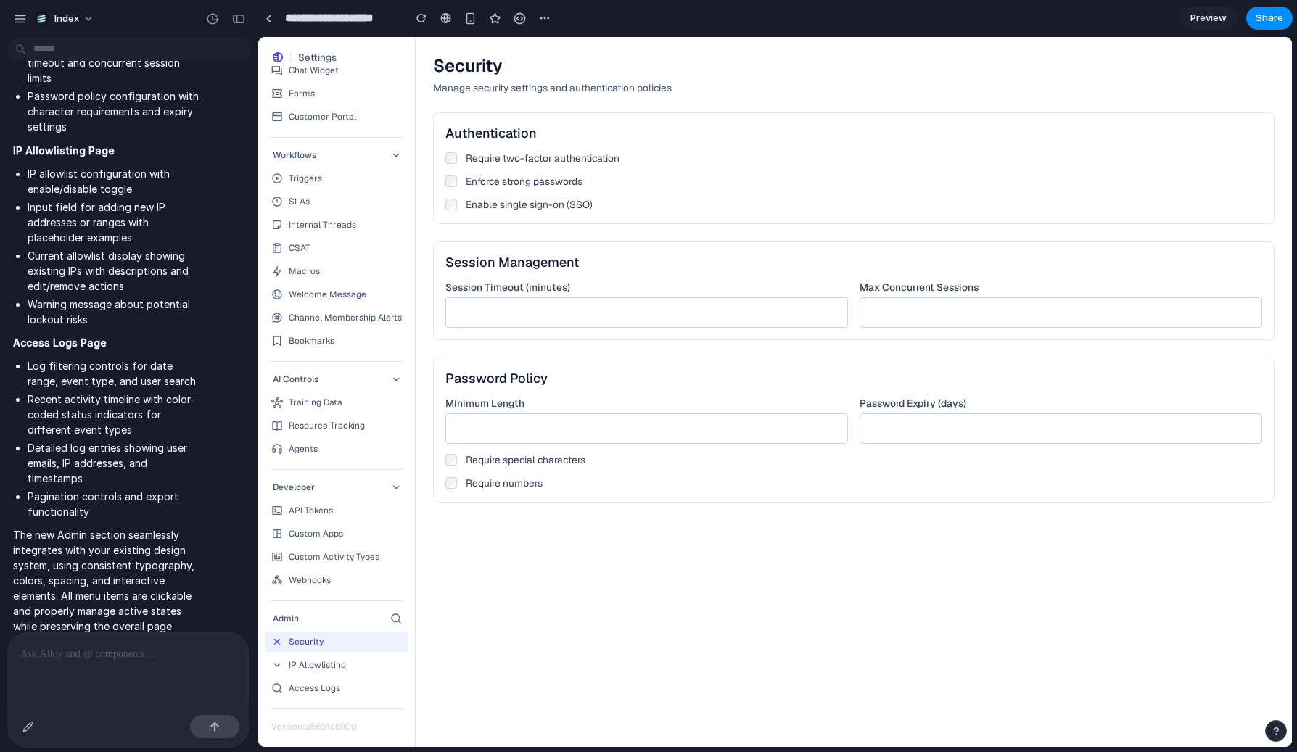
click at [522, 540] on div "Security Manage security settings and authentication policies Authentication Re…" at bounding box center [854, 392] width 876 height 710
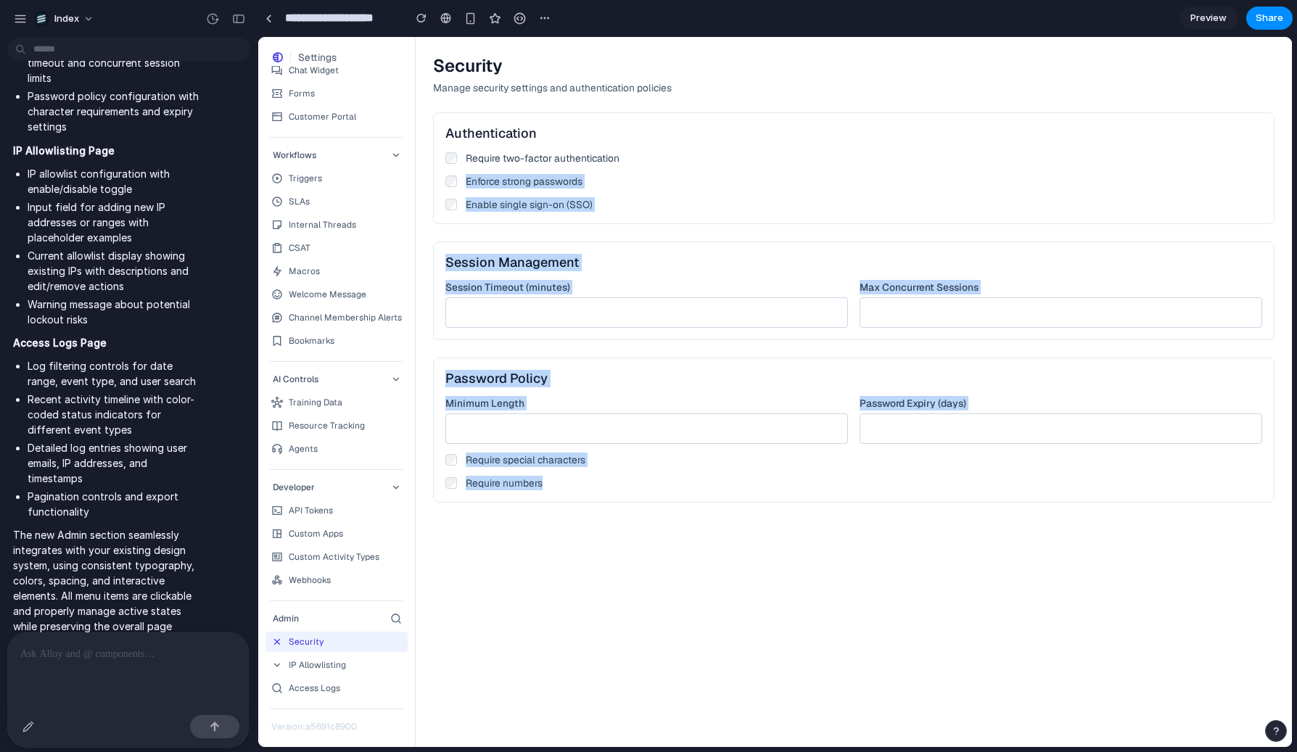
drag, startPoint x: 709, startPoint y: 573, endPoint x: 767, endPoint y: 156, distance: 421.2
click at [767, 156] on div "Security Manage security settings and authentication policies Authentication Re…" at bounding box center [854, 392] width 876 height 710
click at [767, 156] on label "Require two-factor authentication" at bounding box center [853, 158] width 817 height 15
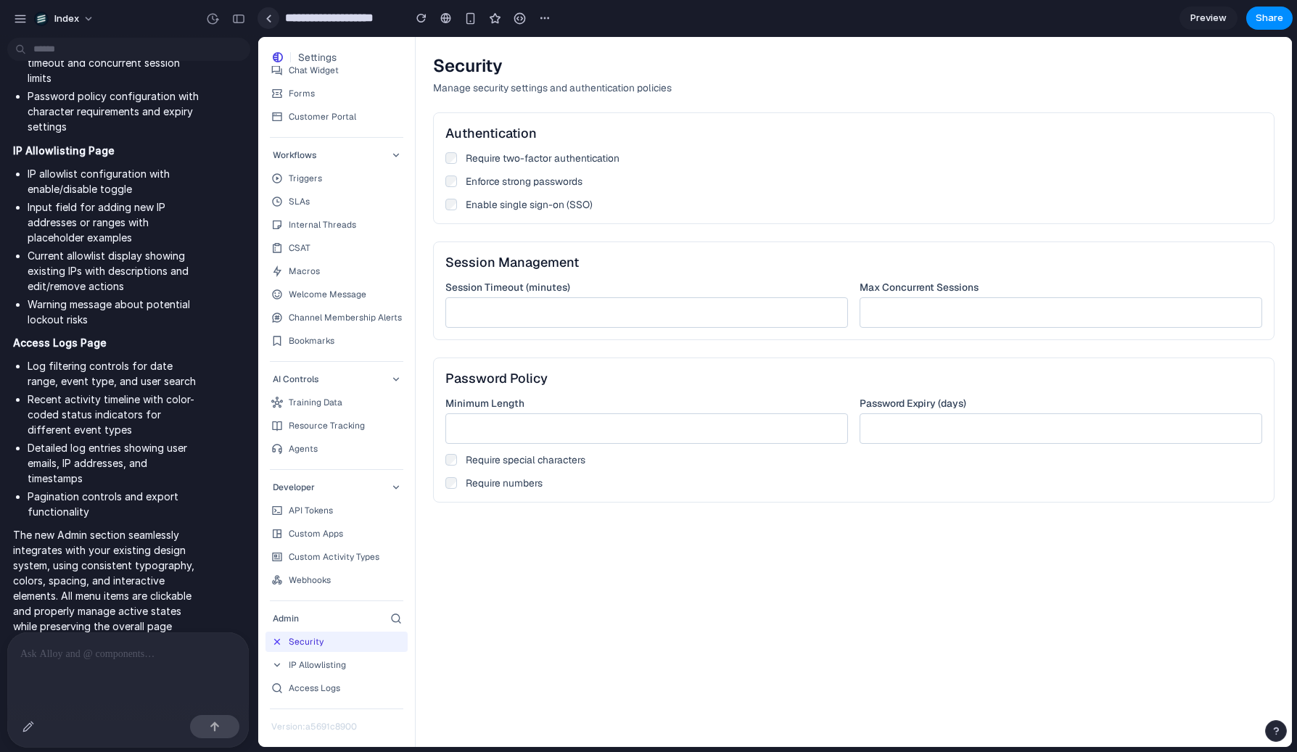
click at [275, 15] on link at bounding box center [269, 18] width 22 height 22
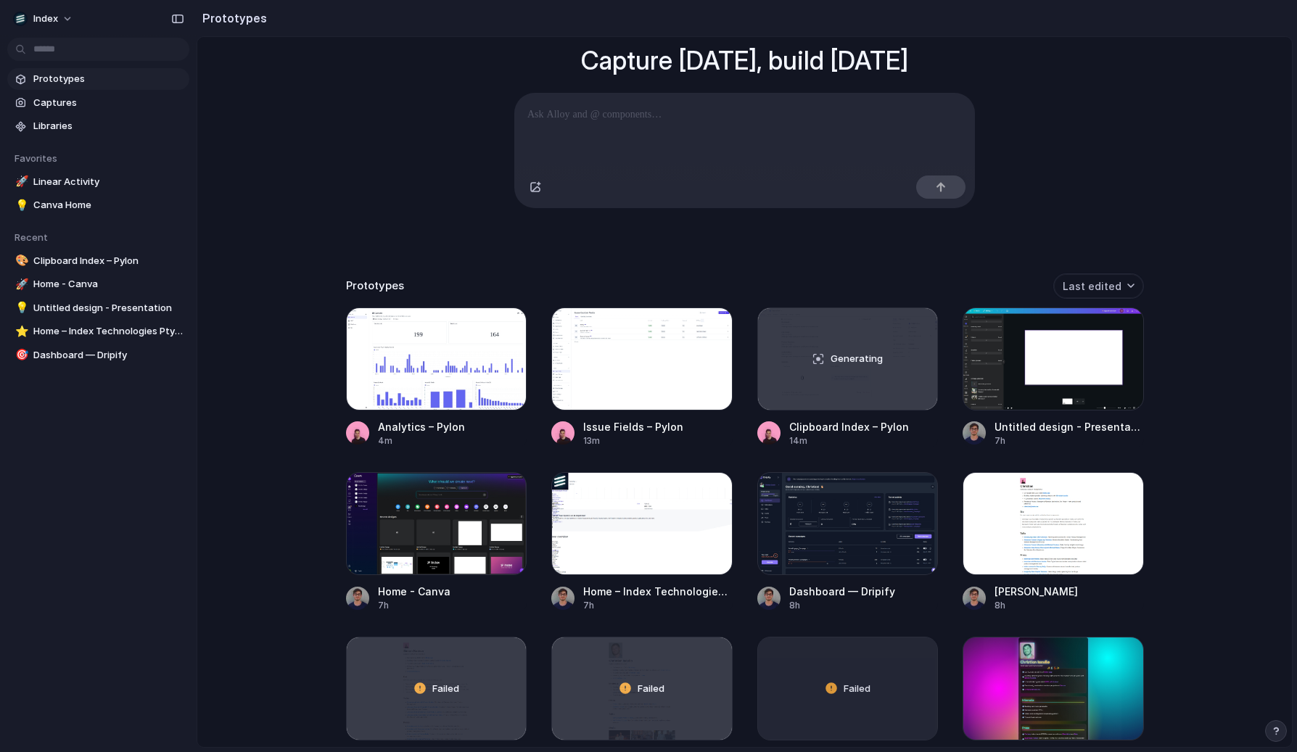
scroll to position [112, 0]
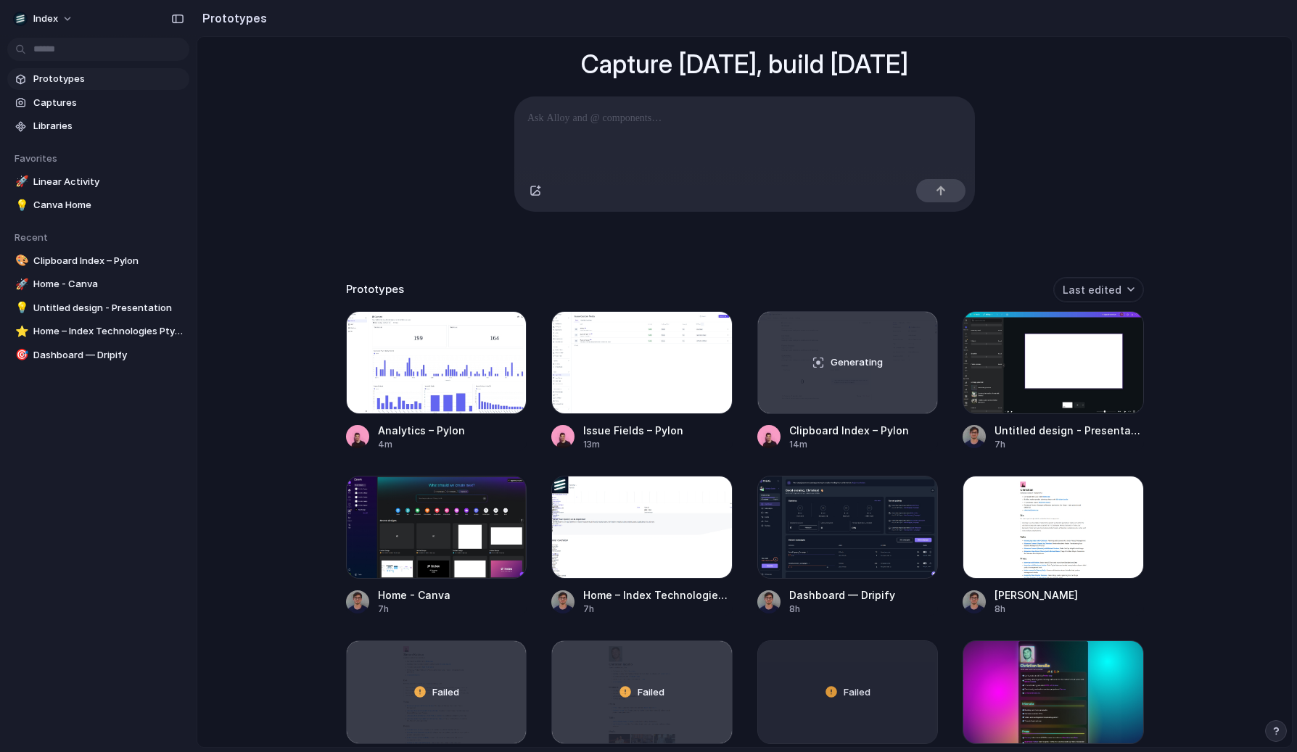
click at [287, 292] on div "Capture today, build tomorrow Clone web app Clone screenshot Start from existin…" at bounding box center [744, 318] width 1095 height 787
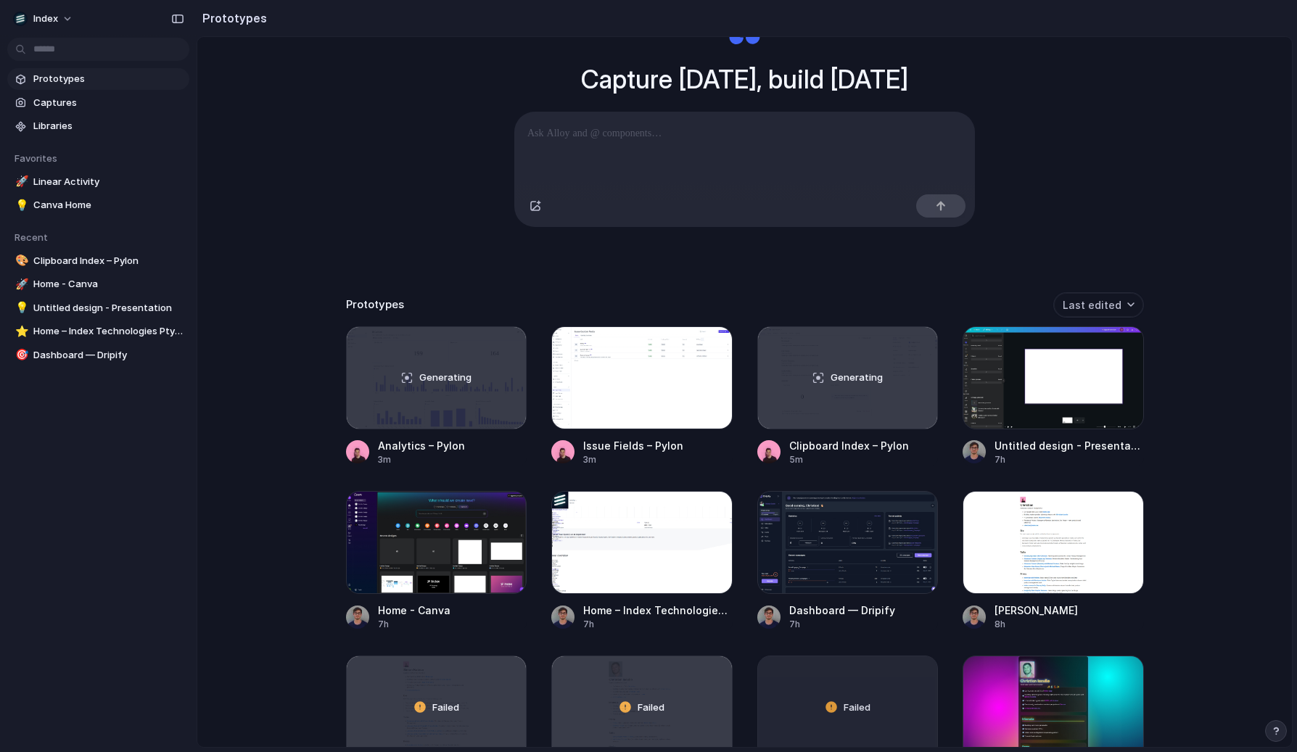
scroll to position [104, 0]
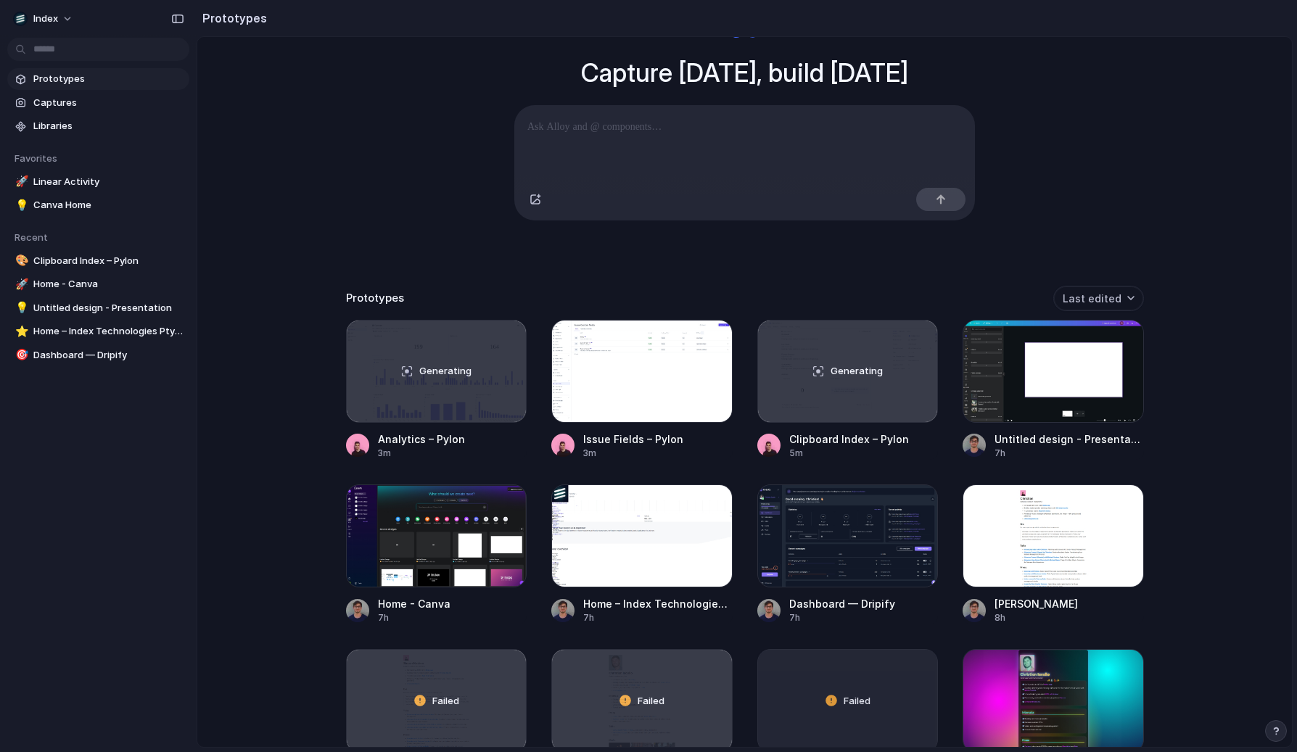
click at [295, 346] on div "Capture [DATE], build [DATE] Clone web app Clone screenshot Start from existing…" at bounding box center [744, 326] width 1095 height 787
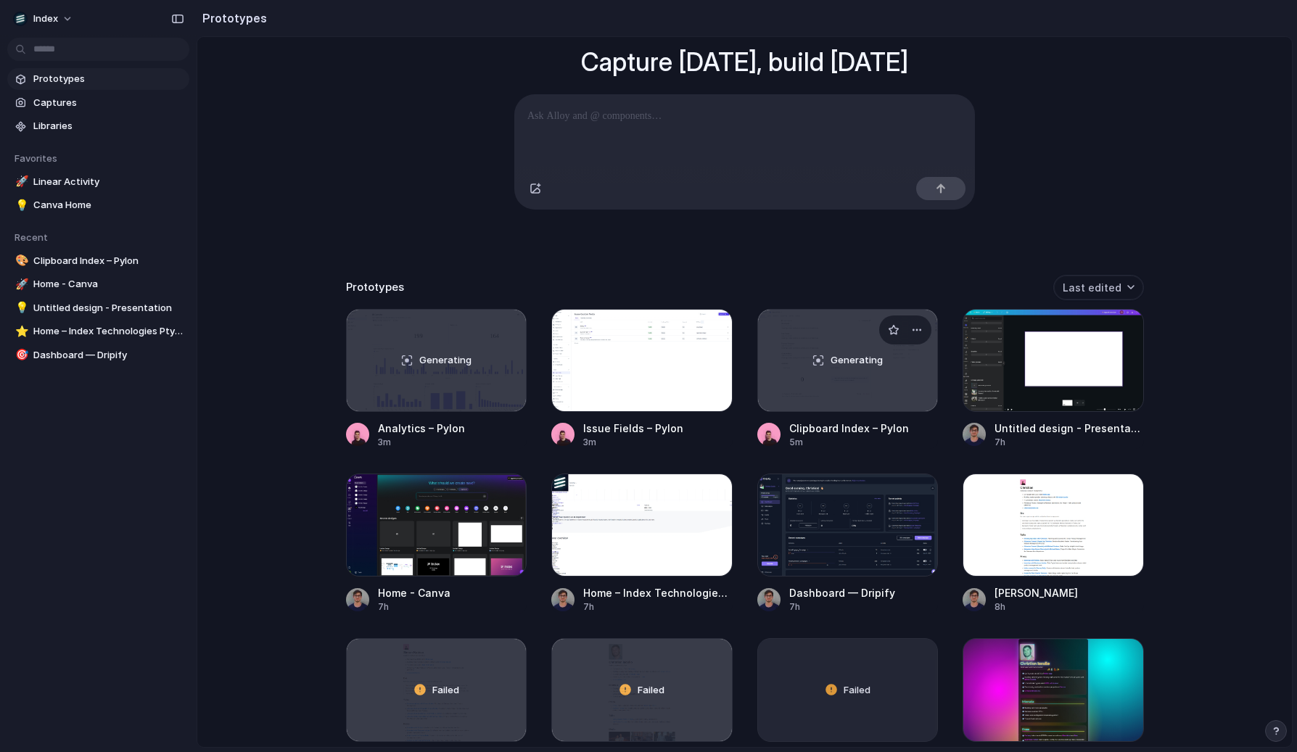
click at [791, 390] on div "Generating" at bounding box center [848, 361] width 180 height 102
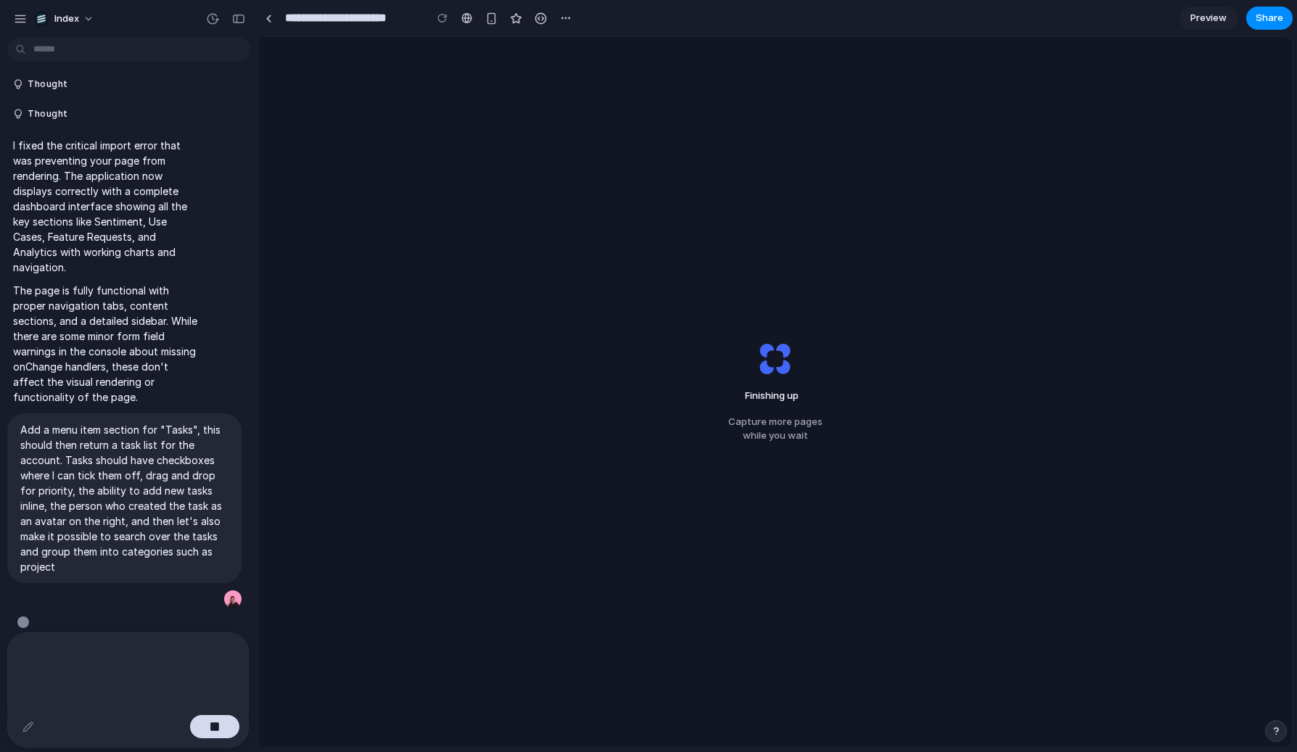
scroll to position [171, 0]
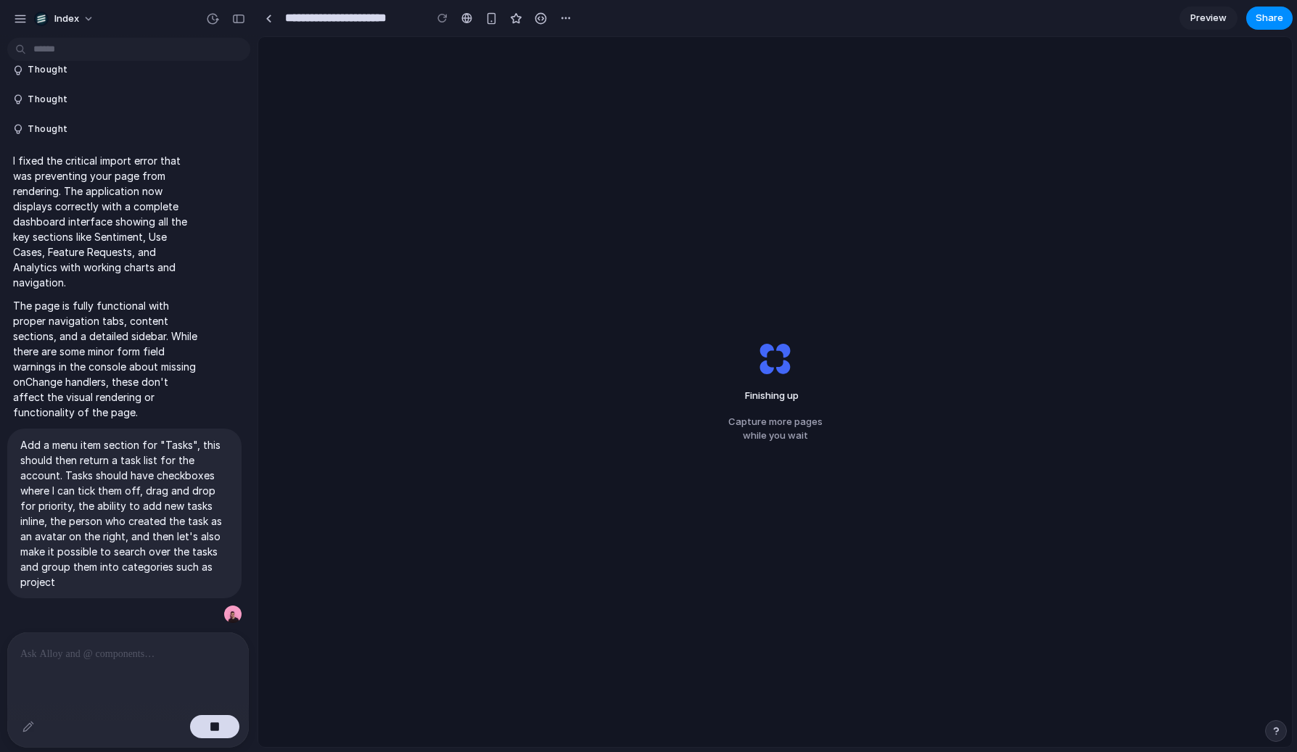
scroll to position [171, 0]
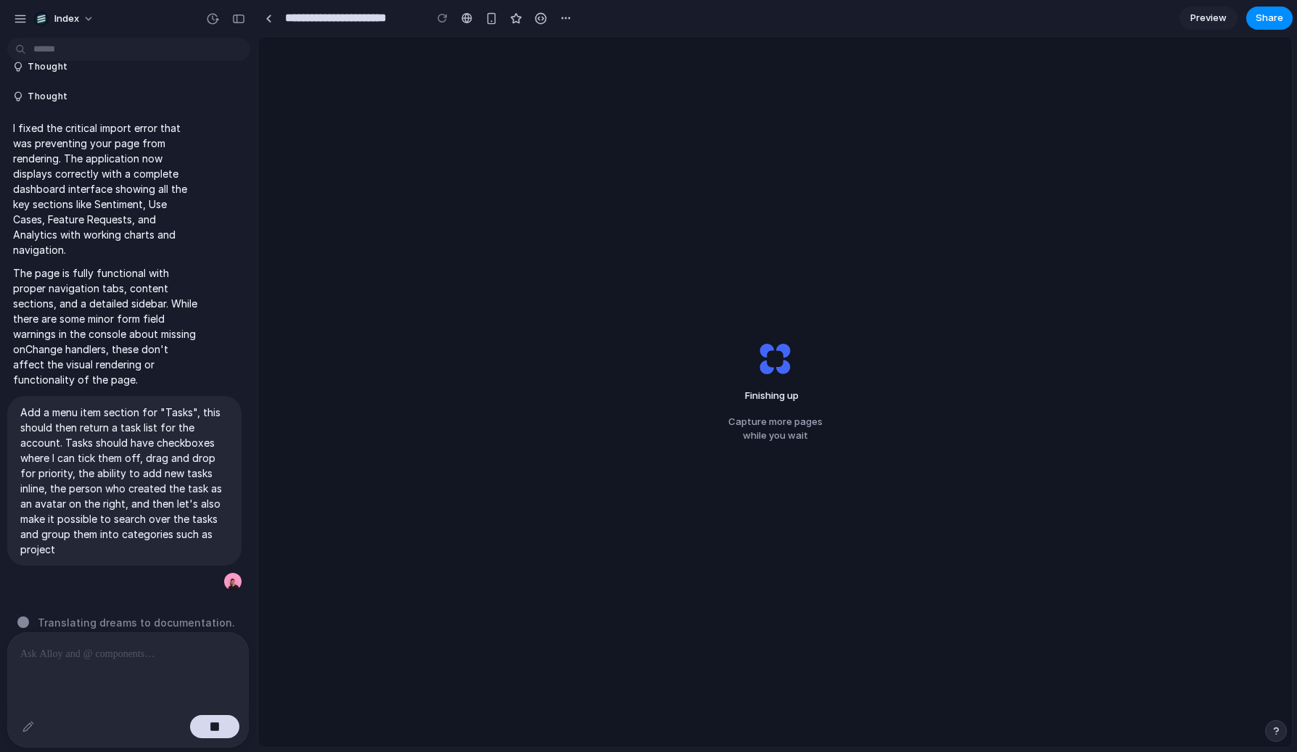
click at [662, 77] on div "Finishing up Capture more pages while you wait" at bounding box center [775, 392] width 1034 height 710
click at [615, 160] on div "Finishing up ... Capture more pages while you wait" at bounding box center [775, 392] width 1034 height 710
click at [615, 160] on div "Finishing up .. Capture more pages while you wait" at bounding box center [775, 392] width 1034 height 710
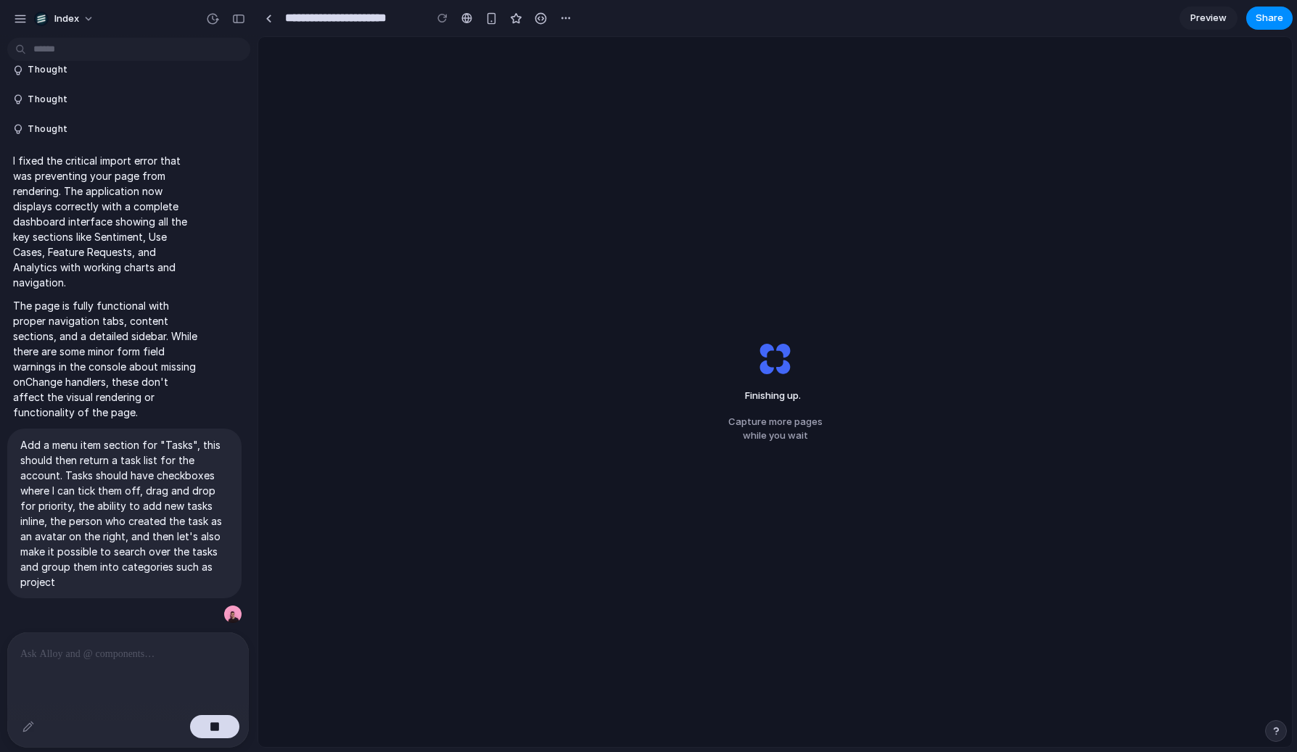
scroll to position [171, 0]
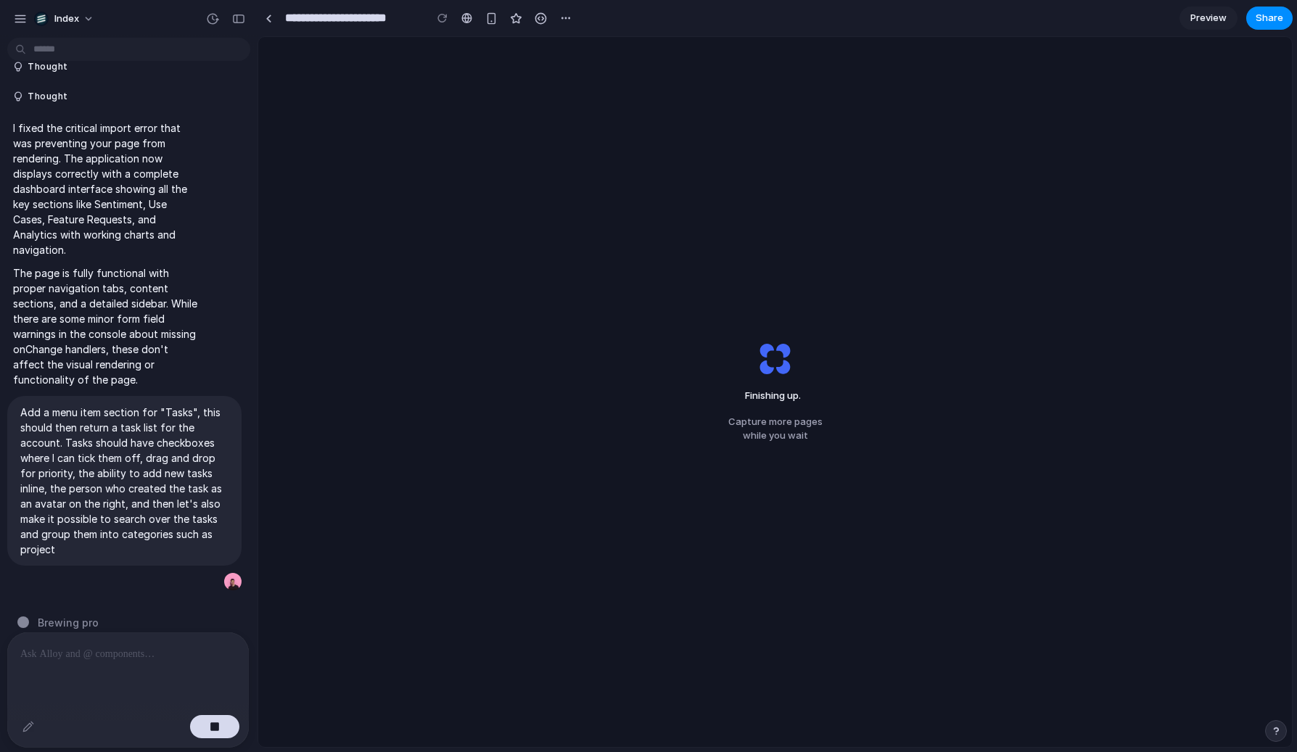
click at [793, 491] on div "Finishing up . Capture more pages while you wait" at bounding box center [775, 392] width 1034 height 710
click at [761, 242] on div "Finishing up . Capture more pages while you wait" at bounding box center [775, 392] width 1034 height 710
click at [268, 14] on link at bounding box center [269, 18] width 22 height 22
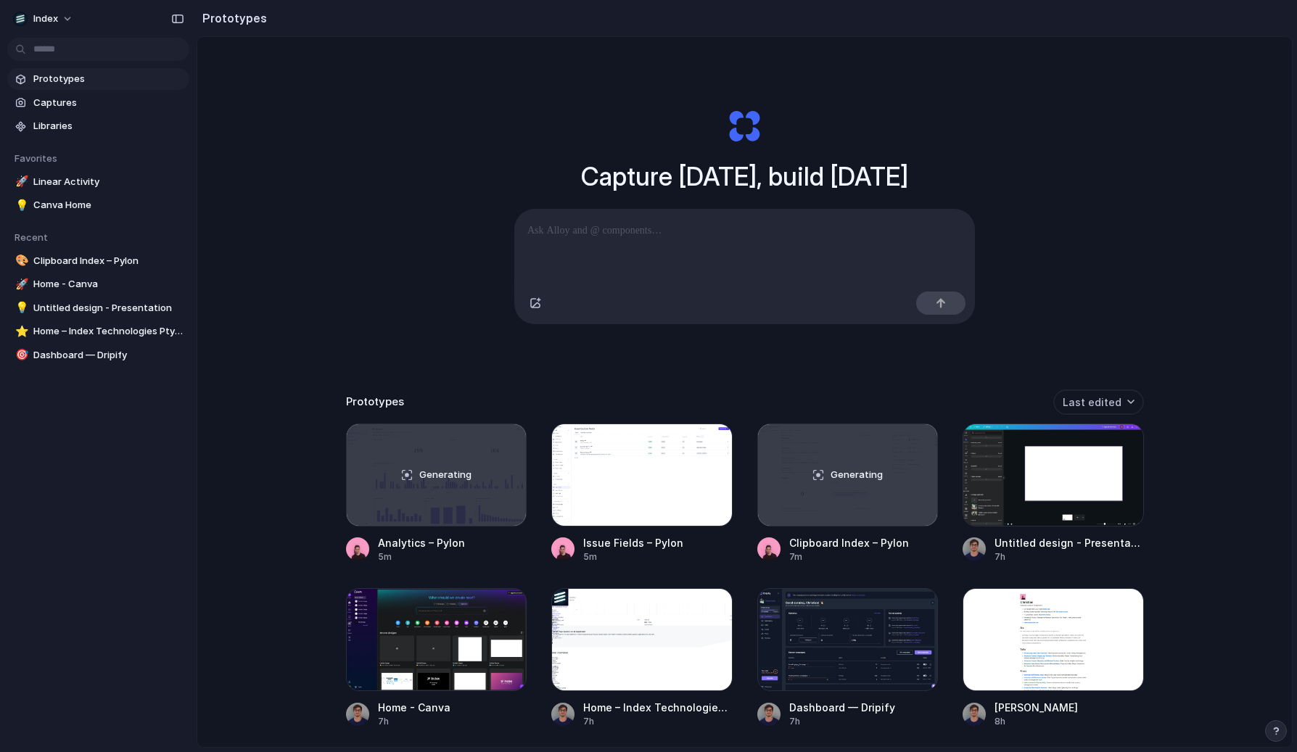
click at [332, 198] on div "Capture today, build tomorrow Clone web app Clone screenshot Start from existin…" at bounding box center [744, 430] width 1095 height 787
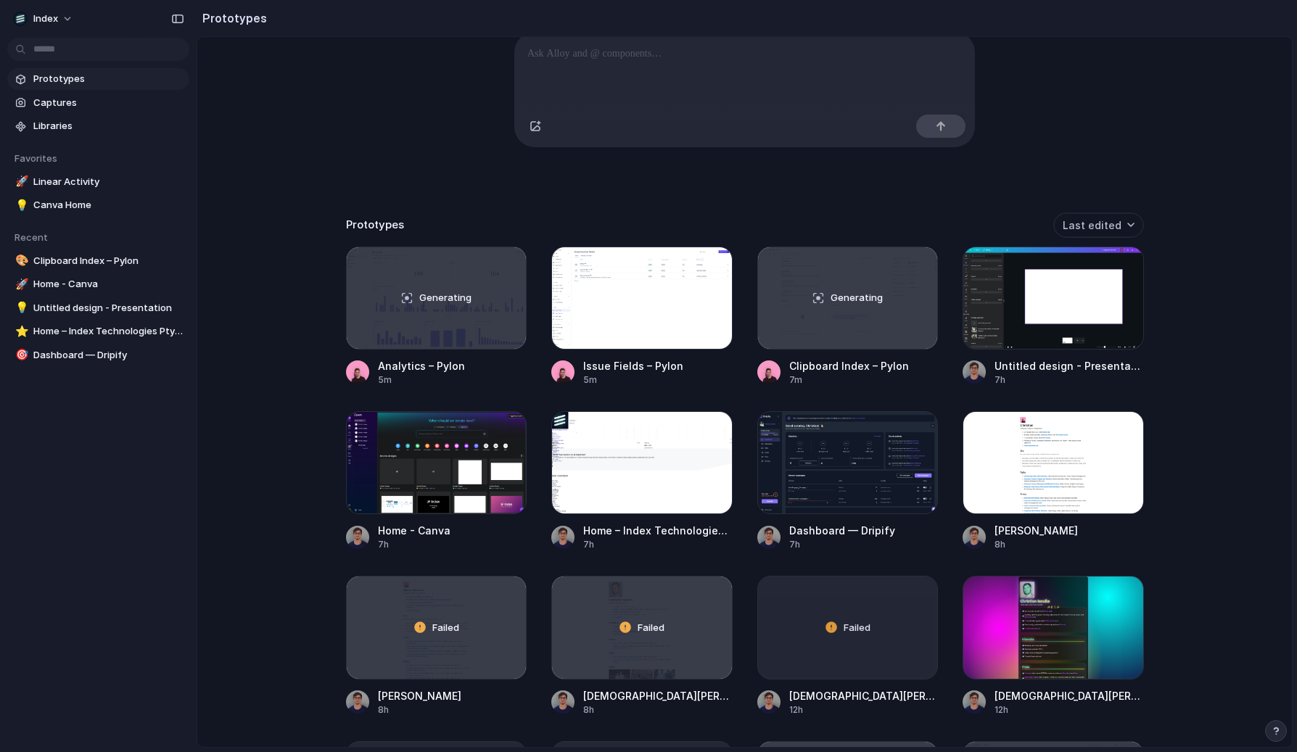
scroll to position [179, 0]
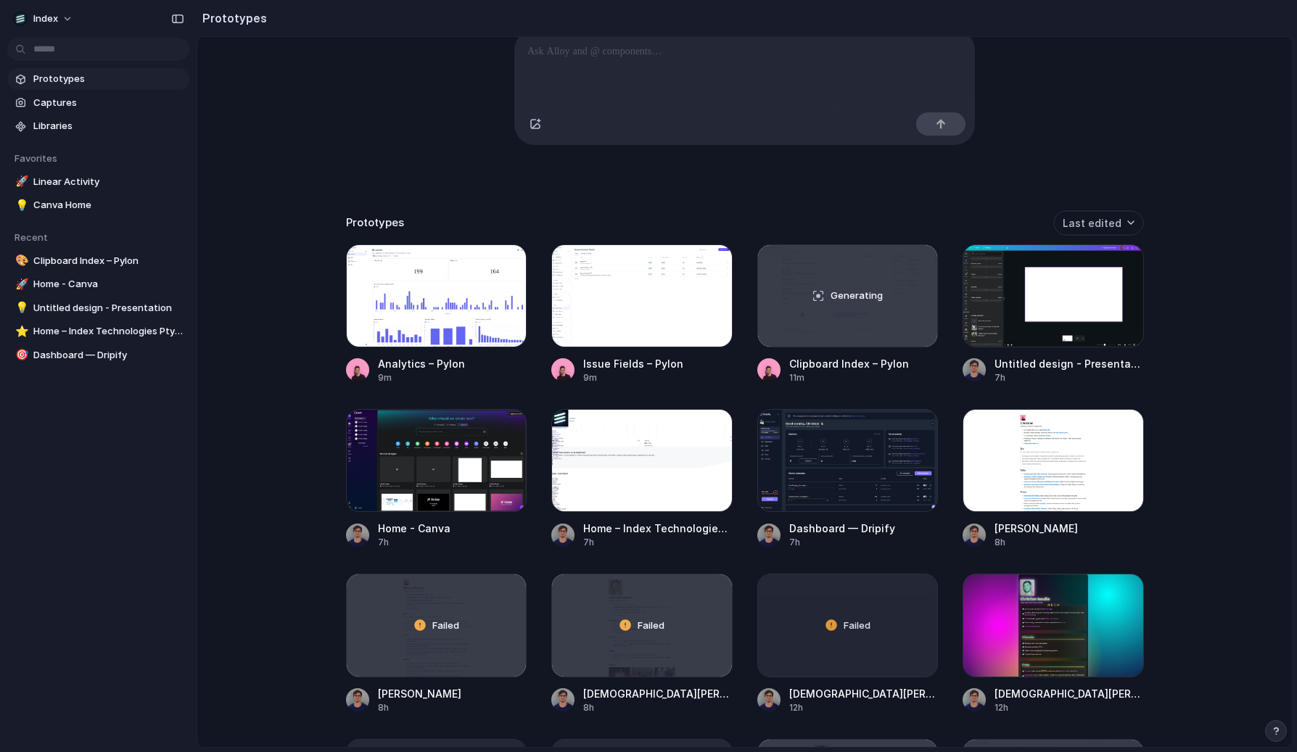
click at [461, 208] on div "Capture today, build tomorrow Clone web app Clone screenshot Start from existin…" at bounding box center [744, 251] width 1095 height 787
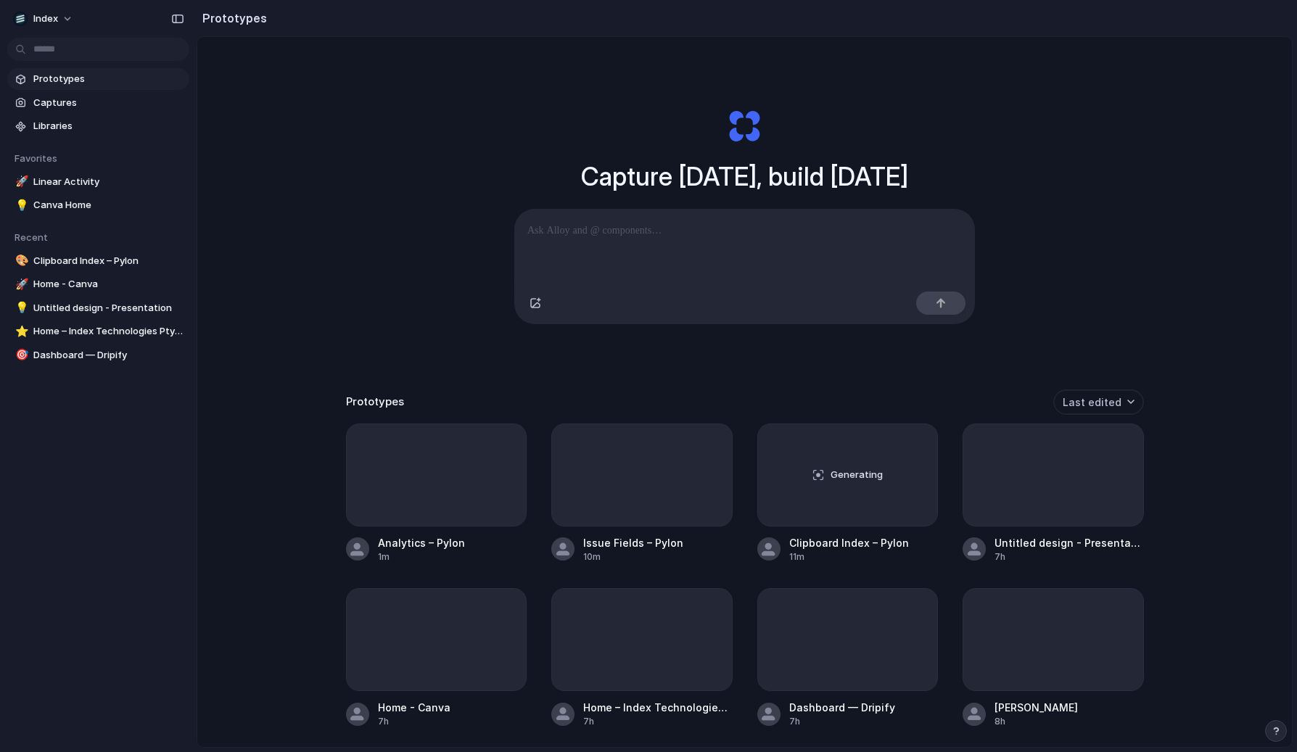
scroll to position [78, 0]
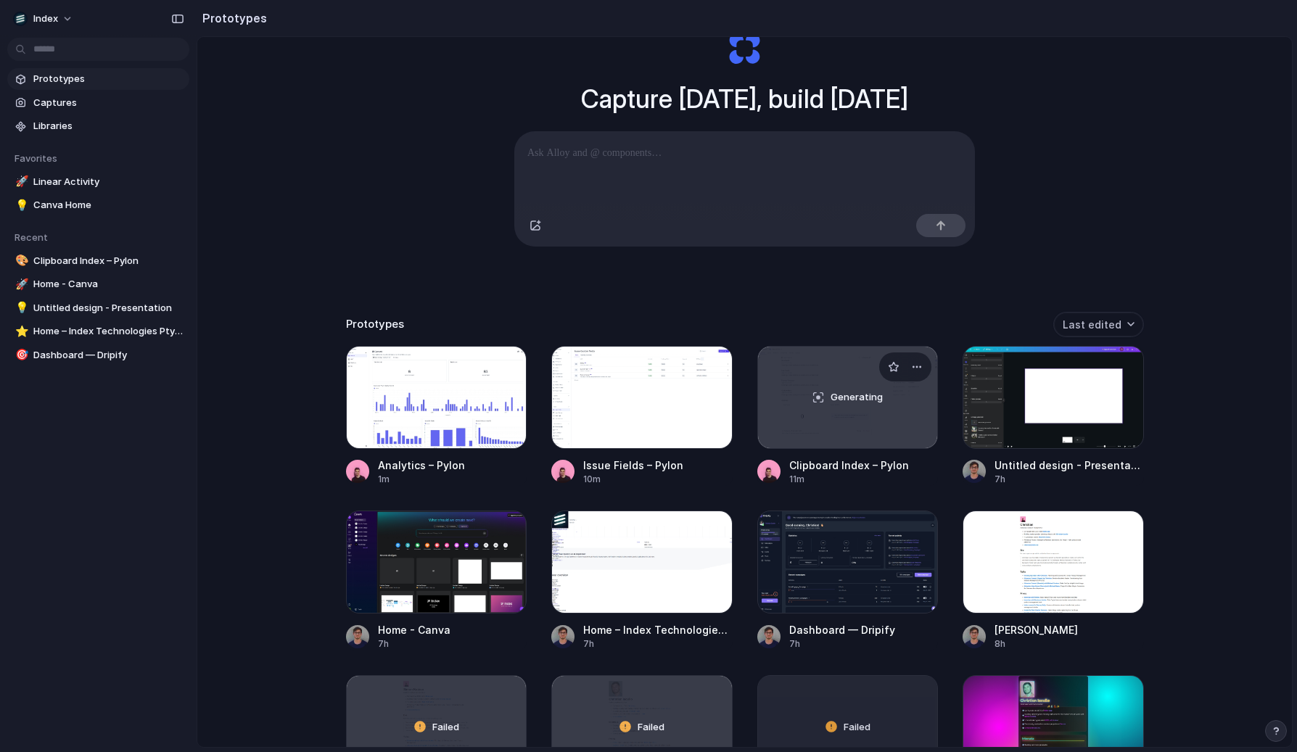
click at [786, 433] on div "Generating" at bounding box center [848, 398] width 180 height 102
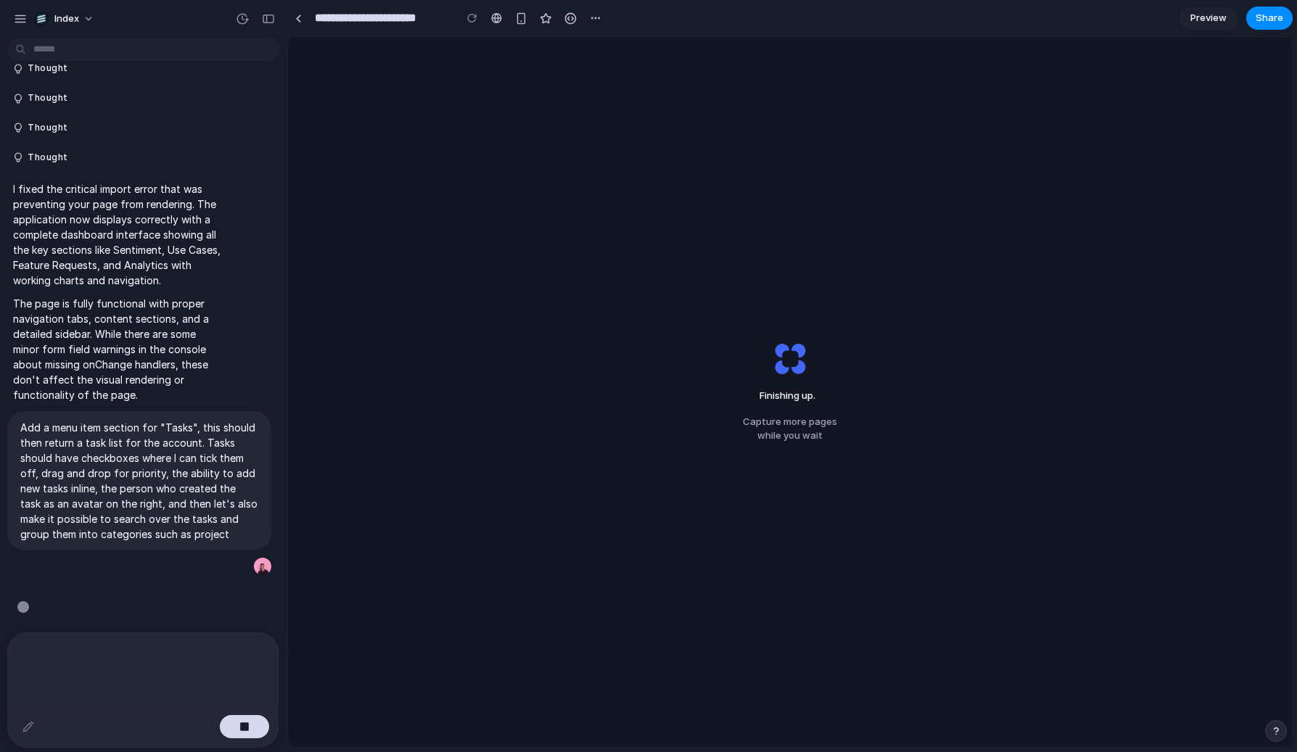
scroll to position [110, 0]
drag, startPoint x: 257, startPoint y: 411, endPoint x: 287, endPoint y: 412, distance: 30.5
click at [571, 554] on div "Finishing up ... Capture more pages while you wait" at bounding box center [790, 392] width 1004 height 710
click at [289, 16] on link at bounding box center [298, 18] width 22 height 22
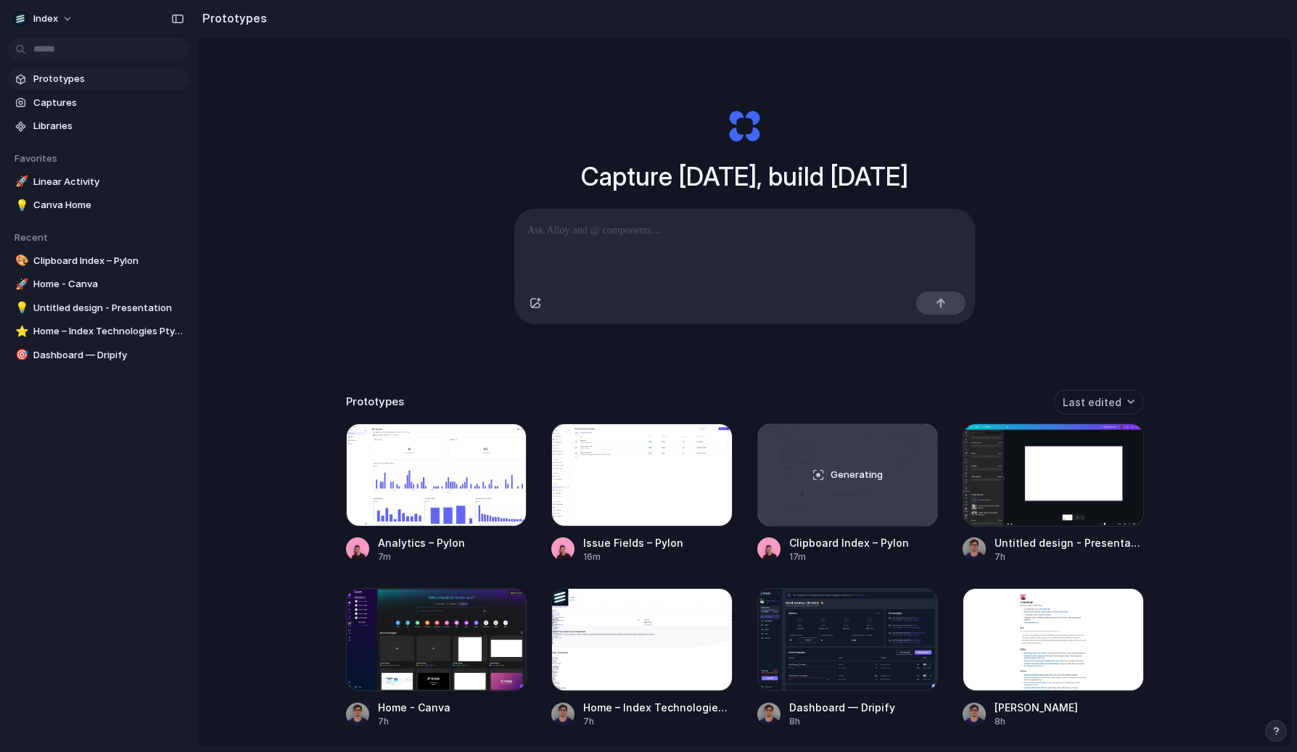
click at [286, 292] on div "Capture [DATE], build [DATE] Clone web app Clone screenshot Start from existing…" at bounding box center [744, 430] width 1095 height 787
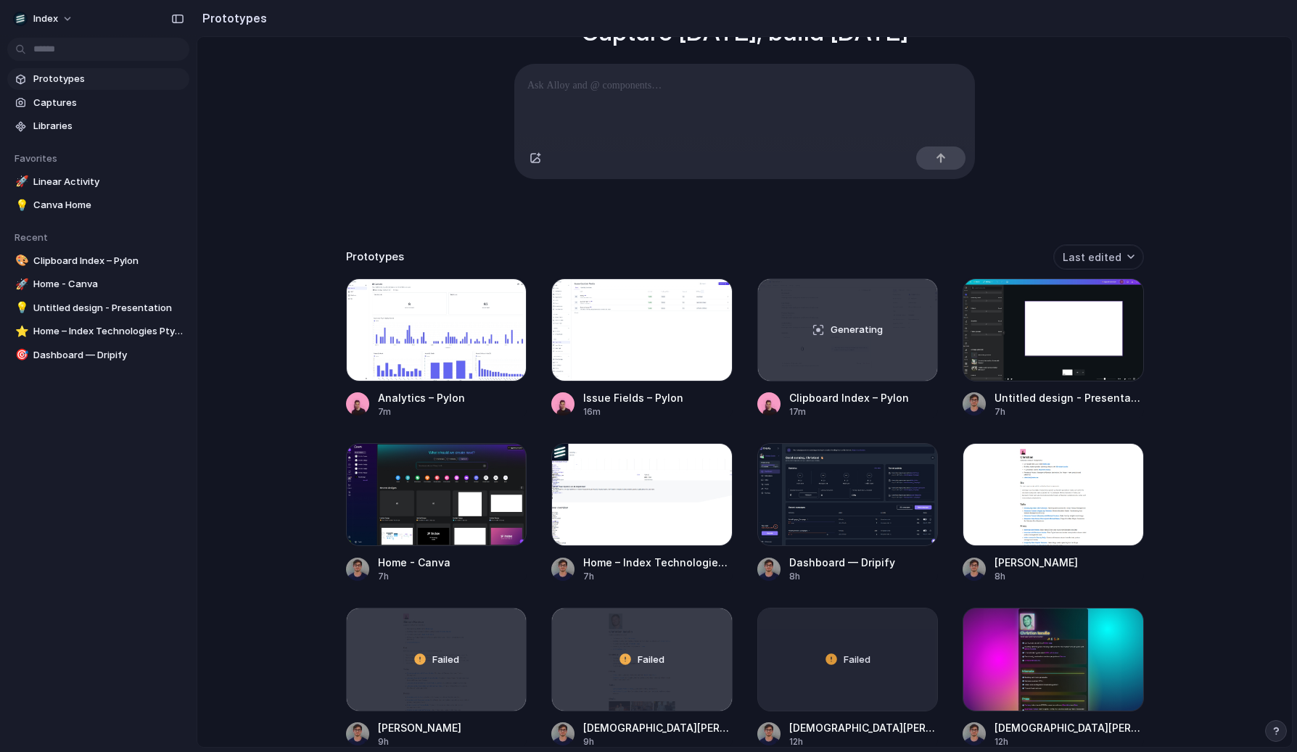
scroll to position [148, 0]
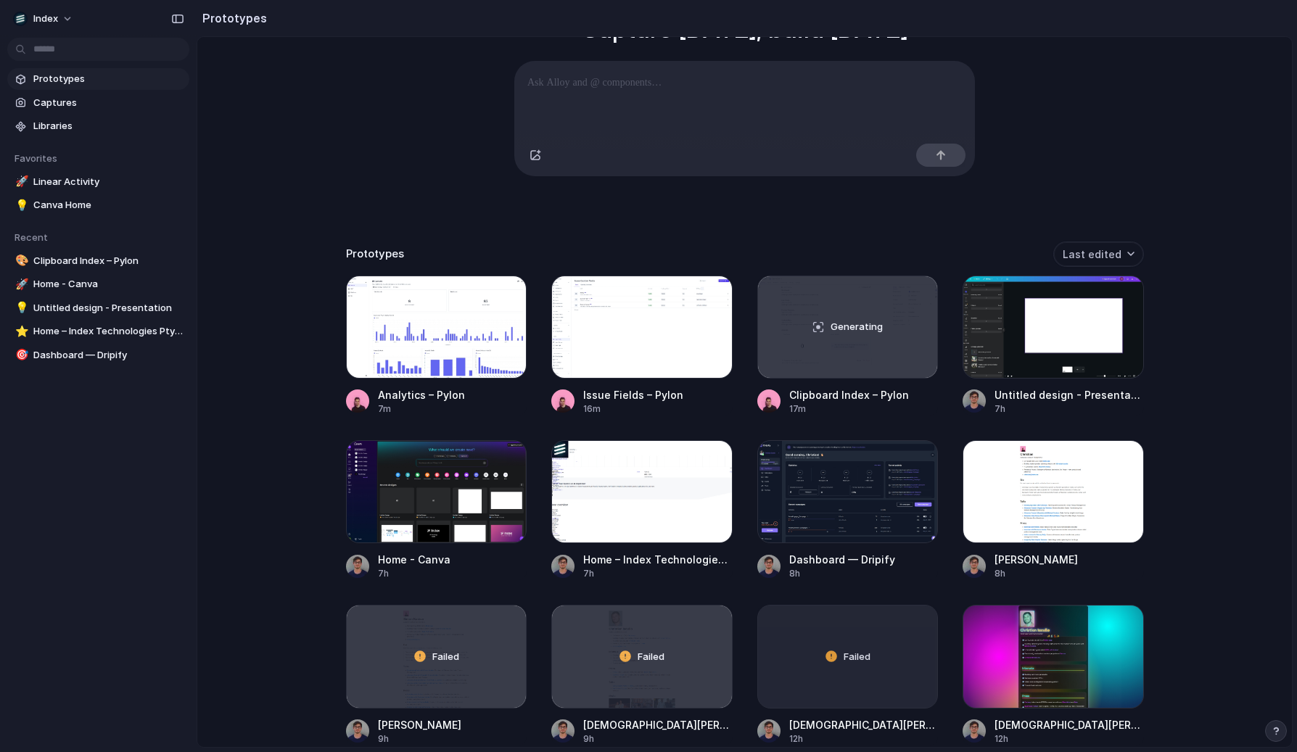
click at [286, 292] on div "Capture [DATE], build [DATE] Clone web app Clone screenshot Start from existing…" at bounding box center [744, 282] width 1095 height 787
drag, startPoint x: 292, startPoint y: 229, endPoint x: 292, endPoint y: 623, distance: 394.7
click at [292, 623] on div "Capture today, build tomorrow Clone web app Clone screenshot Start from existin…" at bounding box center [744, 282] width 1095 height 787
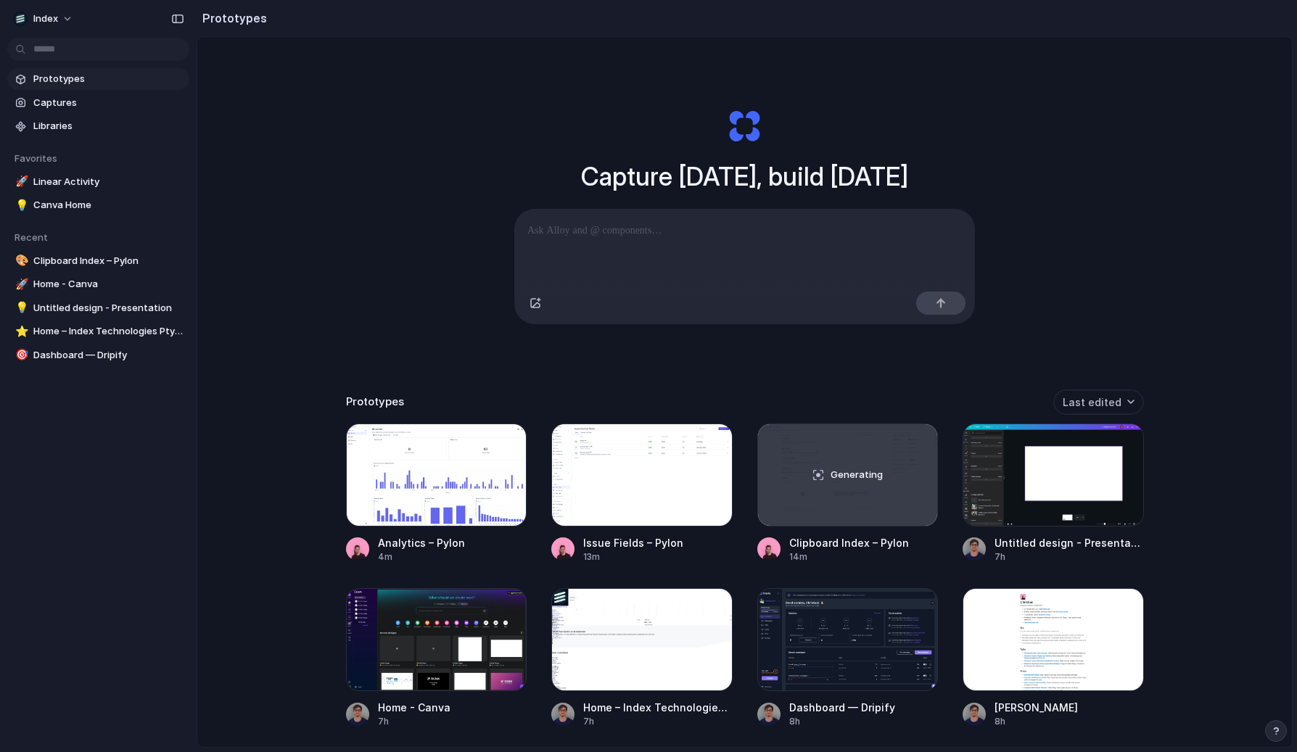
click at [482, 302] on div "Capture [DATE], build [DATE] Clone web app Clone screenshot Start from existing…" at bounding box center [745, 216] width 580 height 324
click at [827, 492] on div "Generating" at bounding box center [848, 475] width 180 height 102
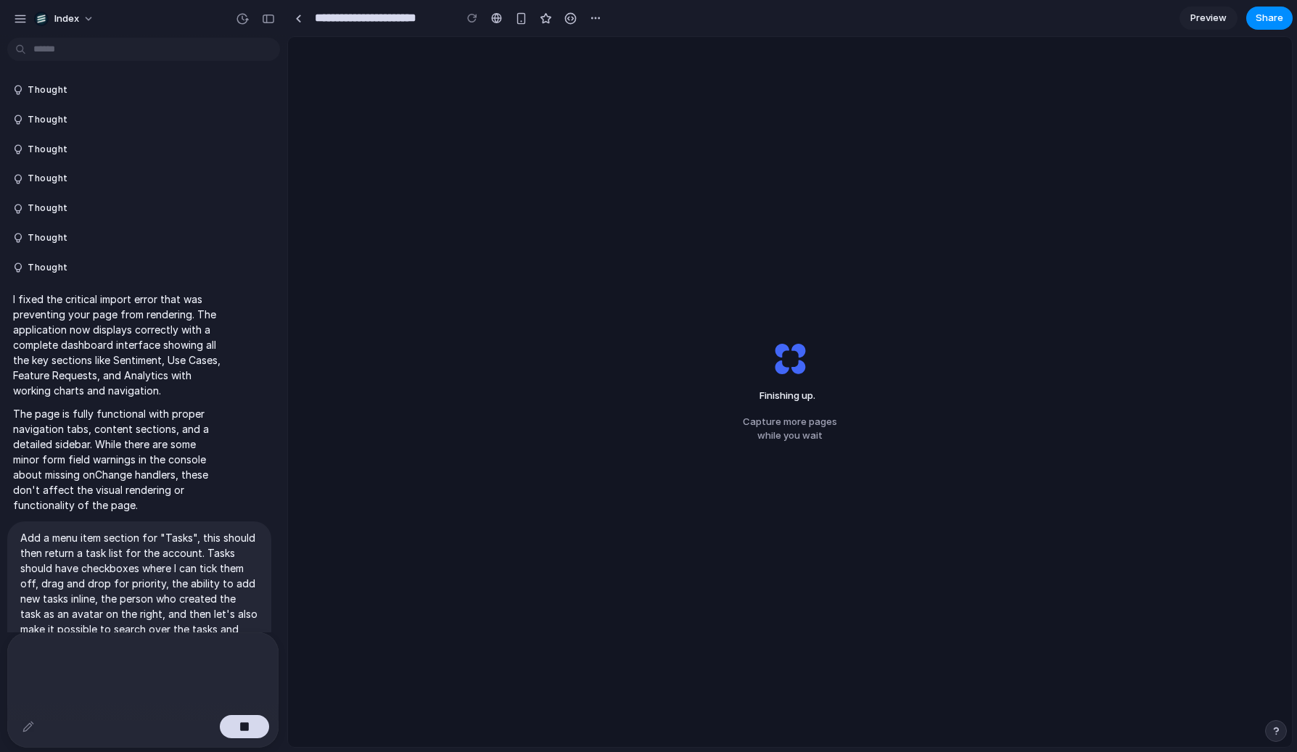
scroll to position [110, 0]
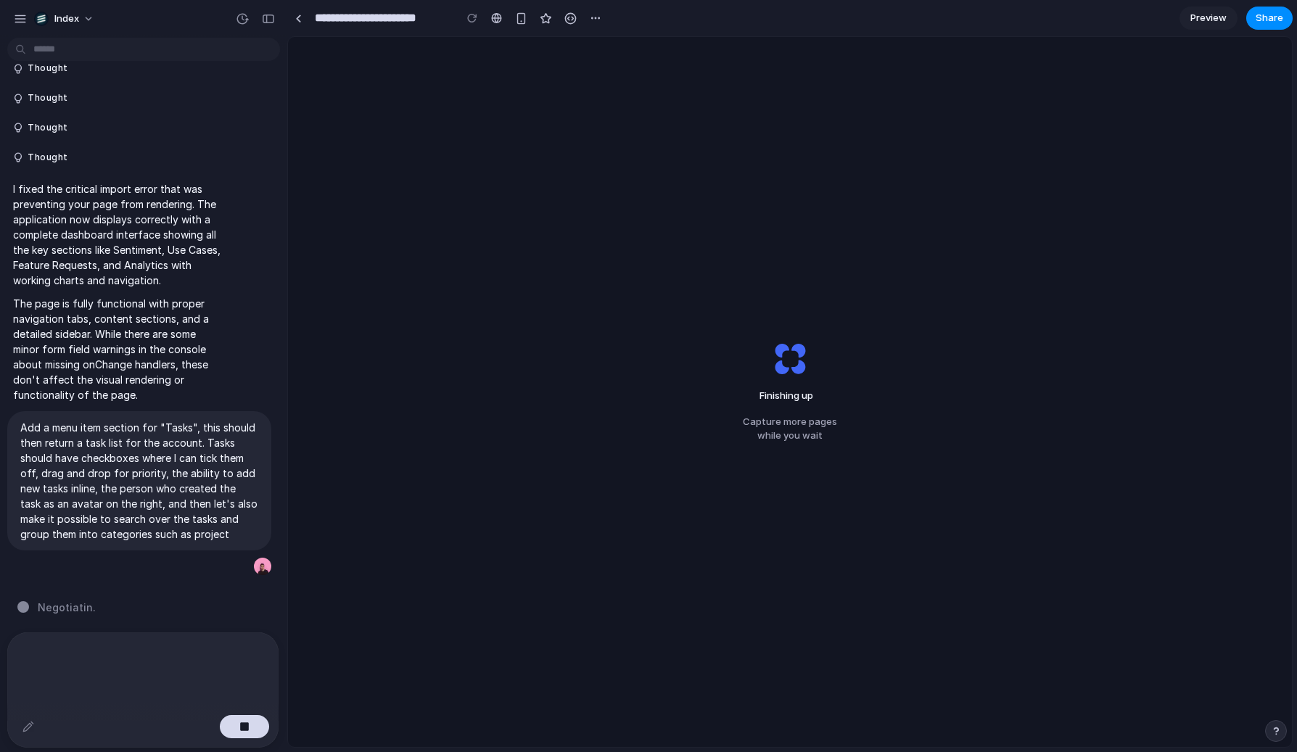
click at [566, 598] on div "Finishing up Capture more pages while you wait" at bounding box center [790, 392] width 1004 height 710
click at [289, 15] on link at bounding box center [298, 18] width 22 height 22
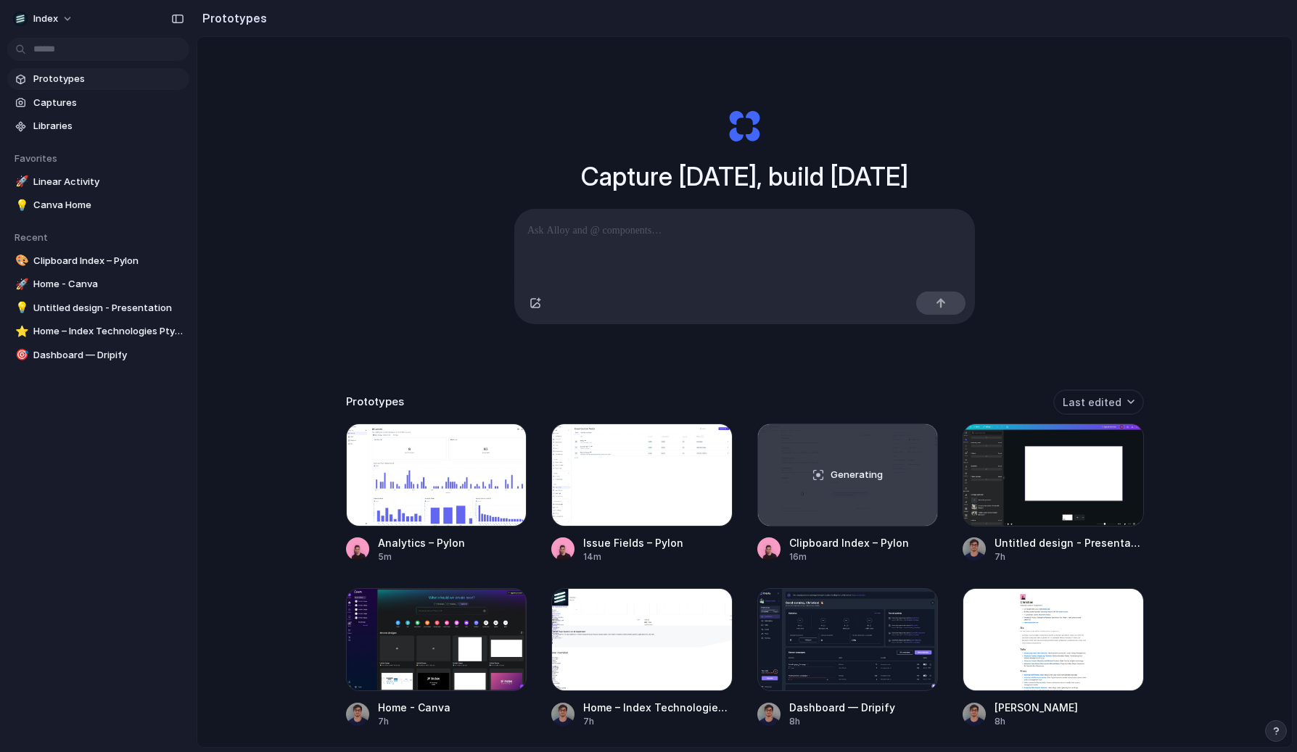
click at [314, 261] on div "Capture [DATE], build [DATE] Clone web app Clone screenshot Start from existing…" at bounding box center [744, 430] width 1095 height 787
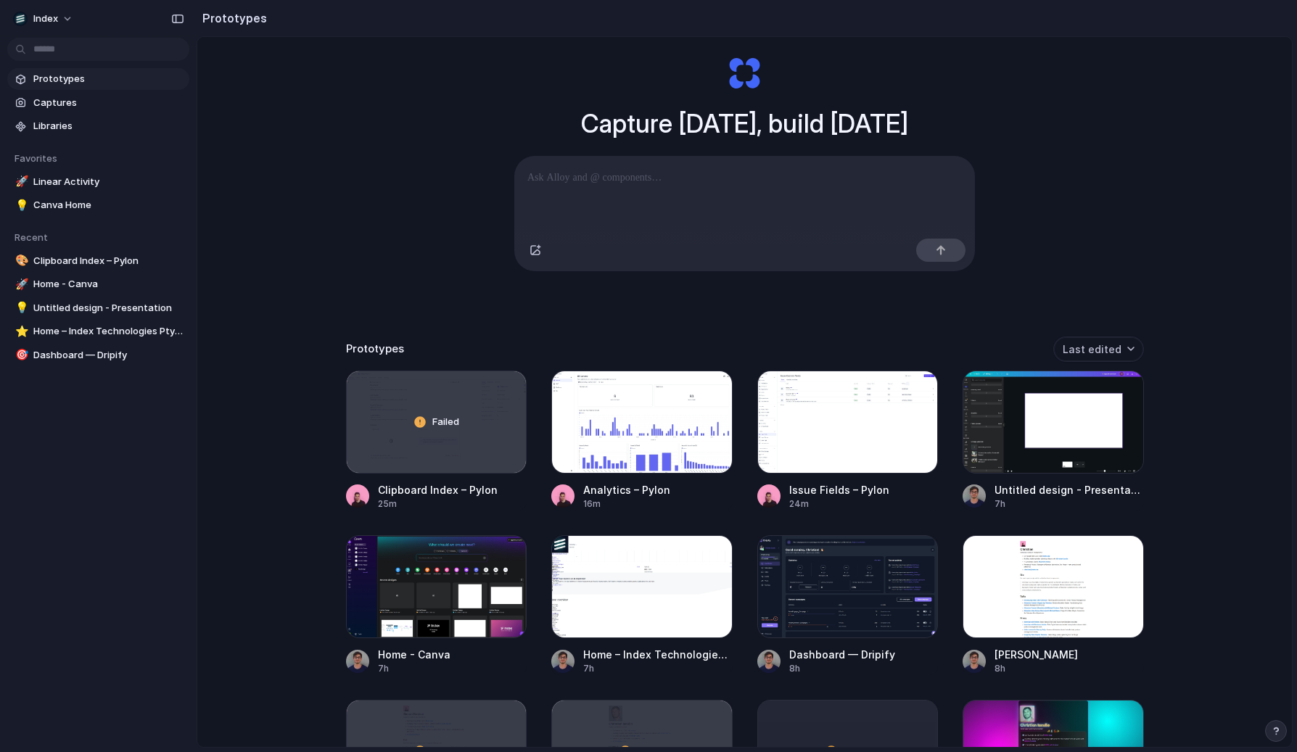
scroll to position [213, 0]
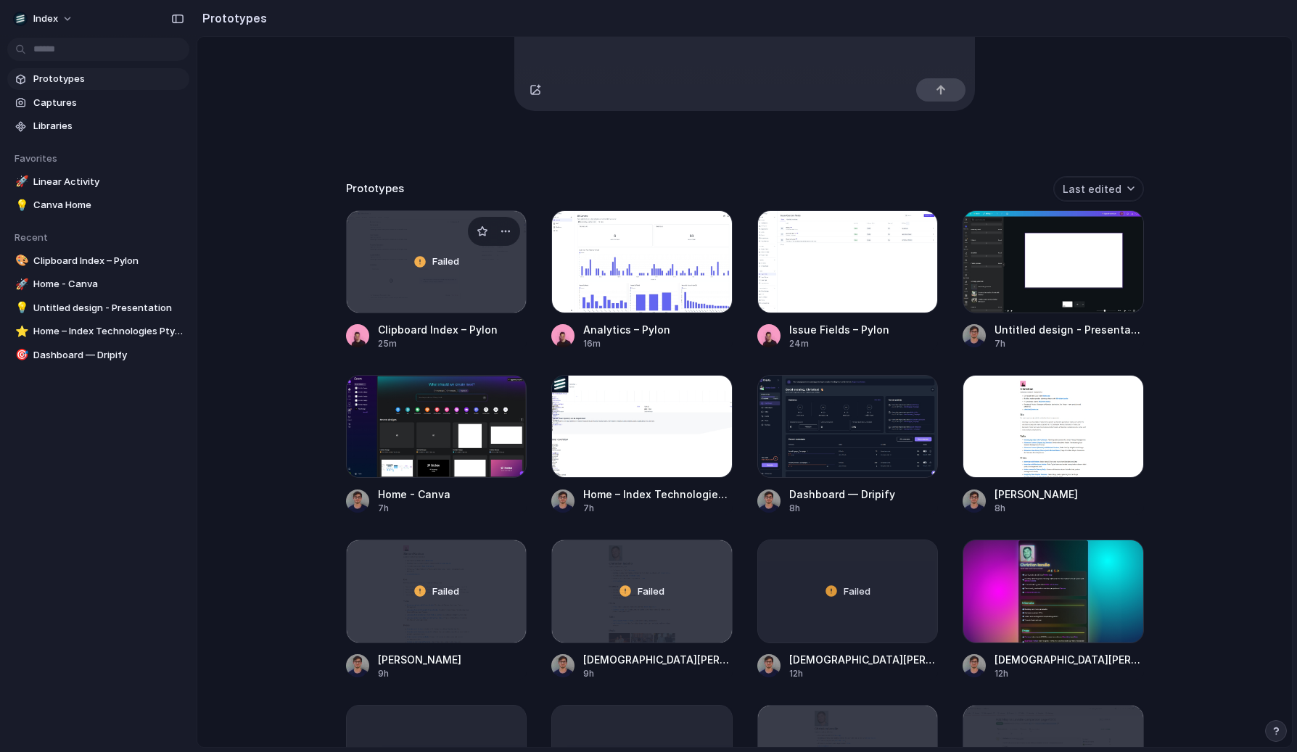
click at [367, 280] on div "Failed" at bounding box center [437, 262] width 180 height 102
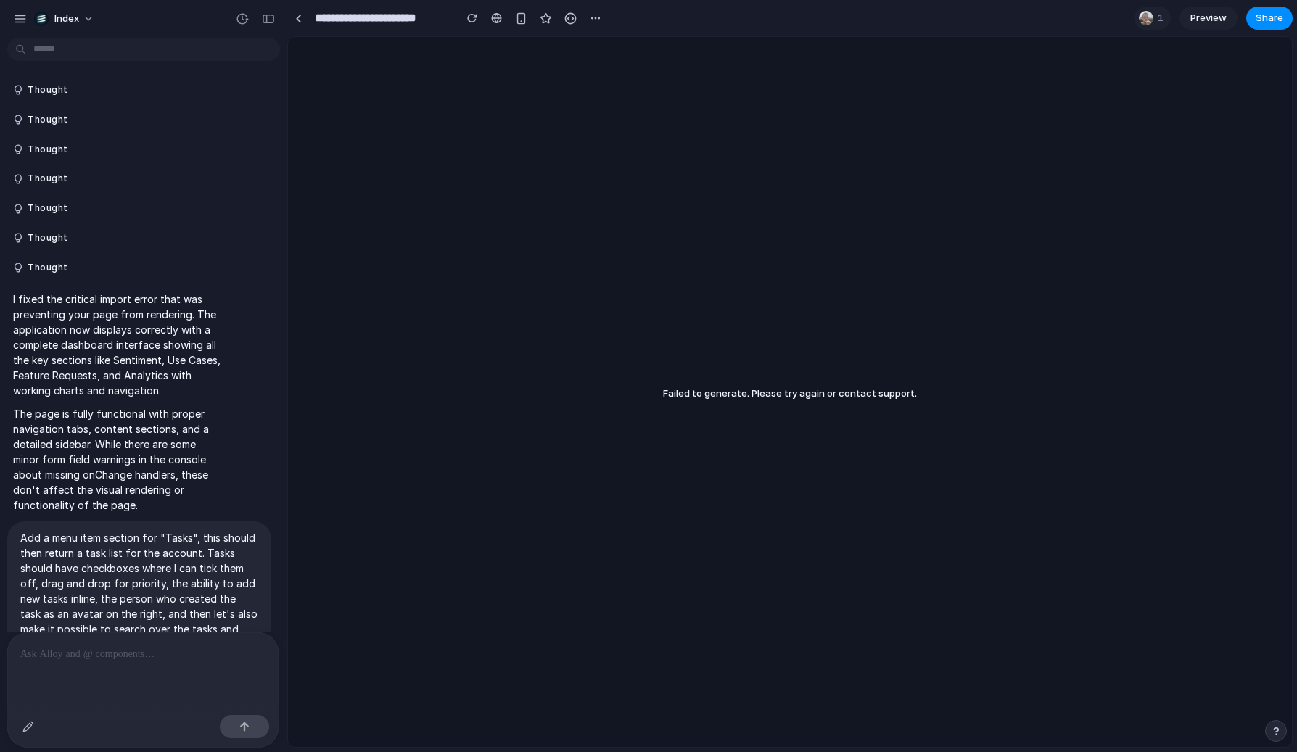
scroll to position [78, 0]
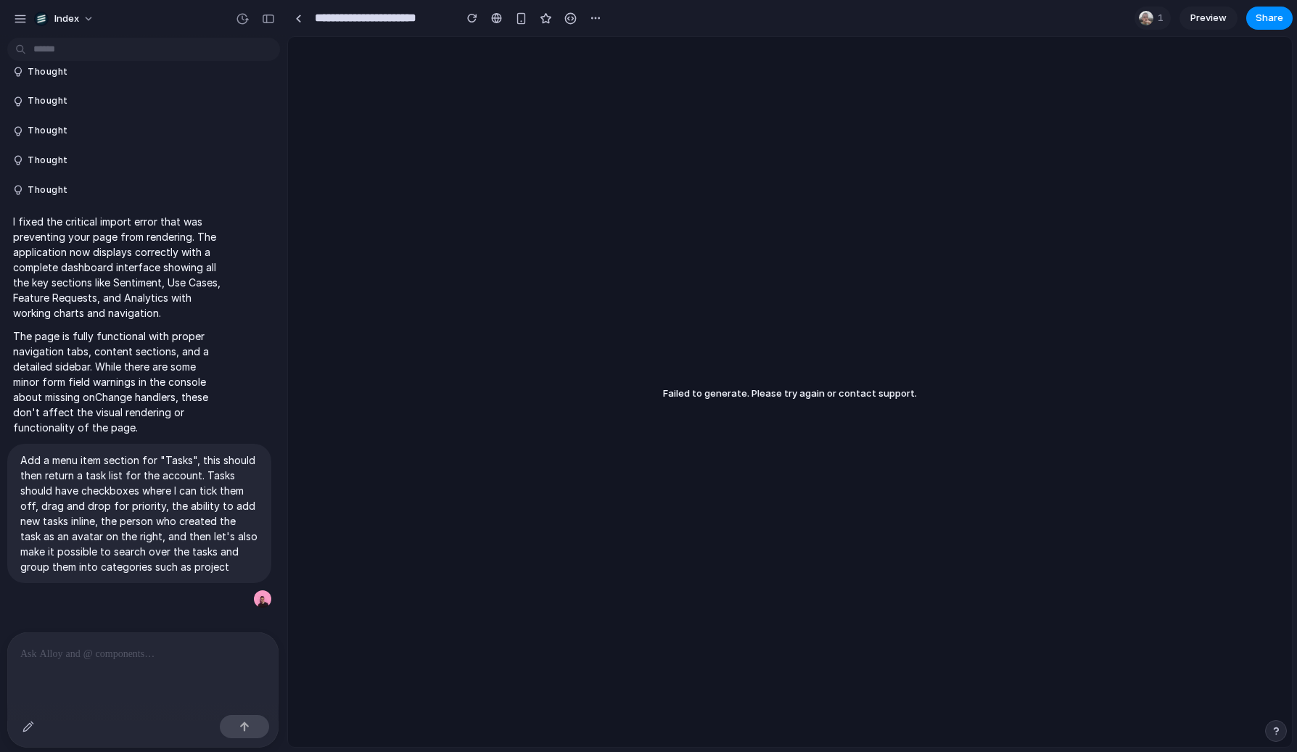
click at [154, 503] on p "Add a menu item section for "Tasks", this should then return a task list for th…" at bounding box center [139, 514] width 238 height 122
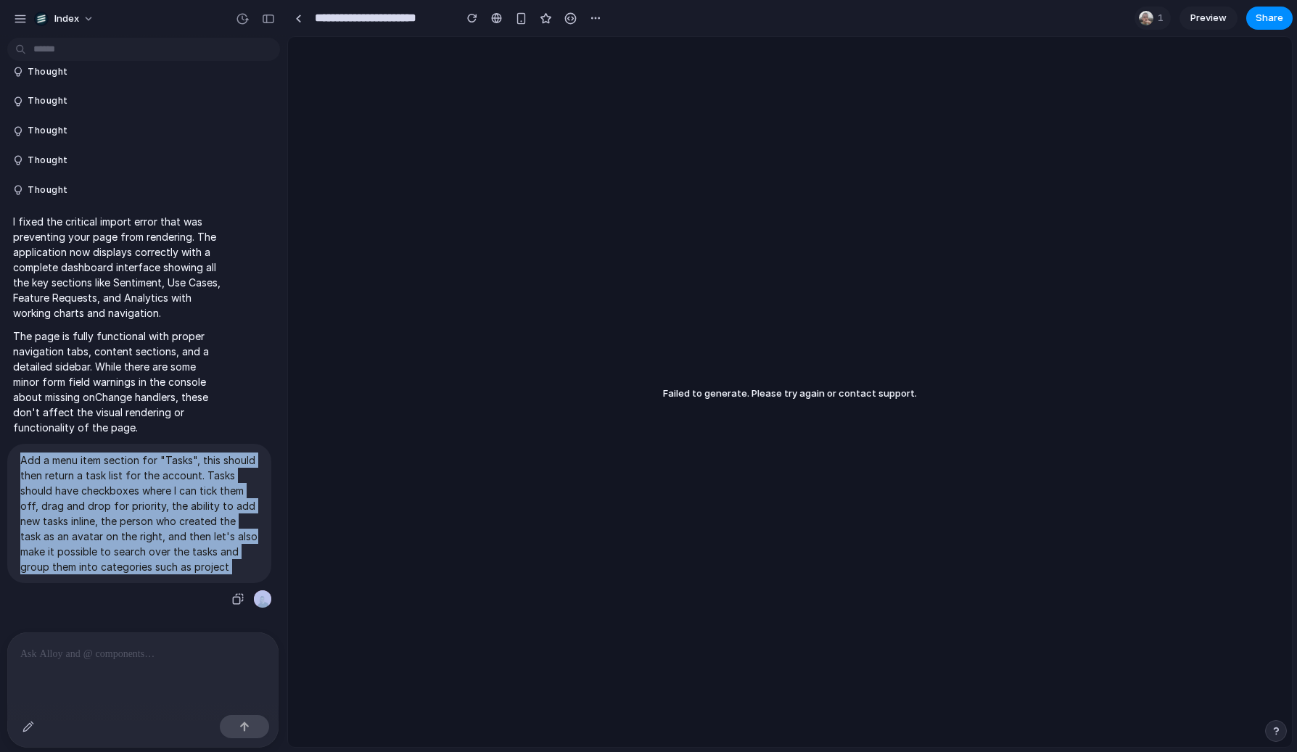
click at [154, 503] on p "Add a menu item section for "Tasks", this should then return a task list for th…" at bounding box center [139, 514] width 238 height 122
copy div "Add a menu item section for "Tasks", this should then return a task list for th…"
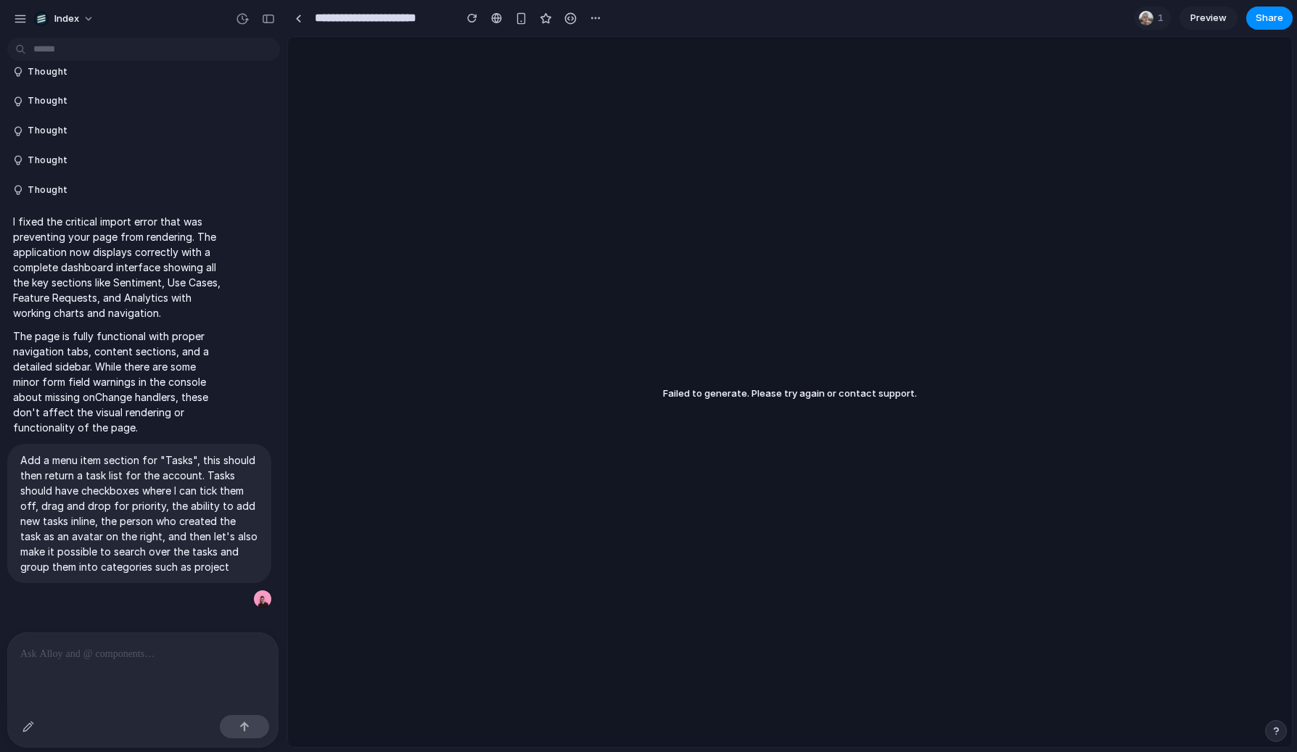
click at [102, 657] on p at bounding box center [142, 654] width 245 height 17
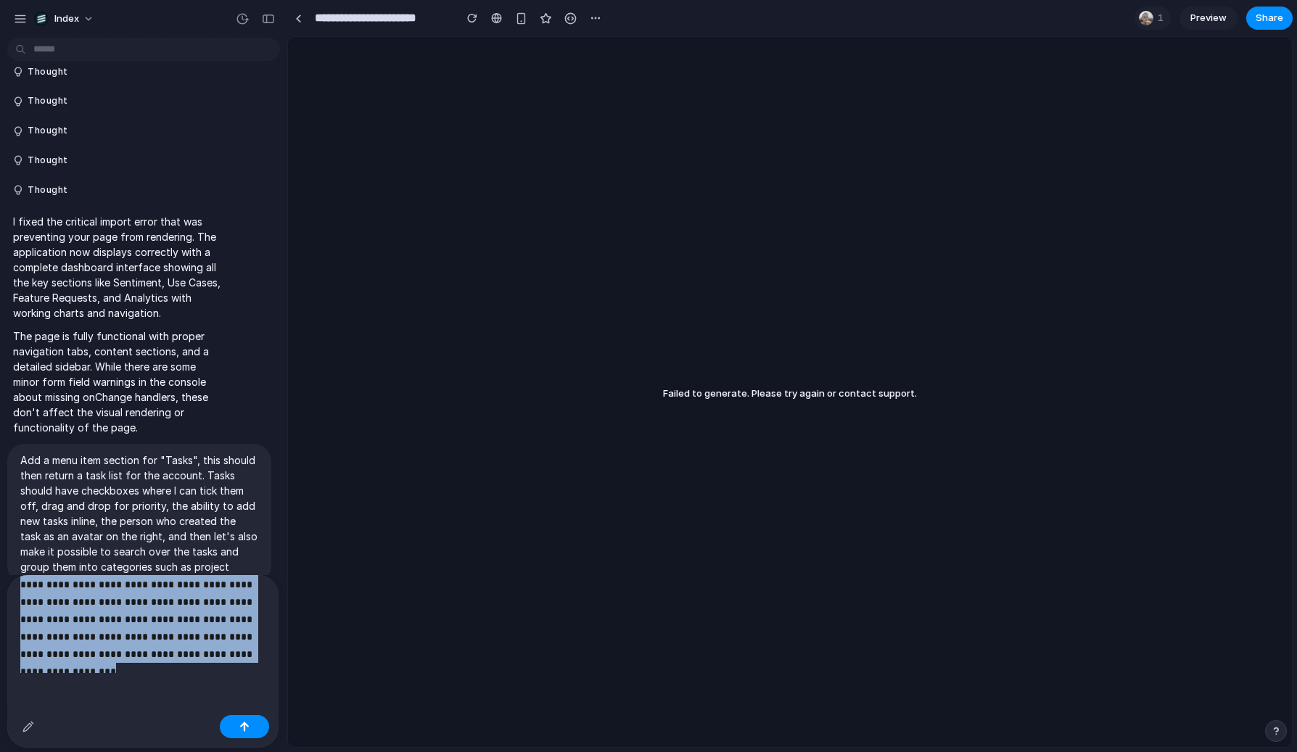
scroll to position [0, 0]
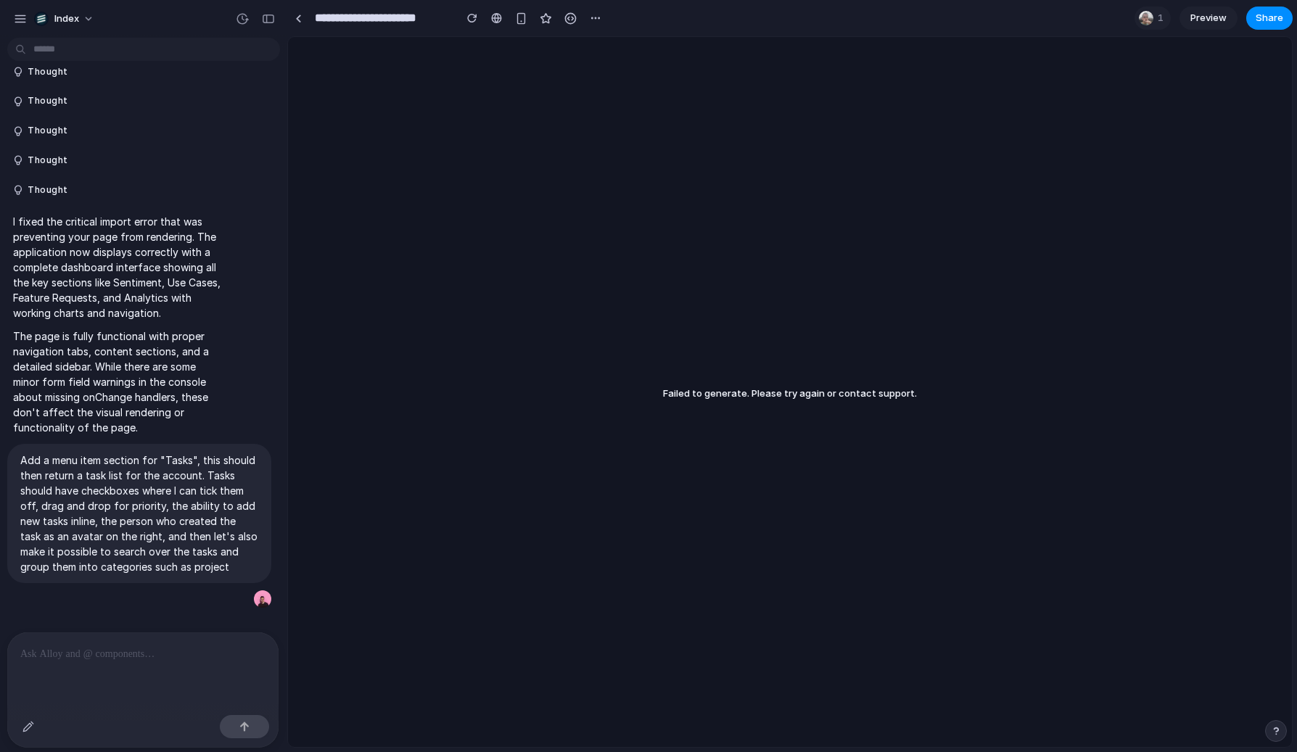
click at [132, 654] on p at bounding box center [142, 654] width 245 height 17
click at [501, 535] on div "Failed to generate. Please try again or contact support." at bounding box center [790, 392] width 1004 height 710
click at [156, 475] on p "Add a menu item section for "Tasks", this should then return a task list for th…" at bounding box center [139, 514] width 238 height 122
click at [84, 667] on div at bounding box center [142, 653] width 271 height 41
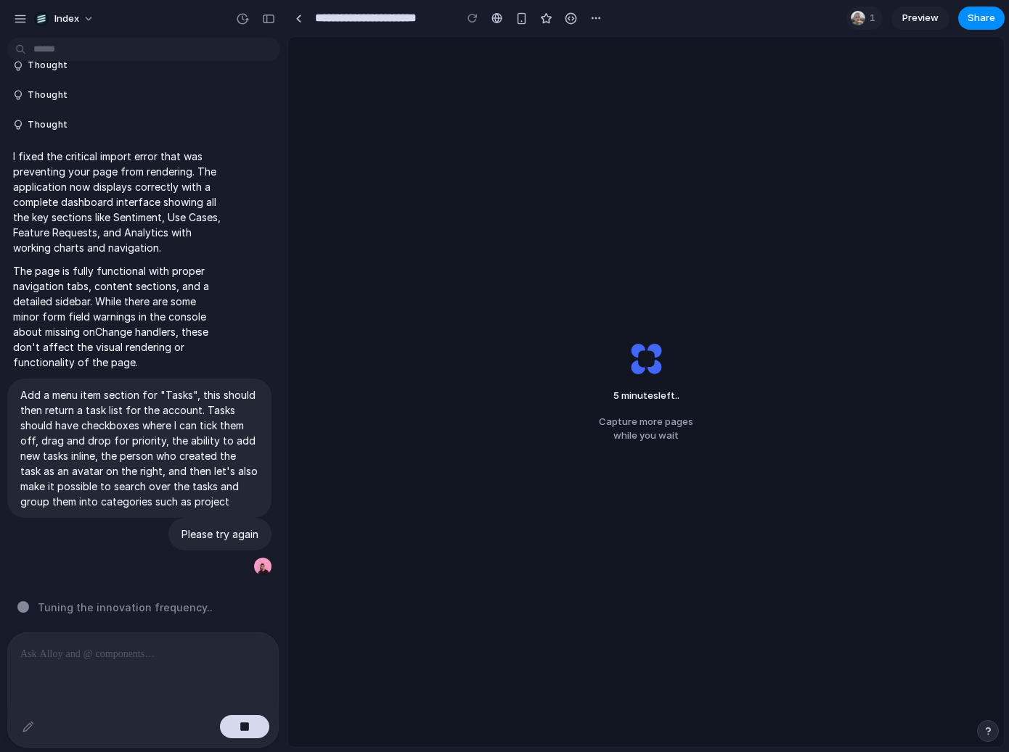
scroll to position [150, 0]
